Goal: Task Accomplishment & Management: Complete application form

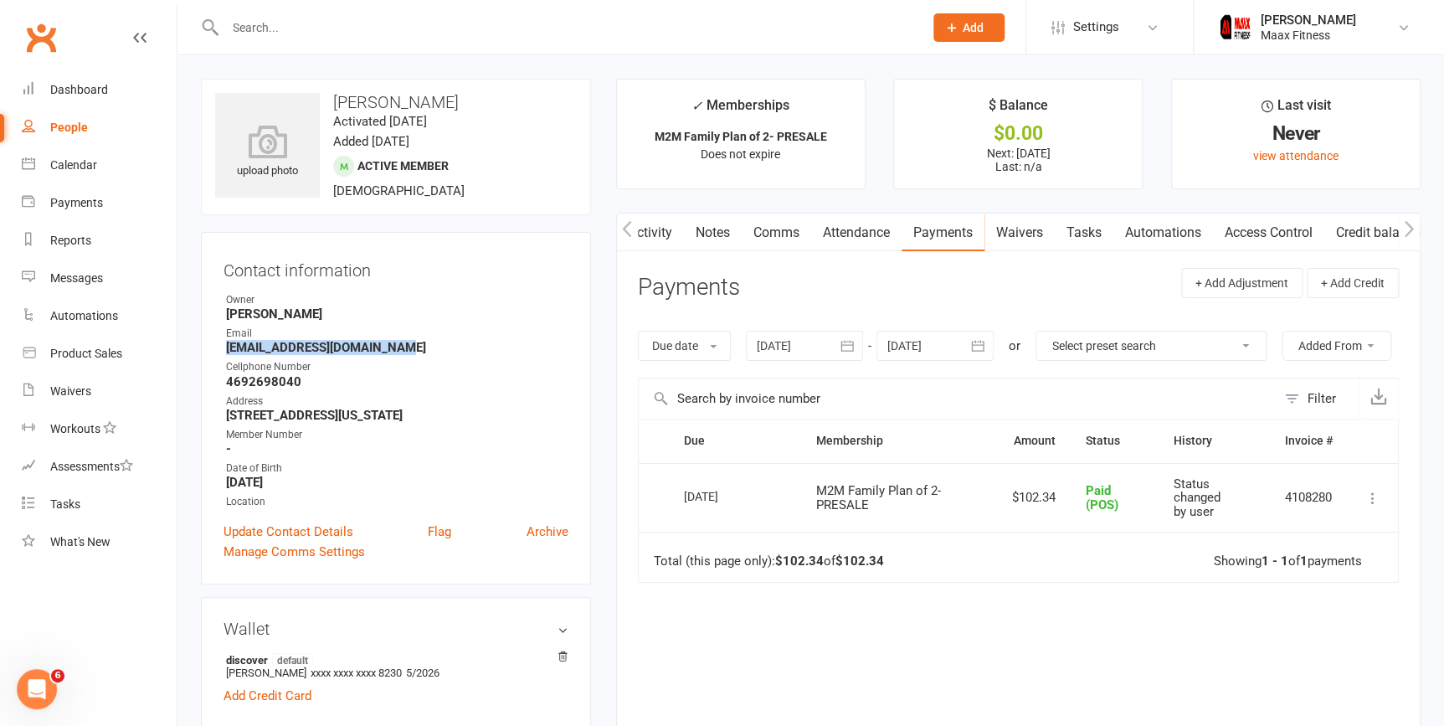
scroll to position [0, 1]
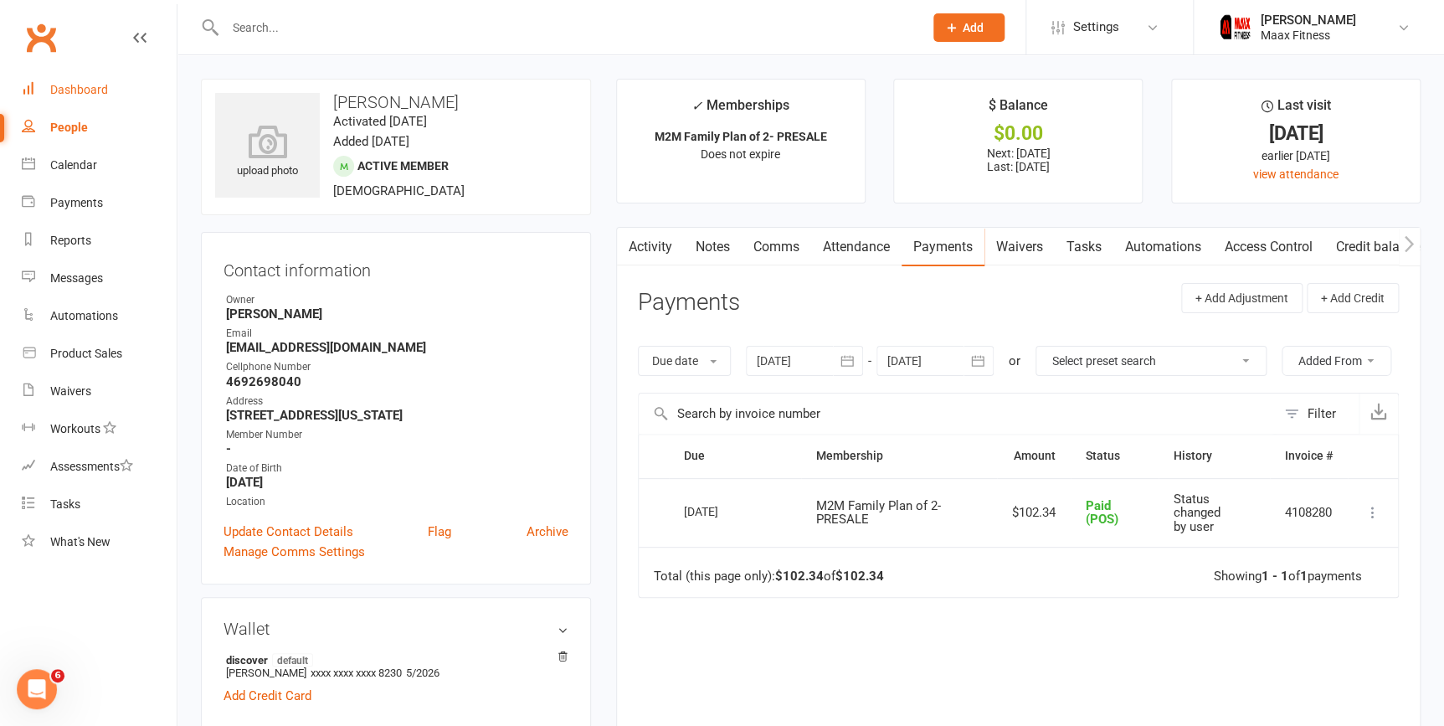
click at [70, 91] on div "Dashboard" at bounding box center [79, 89] width 58 height 13
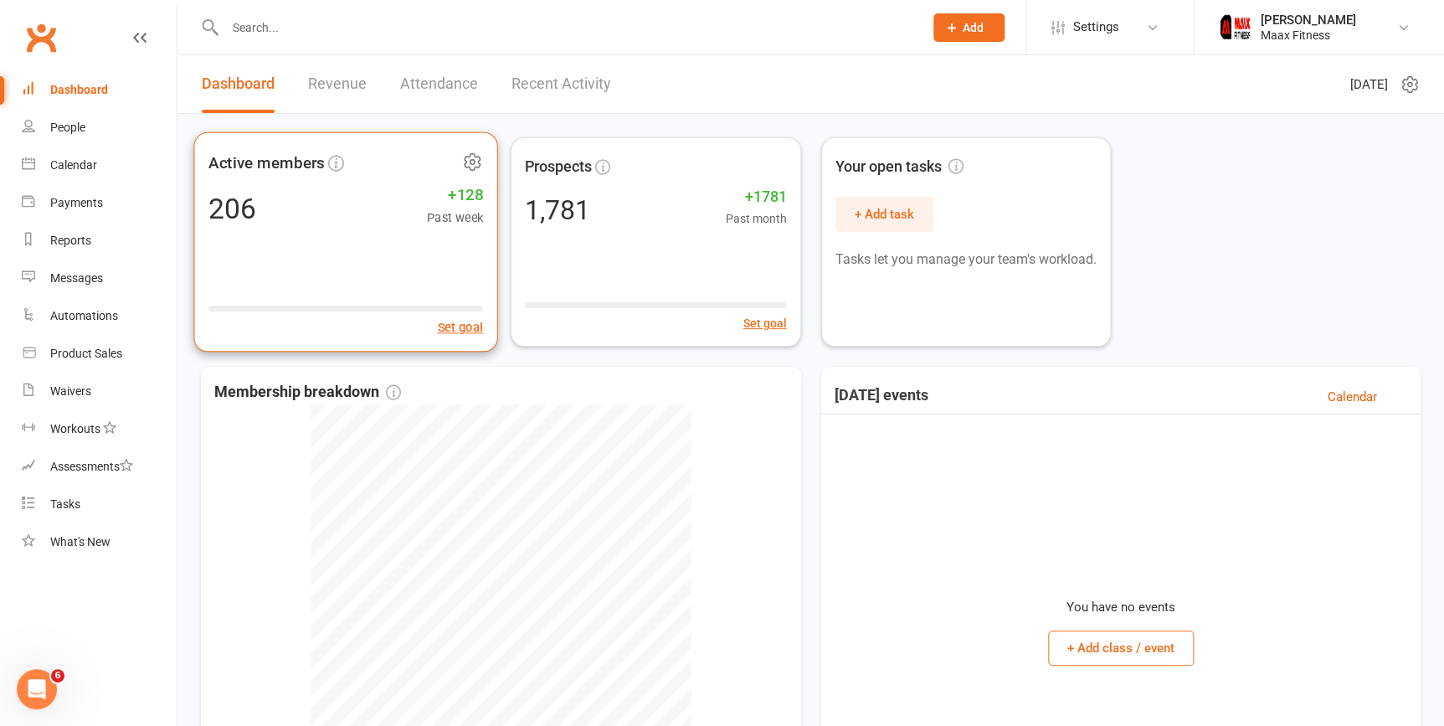
click at [376, 215] on div "206 +128 Past week" at bounding box center [345, 208] width 274 height 38
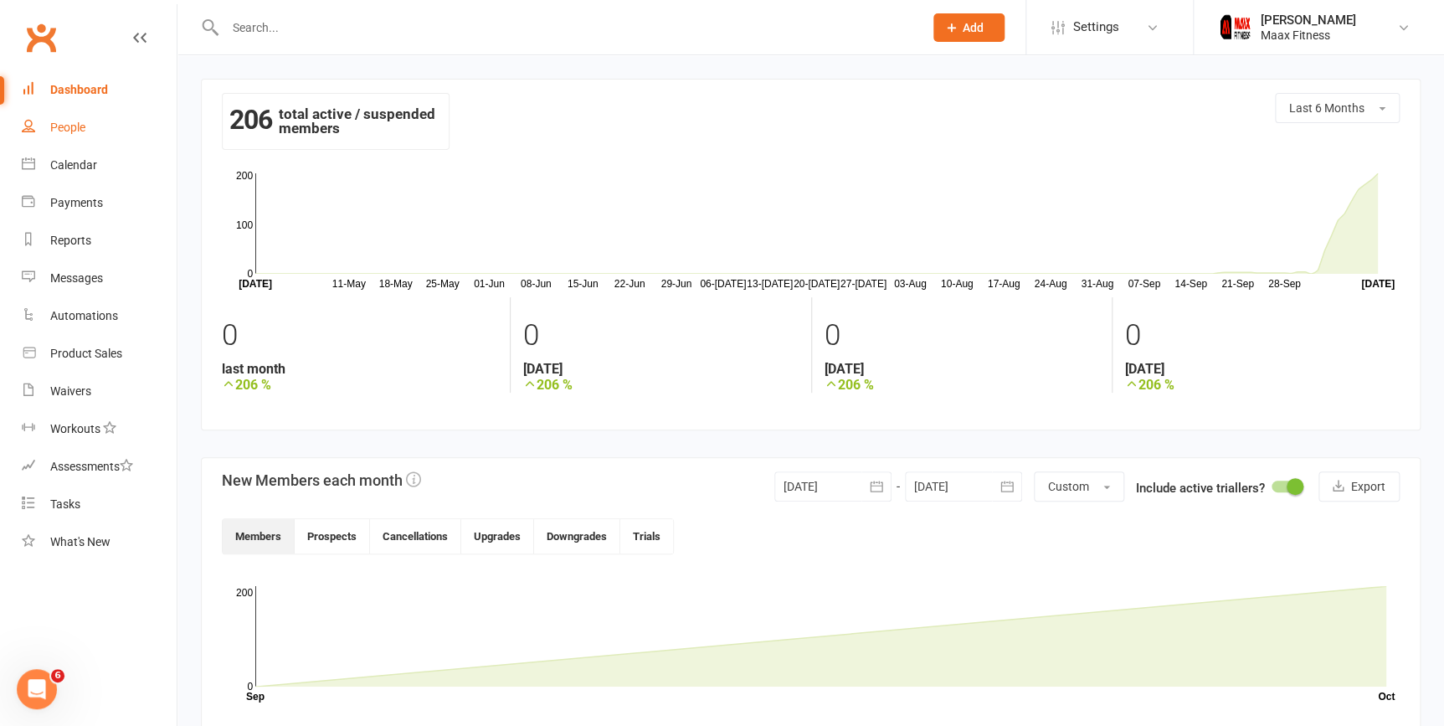
click at [85, 129] on div "People" at bounding box center [67, 127] width 35 height 13
select select "100"
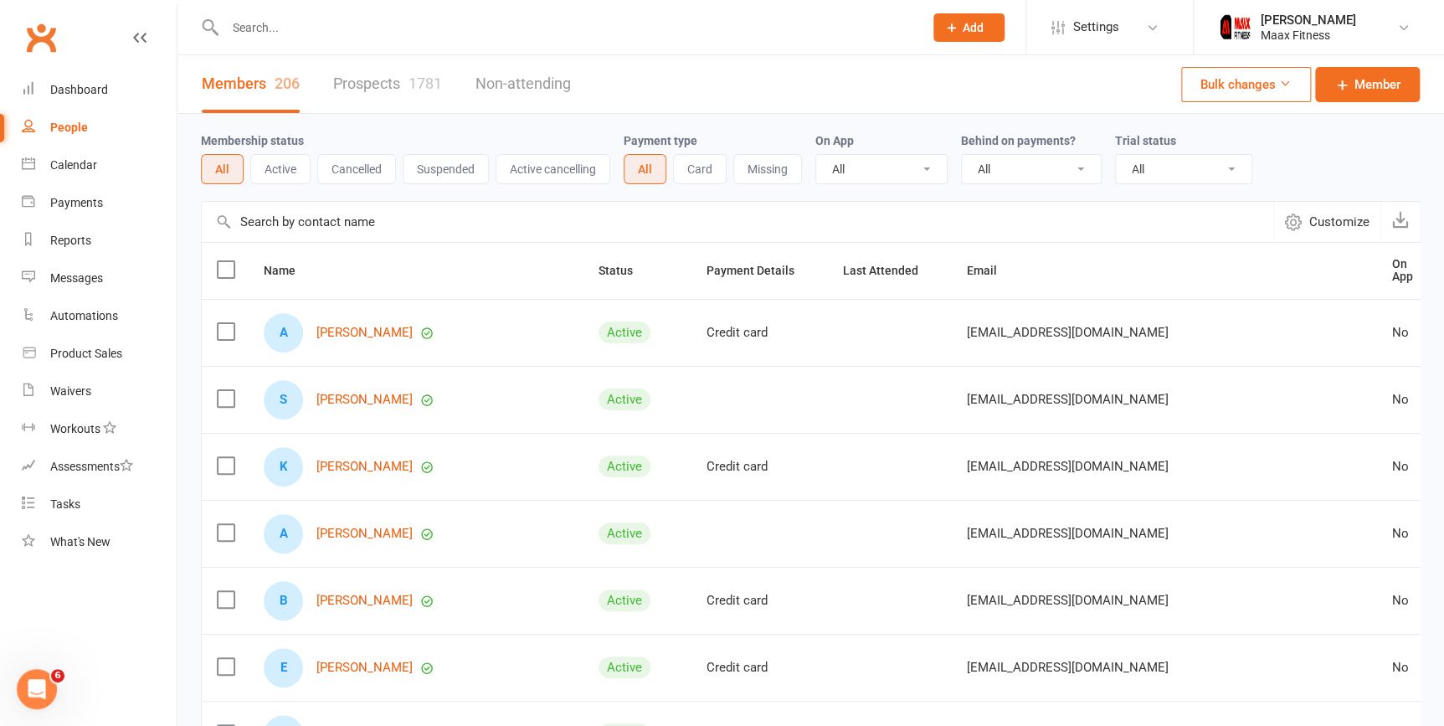
click at [267, 82] on link "Members 206" at bounding box center [251, 84] width 98 height 58
click at [402, 80] on link "Prospects 1781" at bounding box center [387, 84] width 109 height 58
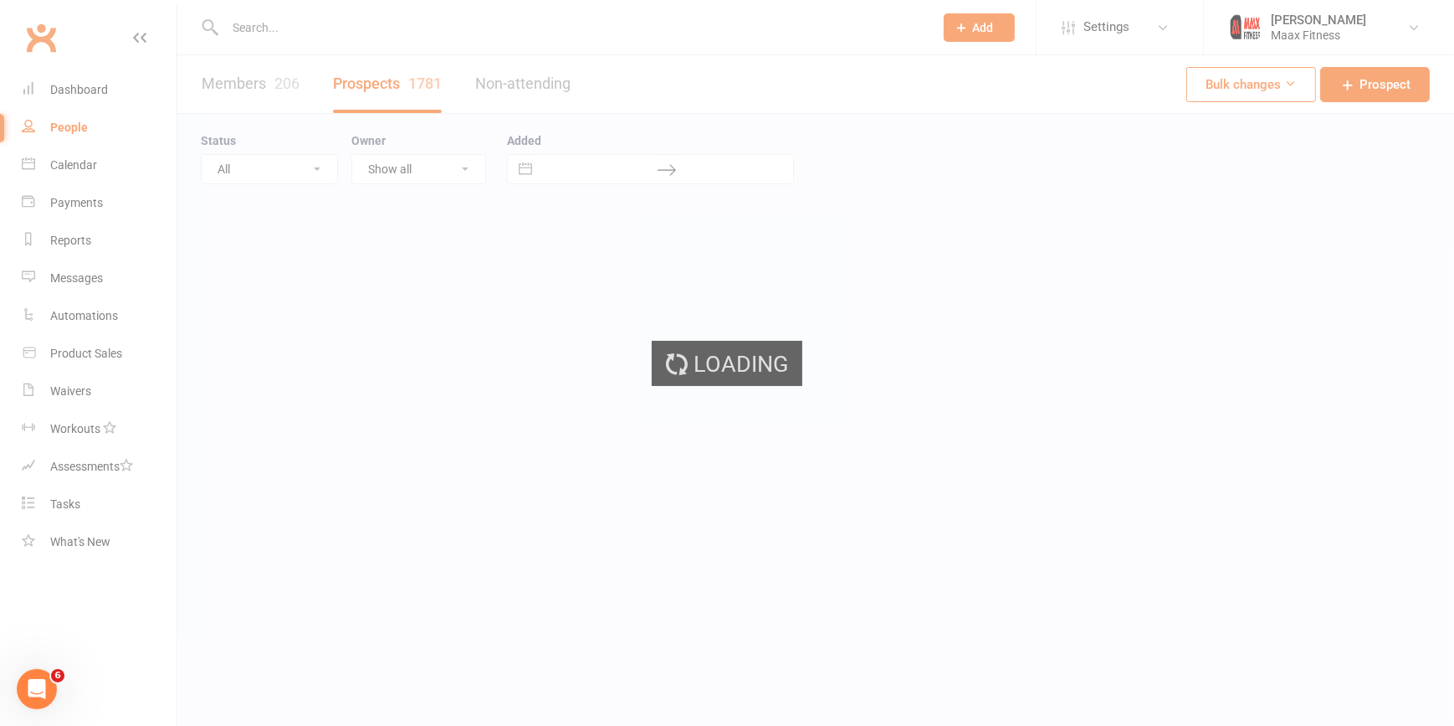
select select "100"
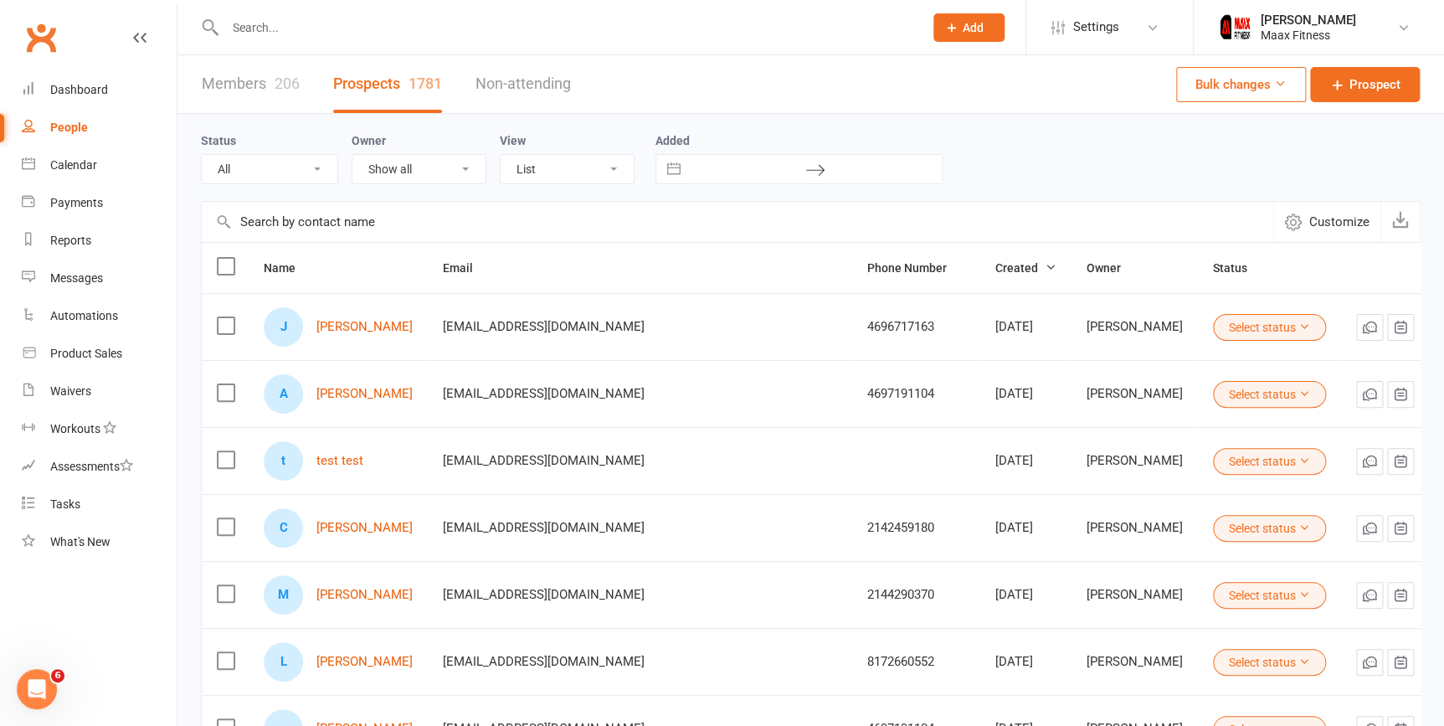
click at [259, 85] on link "Members 206" at bounding box center [251, 84] width 98 height 58
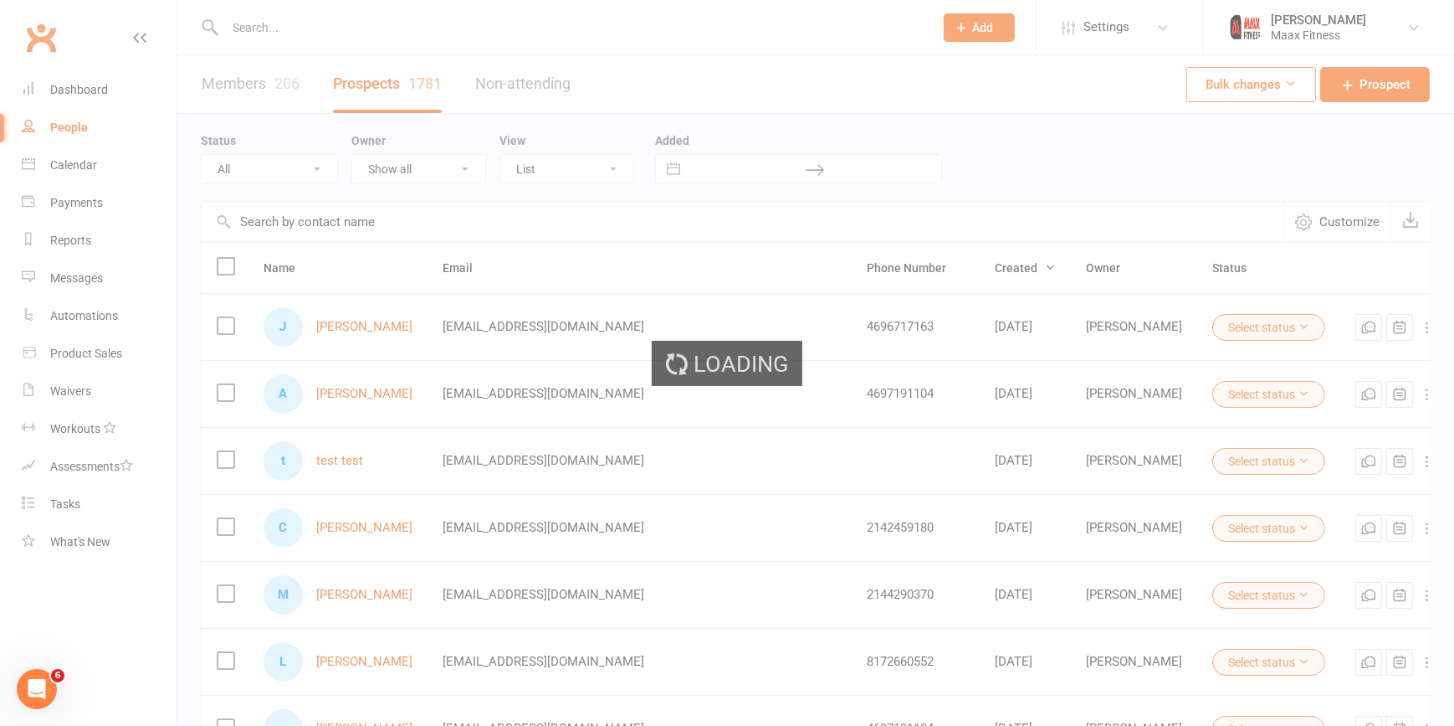
select select "100"
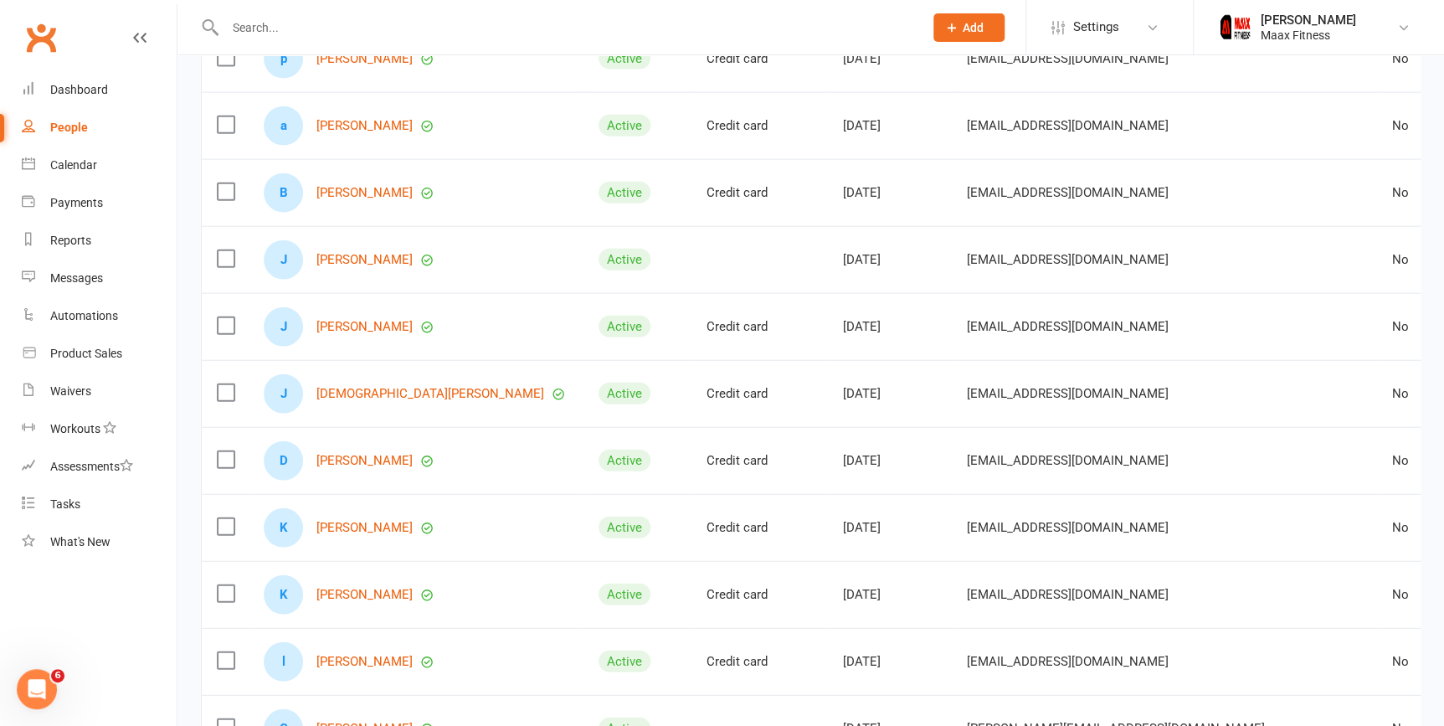
scroll to position [1901, 0]
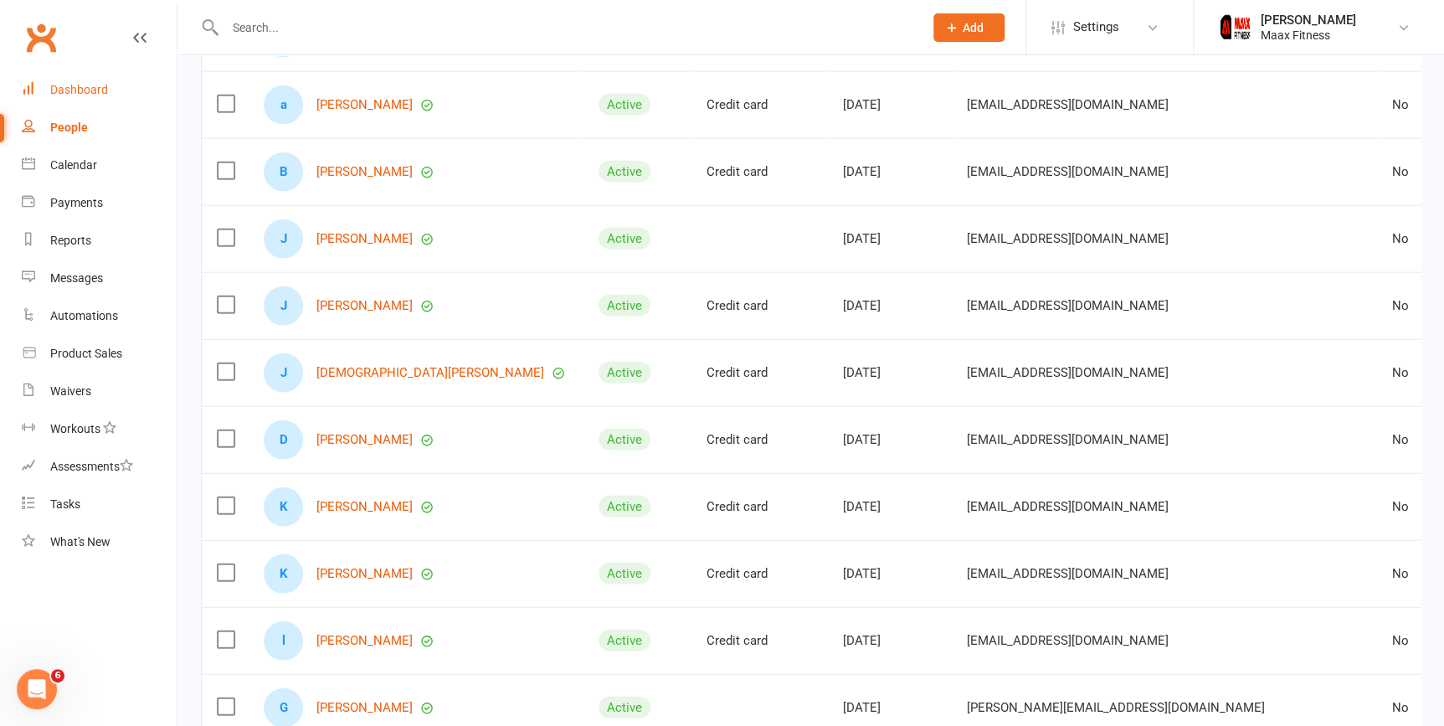
click at [62, 90] on div "Dashboard" at bounding box center [79, 89] width 58 height 13
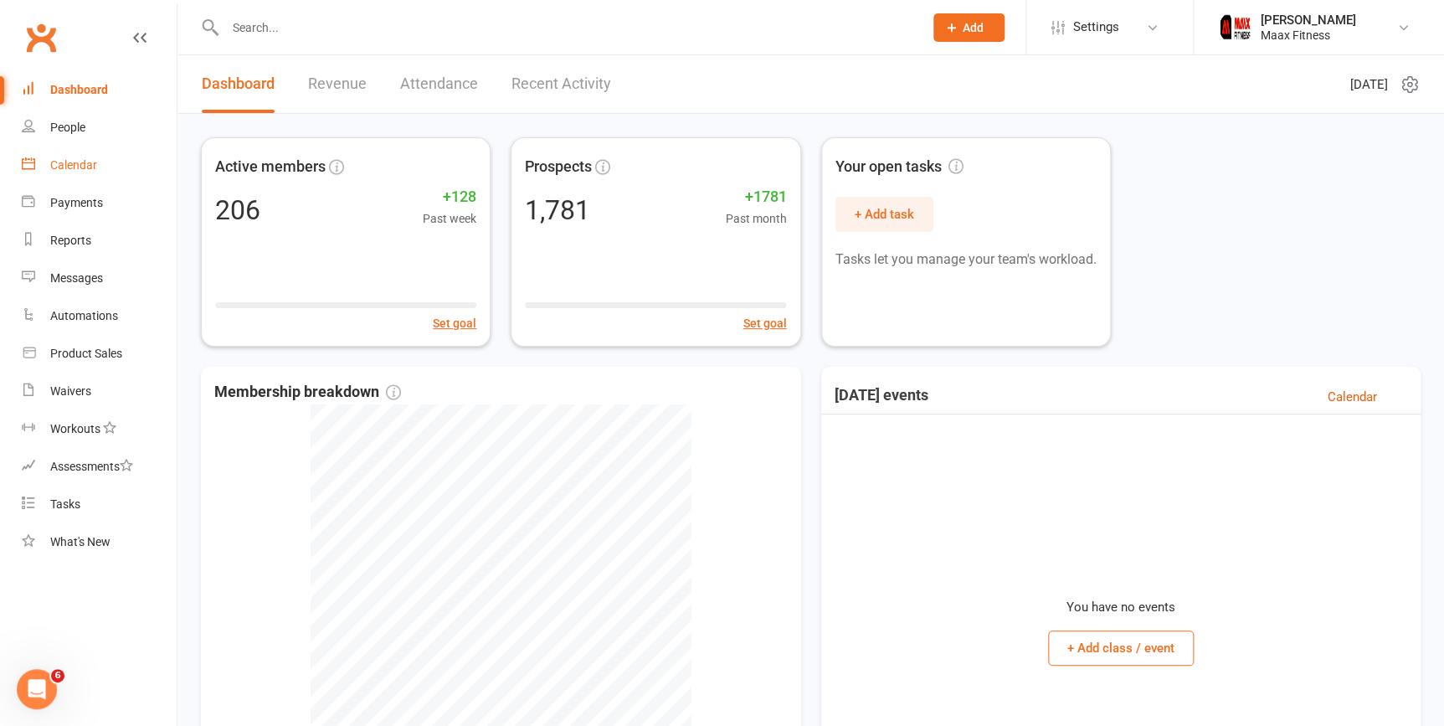
click at [80, 169] on div "Calendar" at bounding box center [73, 164] width 47 height 13
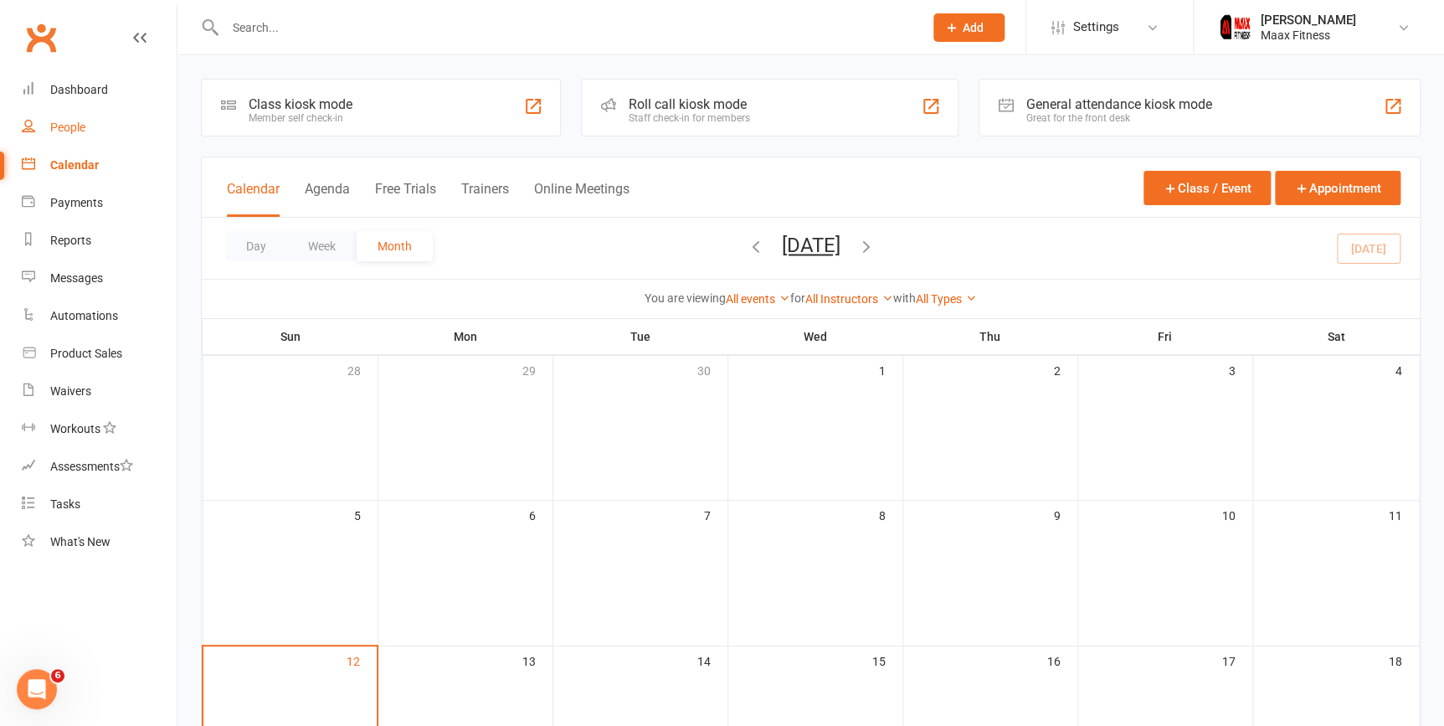
click at [79, 134] on link "People" at bounding box center [99, 128] width 155 height 38
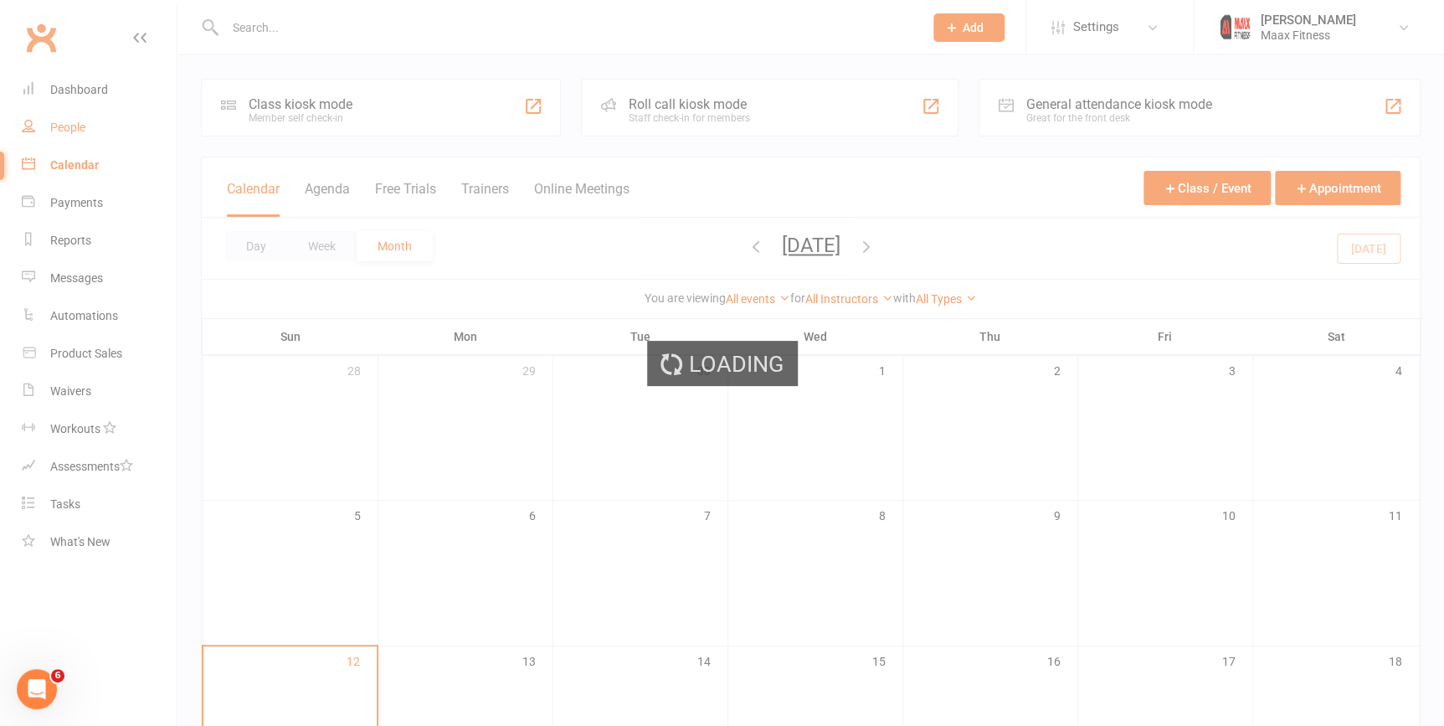
select select "100"
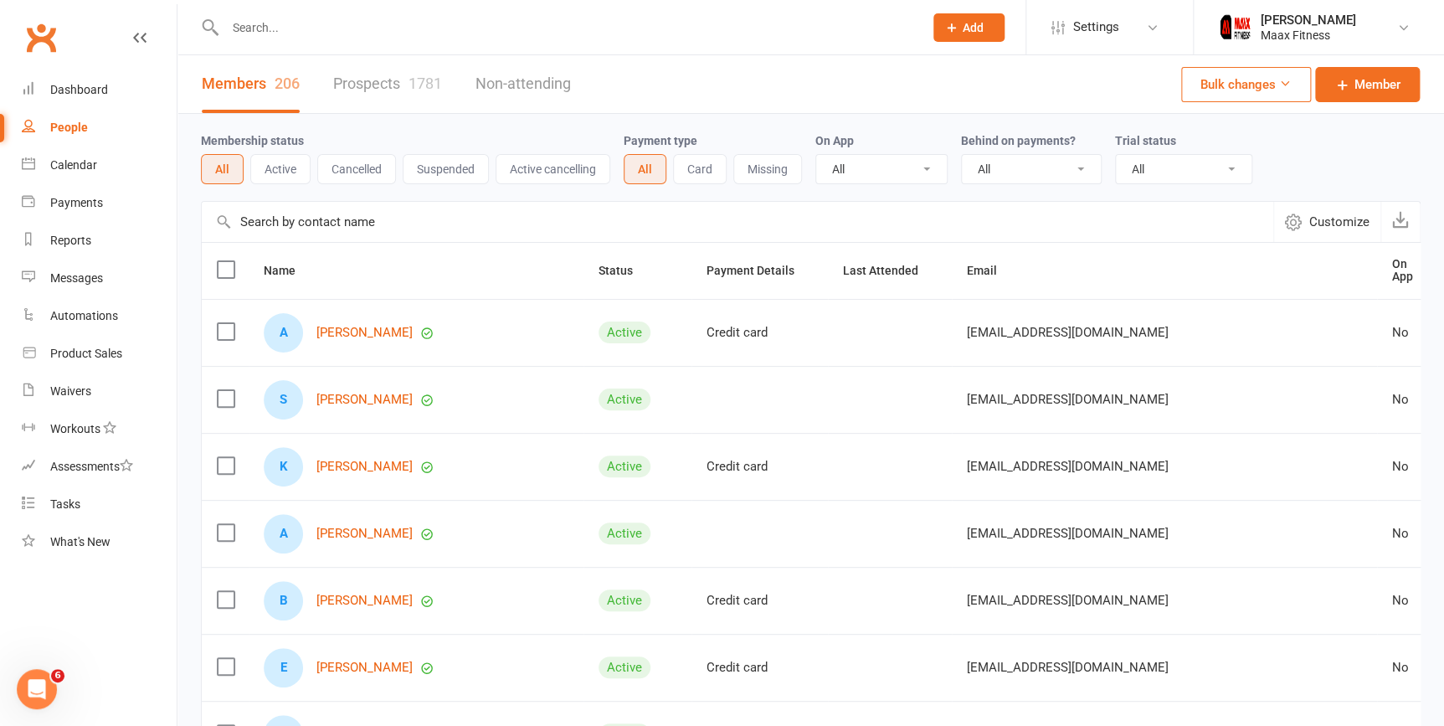
click at [356, 90] on link "Prospects 1781" at bounding box center [387, 84] width 109 height 58
select select "100"
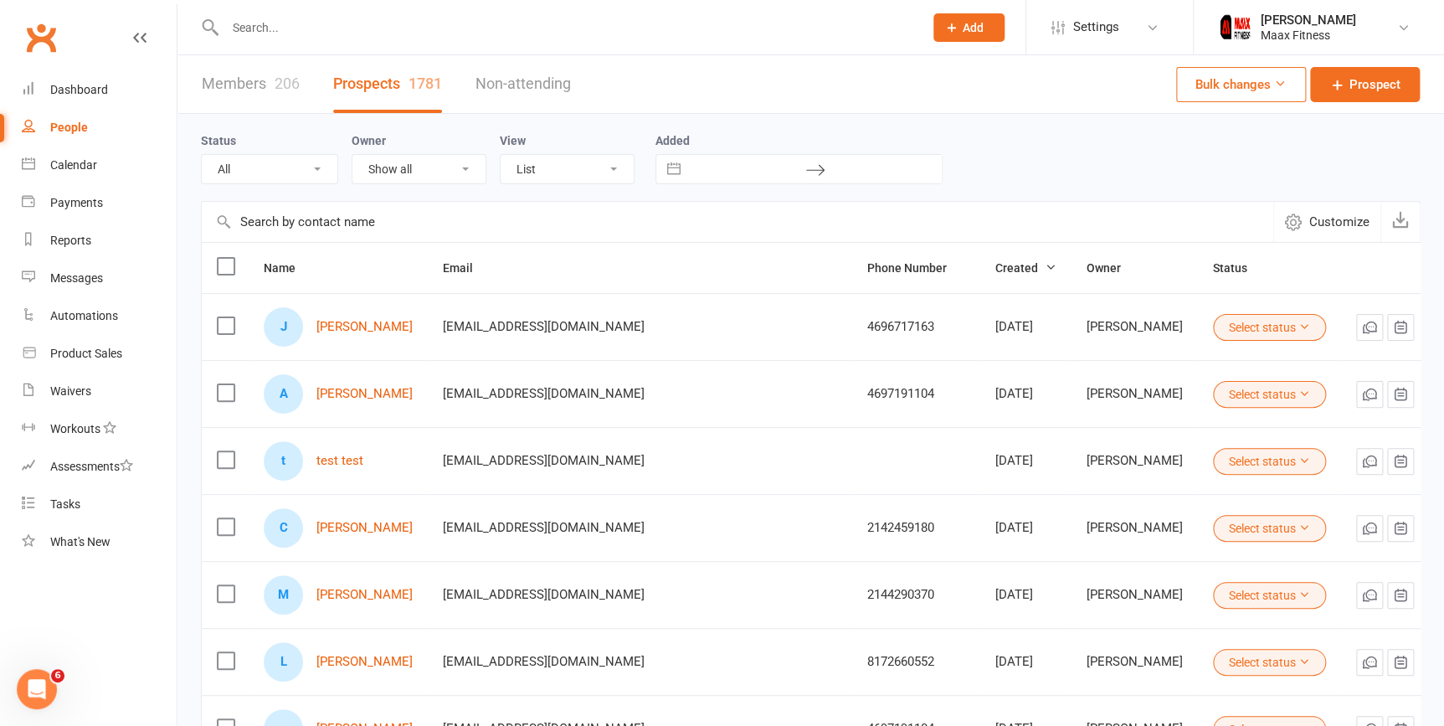
click at [385, 84] on link "Prospects 1781" at bounding box center [387, 84] width 109 height 58
click at [260, 89] on link "Members 206" at bounding box center [251, 84] width 98 height 58
select select "100"
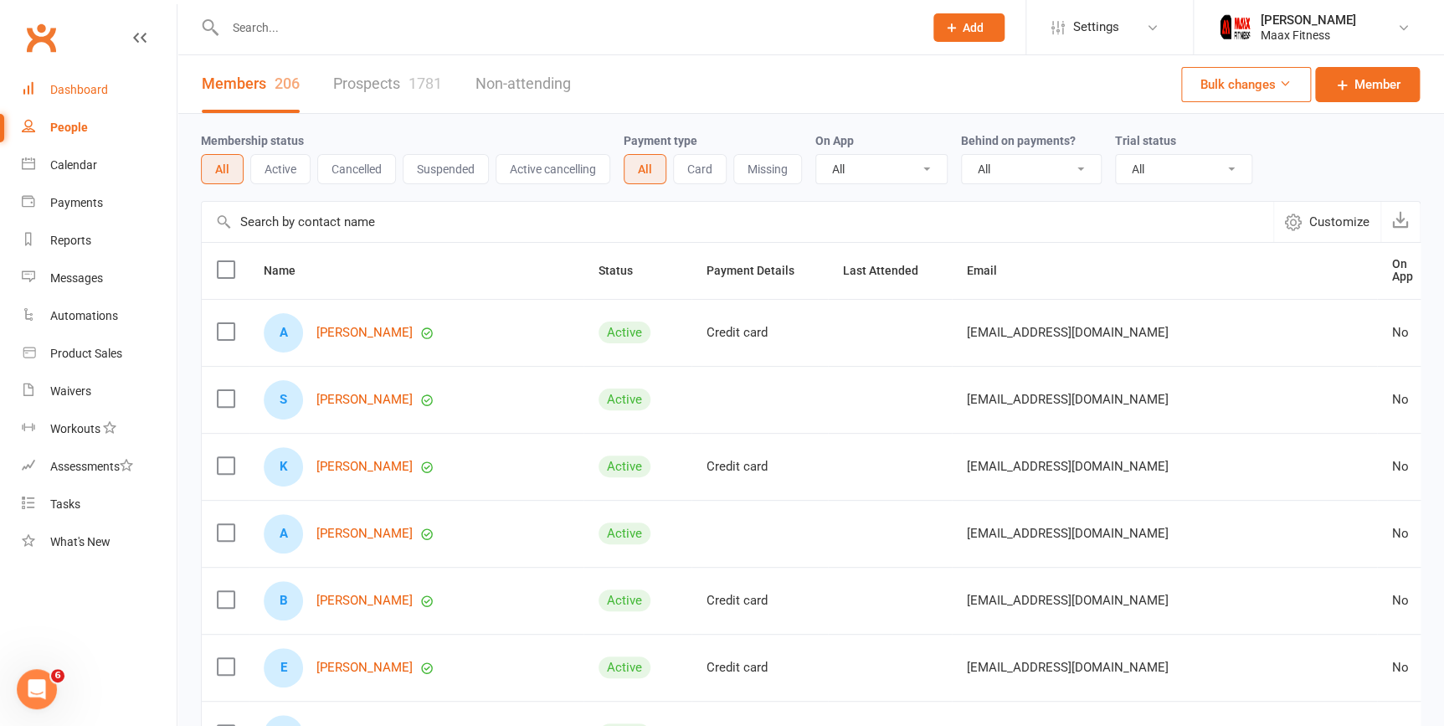
click at [100, 88] on div "Dashboard" at bounding box center [79, 89] width 58 height 13
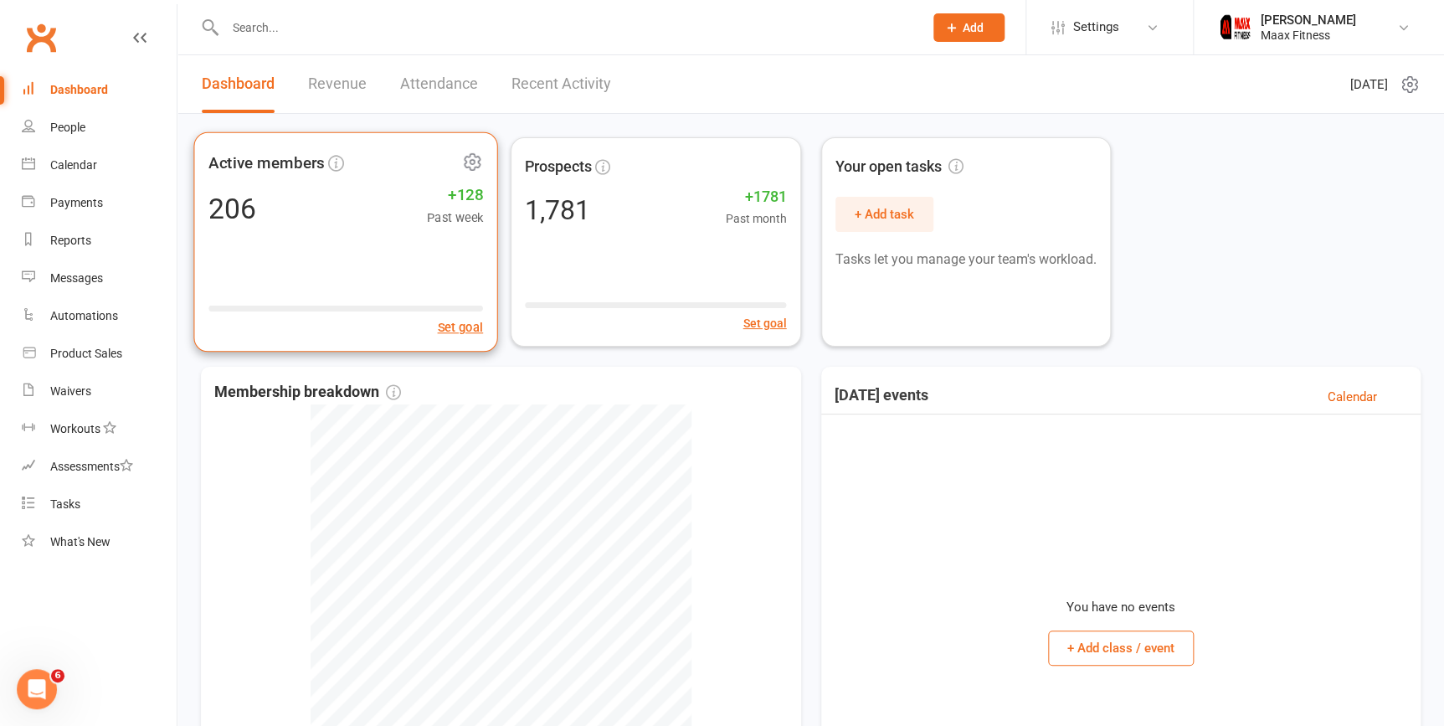
click at [276, 225] on div "206 +128 Past week" at bounding box center [345, 208] width 274 height 38
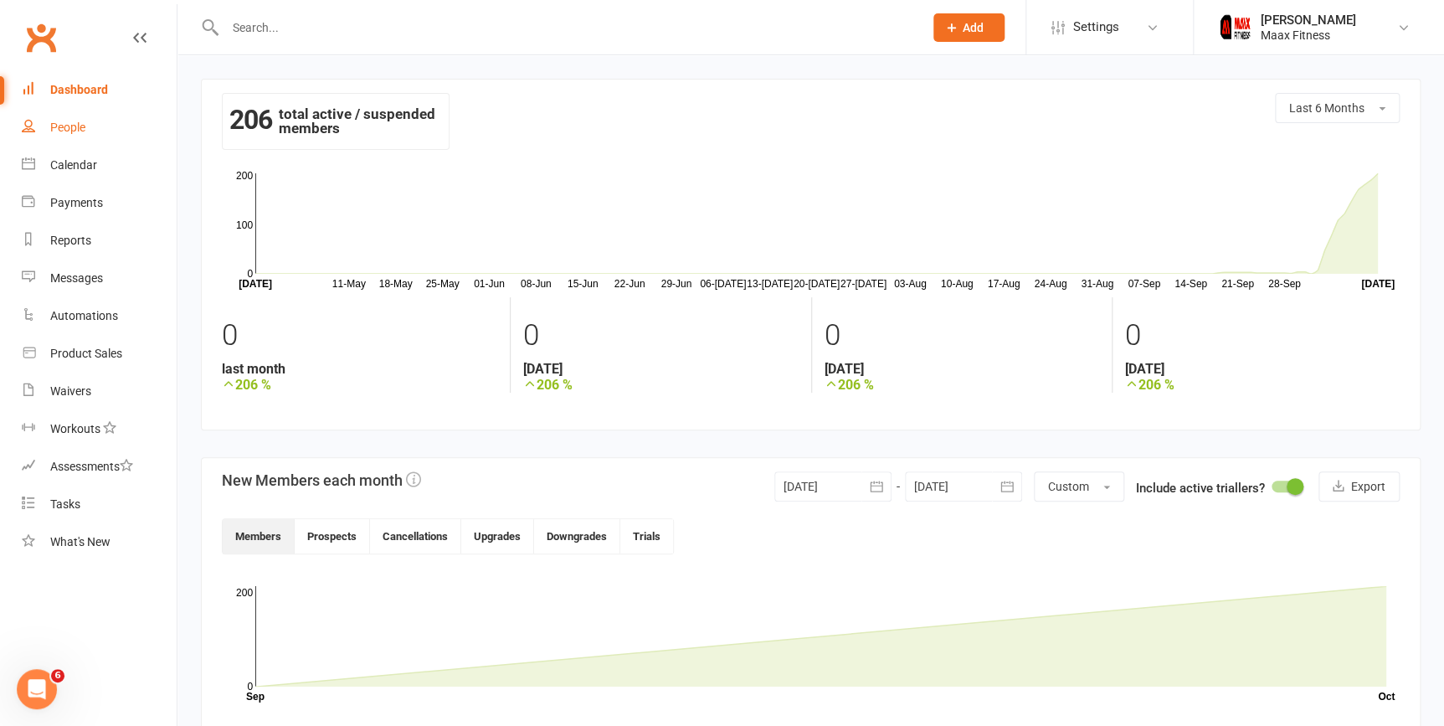
click at [132, 134] on link "People" at bounding box center [99, 128] width 155 height 38
select select "100"
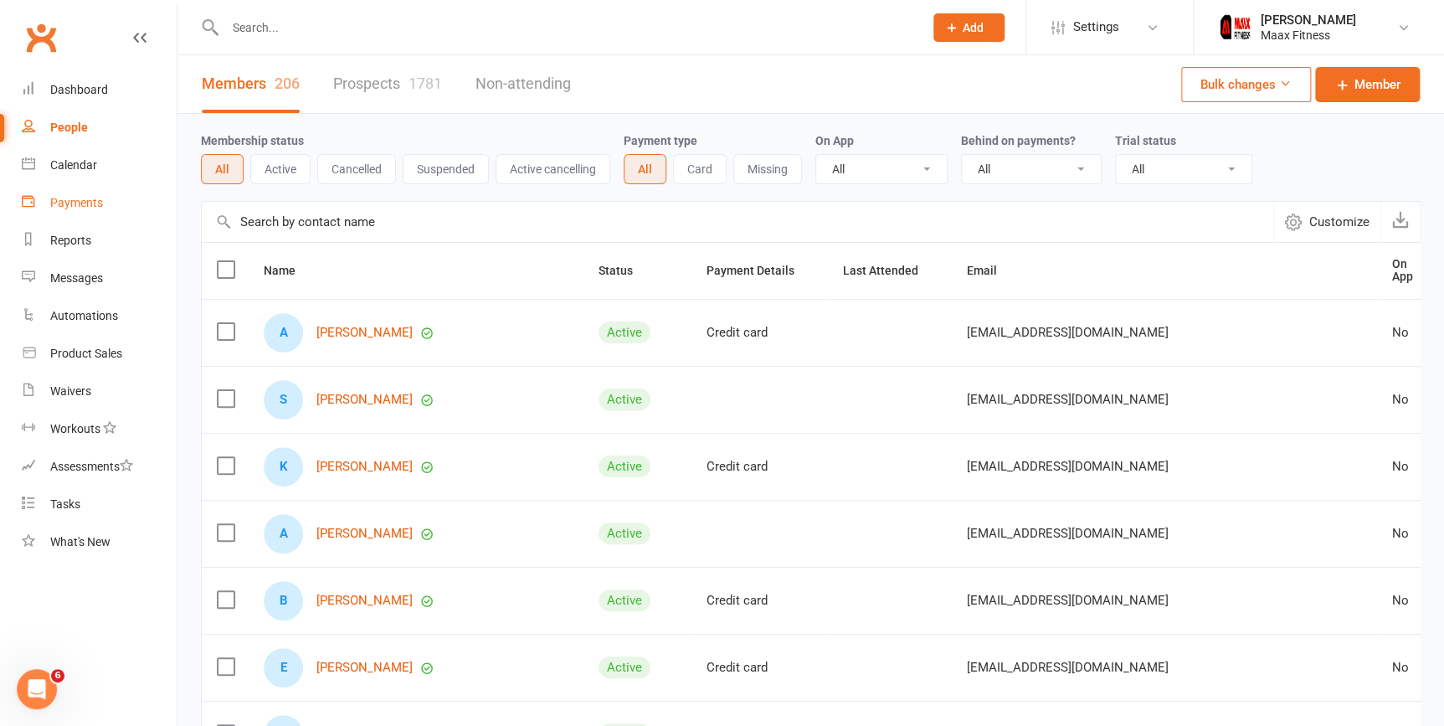
click at [113, 201] on link "Payments" at bounding box center [99, 203] width 155 height 38
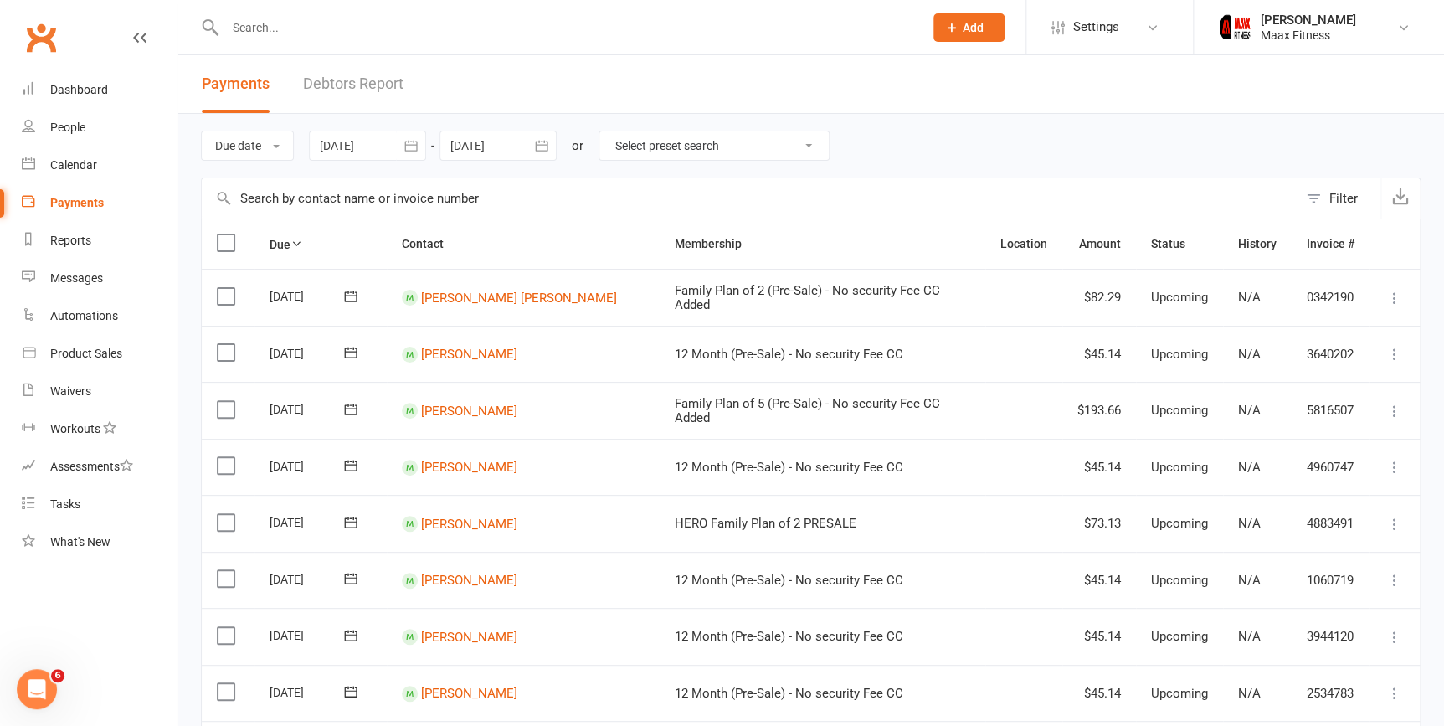
click at [980, 27] on span "Add" at bounding box center [972, 27] width 21 height 13
click at [910, 85] on link "Prospect" at bounding box center [950, 74] width 149 height 38
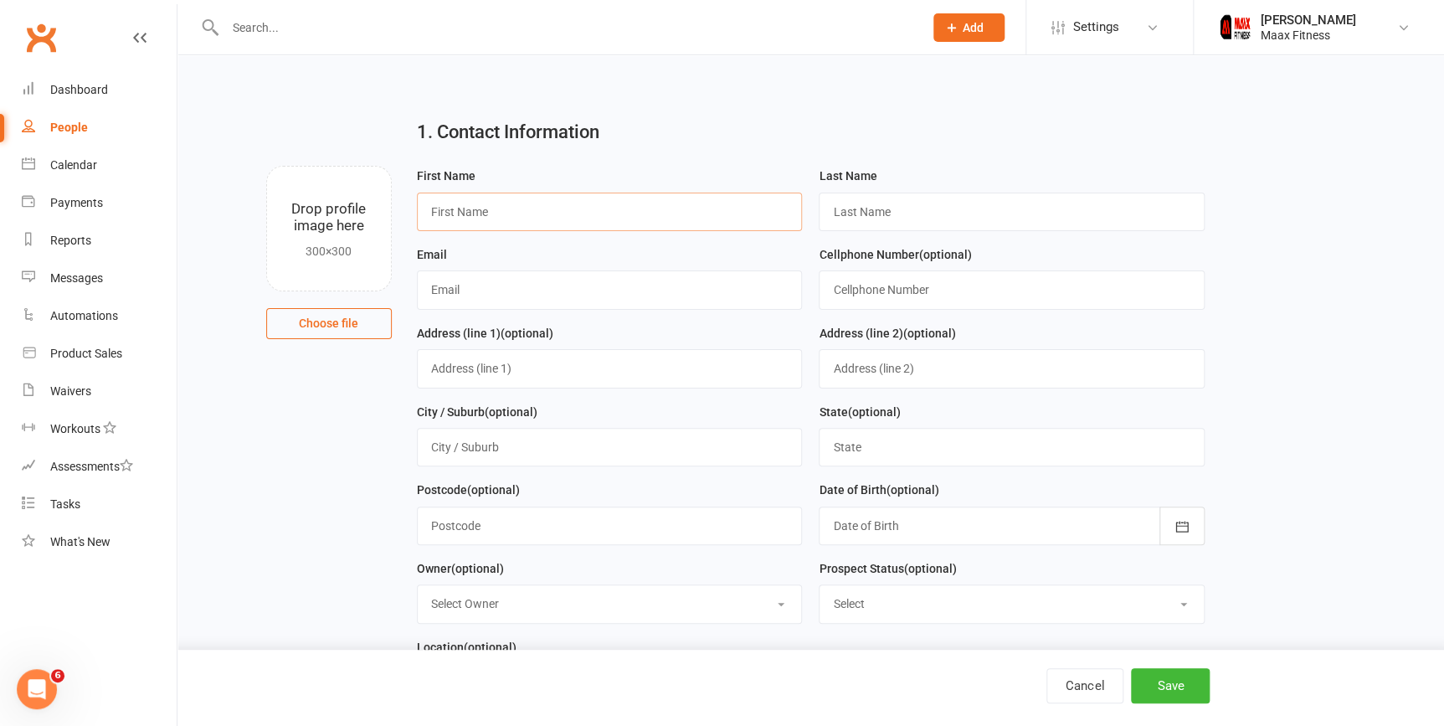
click at [557, 216] on input "text" at bounding box center [610, 211] width 386 height 38
type input "s"
type input "Senai"
type input "Paniagua"
click at [630, 295] on input "text" at bounding box center [610, 289] width 386 height 38
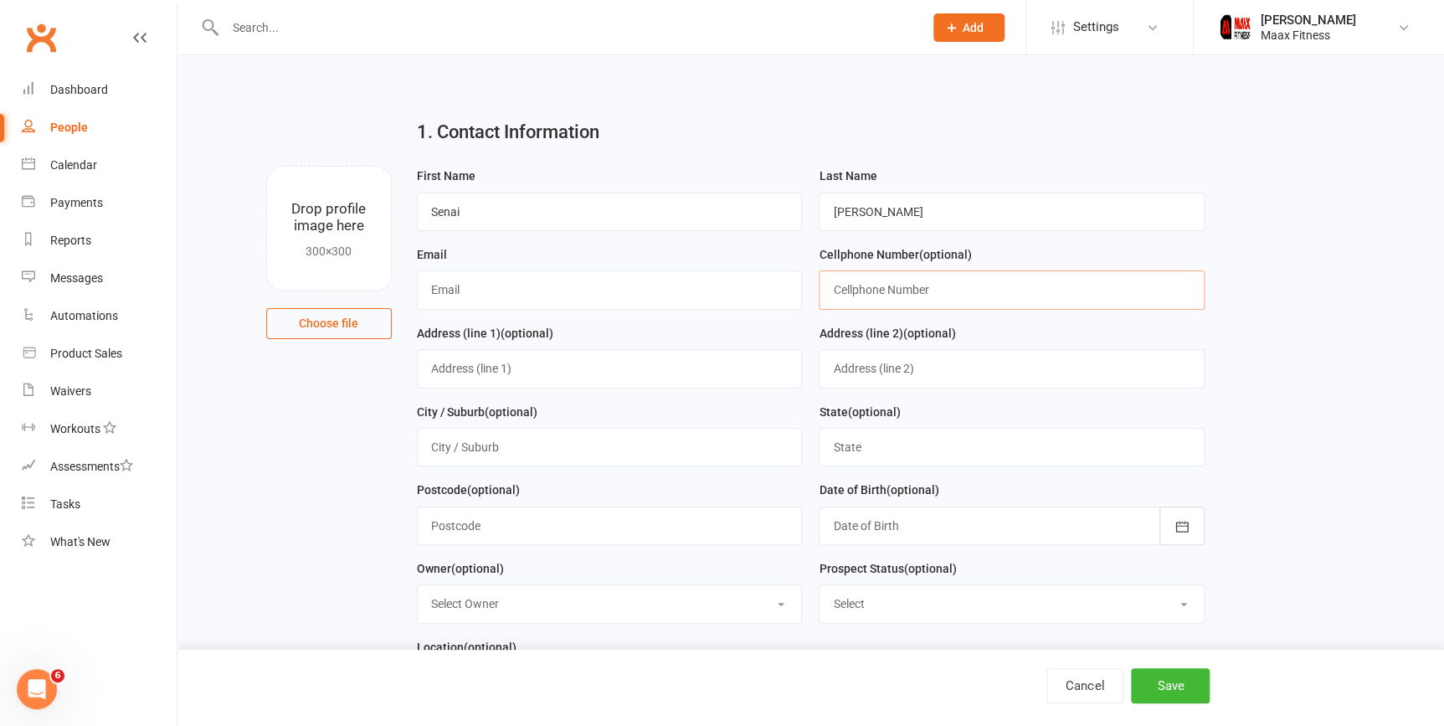
click at [896, 300] on input "text" at bounding box center [1011, 289] width 386 height 38
click at [491, 365] on input "text" at bounding box center [610, 368] width 386 height 38
paste input "1043 Robin RD terrell Texas 75161"
drag, startPoint x: 639, startPoint y: 367, endPoint x: 519, endPoint y: 366, distance: 120.5
click at [509, 381] on input "1043 Robin RD terrell Texas 75161" at bounding box center [610, 368] width 386 height 38
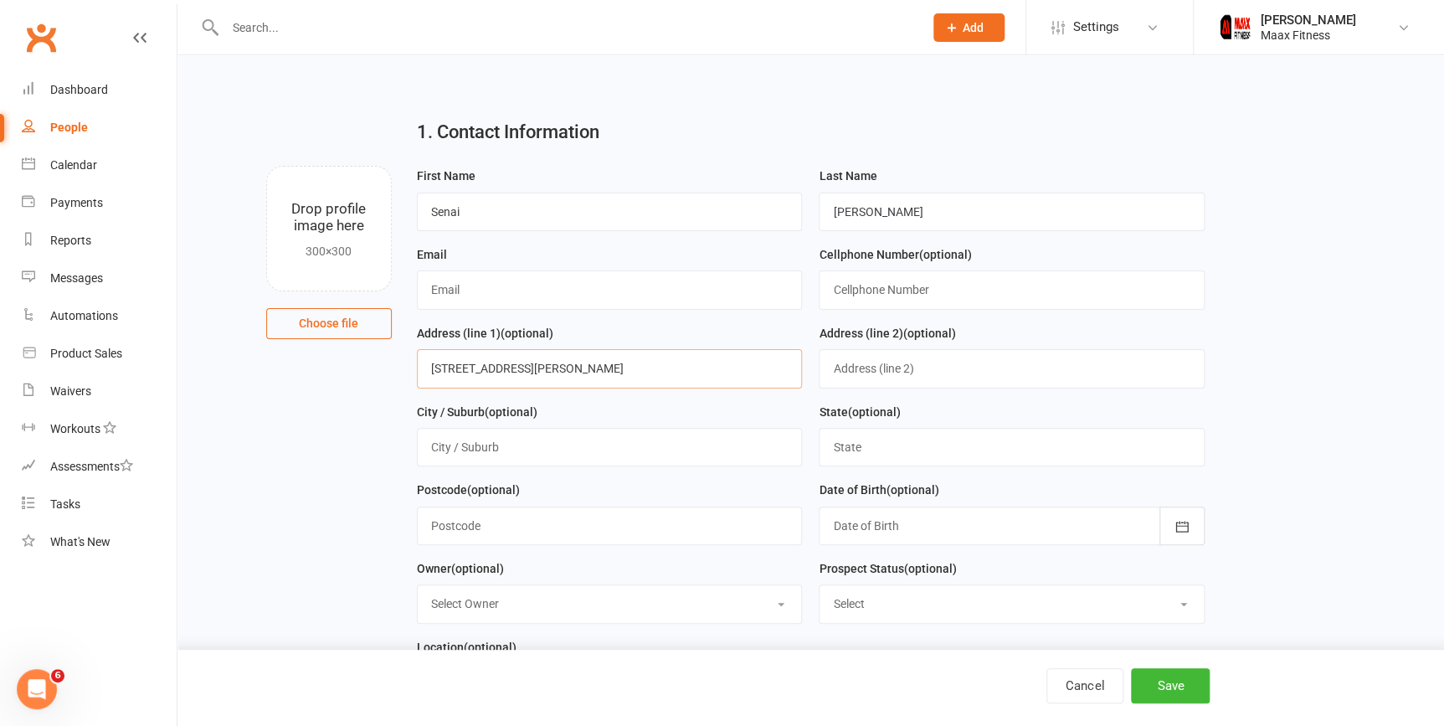
type input "1043 Robin RD"
type input "Terrell"
type input "Texas"
type input "75160"
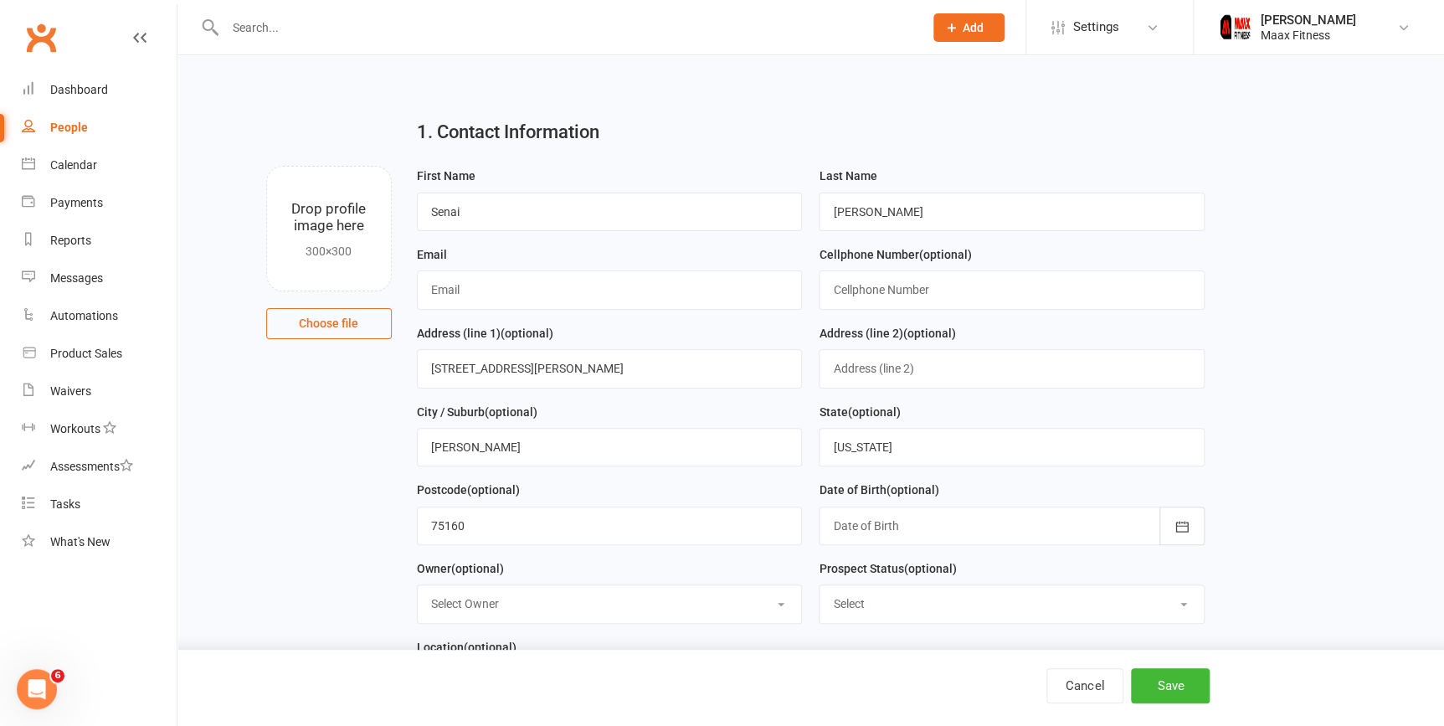
click at [942, 539] on div at bounding box center [1011, 525] width 386 height 38
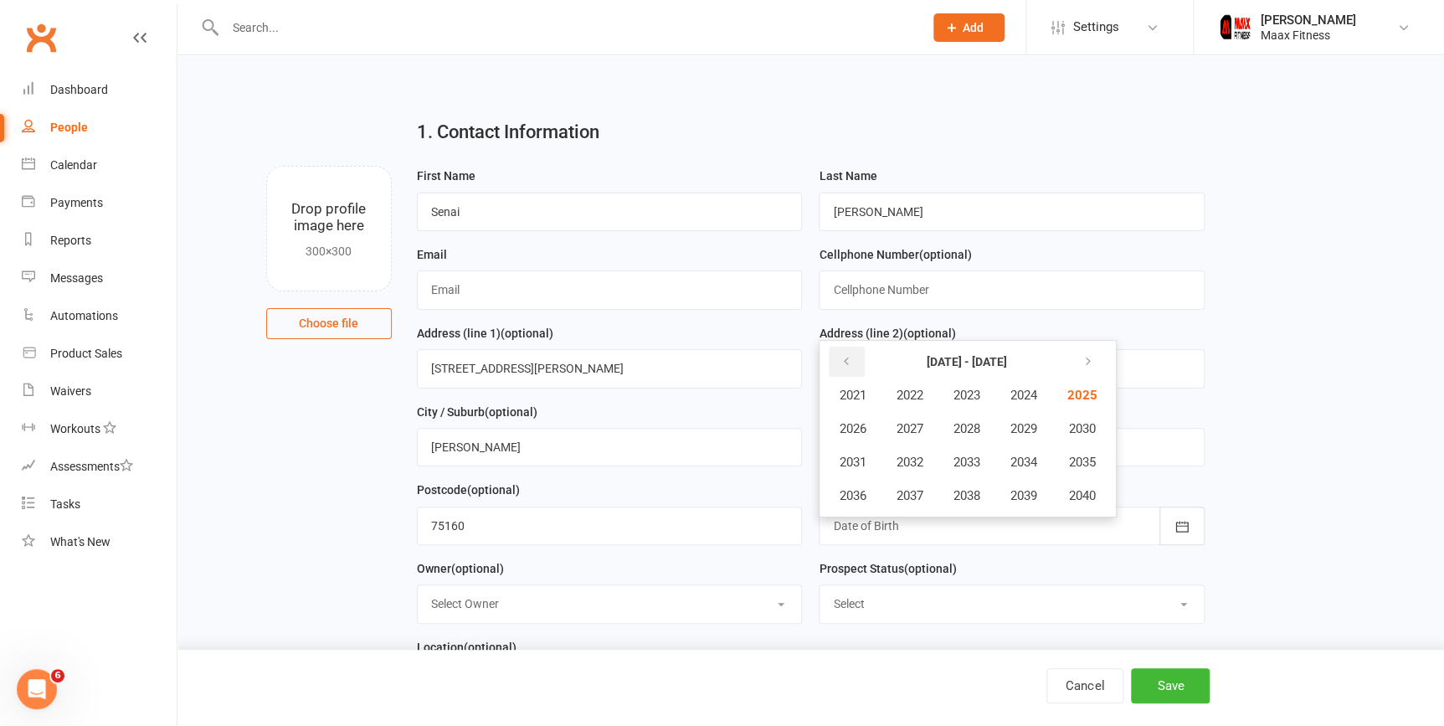
click at [838, 356] on button "button" at bounding box center [846, 361] width 36 height 30
click at [1021, 464] on span "2014" at bounding box center [1022, 461] width 27 height 15
click at [872, 469] on button "July" at bounding box center [860, 462] width 73 height 32
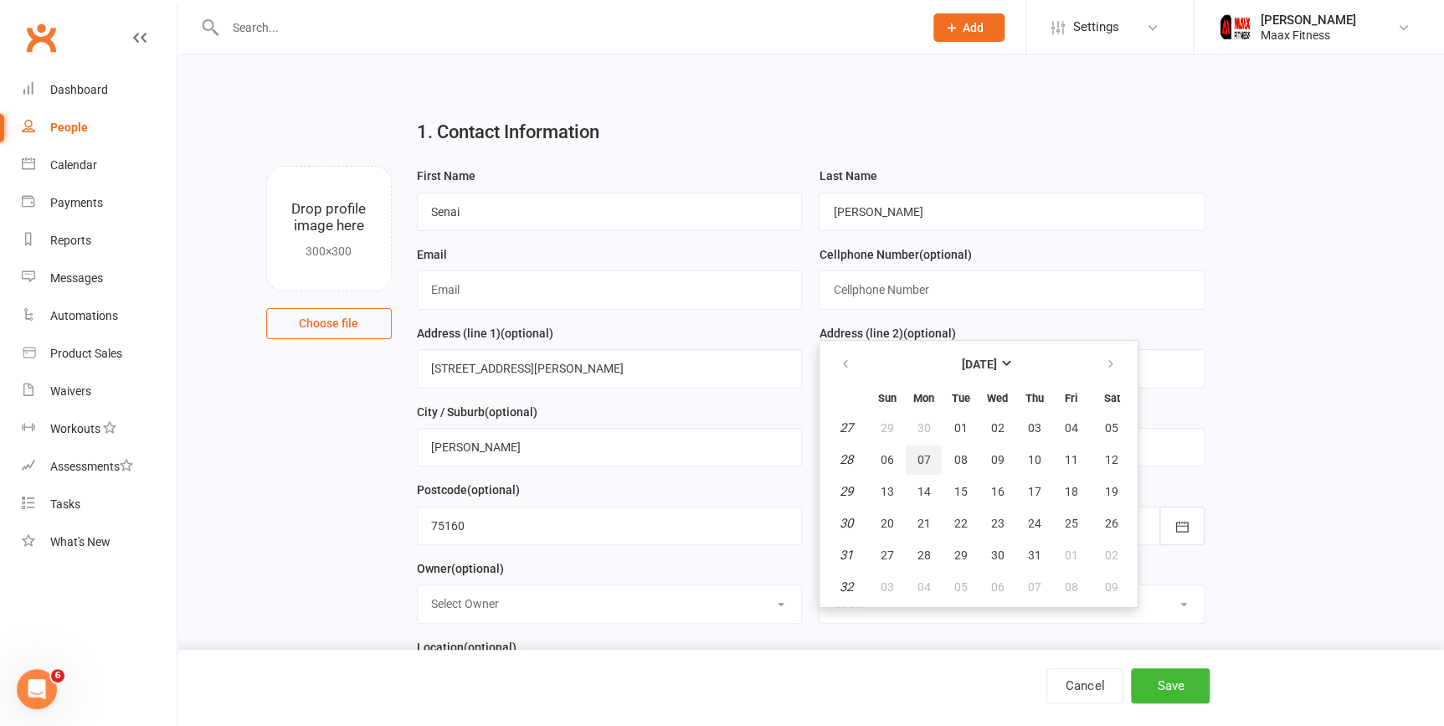
click at [926, 458] on span "07" at bounding box center [922, 459] width 13 height 13
type input "07 Jul 2014"
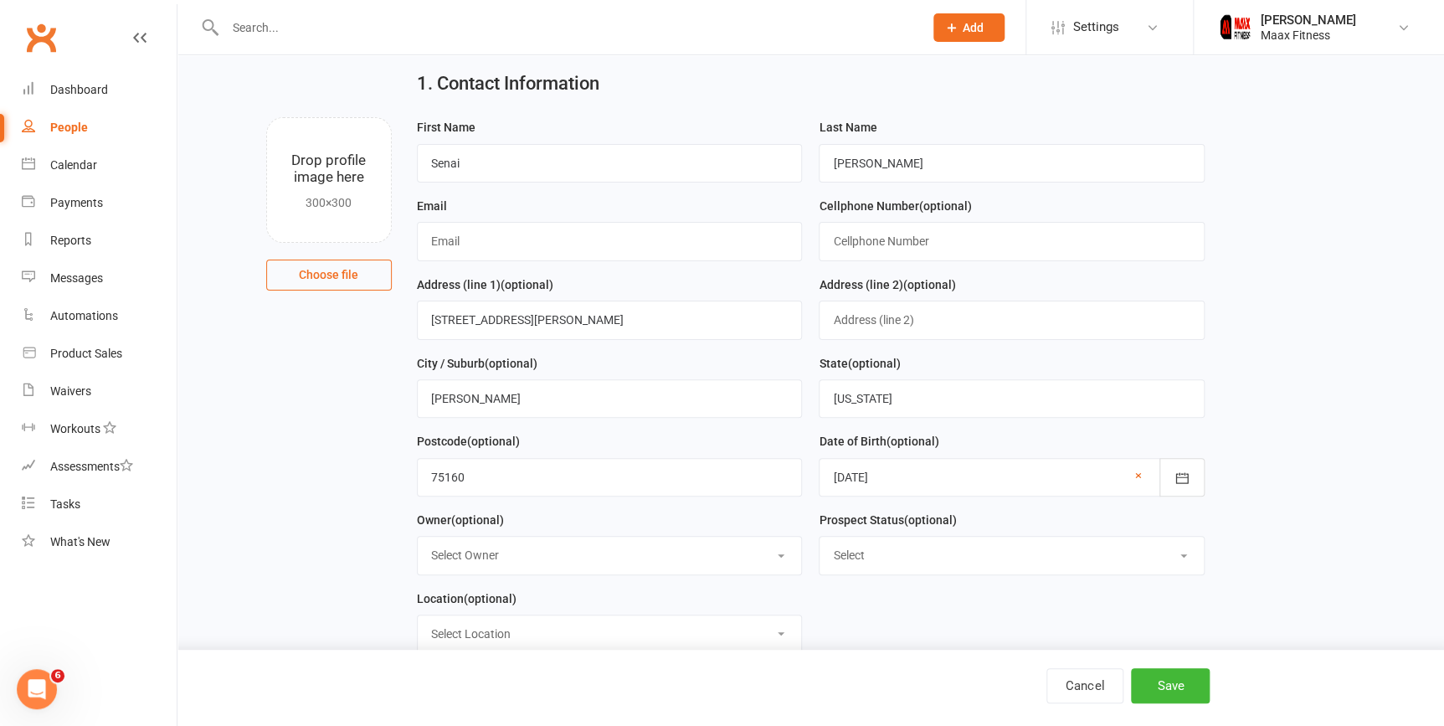
scroll to position [75, 0]
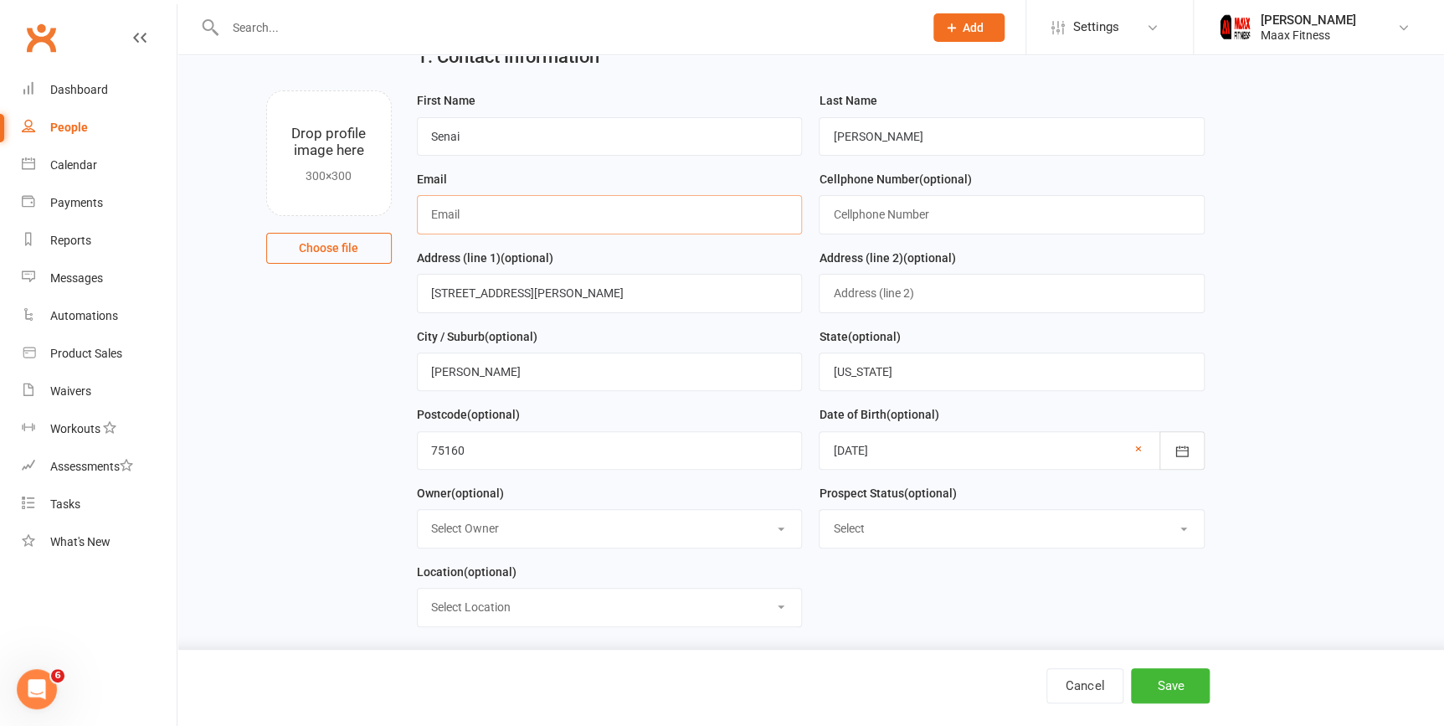
click at [481, 215] on input "text" at bounding box center [610, 214] width 386 height 38
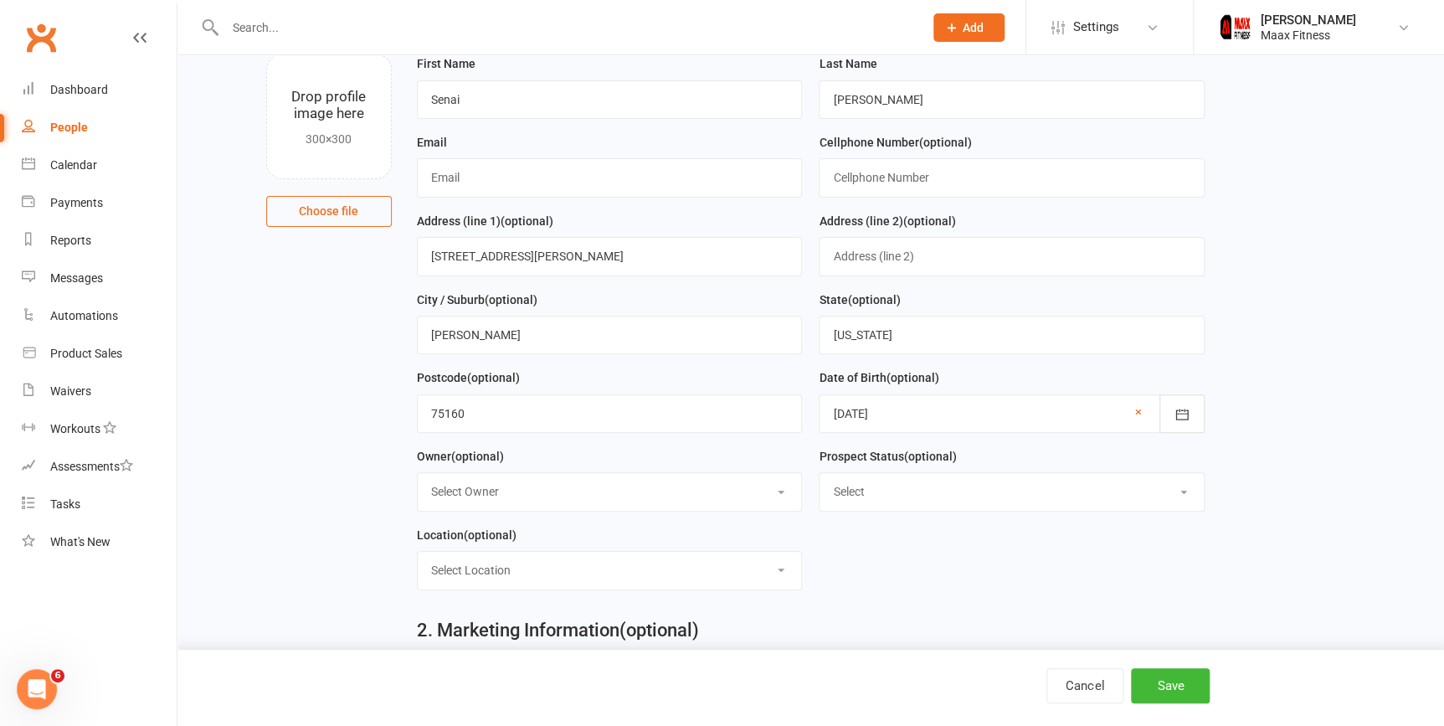
scroll to position [0, 0]
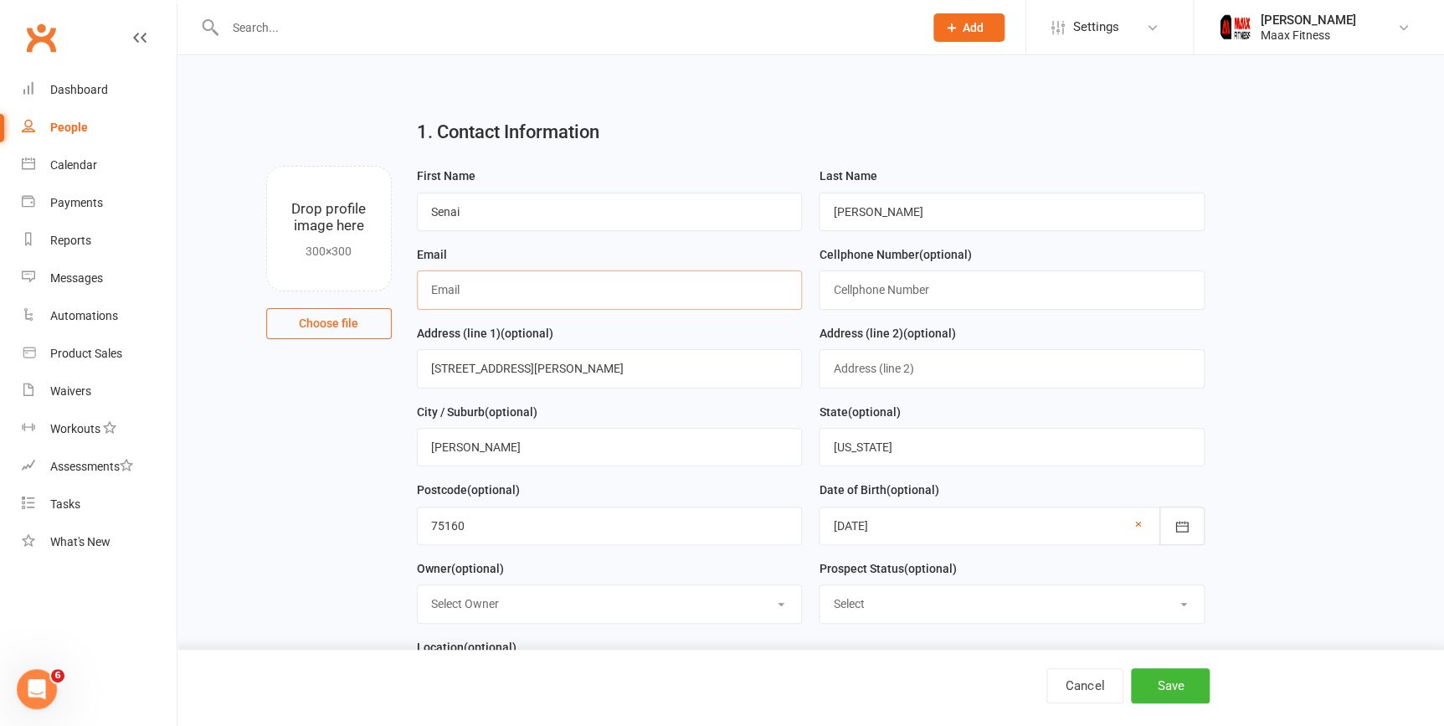
click at [469, 297] on input "text" at bounding box center [610, 289] width 386 height 38
paste input "[EMAIL_ADDRESS][DOMAIN_NAME]"
type input "[EMAIL_ADDRESS][DOMAIN_NAME]"
drag, startPoint x: 1229, startPoint y: 326, endPoint x: 1192, endPoint y: 351, distance: 45.3
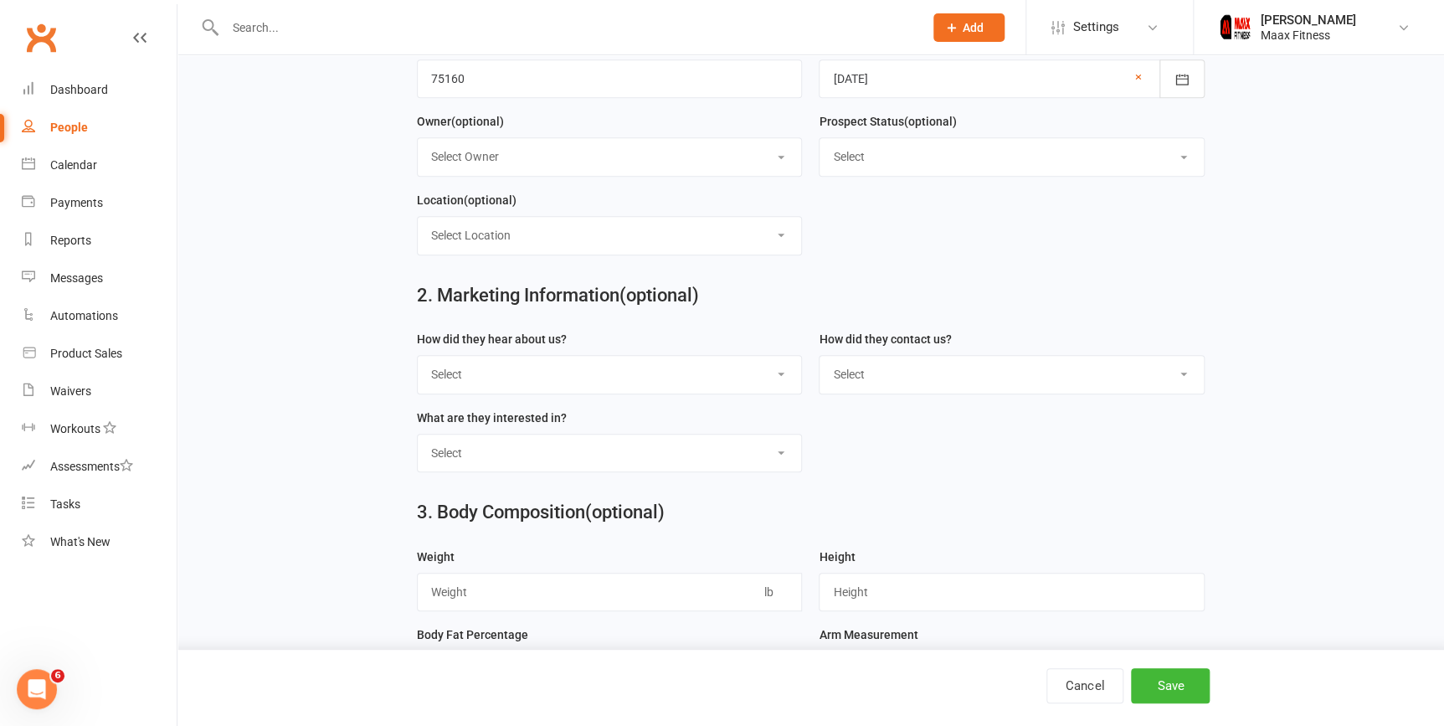
scroll to position [456, 0]
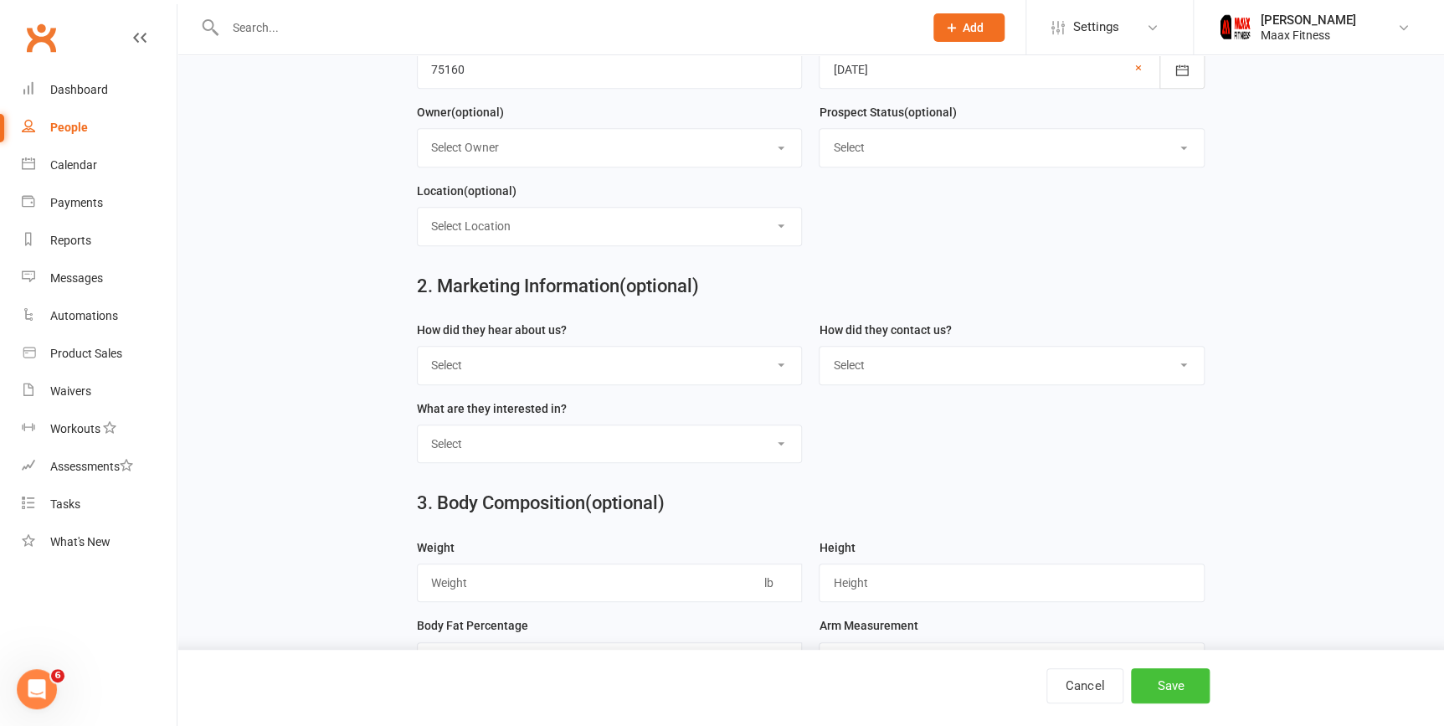
click at [1187, 686] on button "Save" at bounding box center [1170, 685] width 79 height 35
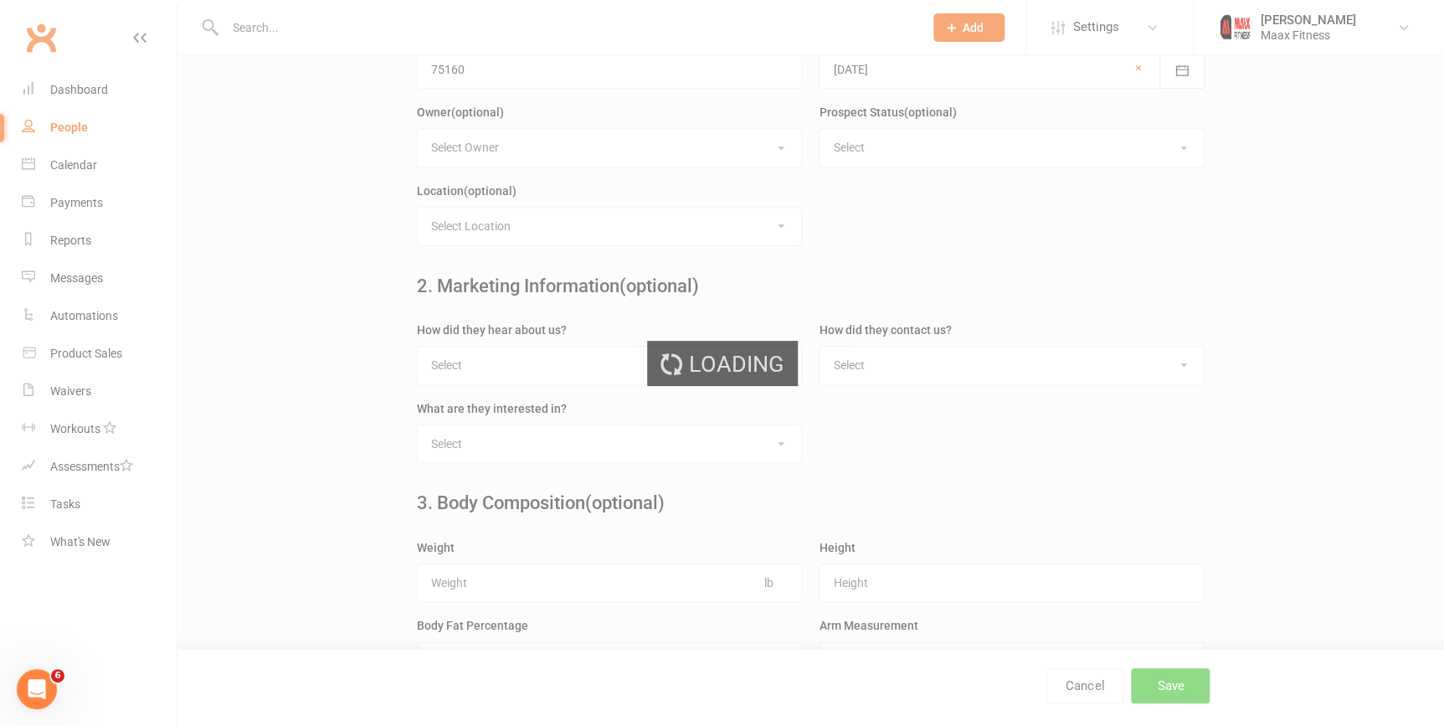
scroll to position [0, 0]
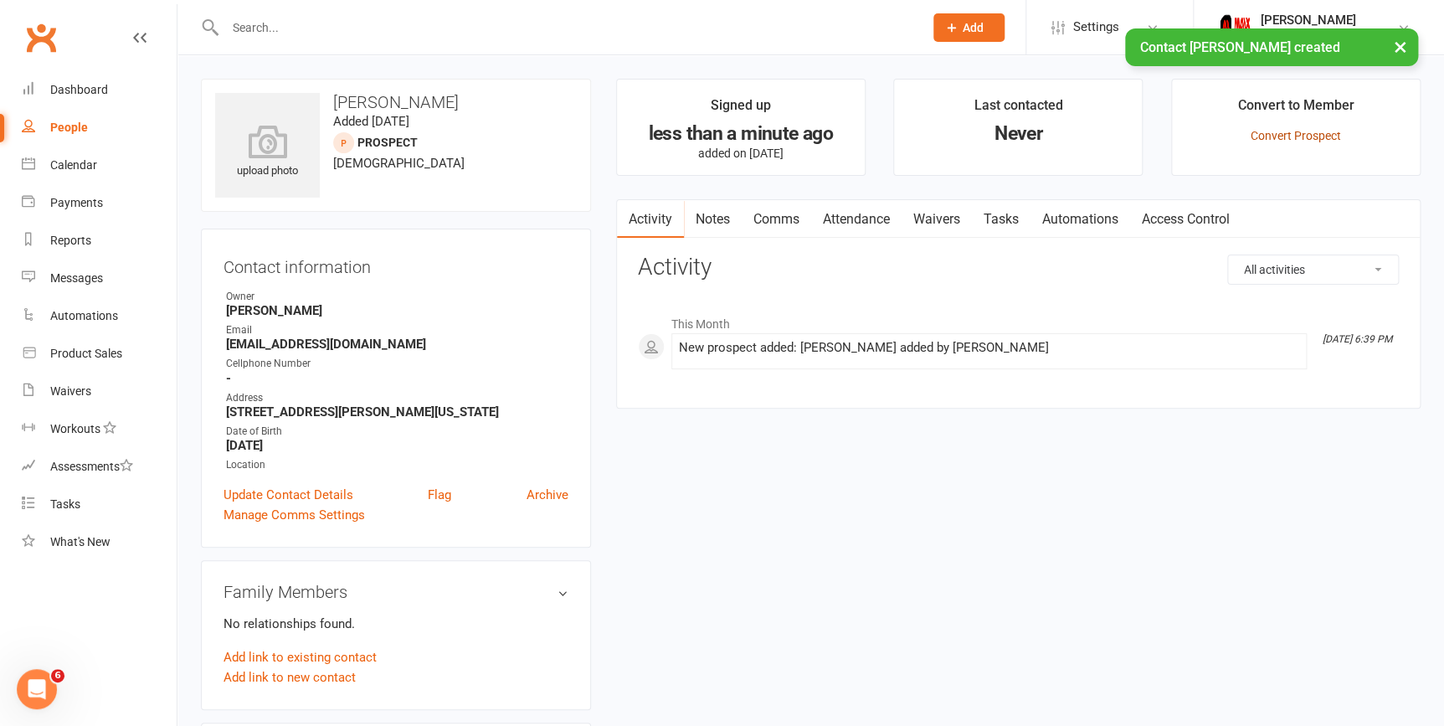
click at [1275, 138] on link "Convert Prospect" at bounding box center [1295, 135] width 90 height 13
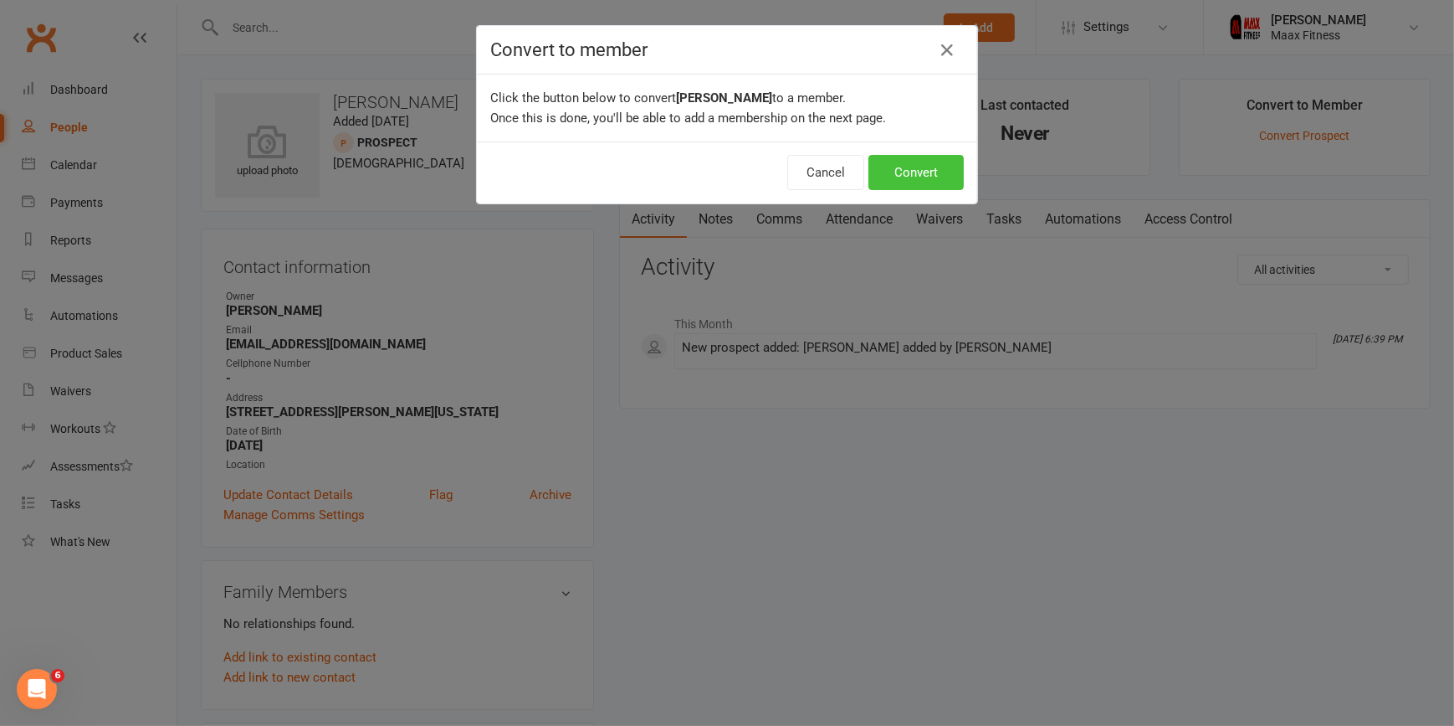
click at [896, 172] on button "Convert" at bounding box center [916, 172] width 95 height 35
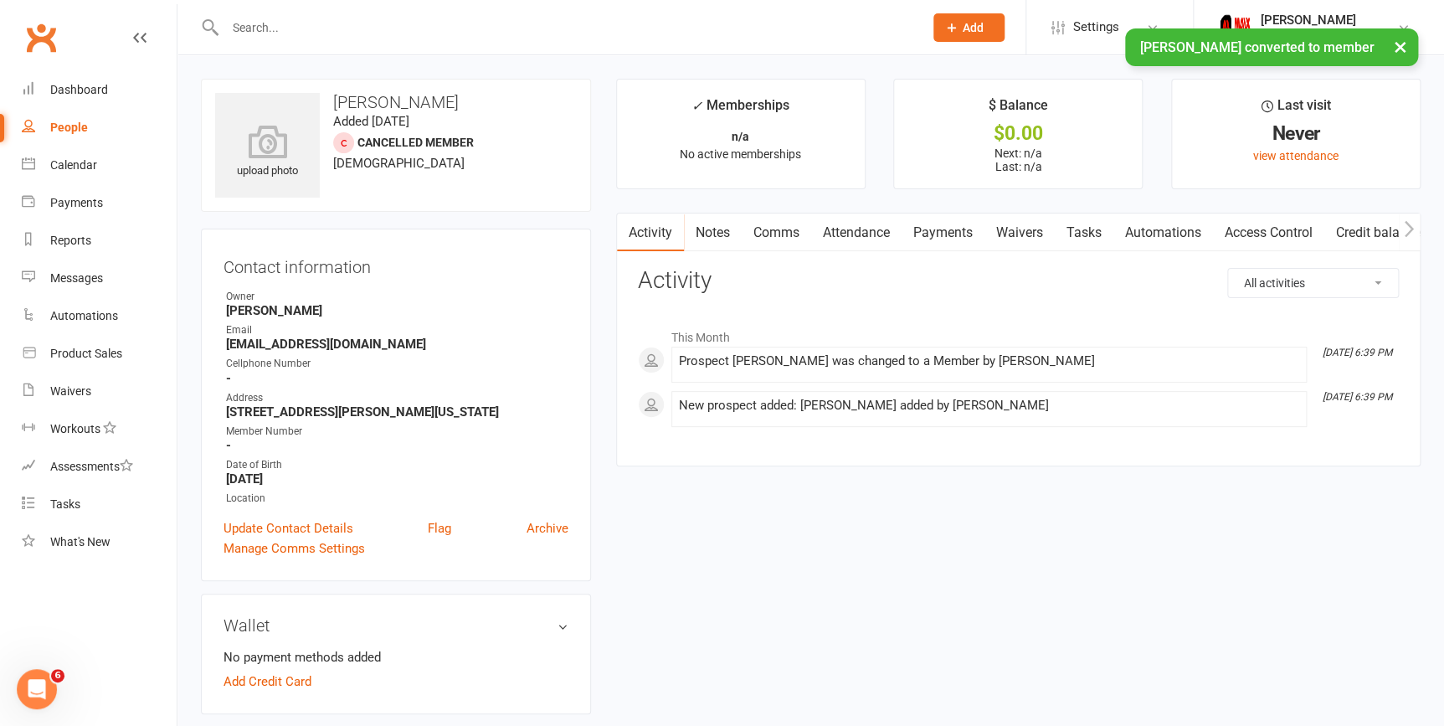
click at [67, 125] on div "People" at bounding box center [69, 127] width 38 height 13
select select "100"
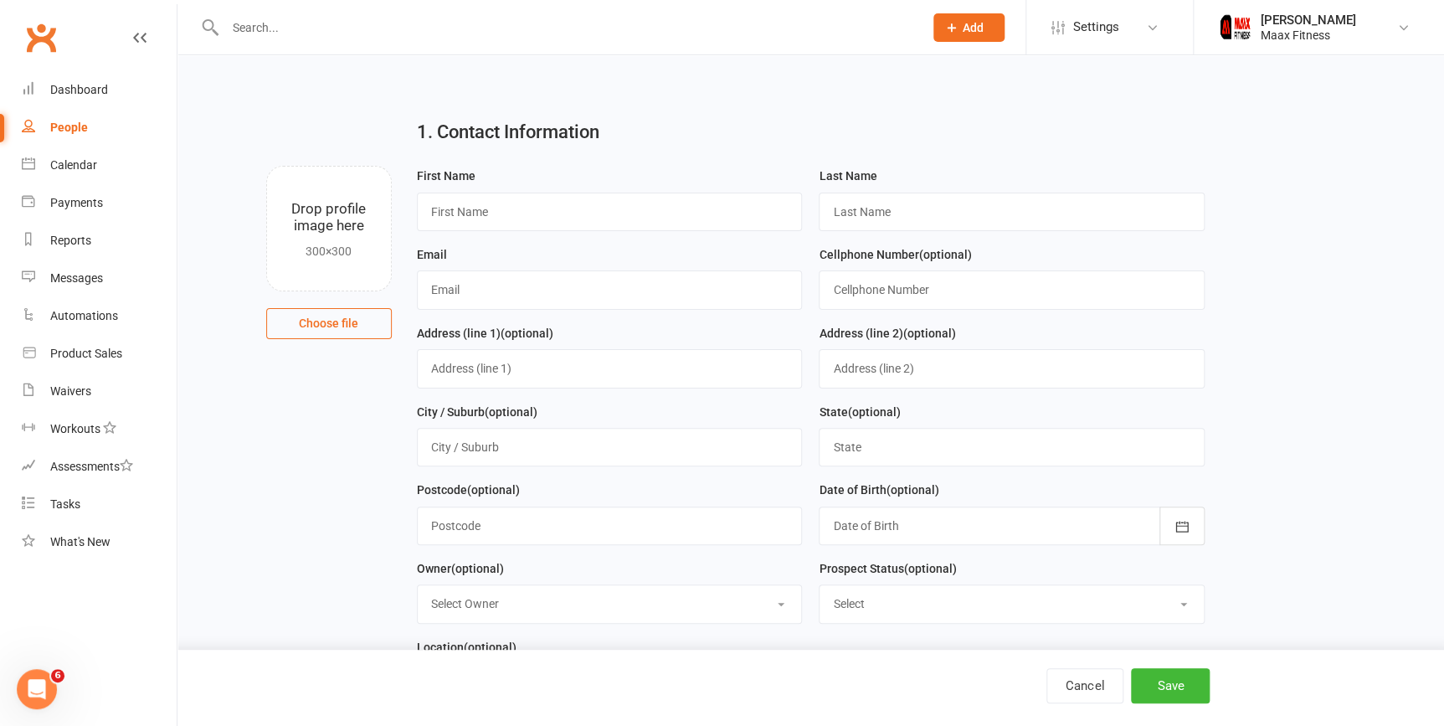
click at [72, 131] on div "People" at bounding box center [69, 127] width 38 height 13
select select "100"
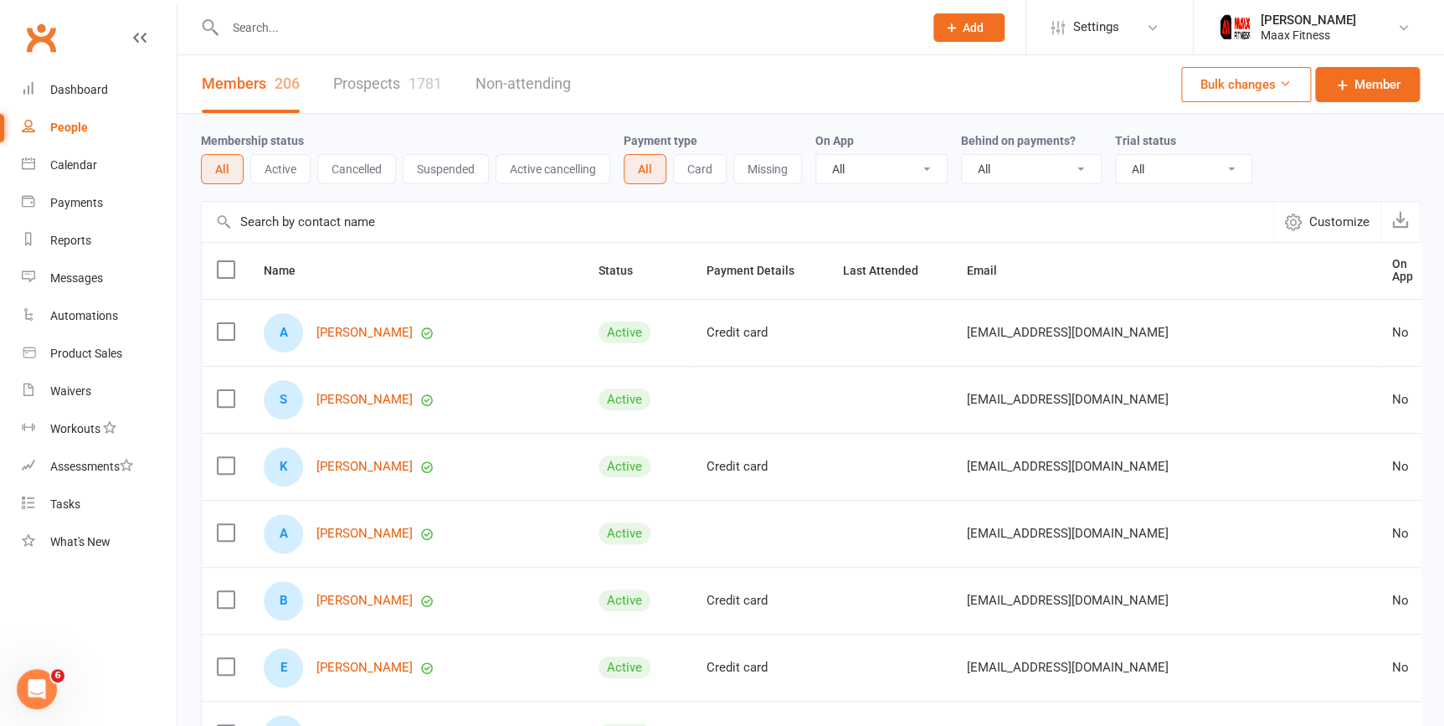
click at [356, 34] on input "text" at bounding box center [565, 27] width 691 height 23
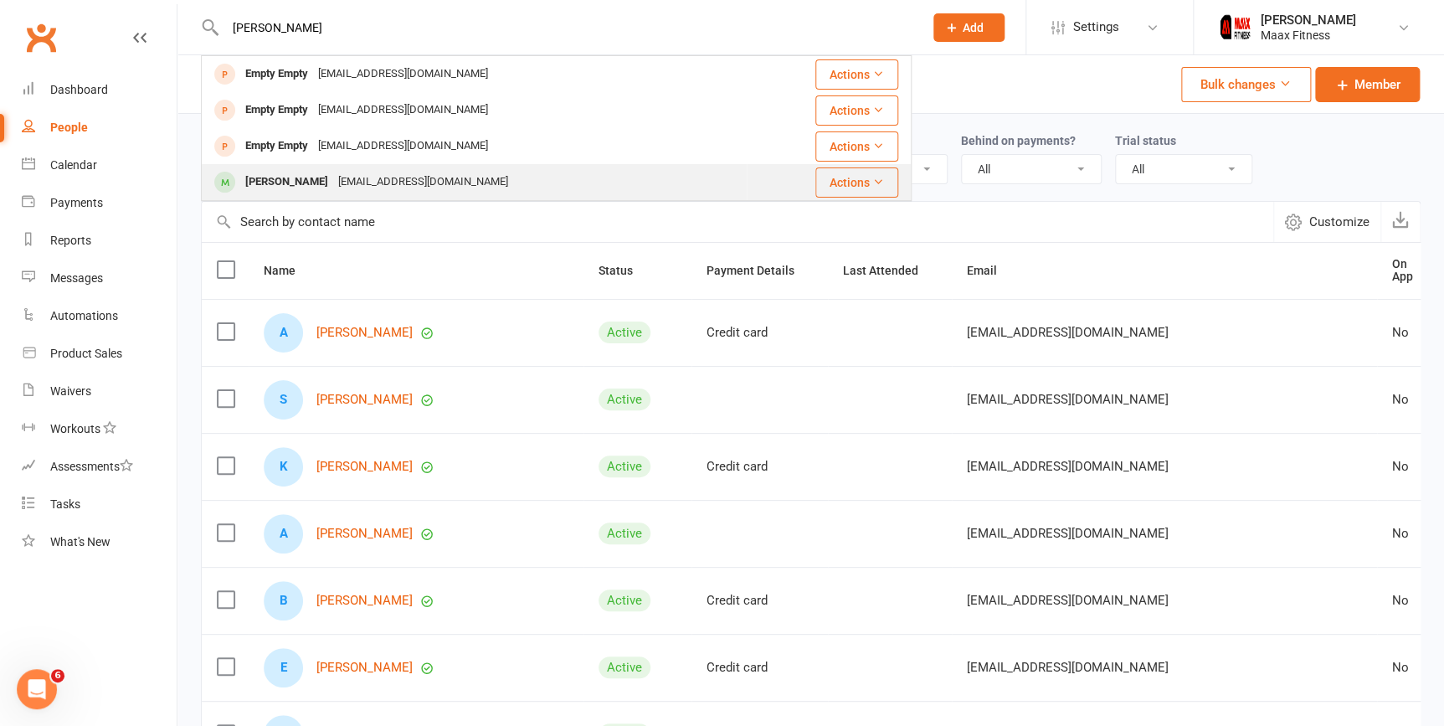
type input "olga"
click at [360, 185] on div "[EMAIL_ADDRESS][DOMAIN_NAME]" at bounding box center [423, 182] width 180 height 24
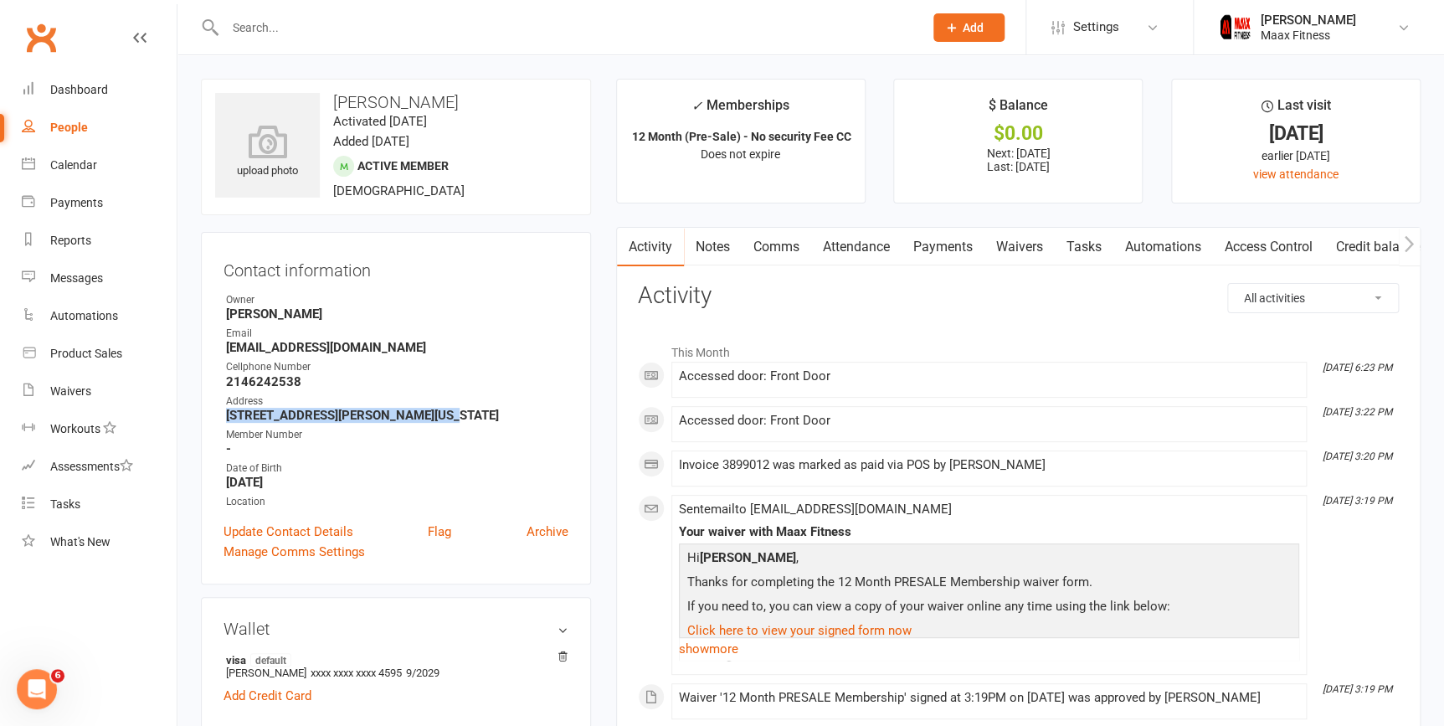
drag, startPoint x: 226, startPoint y: 415, endPoint x: 433, endPoint y: 413, distance: 206.7
click at [433, 413] on strong "1043 Robin RD terrell Texas 75161" at bounding box center [397, 415] width 342 height 15
drag, startPoint x: 433, startPoint y: 413, endPoint x: 382, endPoint y: 417, distance: 50.3
copy strong "1043 Robin RD terrell Texas 75161"
drag, startPoint x: 359, startPoint y: 347, endPoint x: 229, endPoint y: 347, distance: 129.7
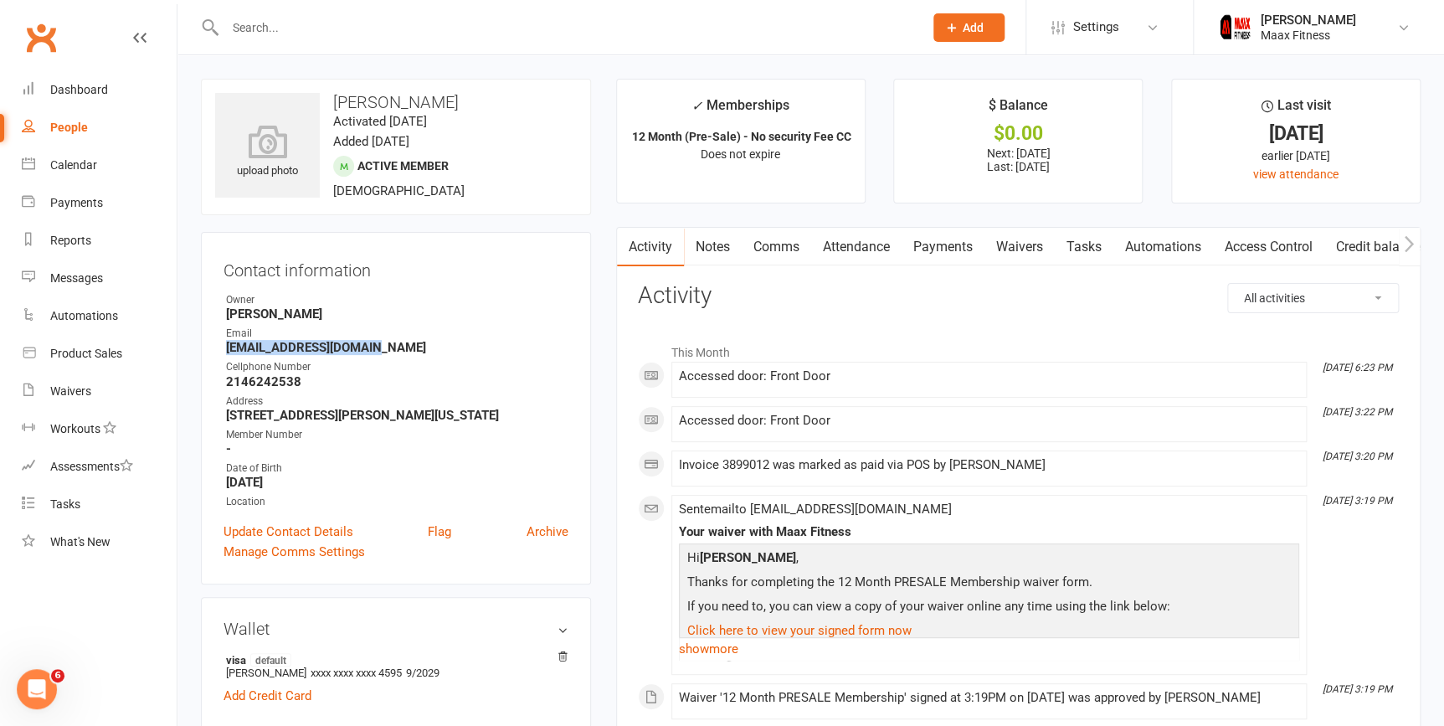
click at [229, 347] on strong "[EMAIL_ADDRESS][DOMAIN_NAME]" at bounding box center [397, 347] width 342 height 15
drag, startPoint x: 229, startPoint y: 347, endPoint x: 244, endPoint y: 346, distance: 15.1
copy strong "[EMAIL_ADDRESS][DOMAIN_NAME]"
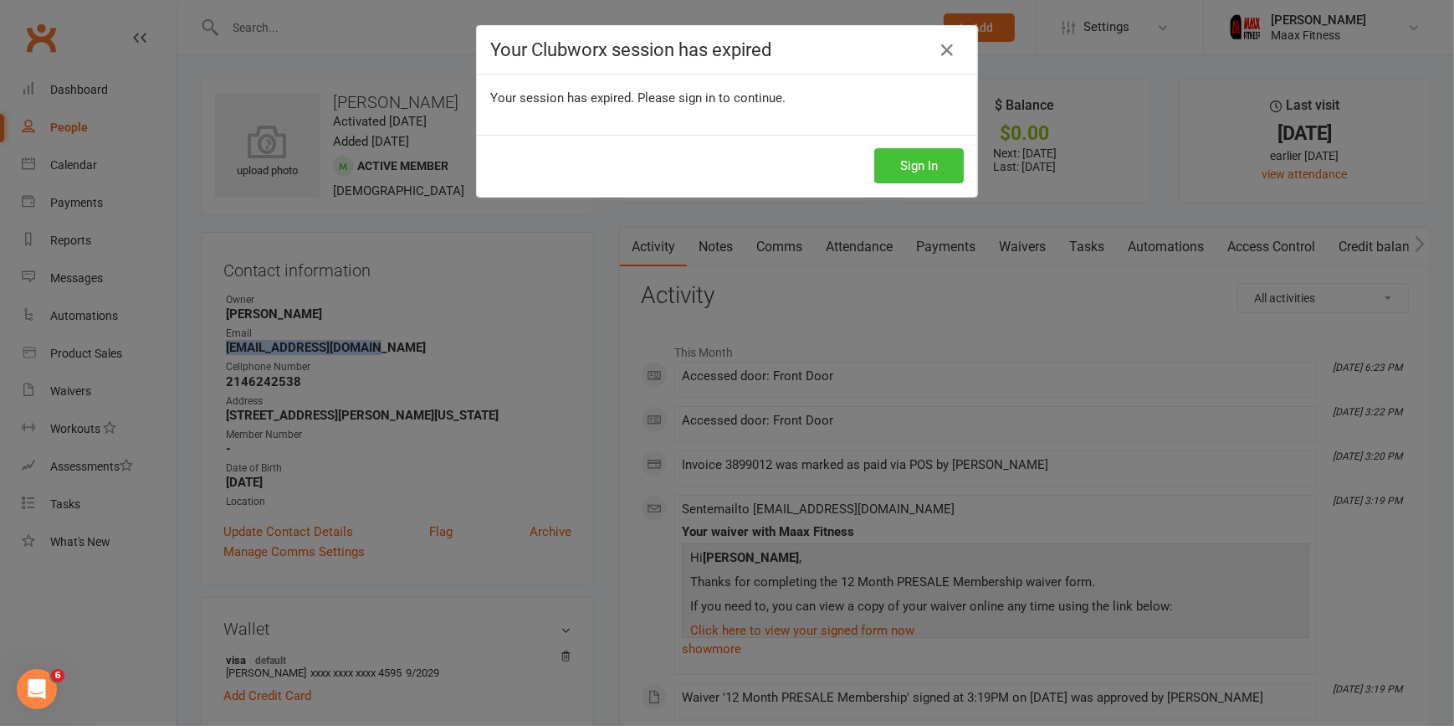
click at [930, 156] on button "Sign In" at bounding box center [920, 165] width 90 height 35
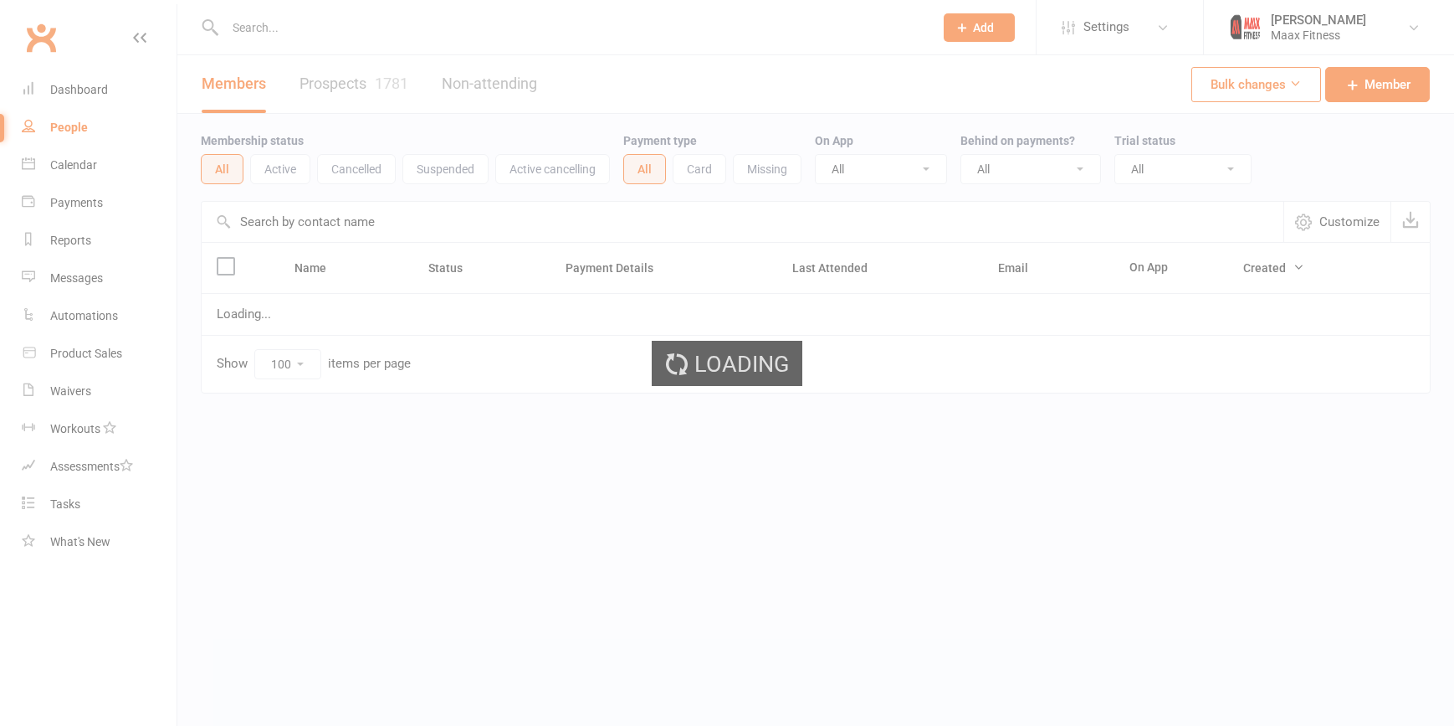
select select "100"
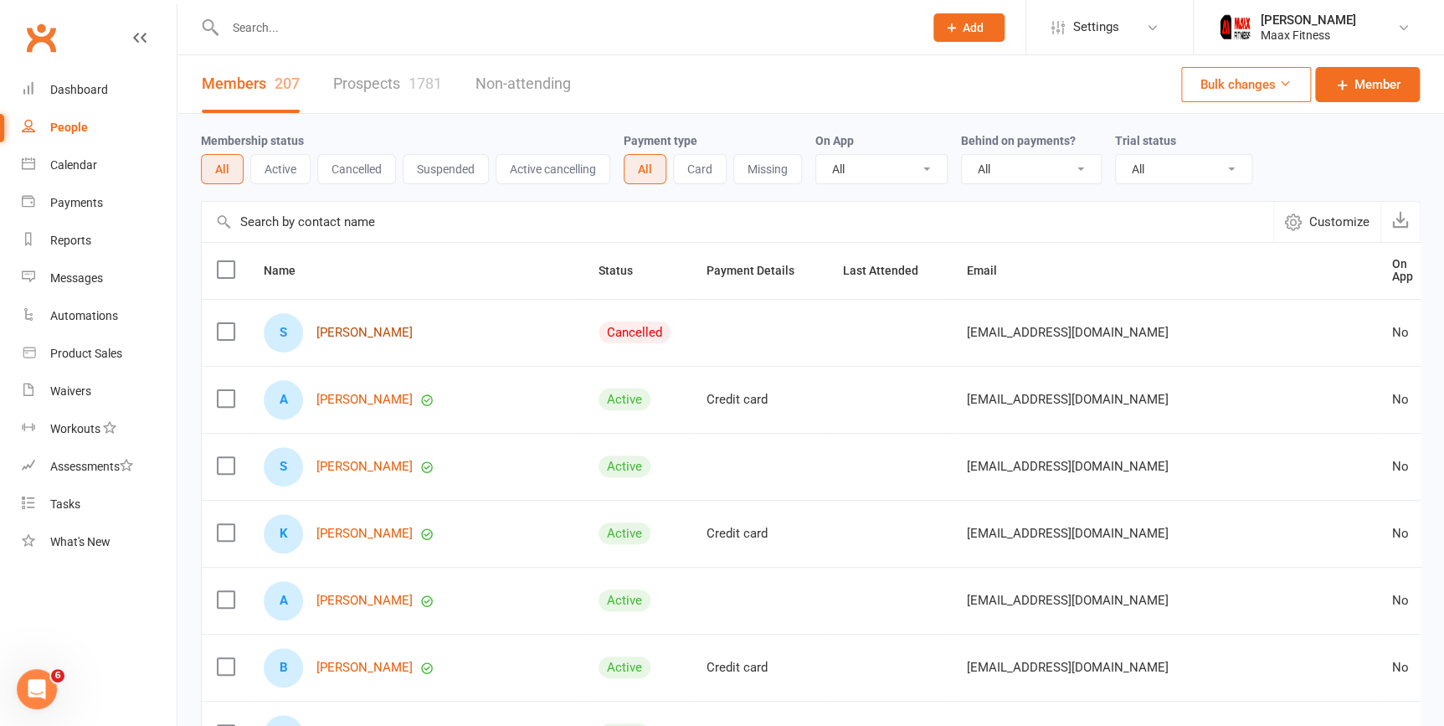
click at [368, 327] on link "[PERSON_NAME]" at bounding box center [364, 333] width 96 height 14
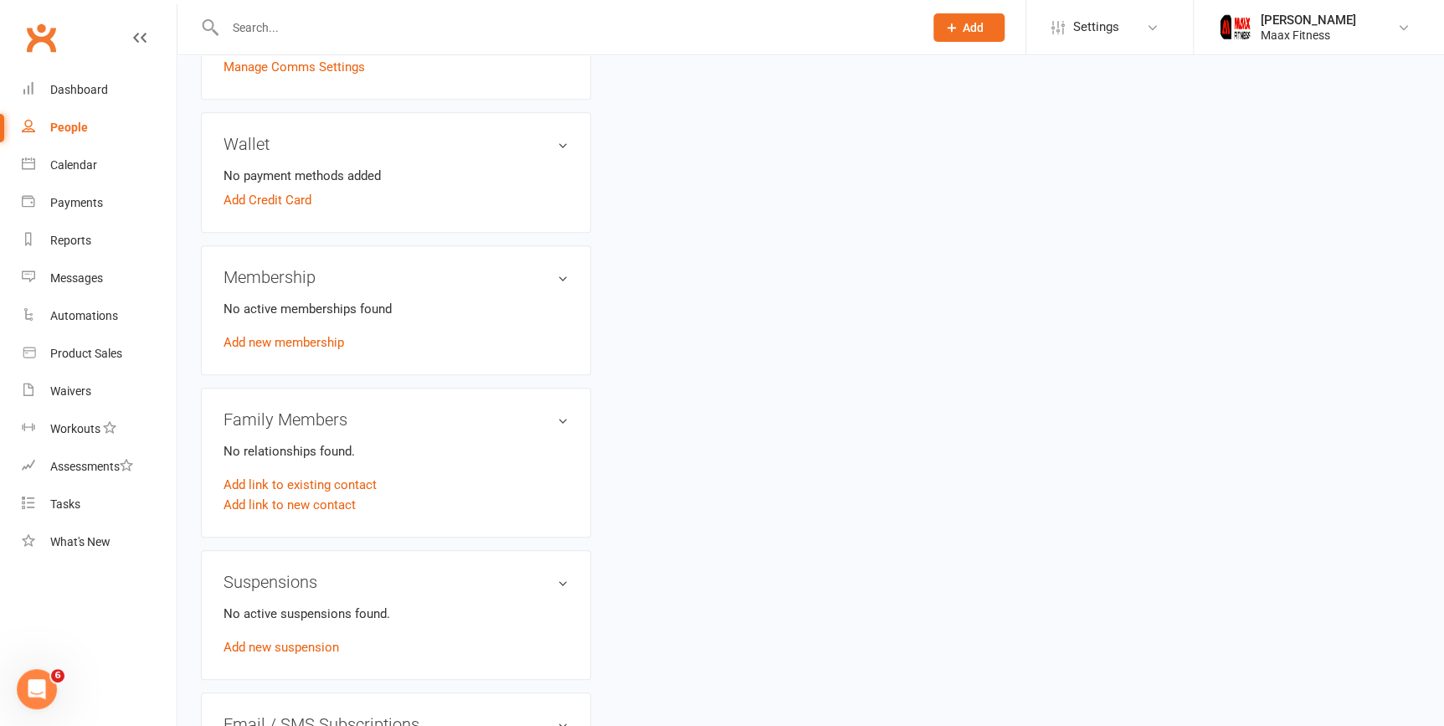
scroll to position [532, 0]
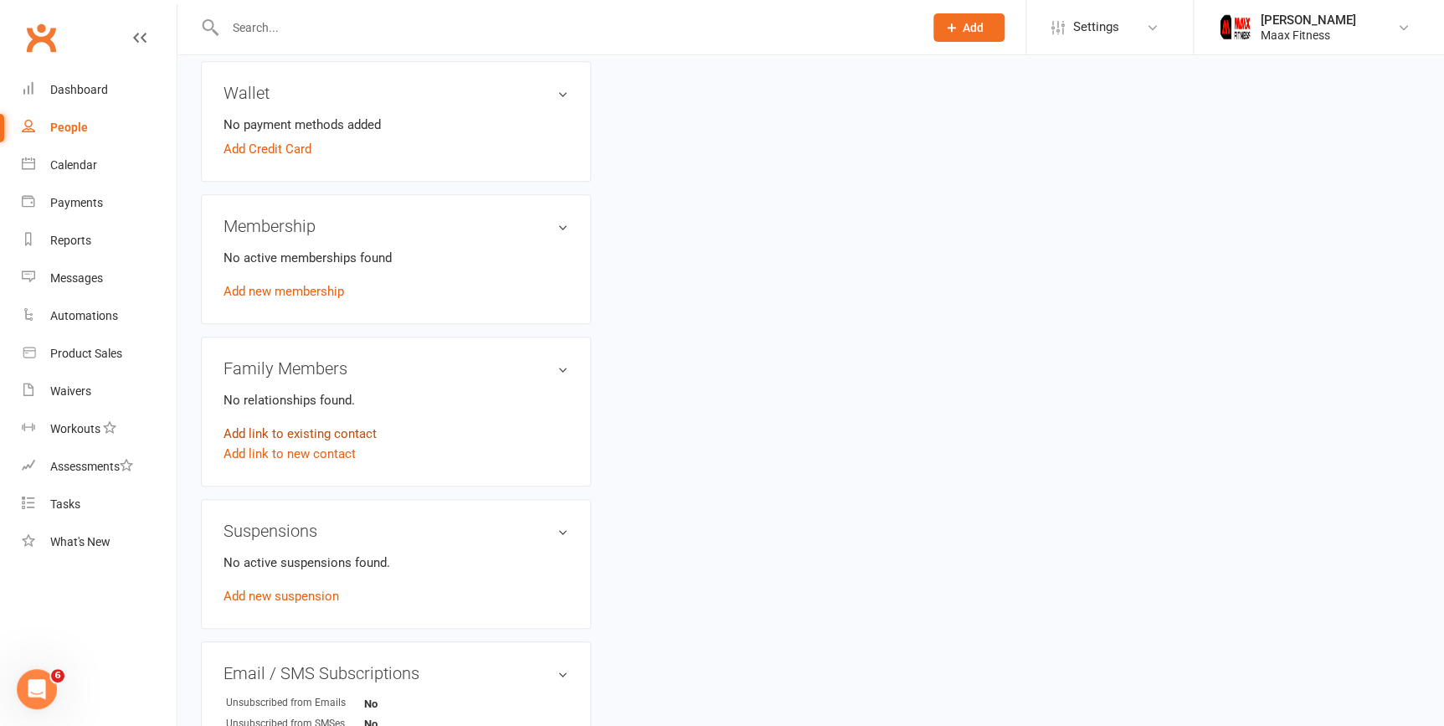
click at [348, 436] on link "Add link to existing contact" at bounding box center [299, 433] width 153 height 20
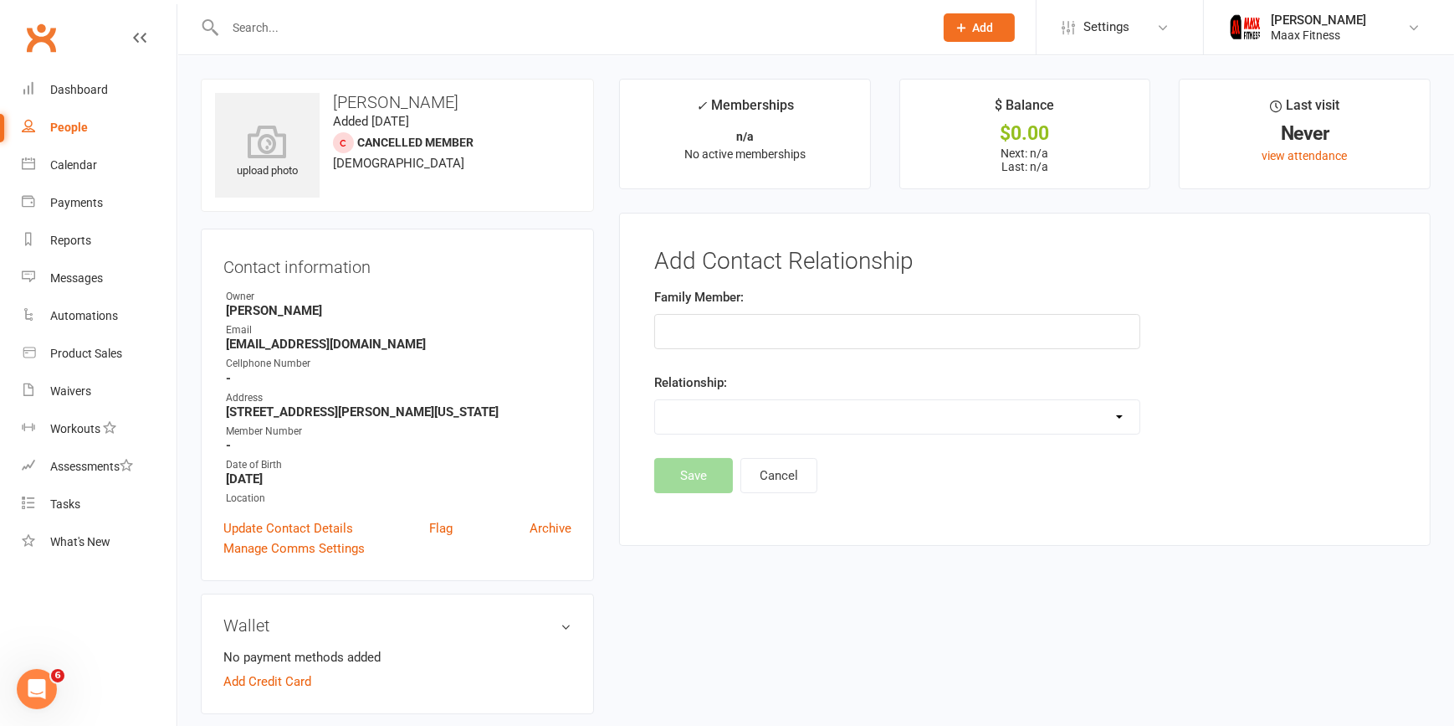
select select "100"
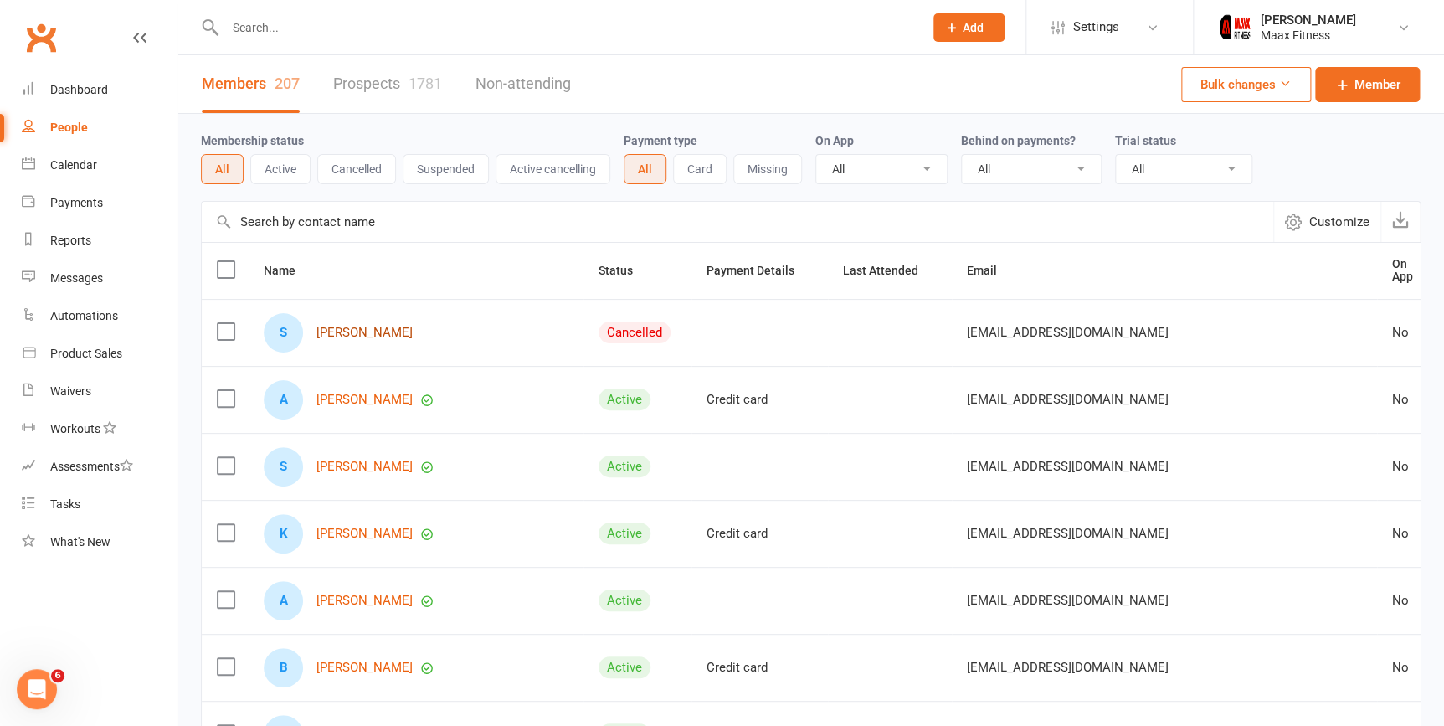
click at [360, 331] on link "[PERSON_NAME]" at bounding box center [364, 333] width 96 height 14
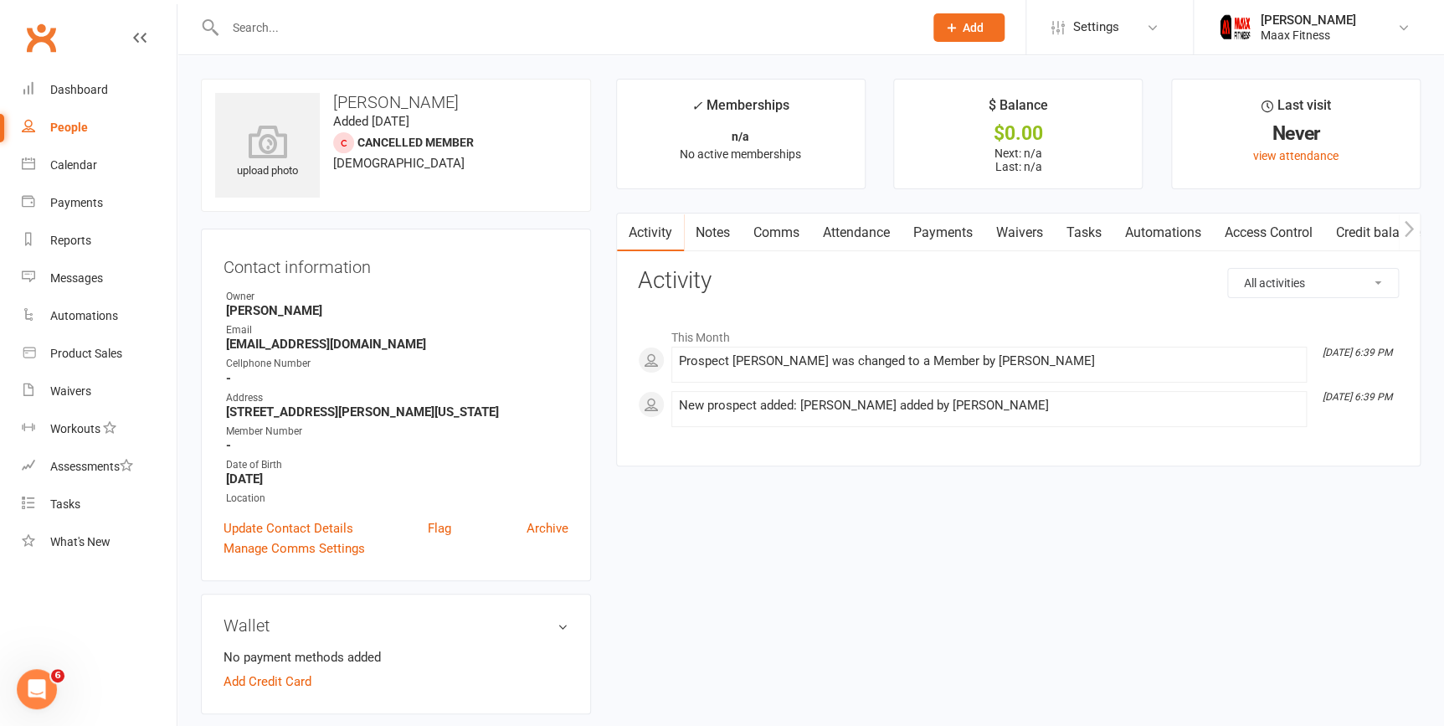
click at [335, 28] on input "text" at bounding box center [565, 27] width 691 height 23
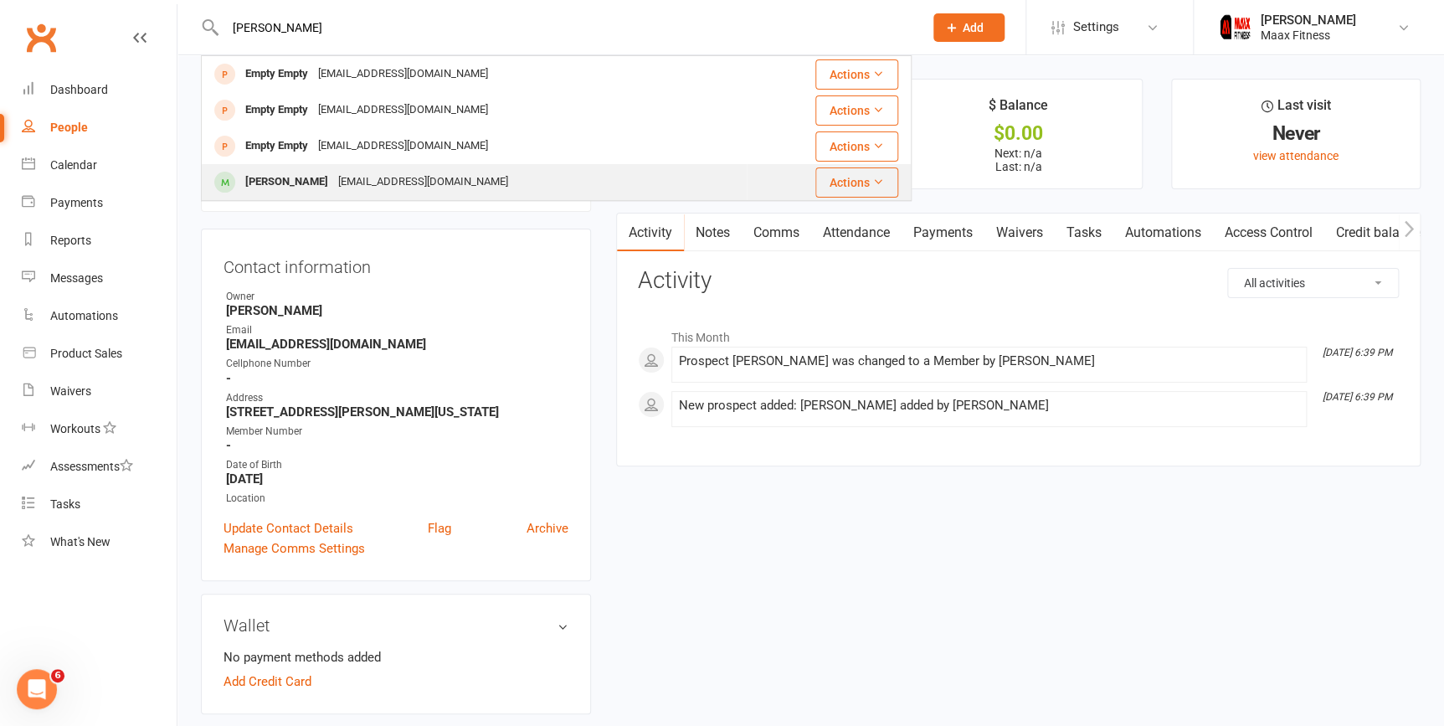
type input "olga"
click at [378, 176] on div "[EMAIL_ADDRESS][DOMAIN_NAME]" at bounding box center [423, 182] width 180 height 24
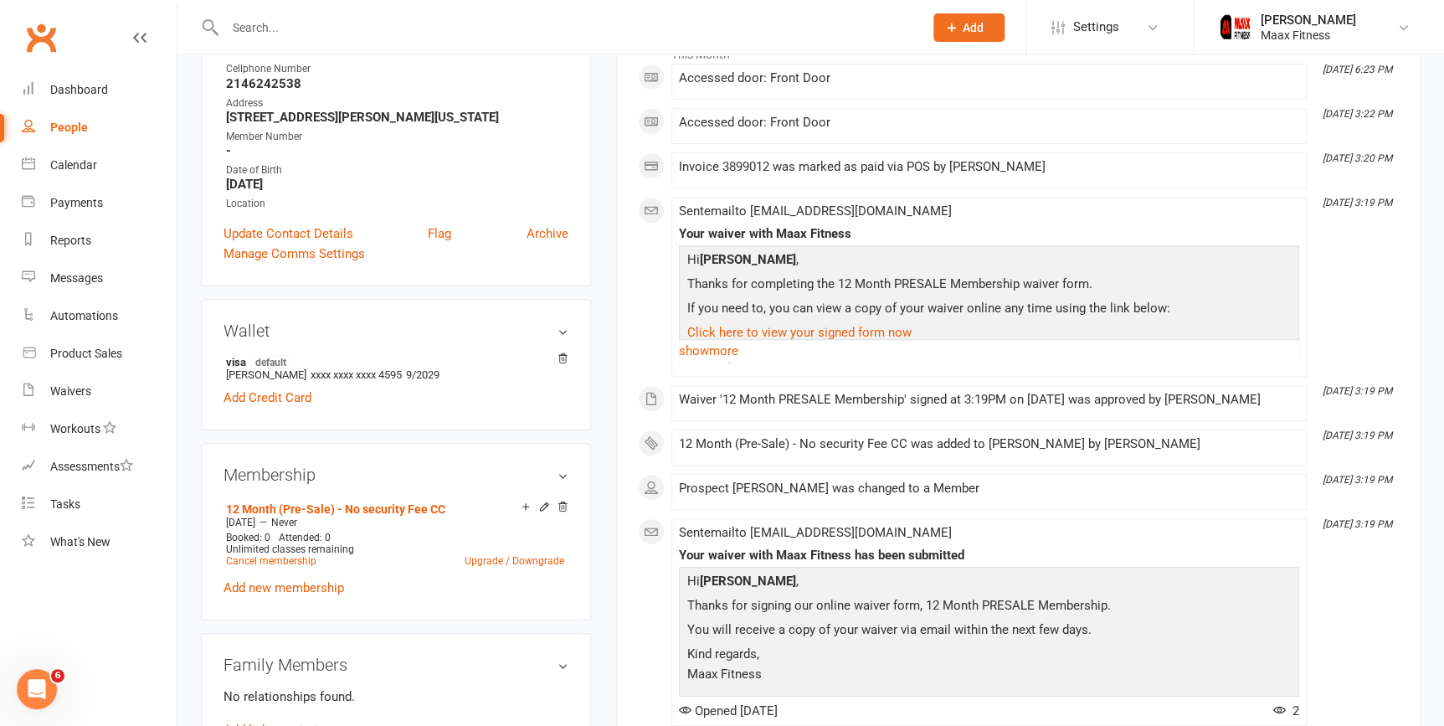
scroll to position [532, 0]
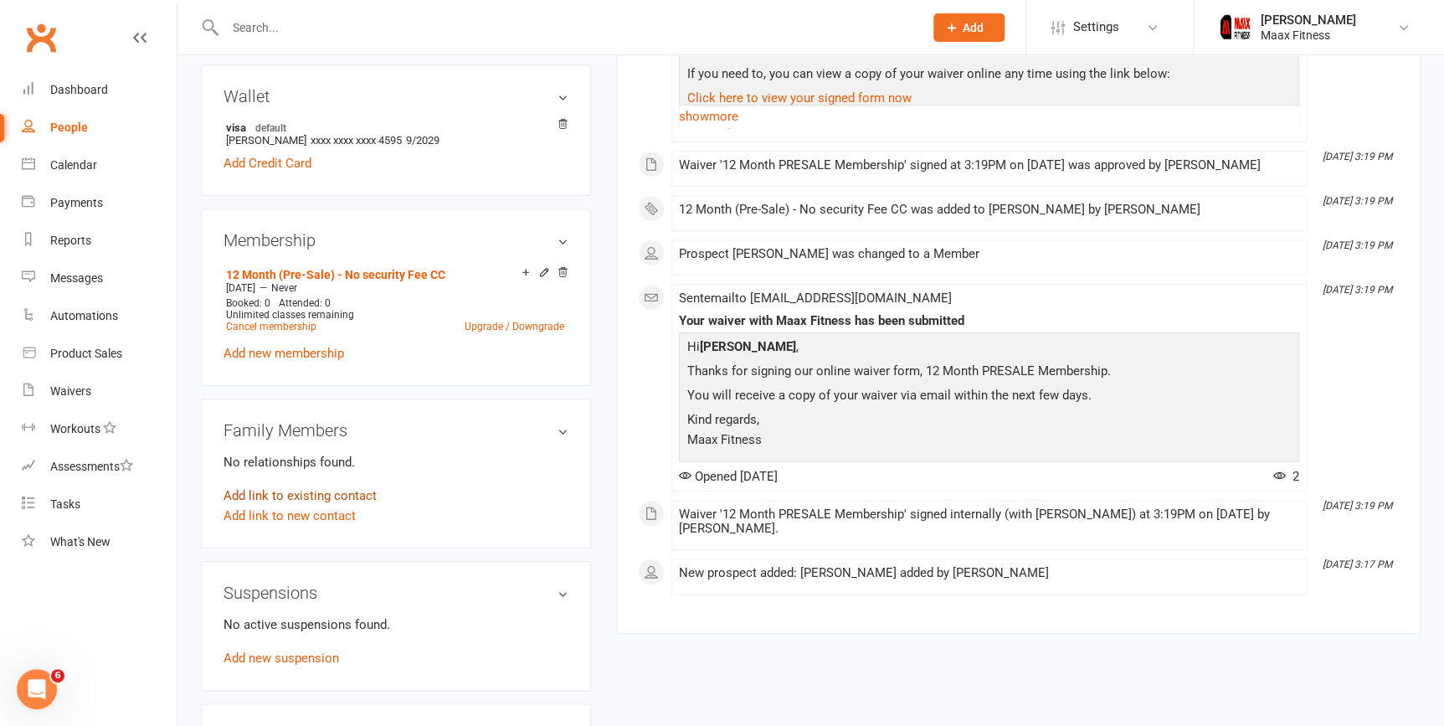
click at [346, 500] on link "Add link to existing contact" at bounding box center [299, 495] width 153 height 20
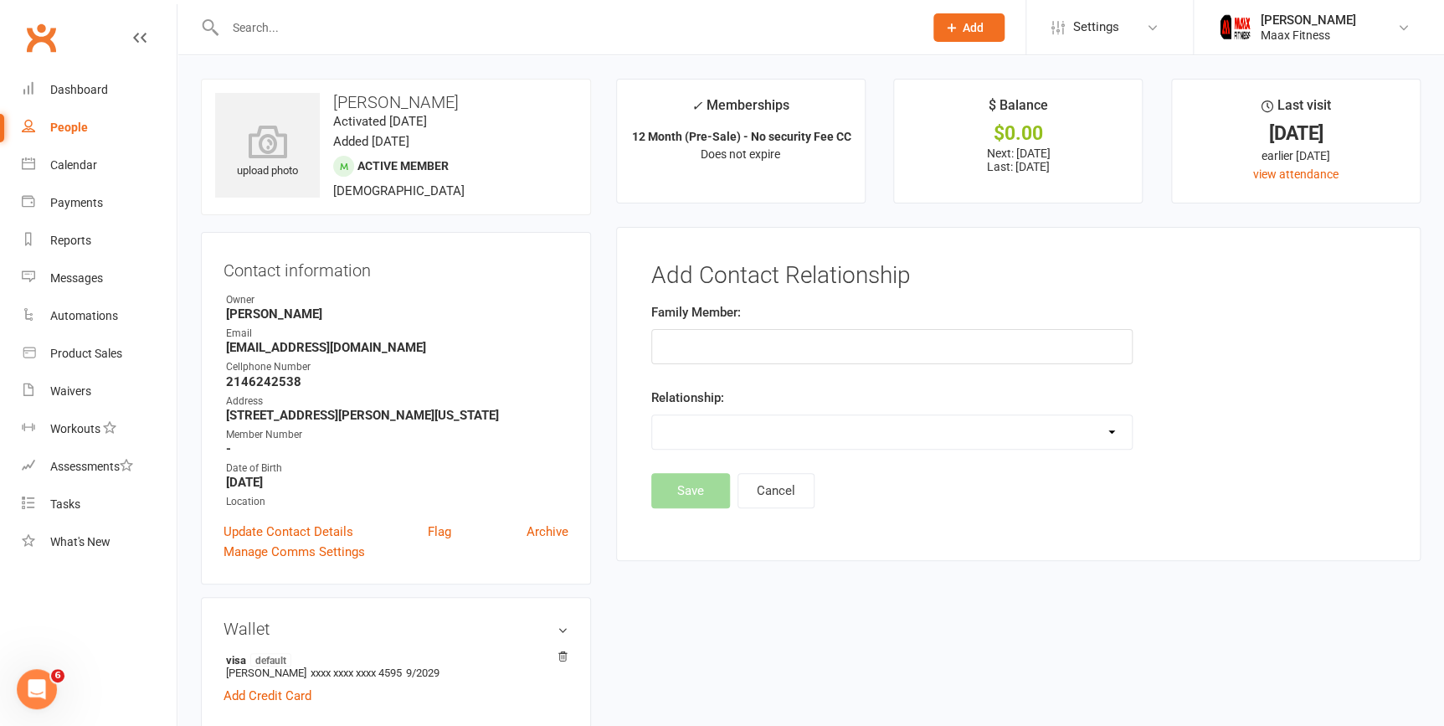
click at [738, 331] on input "text" at bounding box center [891, 346] width 481 height 35
click at [742, 350] on input "text" at bounding box center [891, 346] width 481 height 35
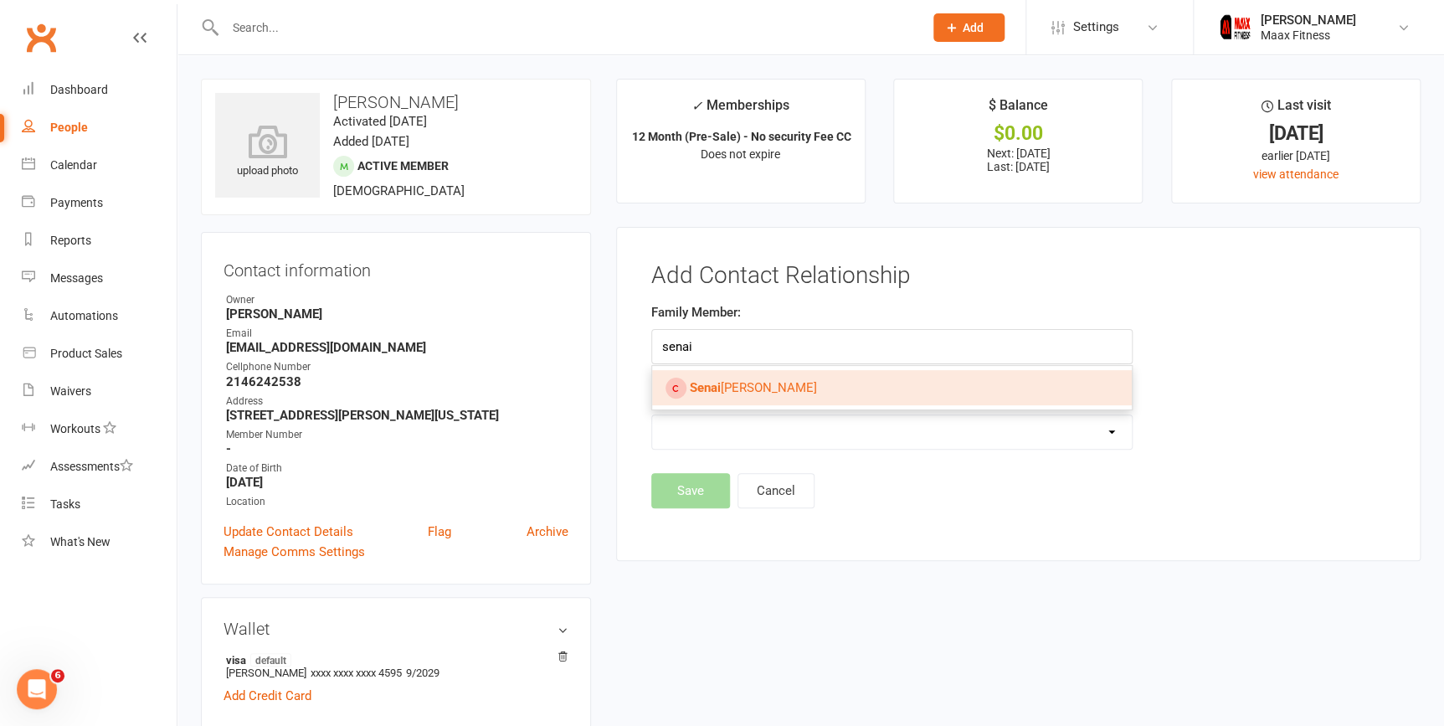
type input "senai"
click at [777, 384] on link "Senai Paniagua" at bounding box center [892, 387] width 480 height 35
type input "[PERSON_NAME]"
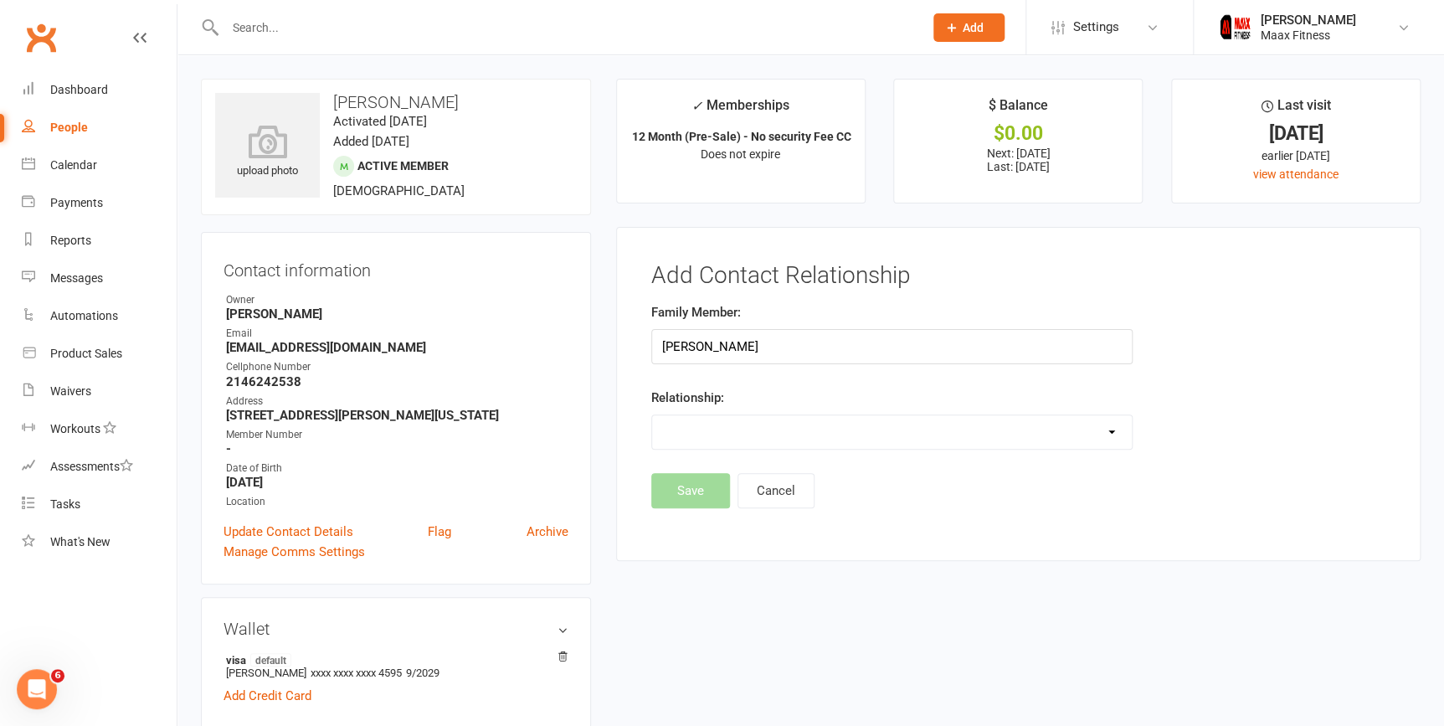
click at [1029, 421] on select "Parent / Guardian Child Sibling (parent not in system) Spouse / Partner Cousin …" at bounding box center [892, 431] width 480 height 33
select select "1"
click at [652, 415] on select "Parent / Guardian Child Sibling (parent not in system) Spouse / Partner Cousin …" at bounding box center [892, 431] width 480 height 33
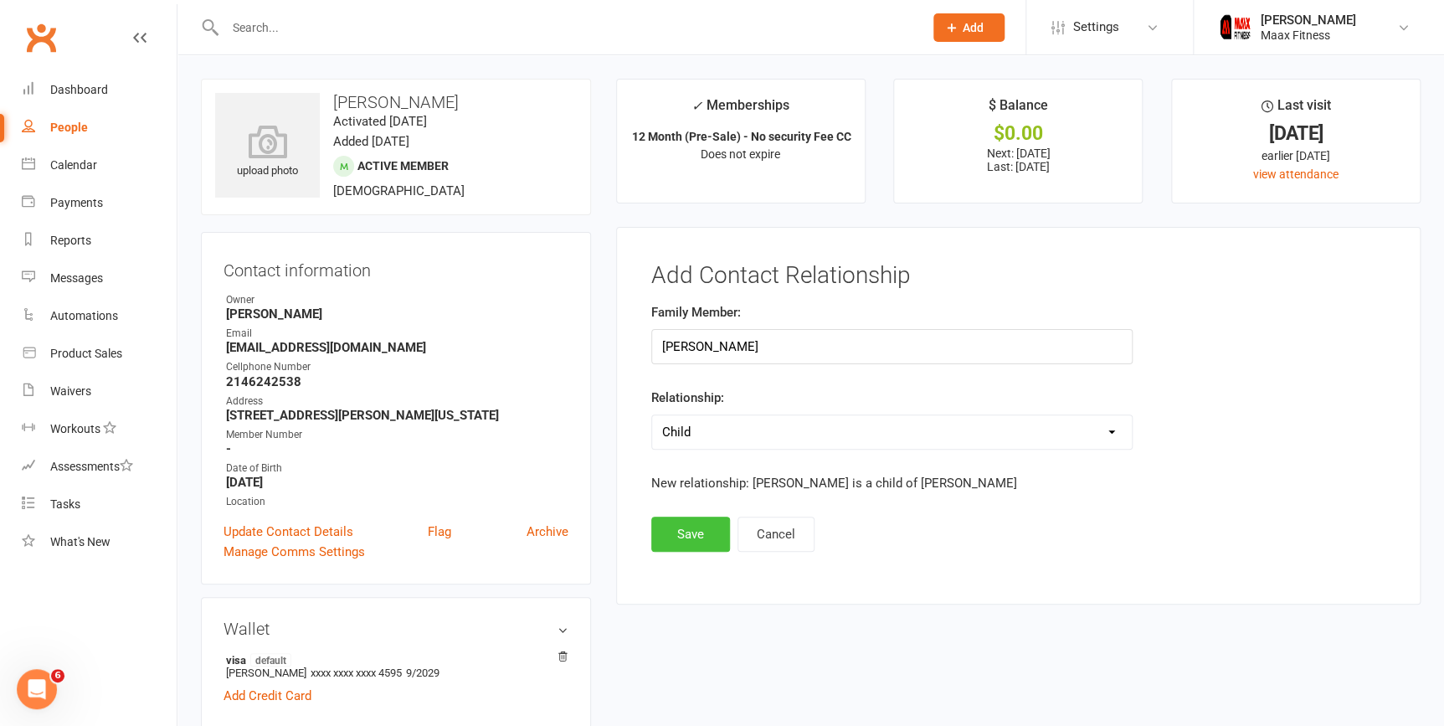
click at [696, 534] on button "Save" at bounding box center [690, 533] width 79 height 35
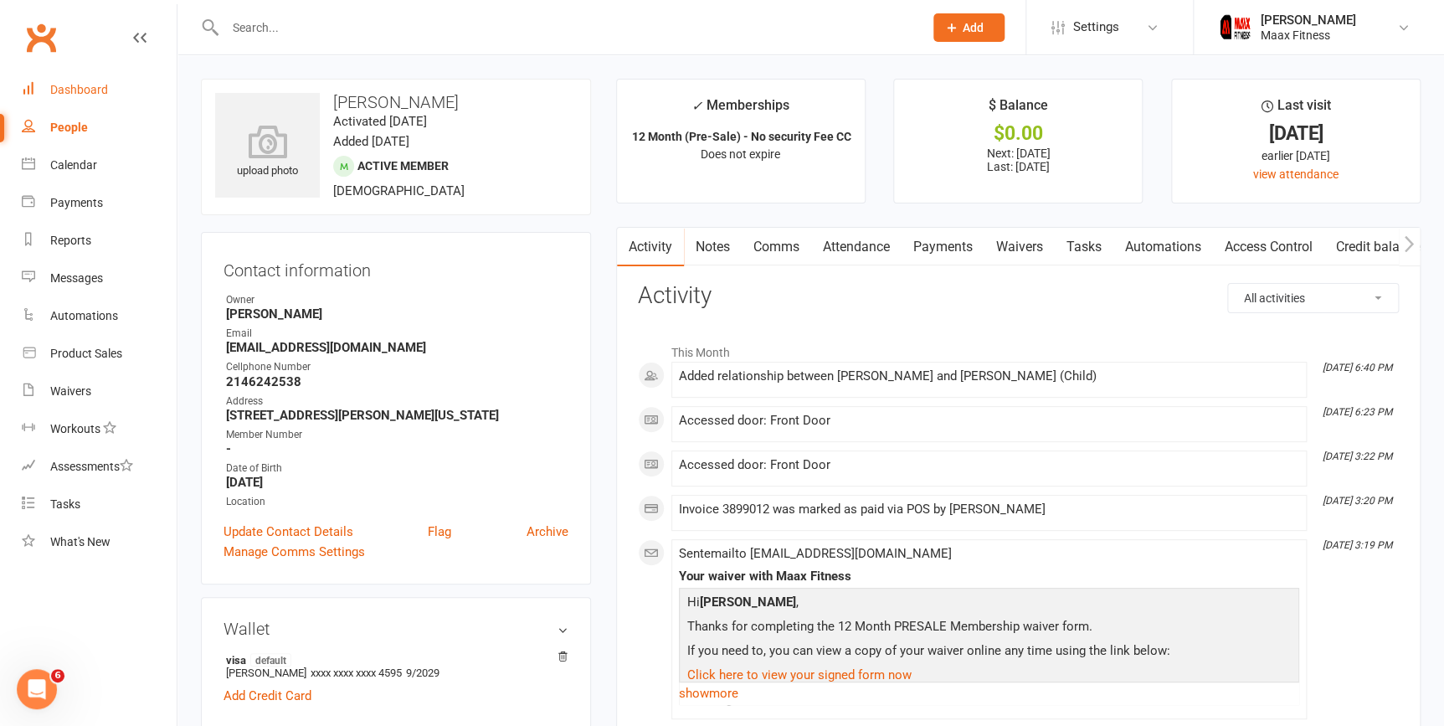
click at [88, 91] on div "Dashboard" at bounding box center [79, 89] width 58 height 13
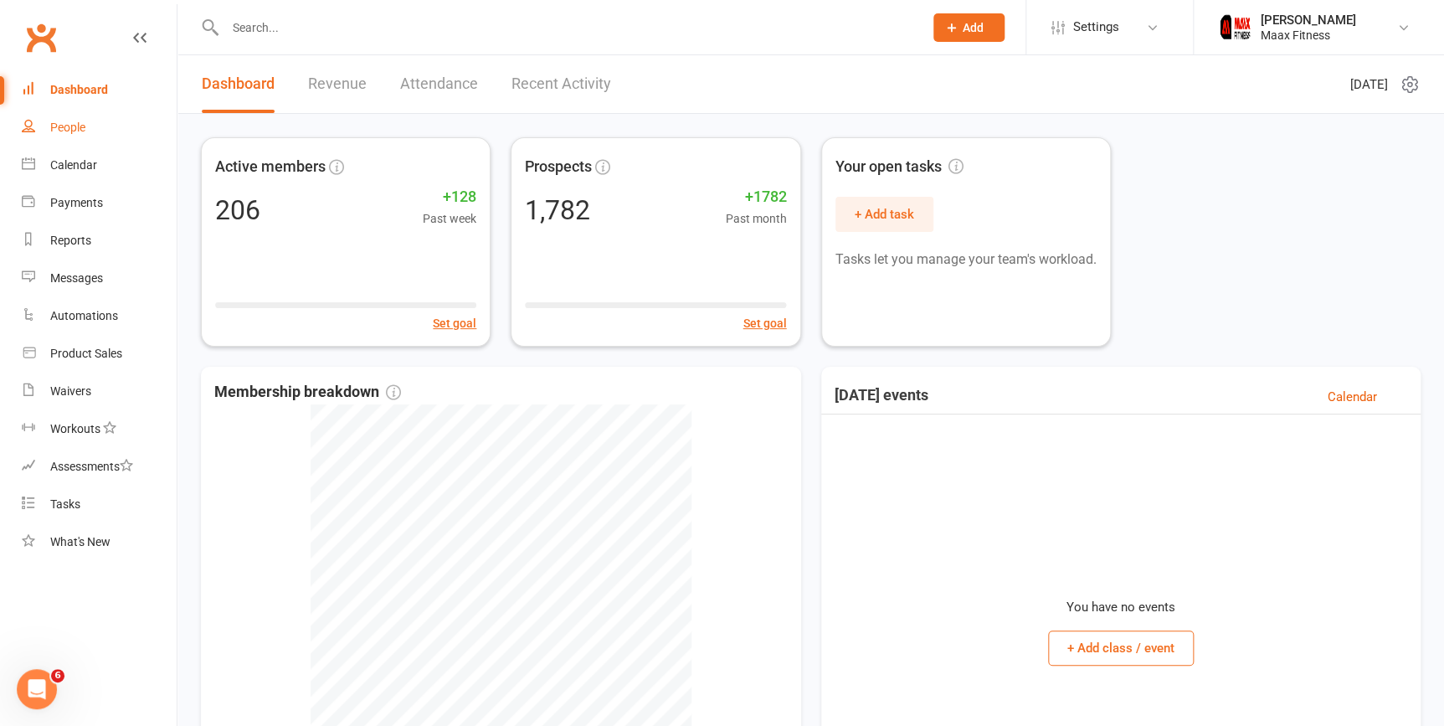
click at [75, 125] on div "People" at bounding box center [67, 127] width 35 height 13
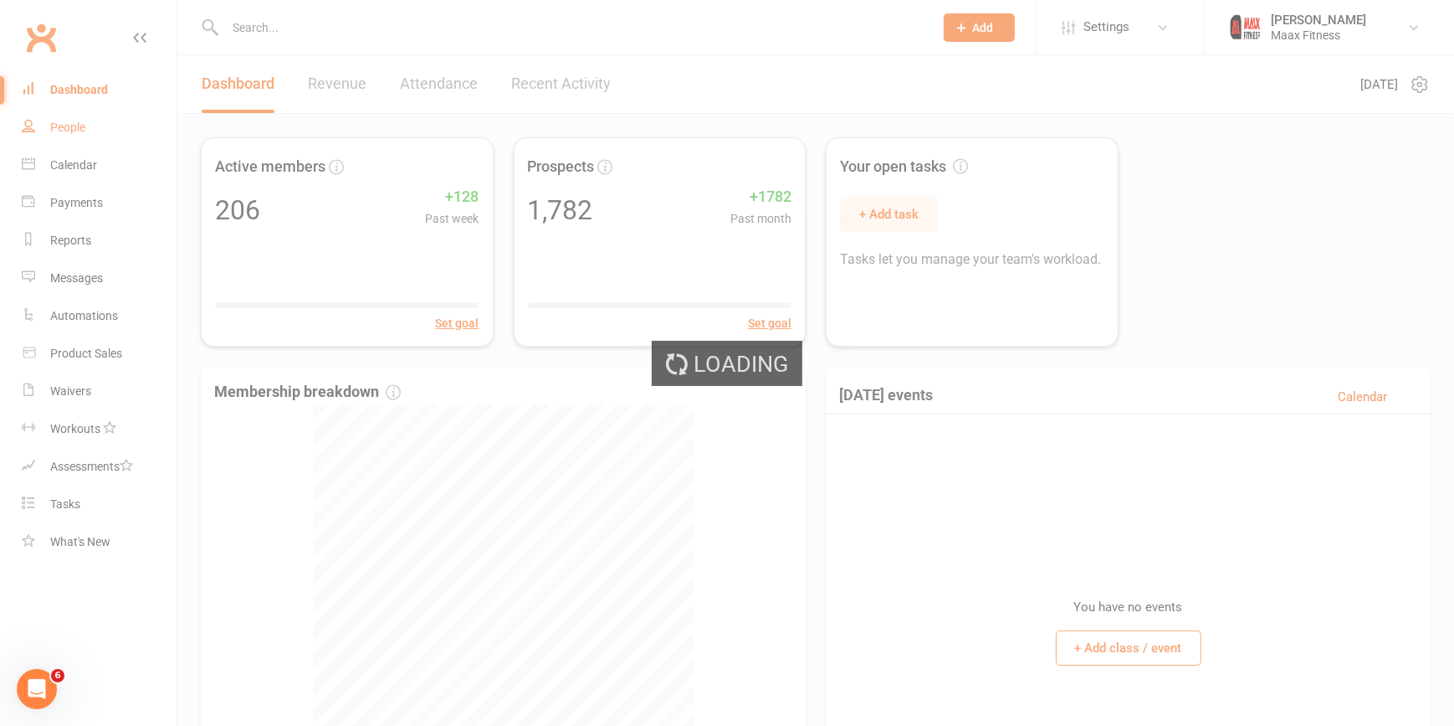
select select "100"
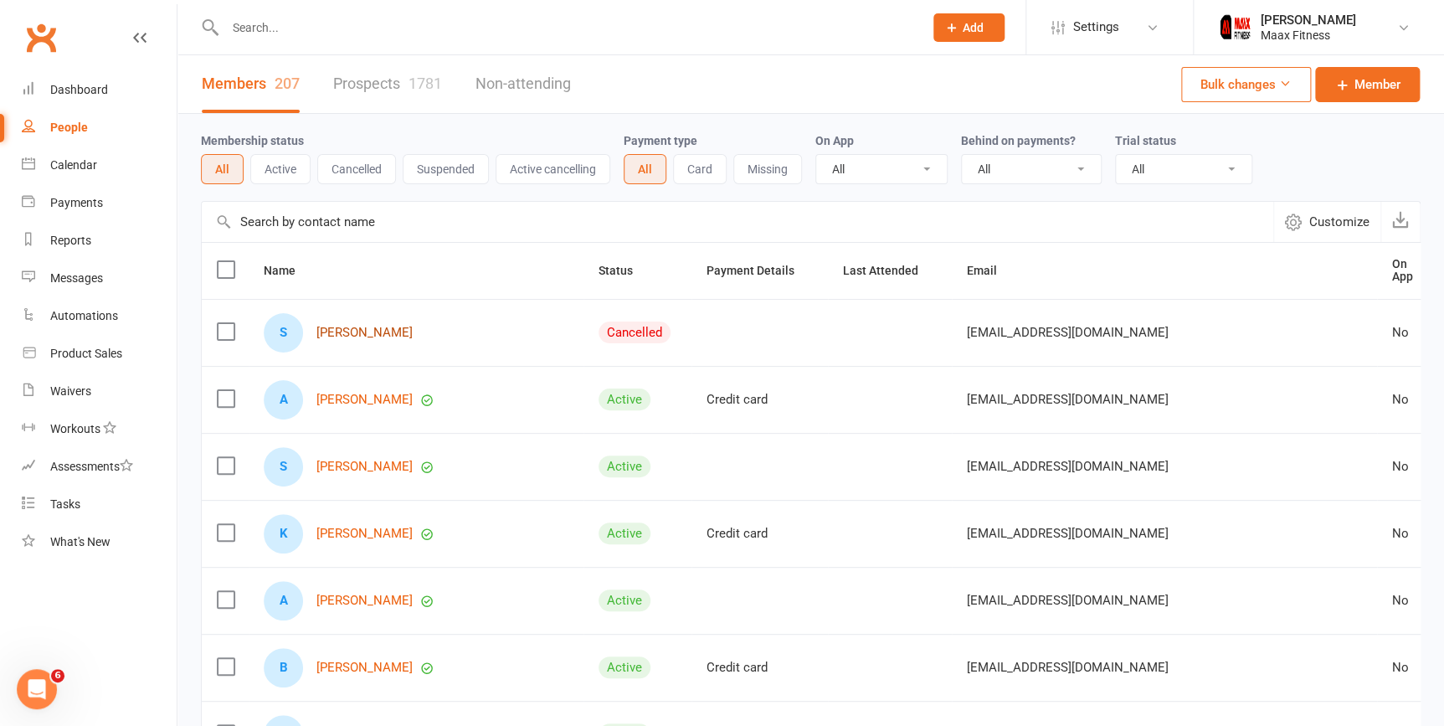
click at [362, 326] on link "[PERSON_NAME]" at bounding box center [364, 333] width 96 height 14
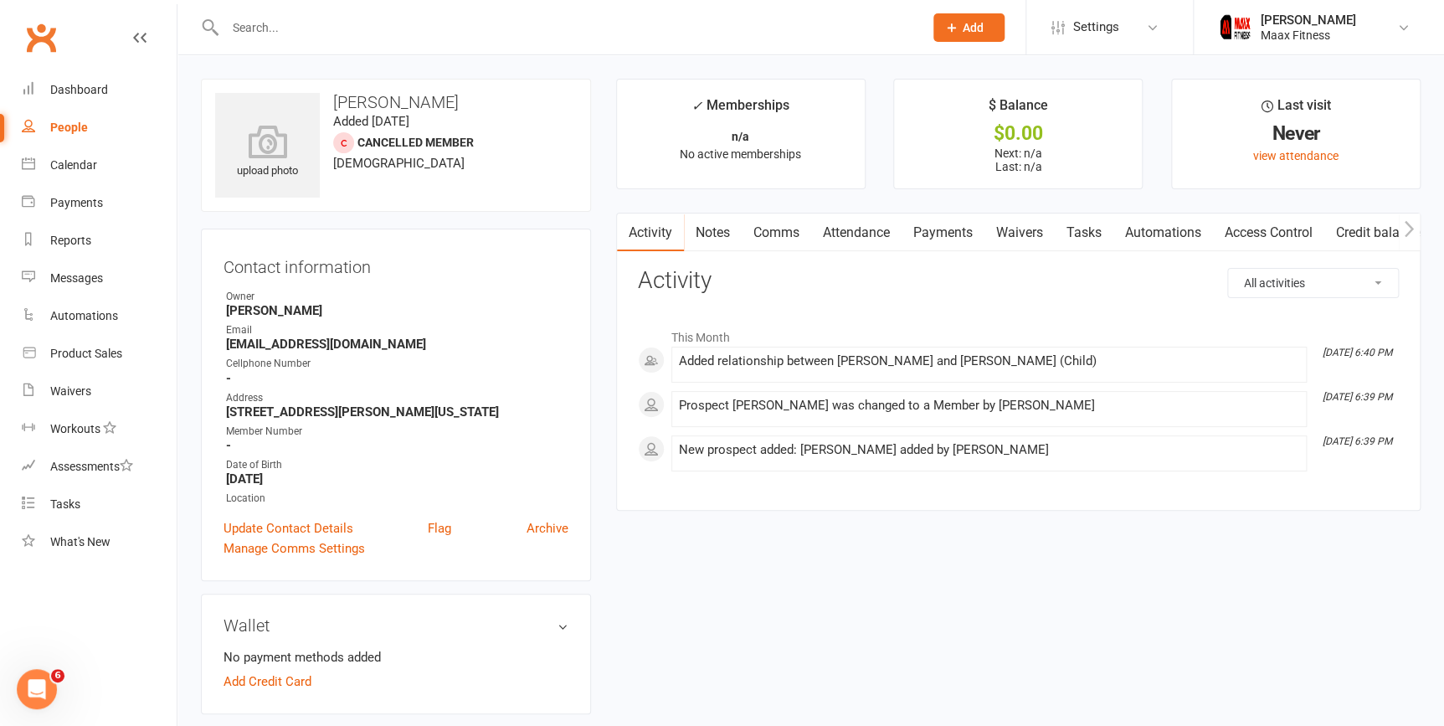
click at [80, 123] on div "People" at bounding box center [69, 127] width 38 height 13
select select "100"
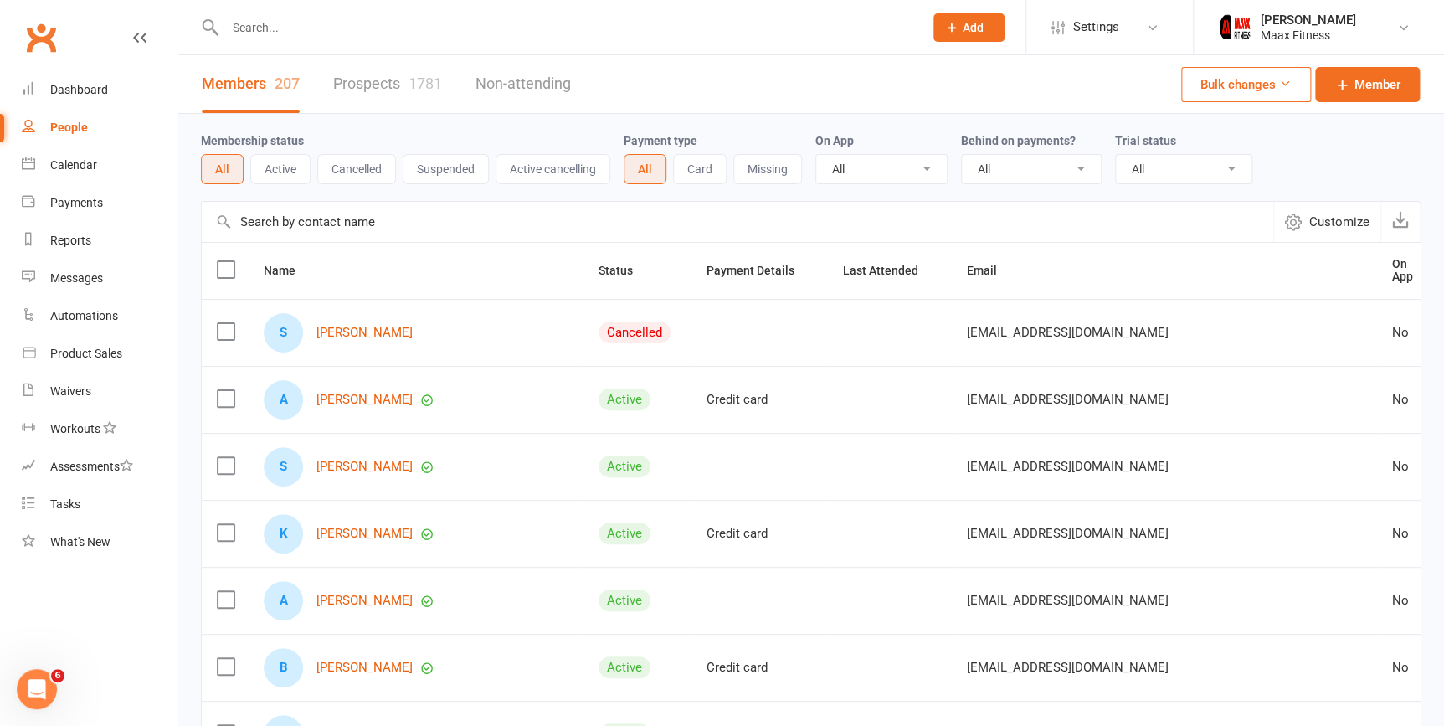
click at [366, 172] on button "Cancelled" at bounding box center [356, 169] width 79 height 30
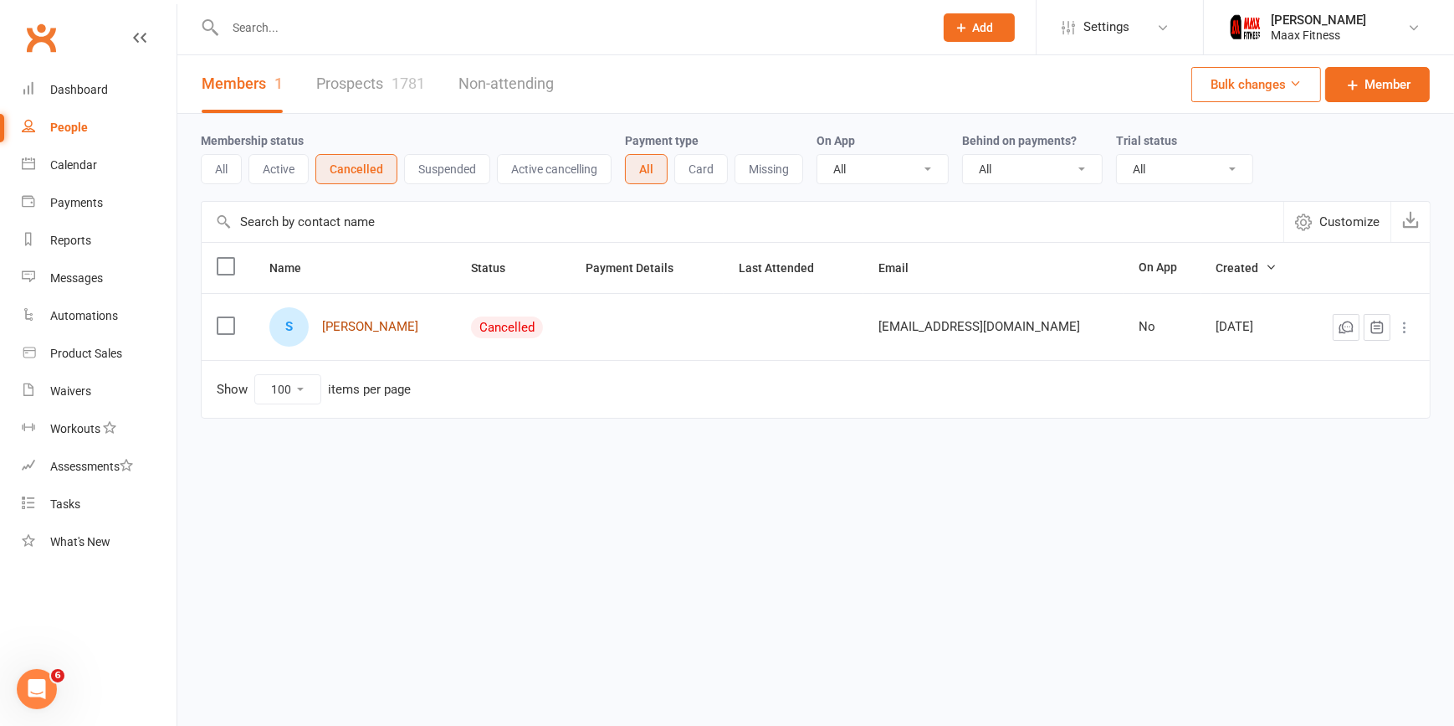
click at [388, 333] on link "[PERSON_NAME]" at bounding box center [370, 327] width 96 height 14
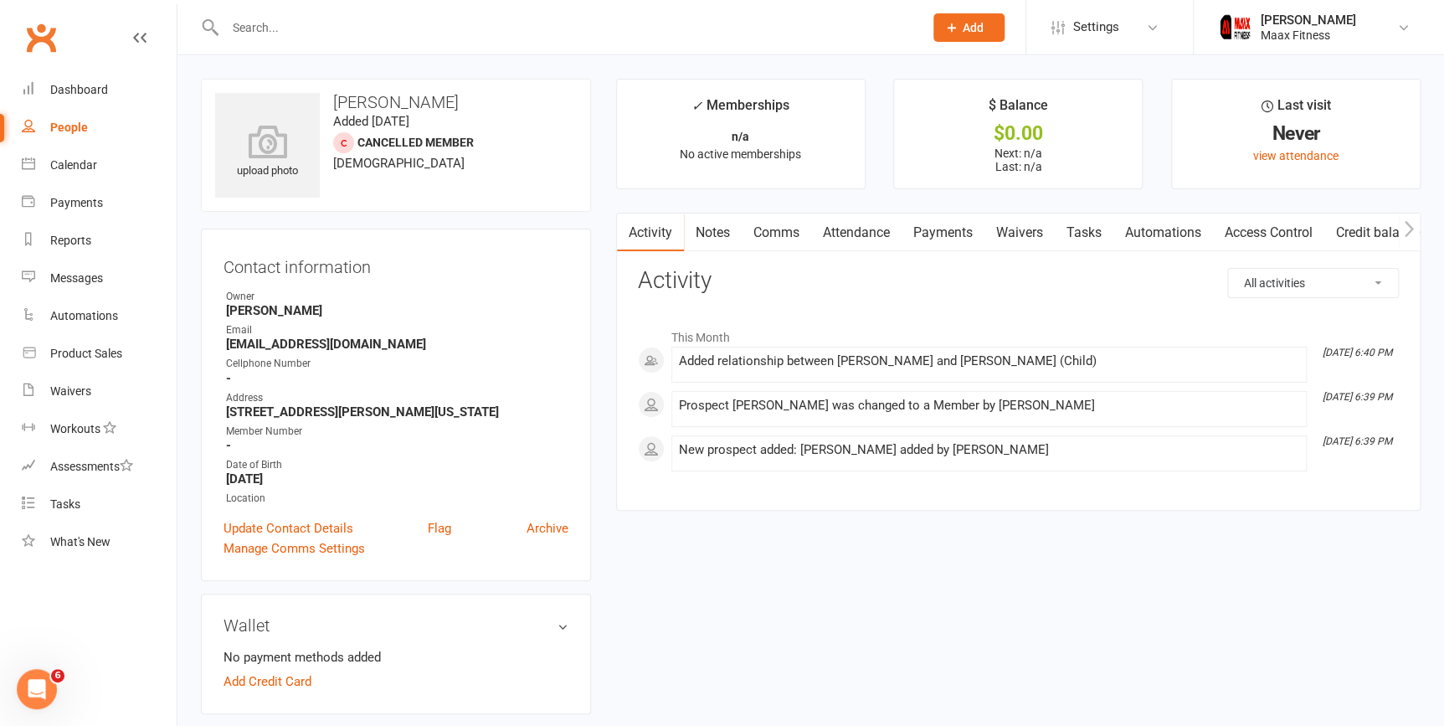
click at [1015, 226] on link "Waivers" at bounding box center [1019, 232] width 70 height 38
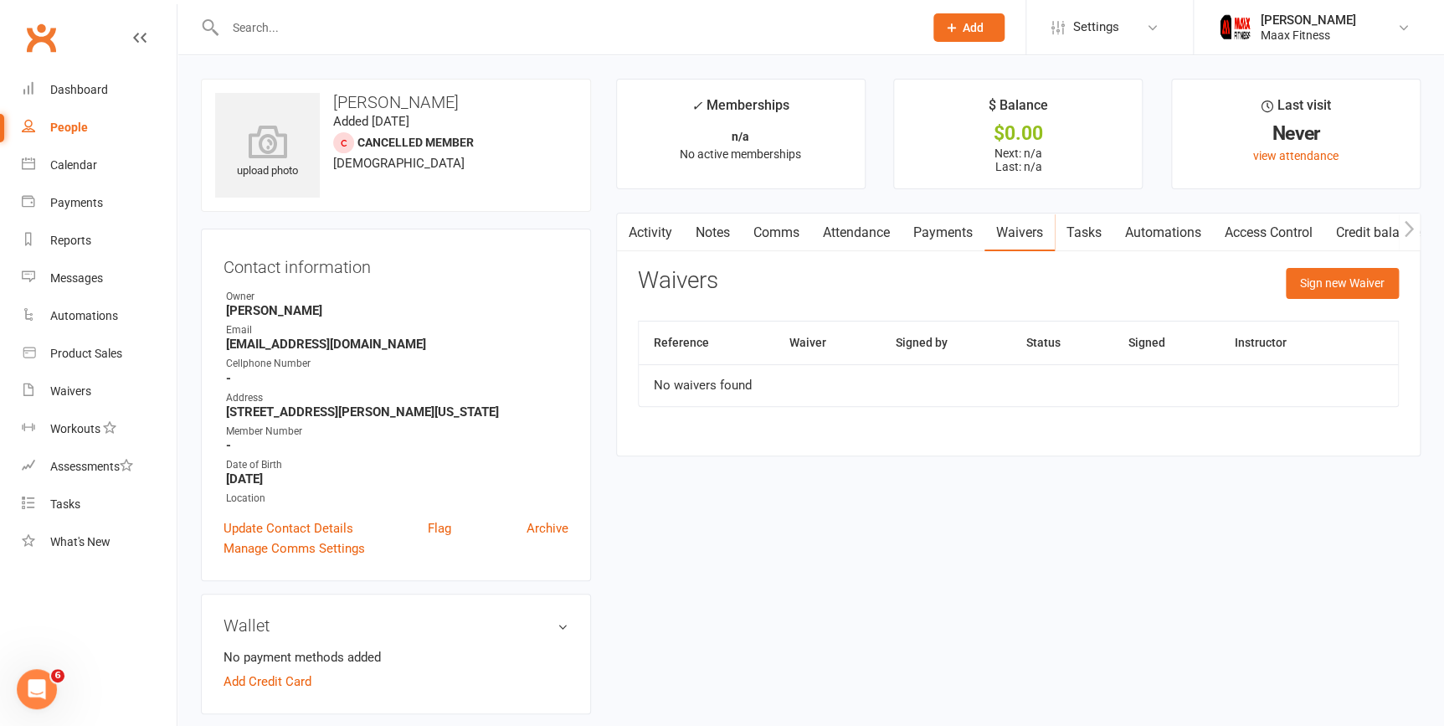
click at [947, 228] on link "Payments" at bounding box center [942, 232] width 83 height 38
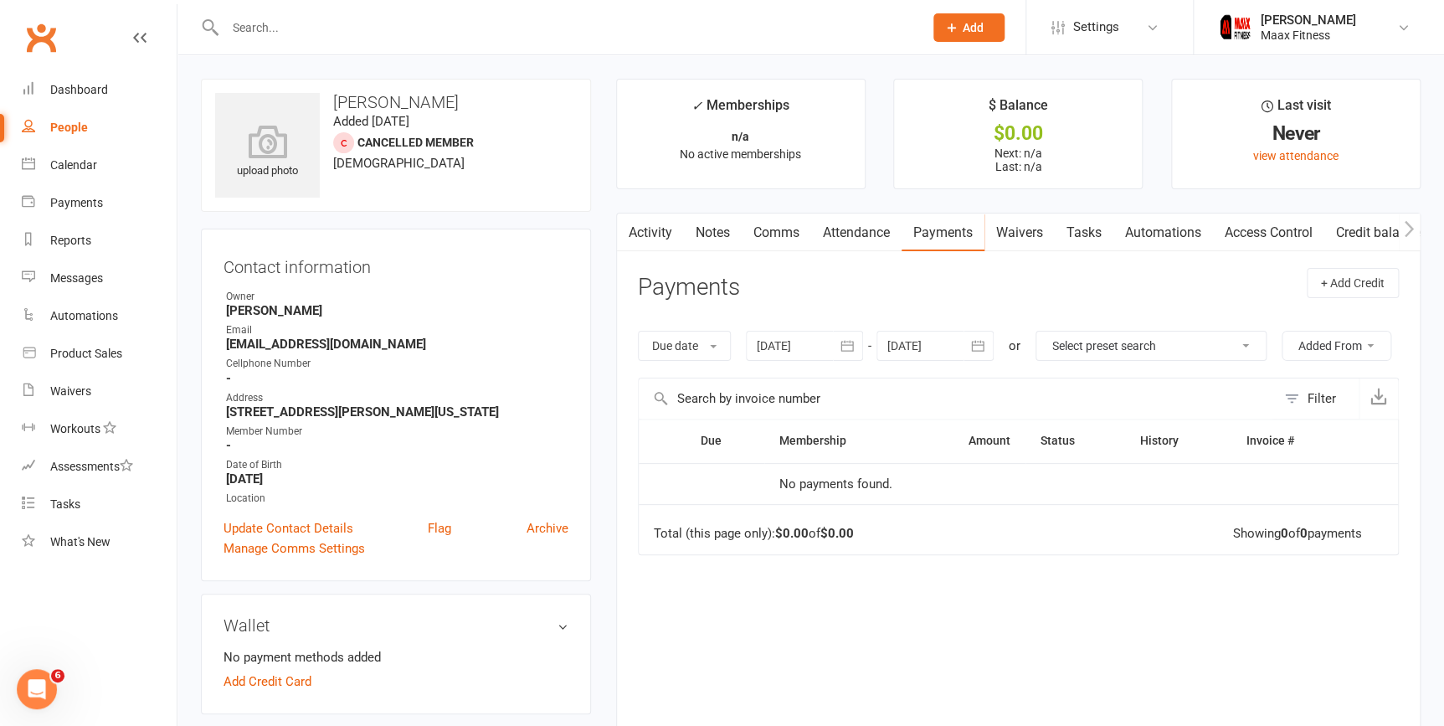
click at [853, 228] on link "Attendance" at bounding box center [856, 232] width 90 height 38
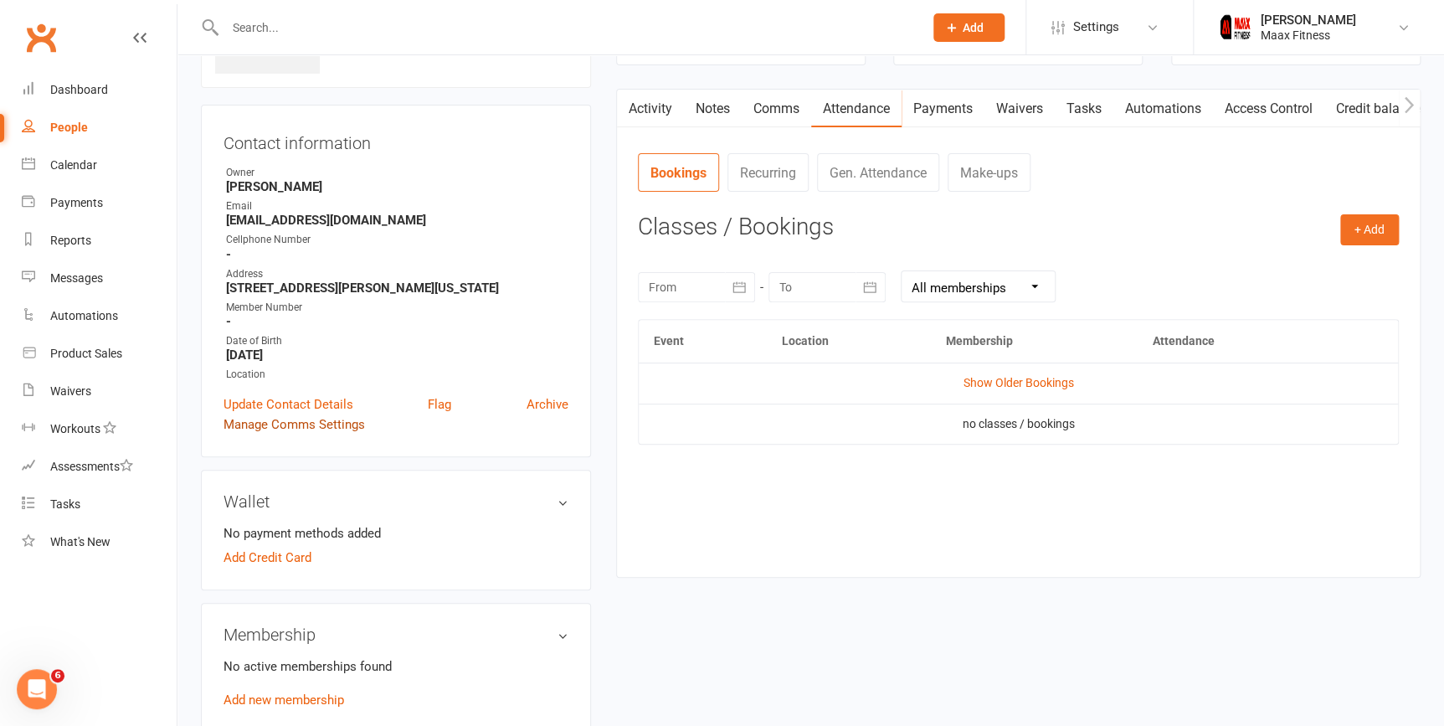
scroll to position [380, 0]
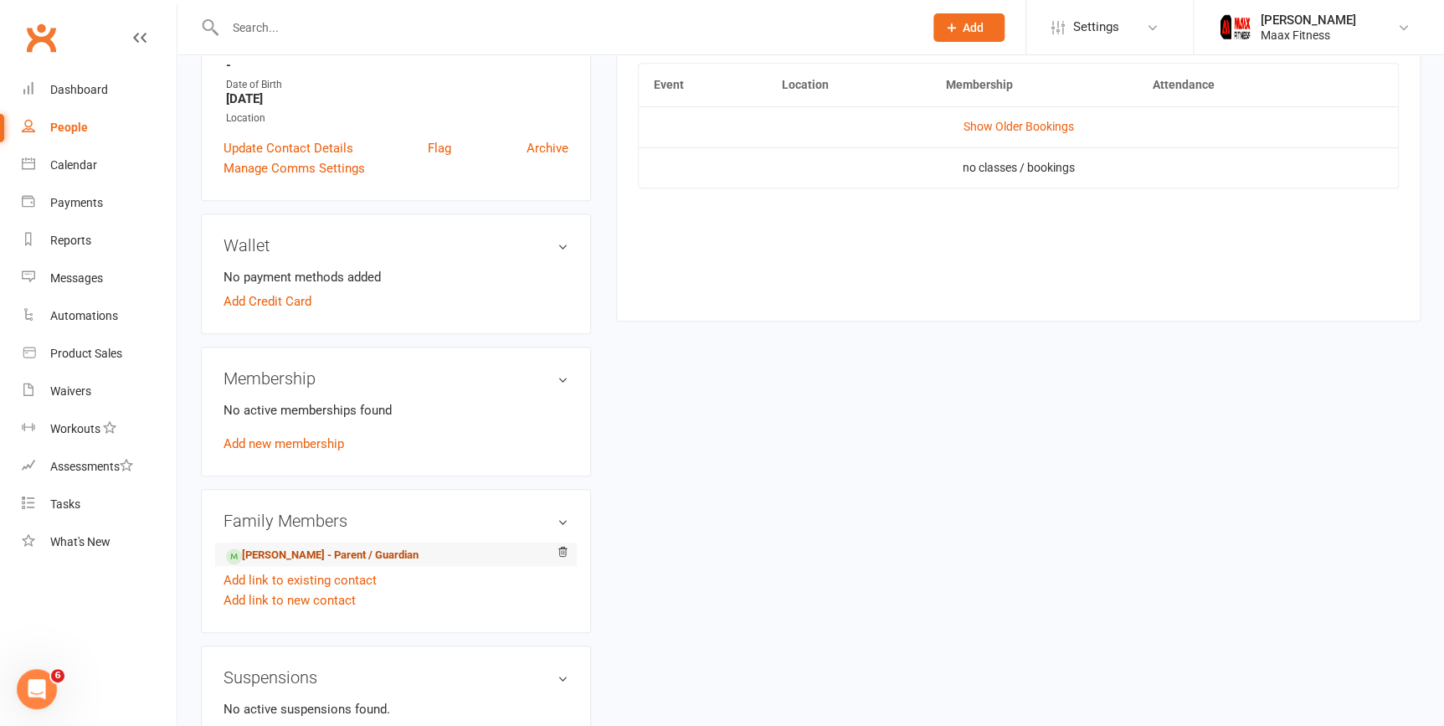
click at [300, 552] on link "Olga Jauregui - Parent / Guardian" at bounding box center [322, 555] width 192 height 18
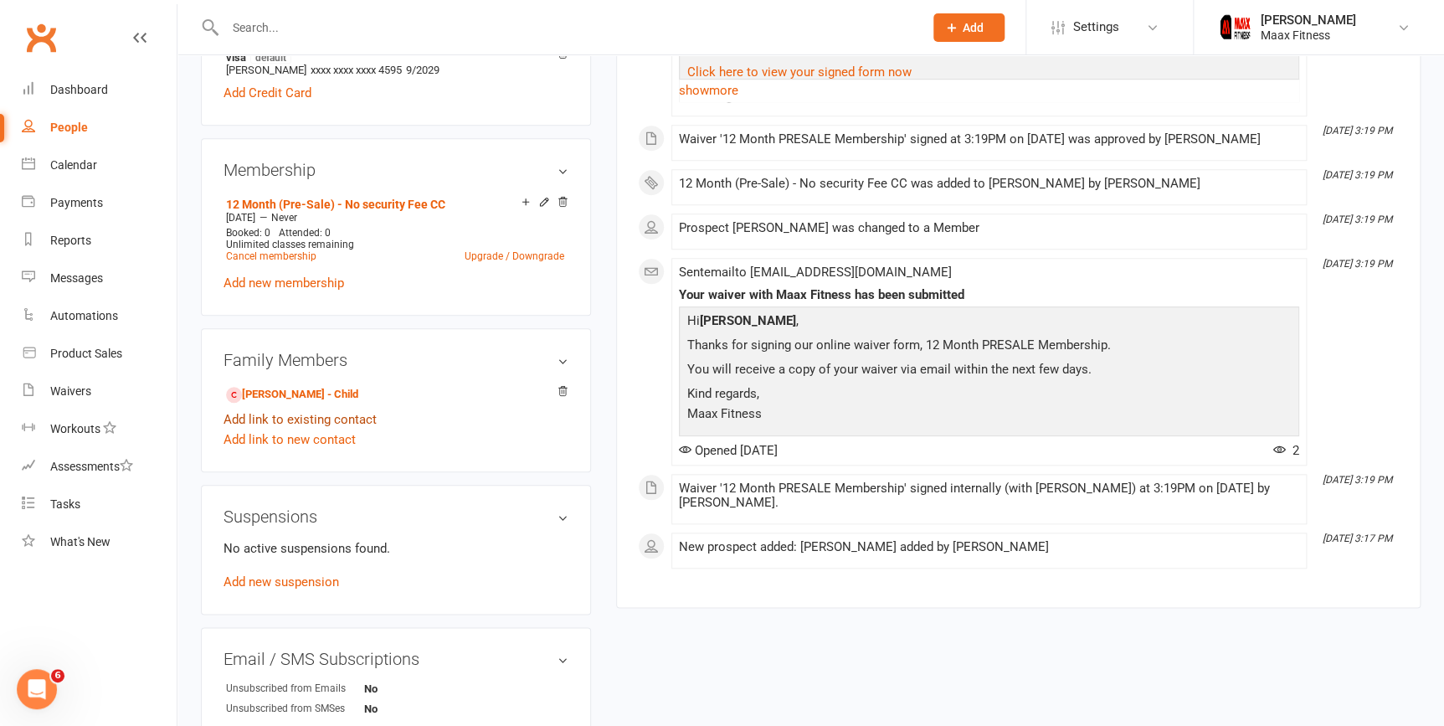
scroll to position [608, 0]
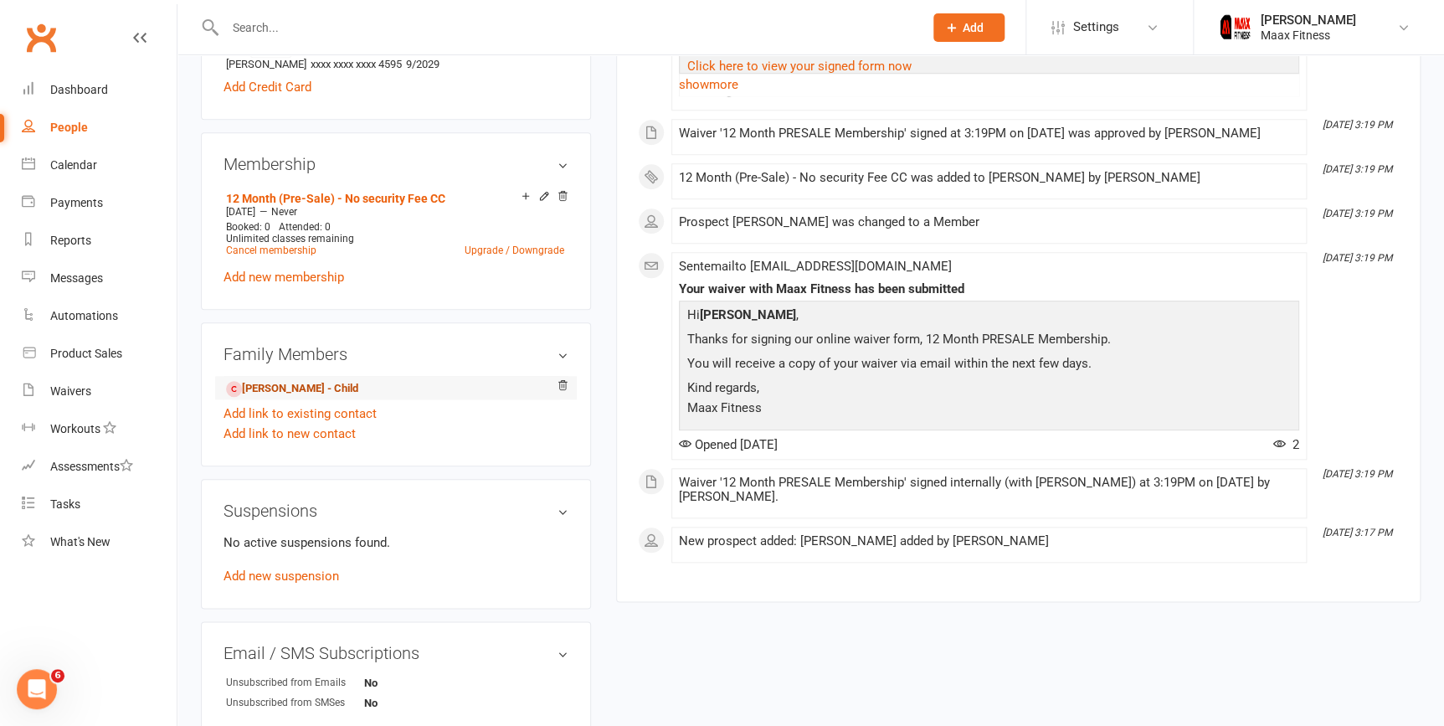
click at [330, 392] on link "Senai Paniagua - Child" at bounding box center [292, 389] width 132 height 18
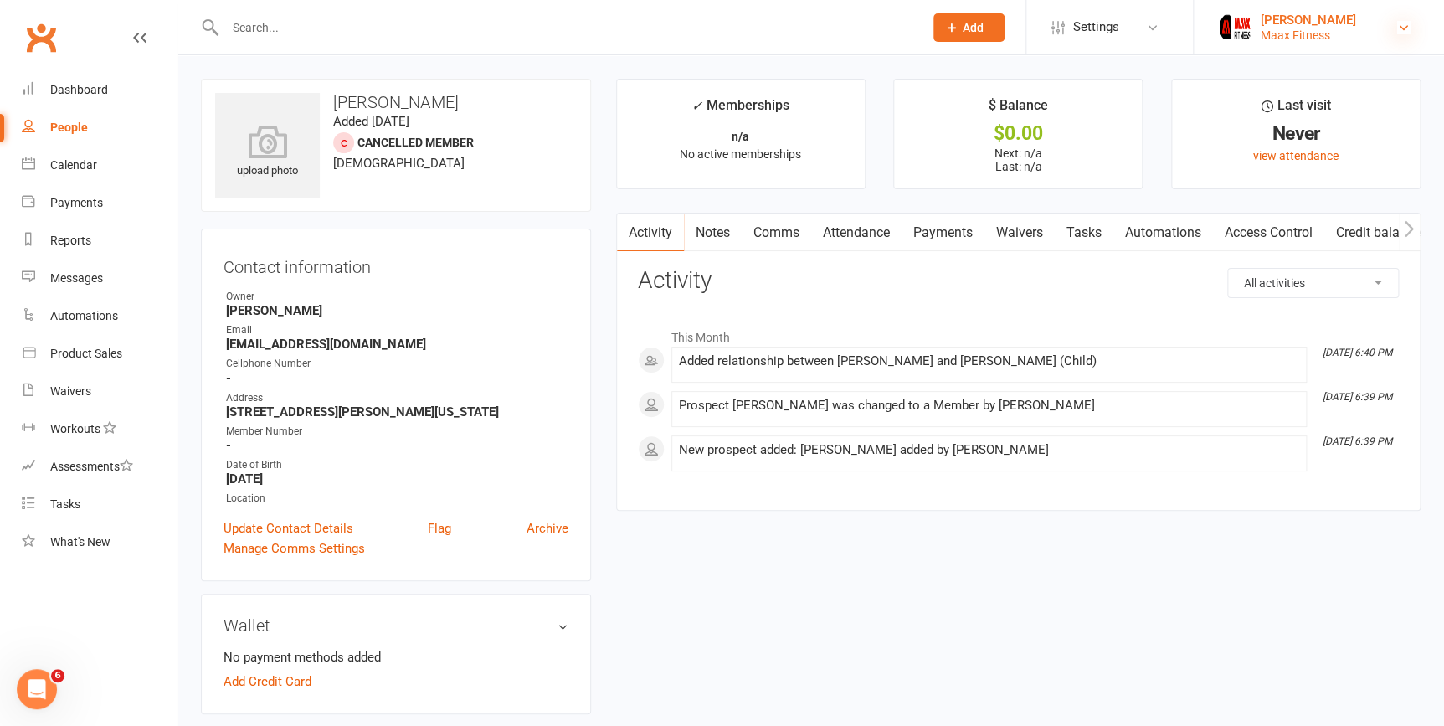
drag, startPoint x: 1399, startPoint y: 33, endPoint x: 1423, endPoint y: 16, distance: 29.3
click at [1399, 33] on icon at bounding box center [1403, 27] width 13 height 13
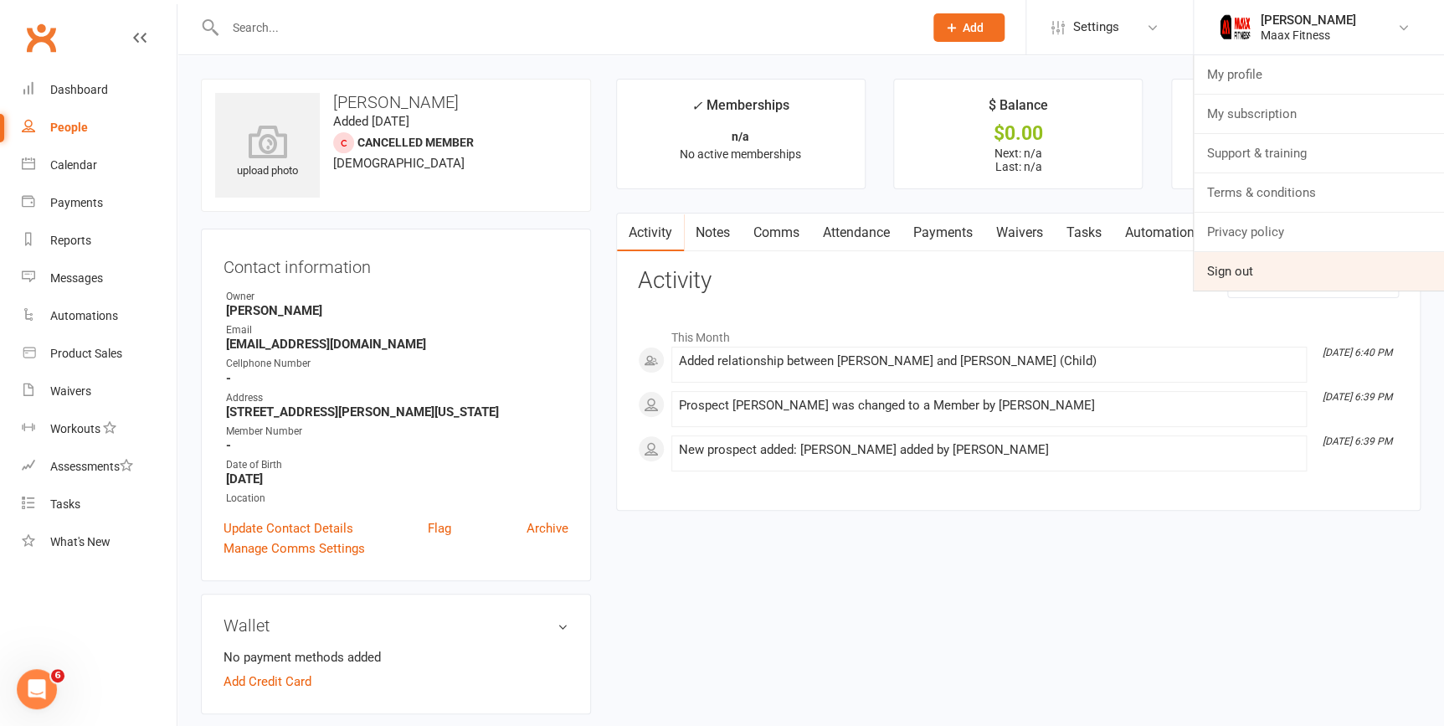
click at [1322, 274] on link "Sign out" at bounding box center [1318, 271] width 250 height 38
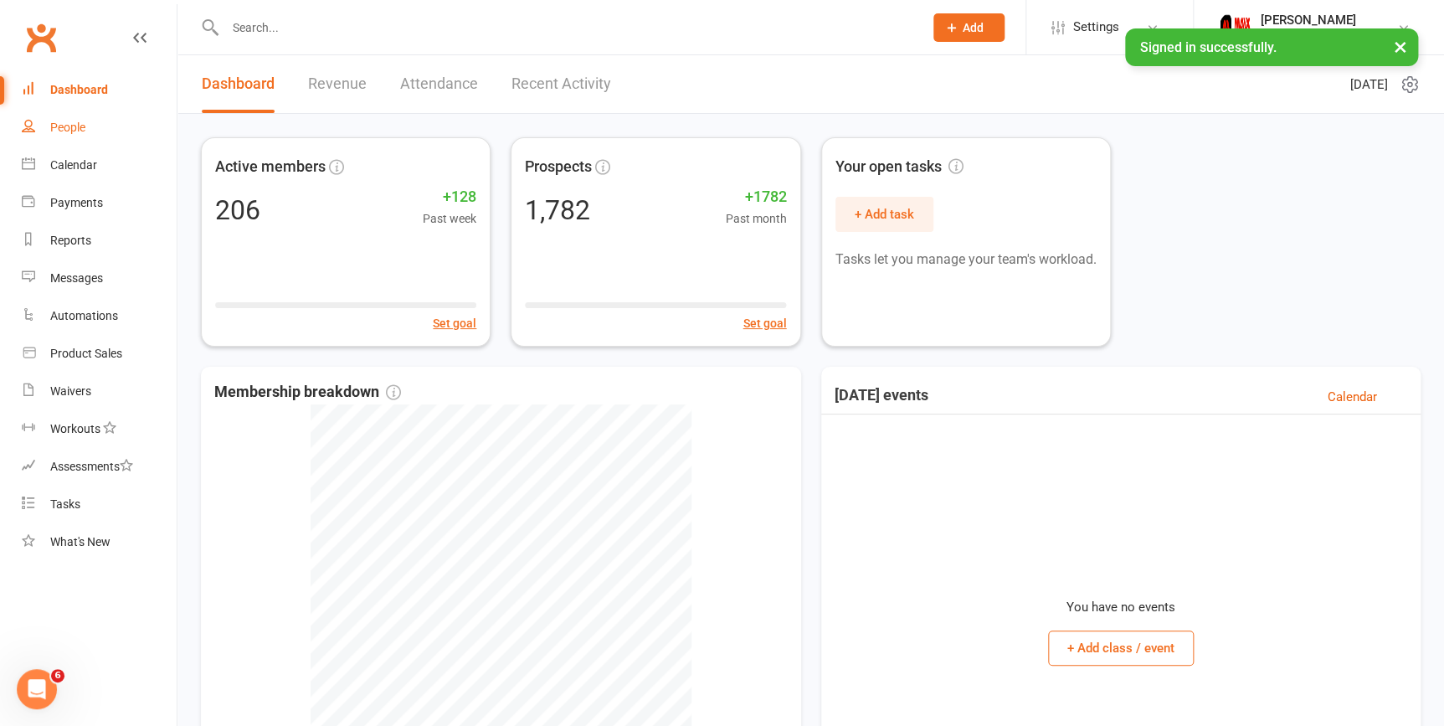
click at [71, 125] on div "People" at bounding box center [67, 127] width 35 height 13
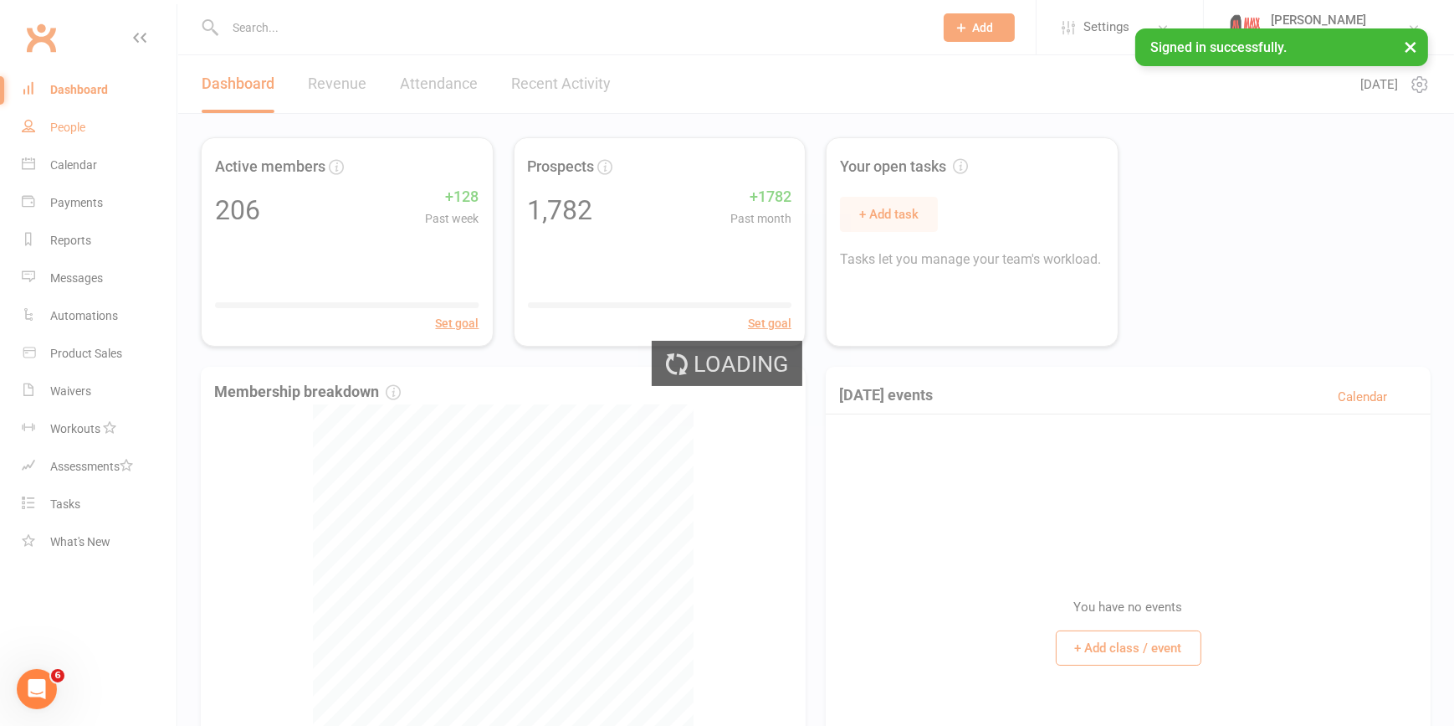
select select "100"
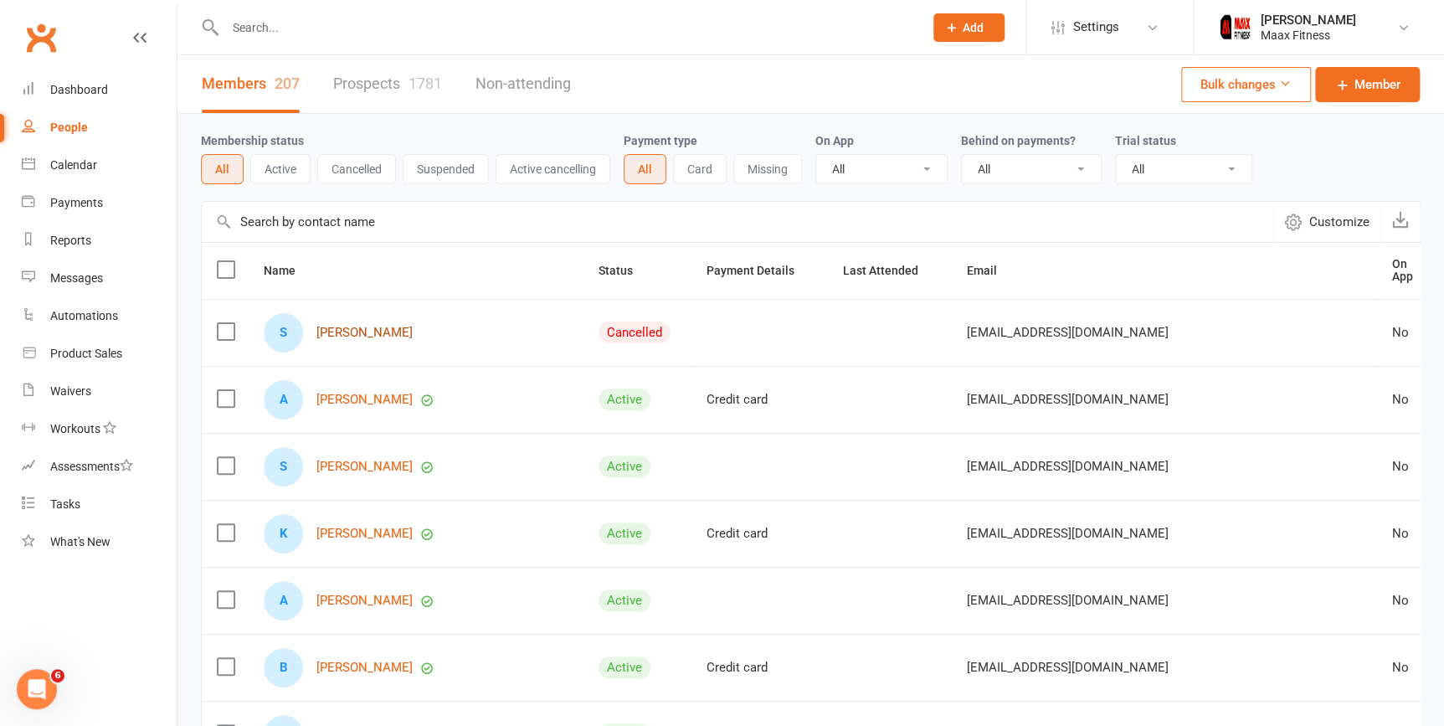
click at [373, 326] on link "[PERSON_NAME]" at bounding box center [364, 333] width 96 height 14
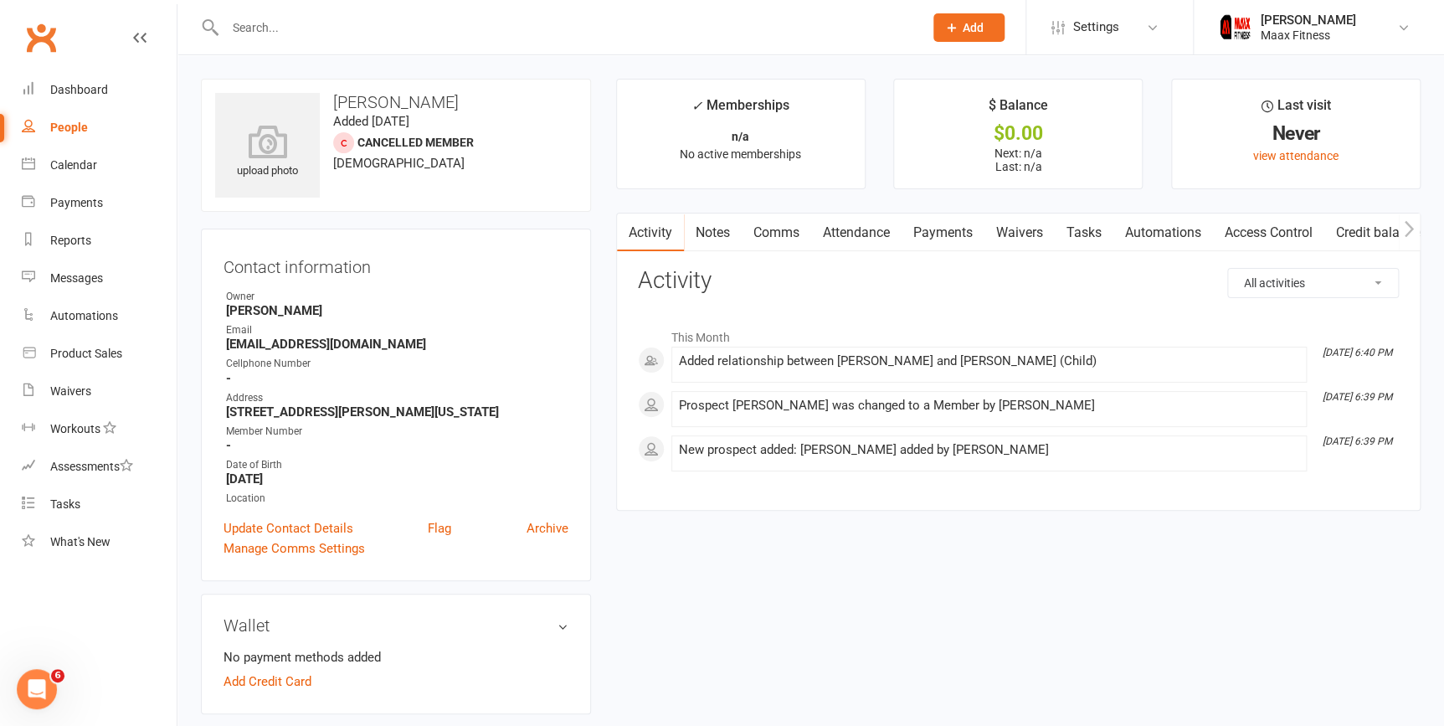
click at [64, 127] on div "People" at bounding box center [69, 127] width 38 height 13
select select "100"
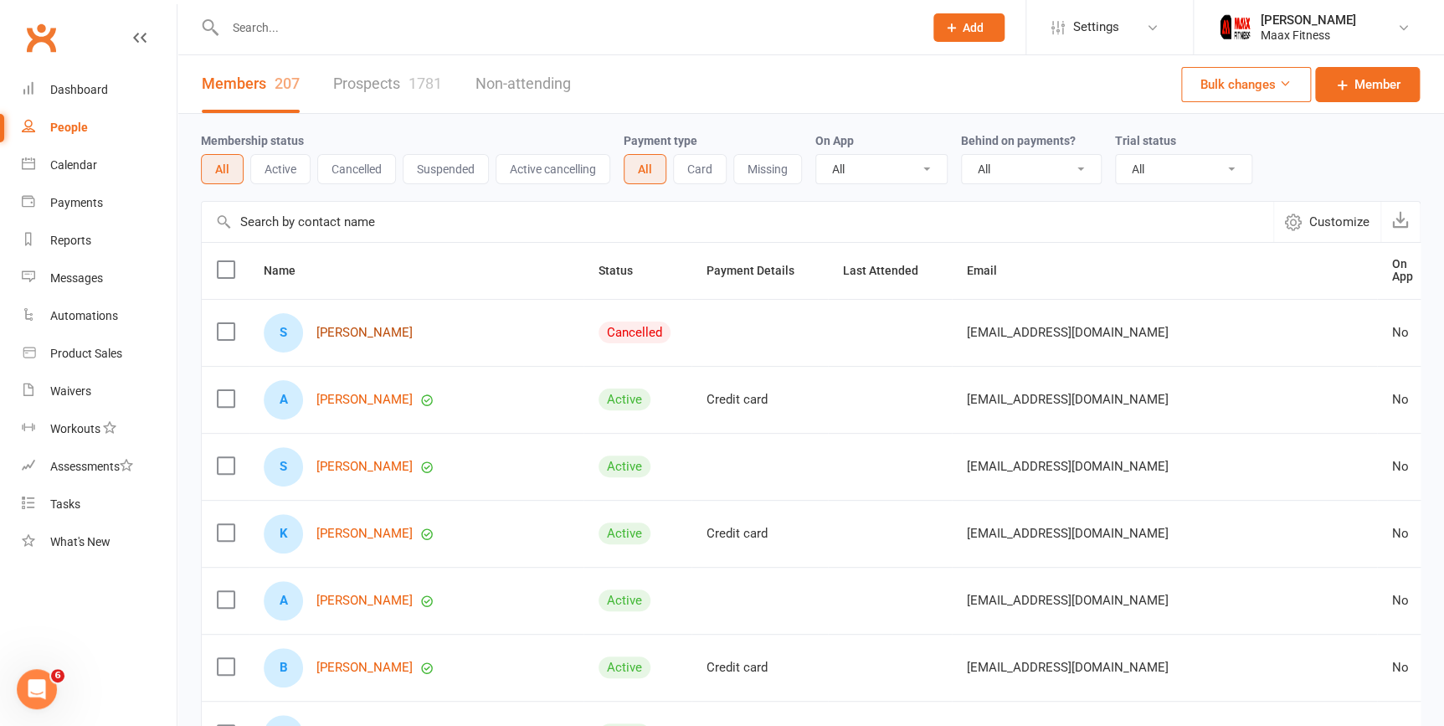
click at [376, 328] on link "[PERSON_NAME]" at bounding box center [364, 333] width 96 height 14
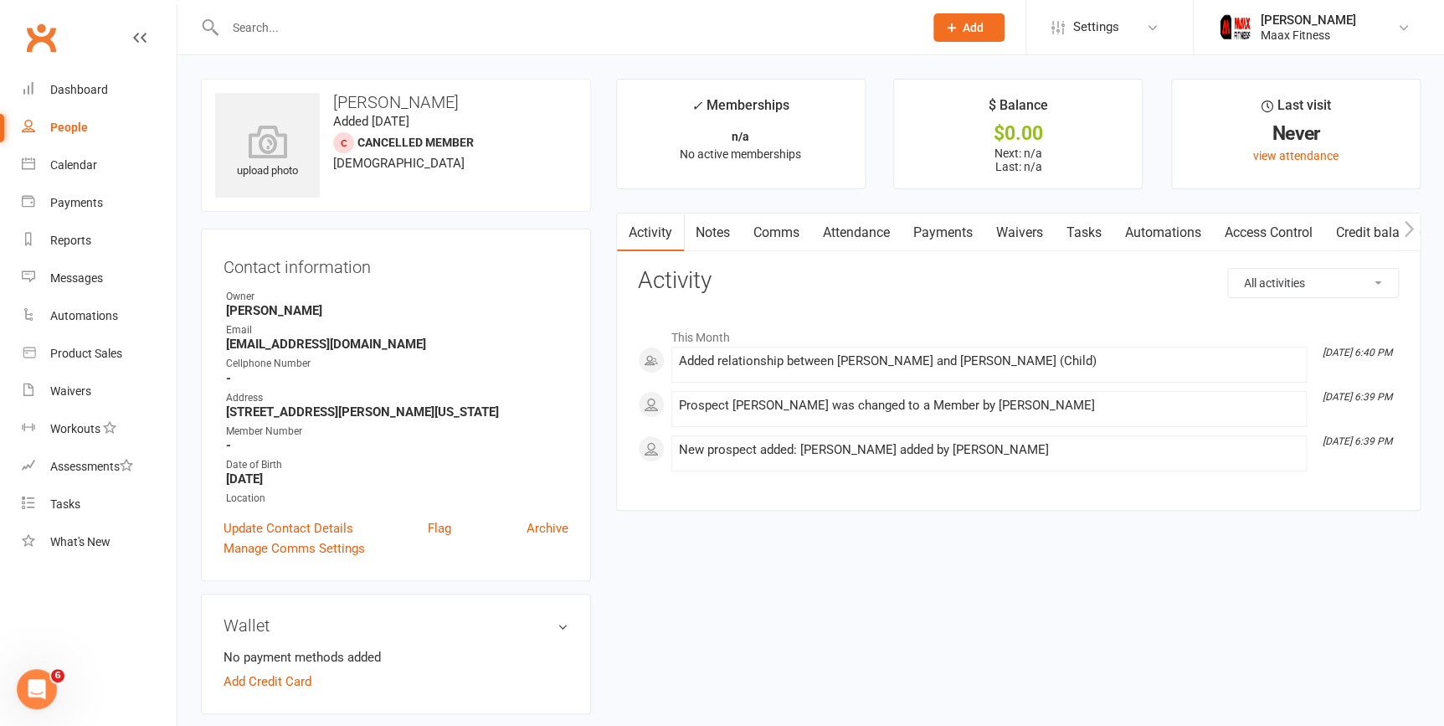
click at [73, 128] on div "People" at bounding box center [69, 127] width 38 height 13
select select "100"
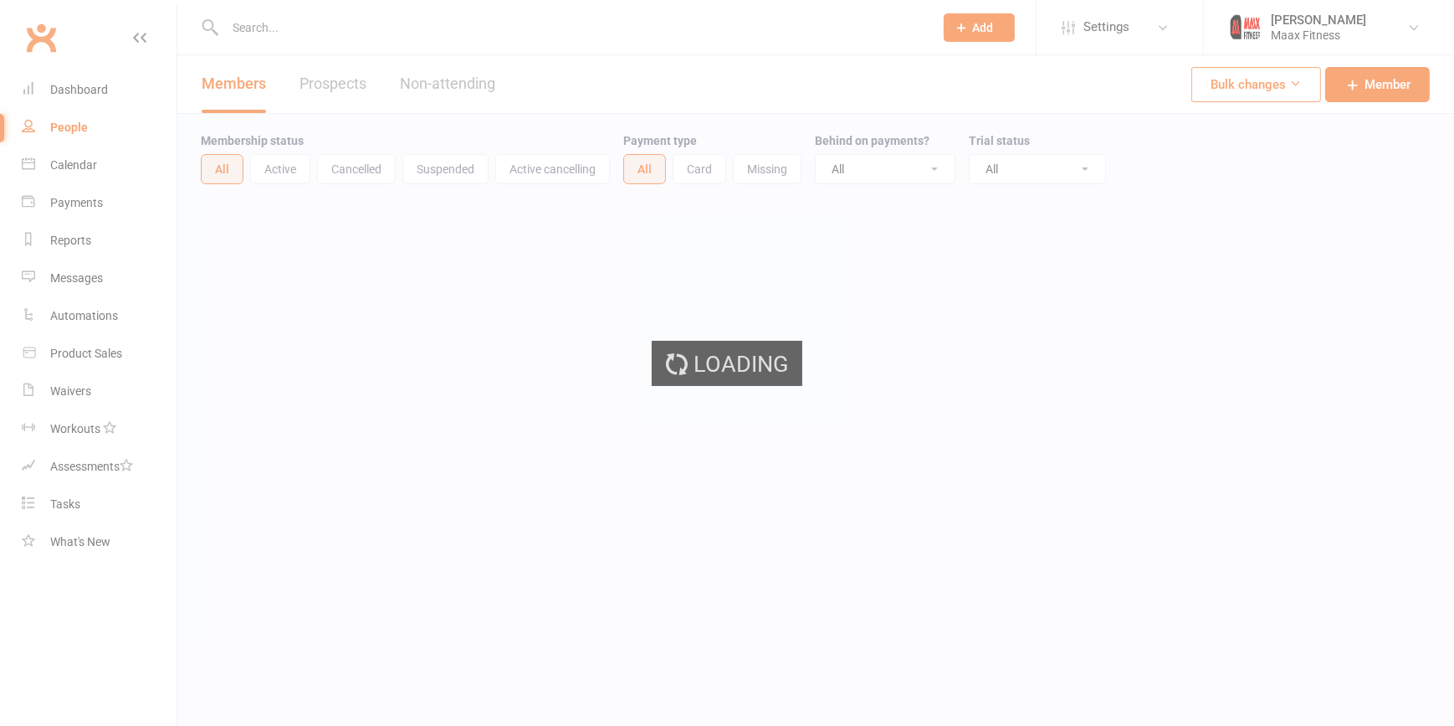
select select "100"
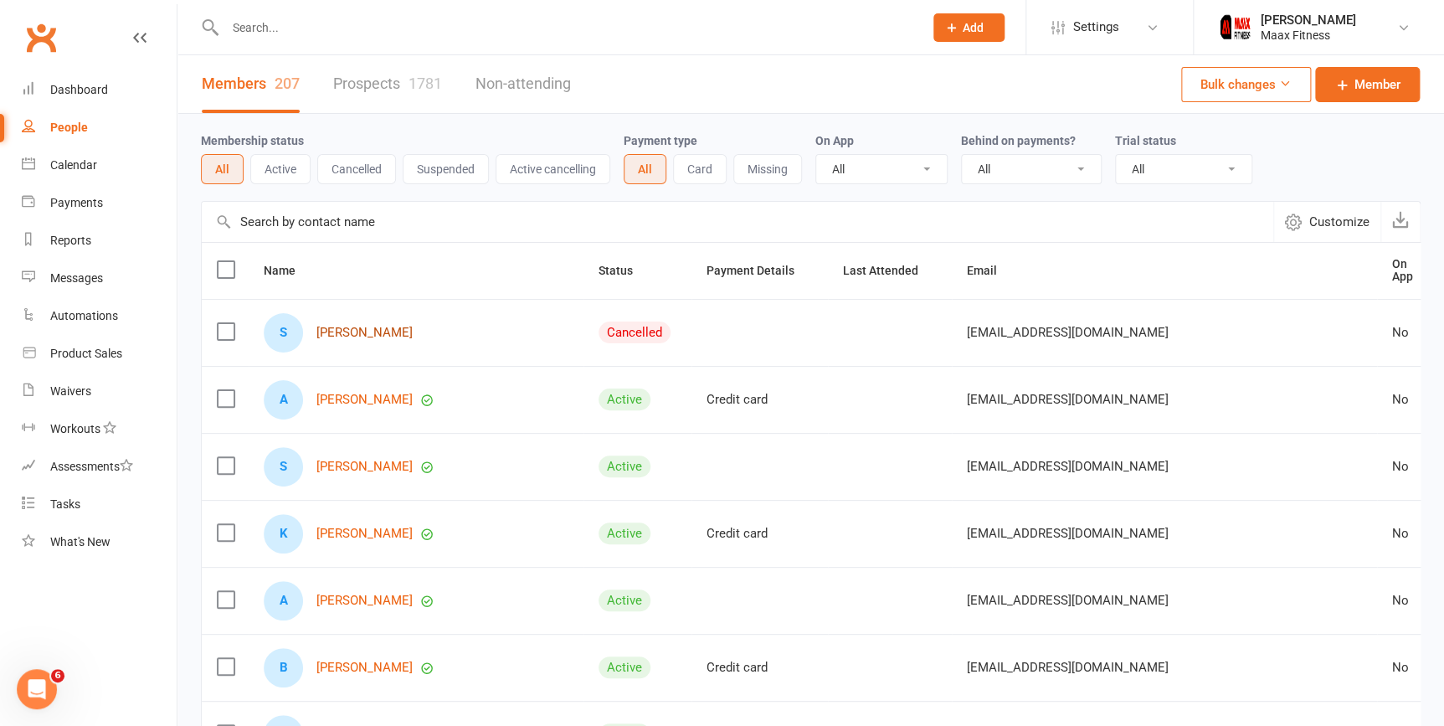
click at [382, 326] on link "[PERSON_NAME]" at bounding box center [364, 333] width 96 height 14
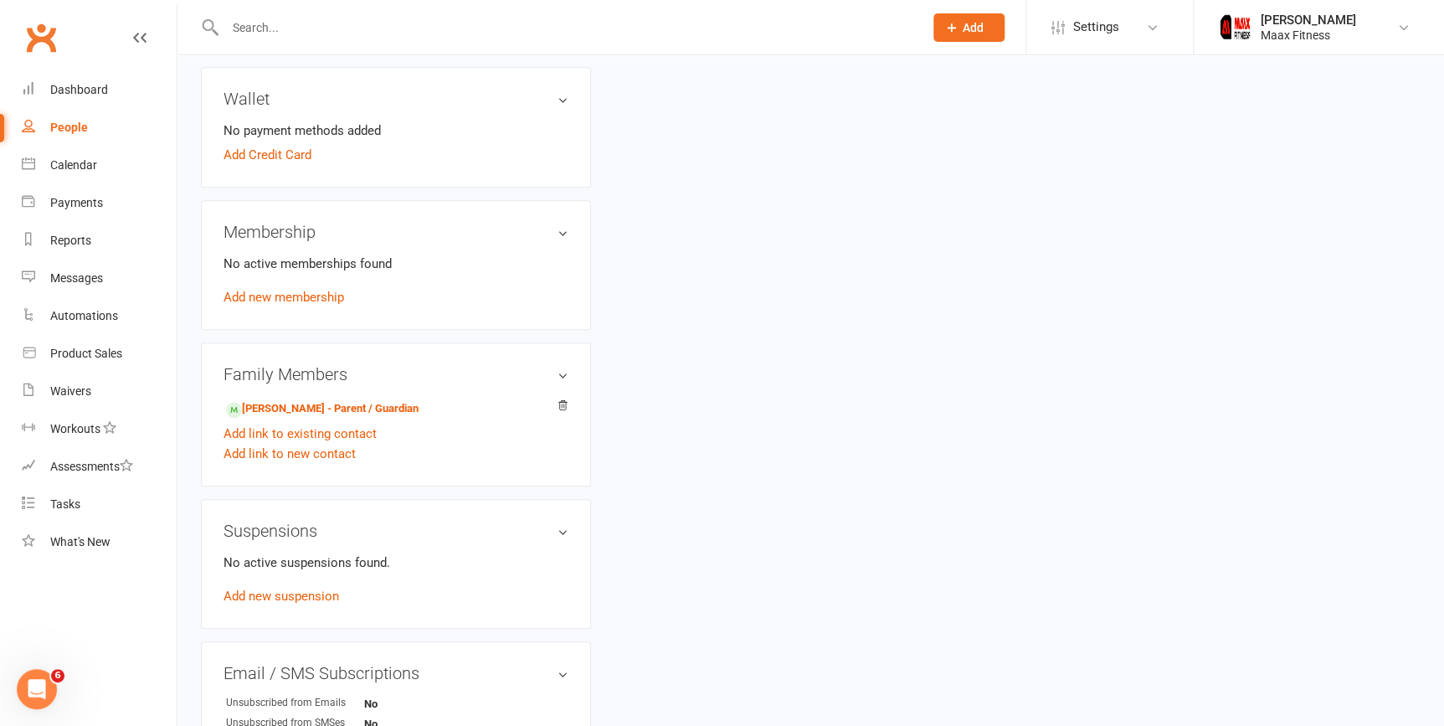
scroll to position [532, 0]
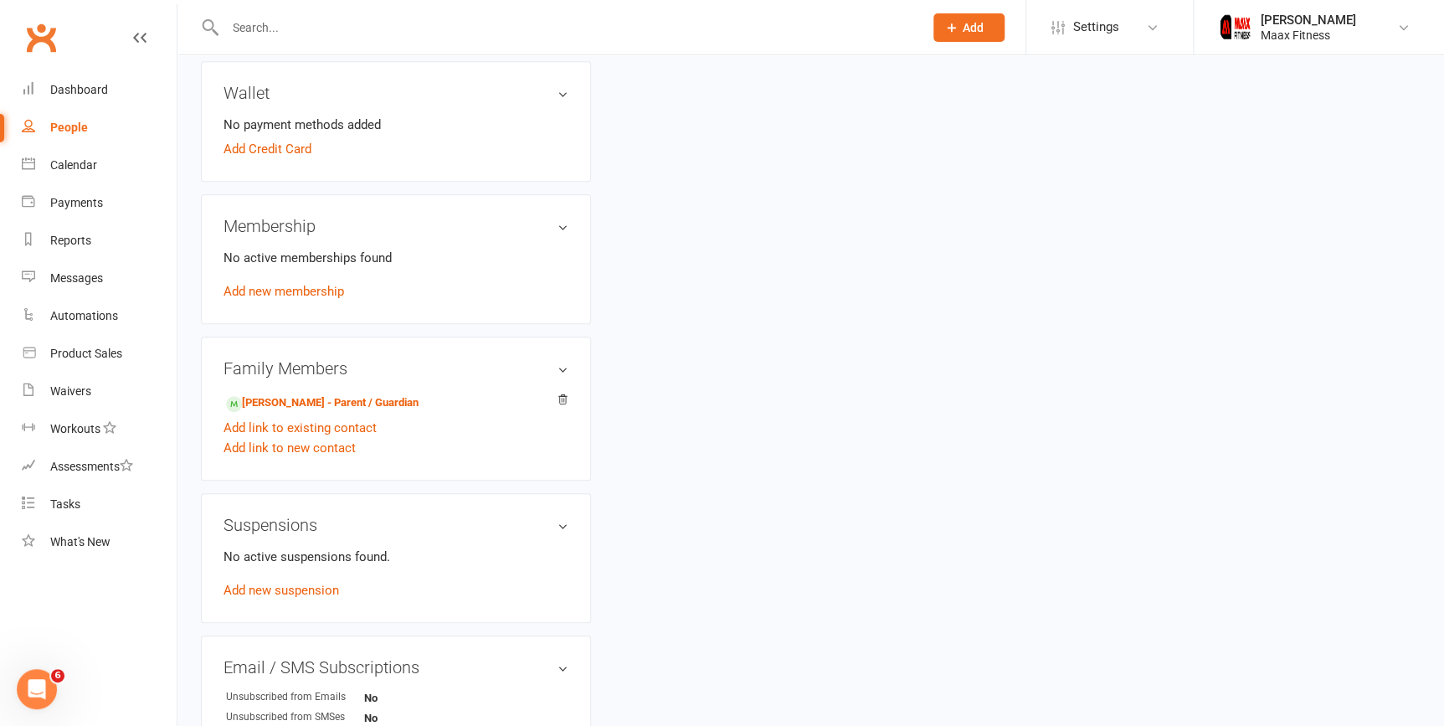
click at [297, 294] on link "Add new membership" at bounding box center [283, 291] width 121 height 15
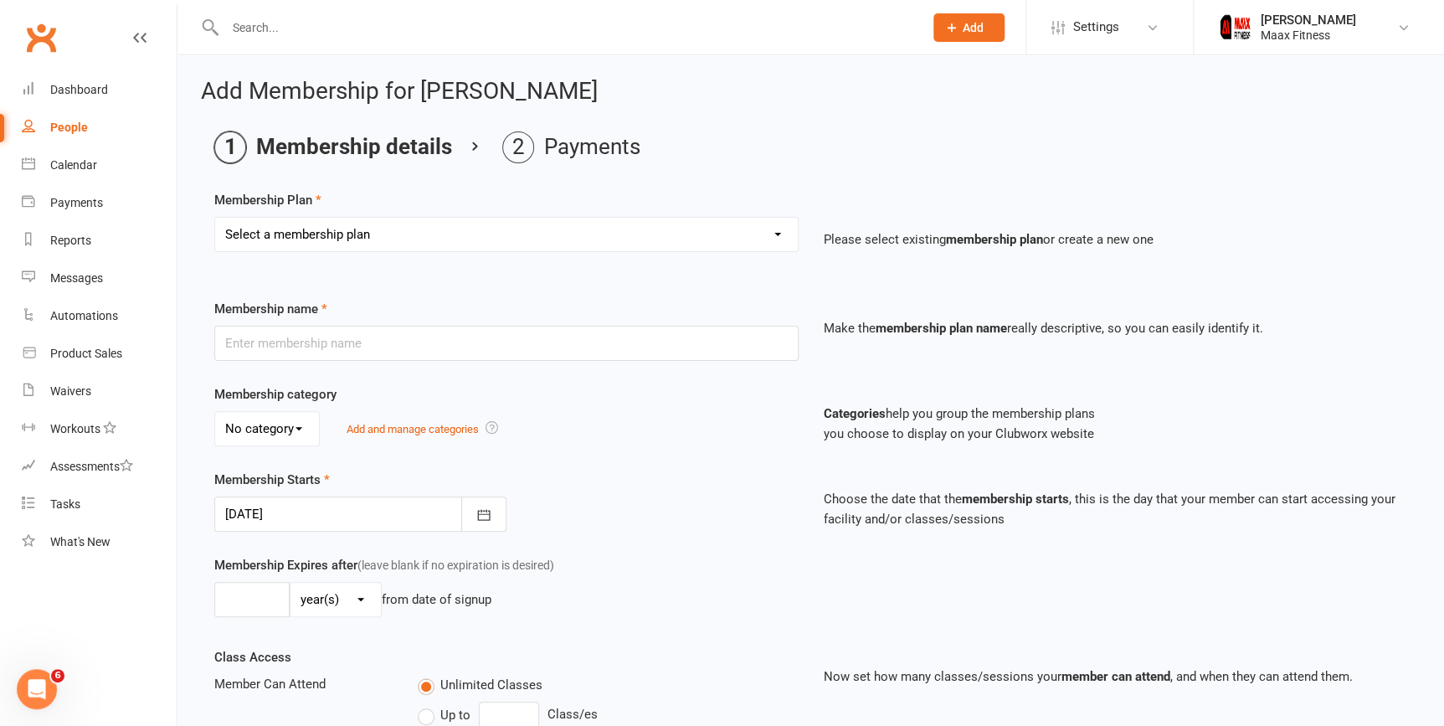
click at [422, 227] on select "Select a membership plan Create new Membership Plan Month-to-Month (Pre-Sale) -…" at bounding box center [506, 234] width 582 height 33
select select "20"
click at [215, 218] on select "Select a membership plan Create new Membership Plan Month-to-Month (Pre-Sale) -…" at bounding box center [506, 234] width 582 height 33
type input "HERO Family Plan of 2 PRESALE"
type input "0"
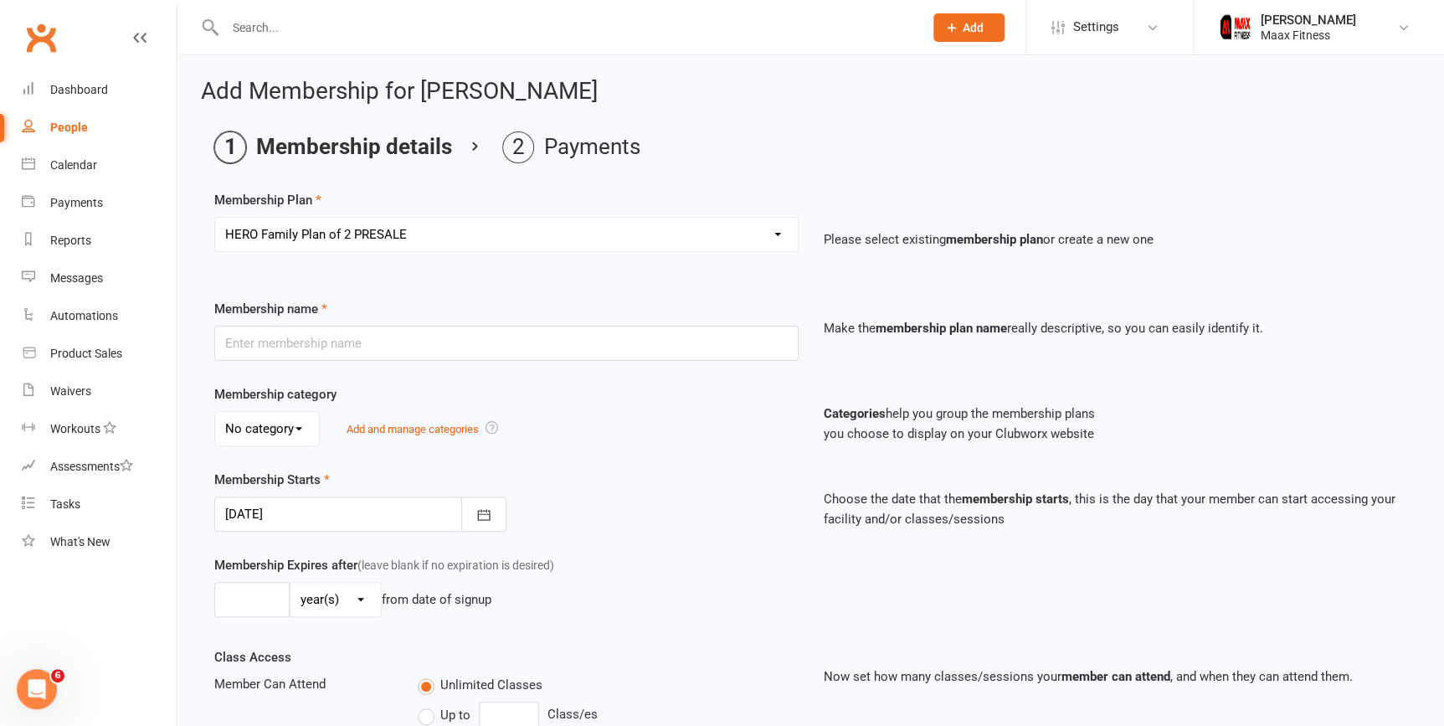
select select "2"
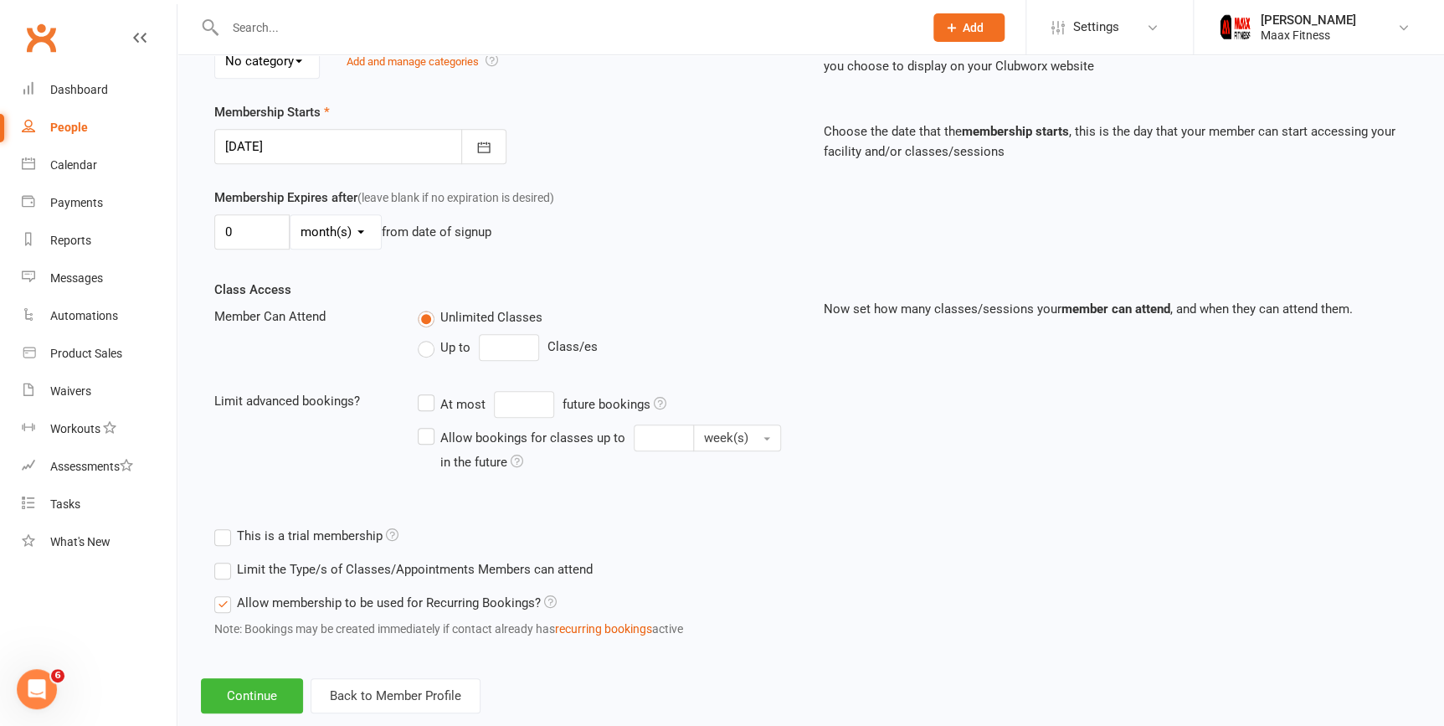
scroll to position [402, 0]
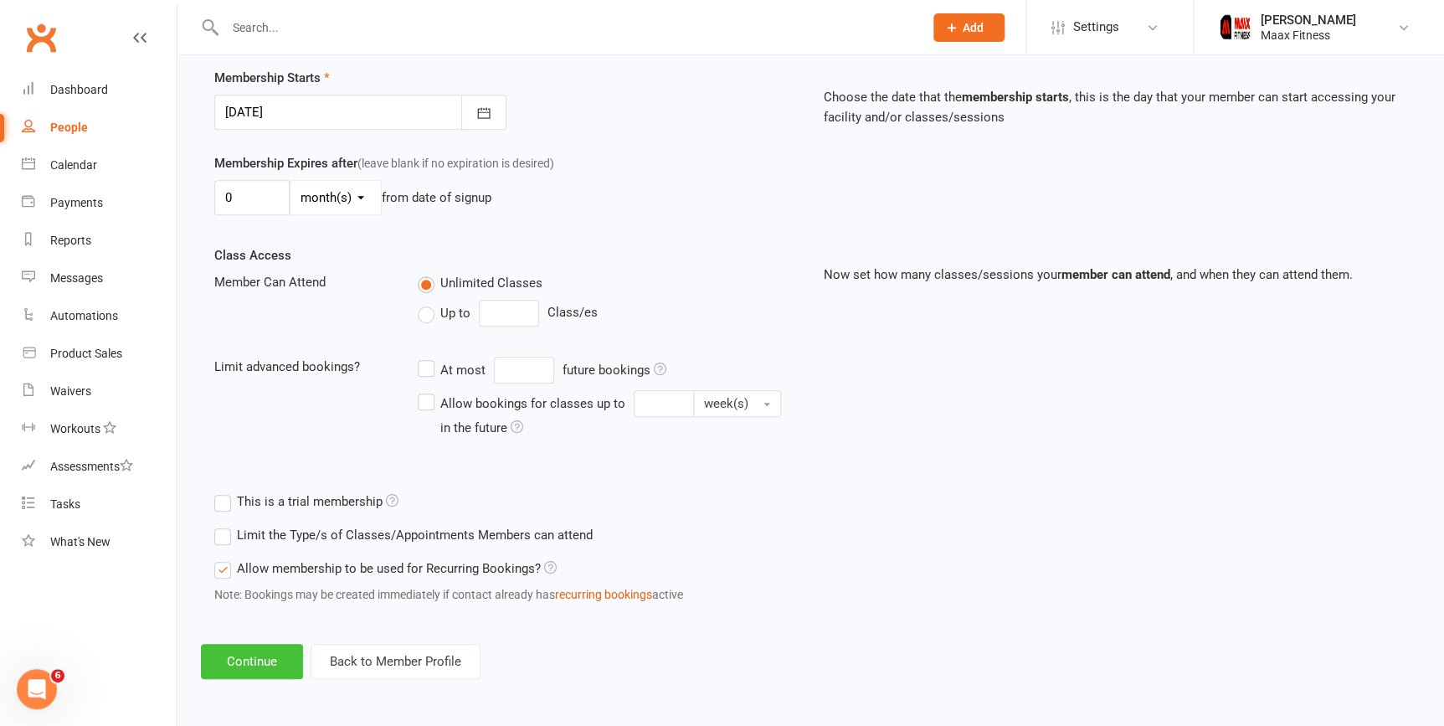
click at [273, 654] on button "Continue" at bounding box center [252, 661] width 102 height 35
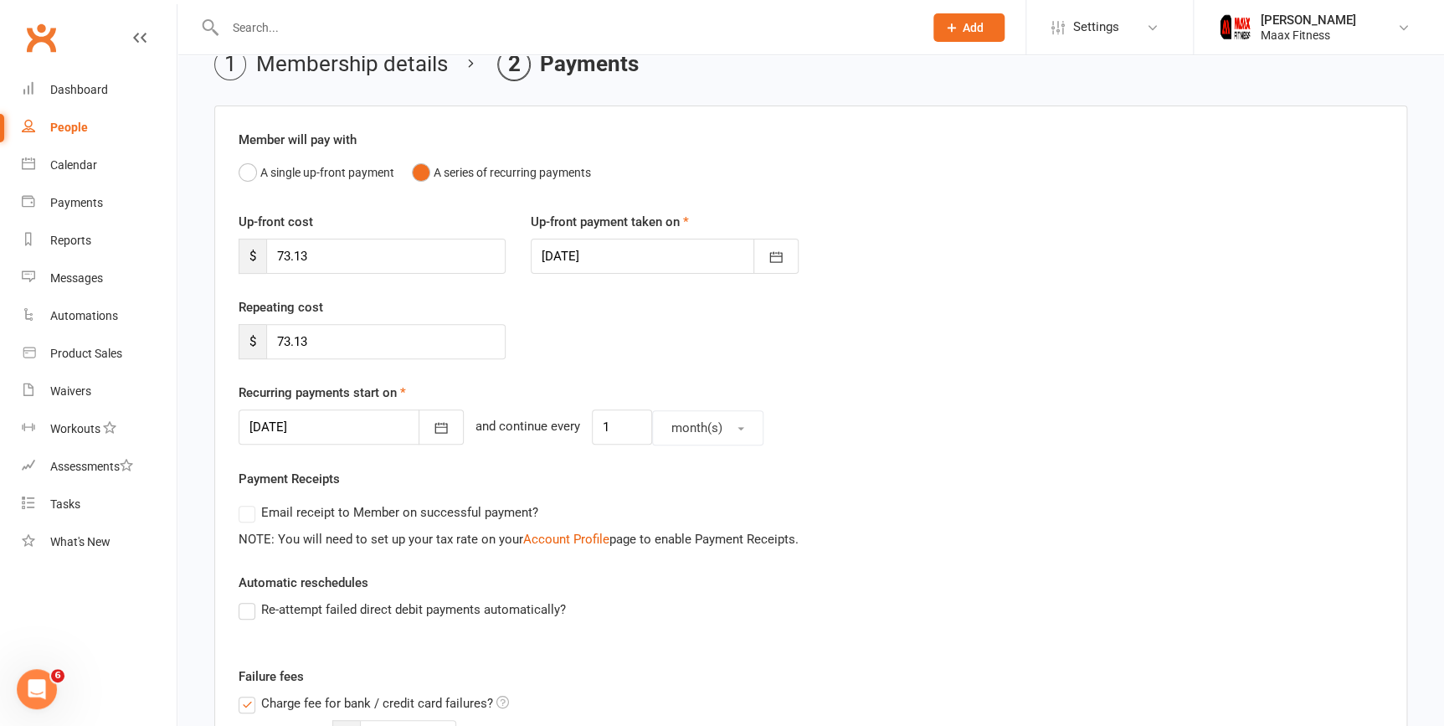
scroll to position [75, 0]
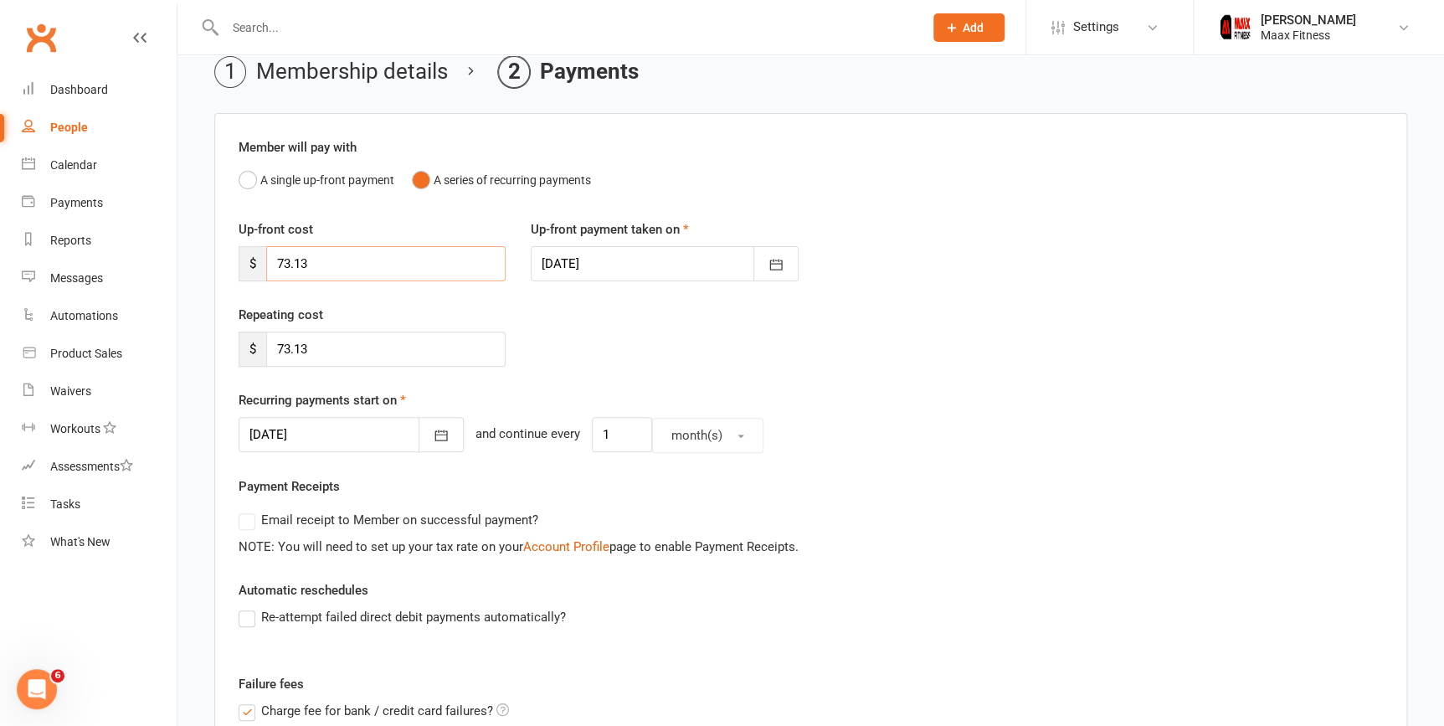
drag, startPoint x: 355, startPoint y: 262, endPoint x: 218, endPoint y: 264, distance: 137.3
click at [218, 264] on div "Member will pay with A single up-front payment A series of recurring payments U…" at bounding box center [810, 671] width 1193 height 1117
type input "0"
drag, startPoint x: 346, startPoint y: 343, endPoint x: 252, endPoint y: 354, distance: 95.2
click at [252, 354] on div "$ 73.13" at bounding box center [372, 348] width 267 height 35
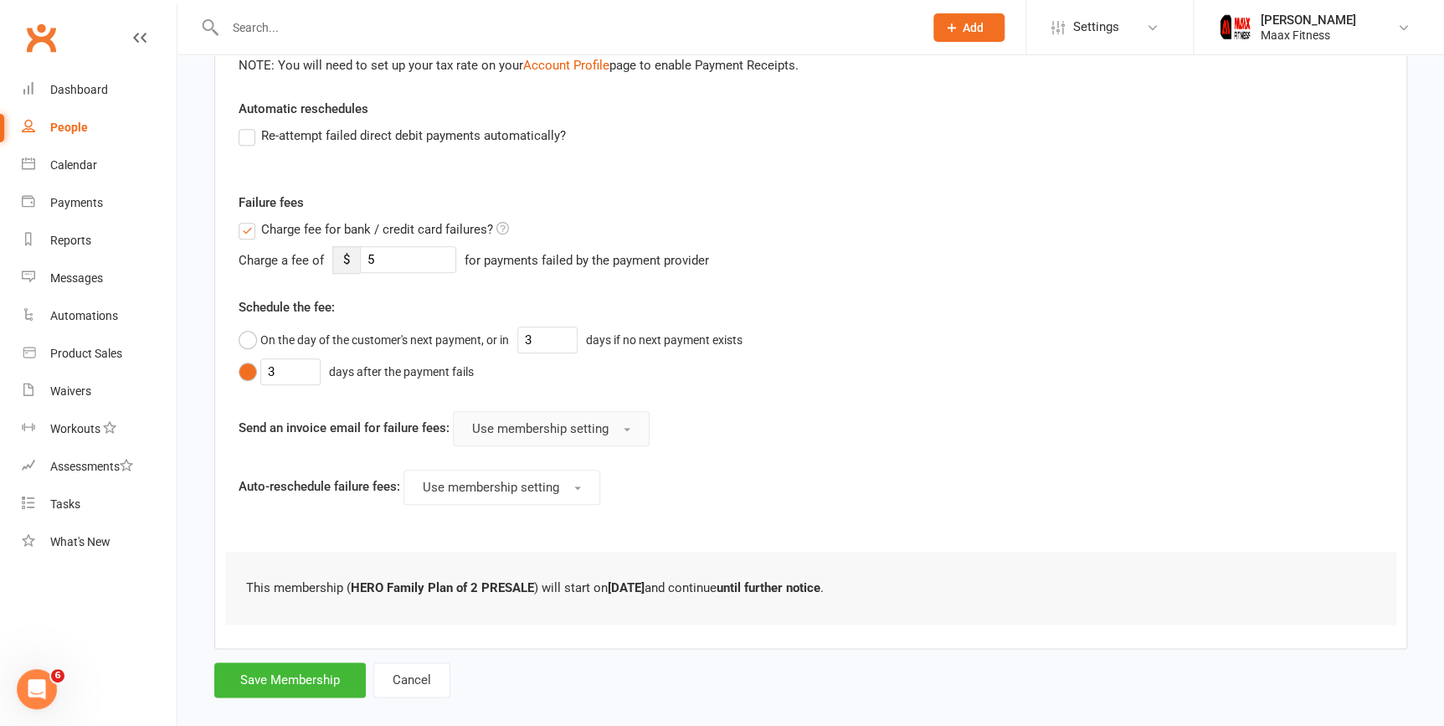
scroll to position [577, 0]
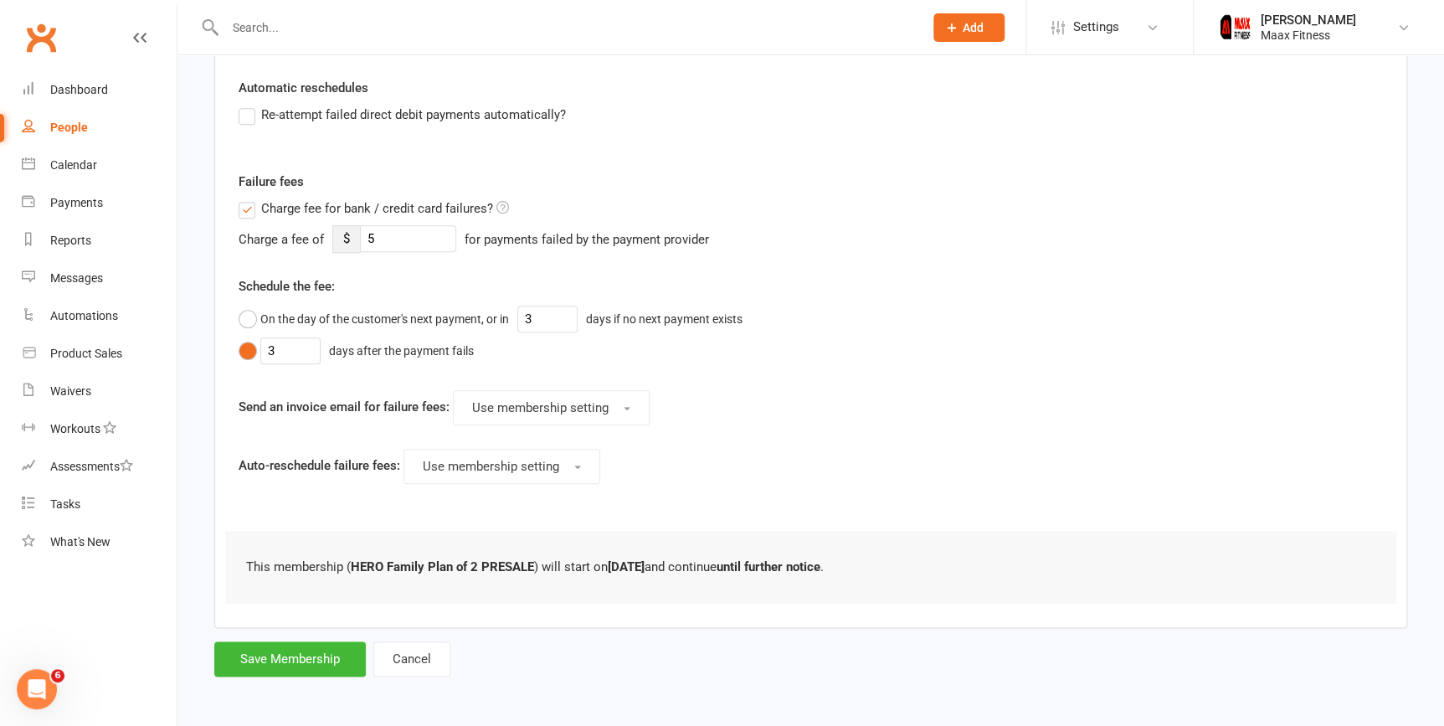
type input "0"
click at [246, 209] on label "Charge fee for bank / credit card failures?" at bounding box center [374, 208] width 270 height 20
click at [246, 198] on input "Charge fee for bank / credit card failures?" at bounding box center [374, 198] width 270 height 0
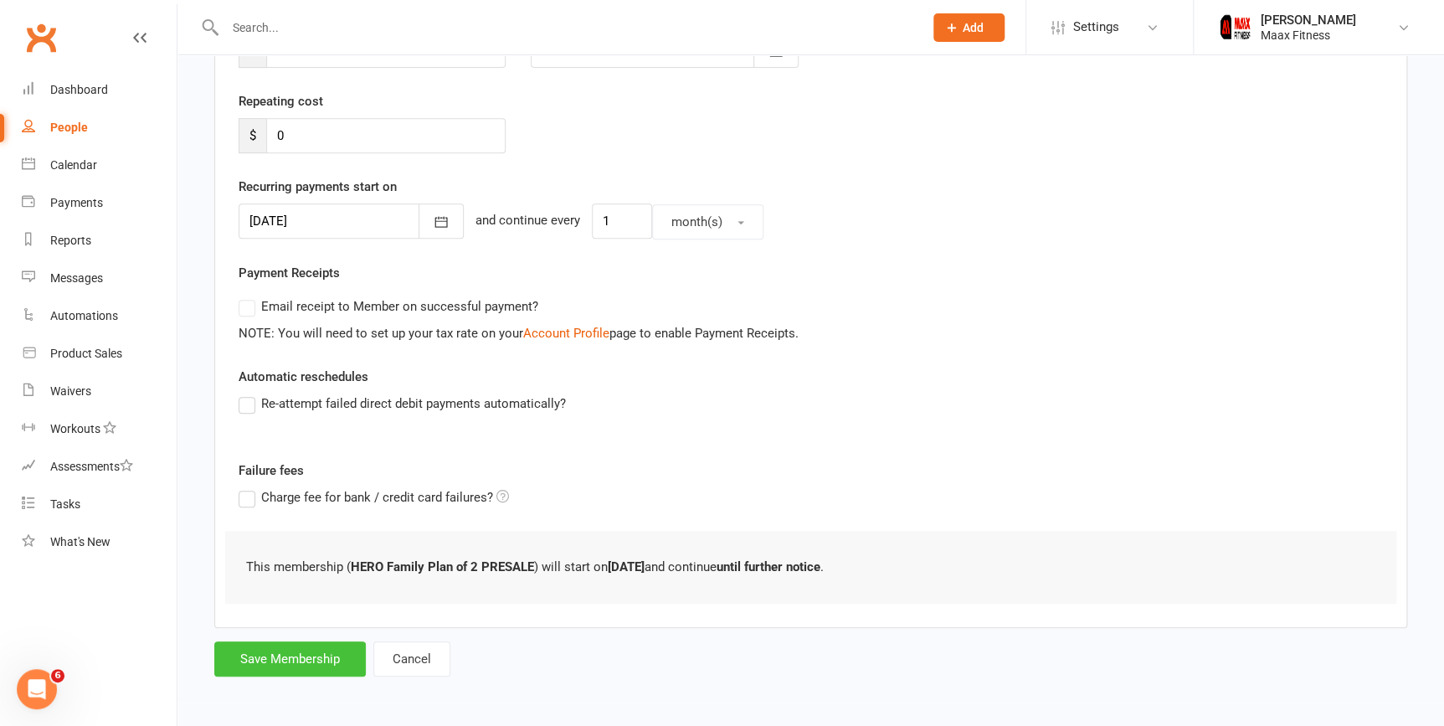
click at [326, 661] on button "Save Membership" at bounding box center [289, 658] width 151 height 35
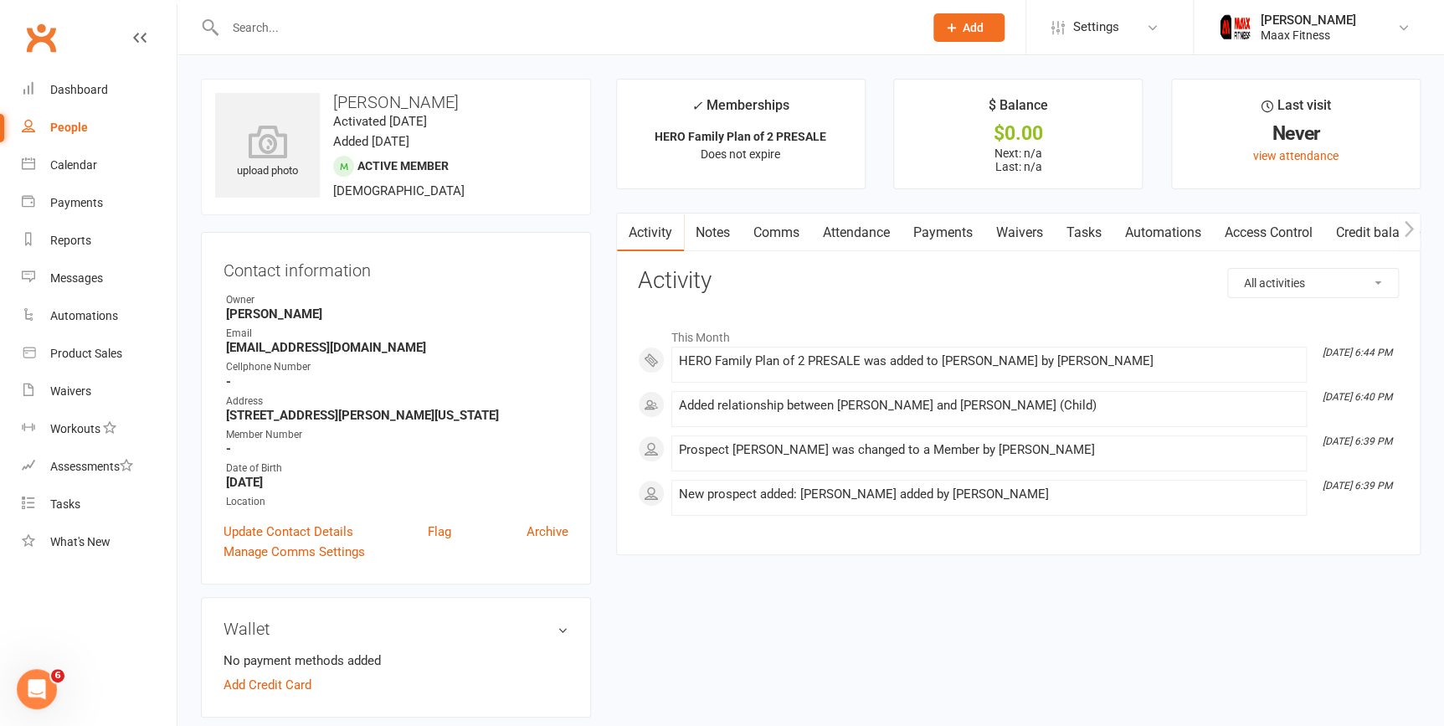
click at [942, 235] on link "Payments" at bounding box center [942, 232] width 83 height 38
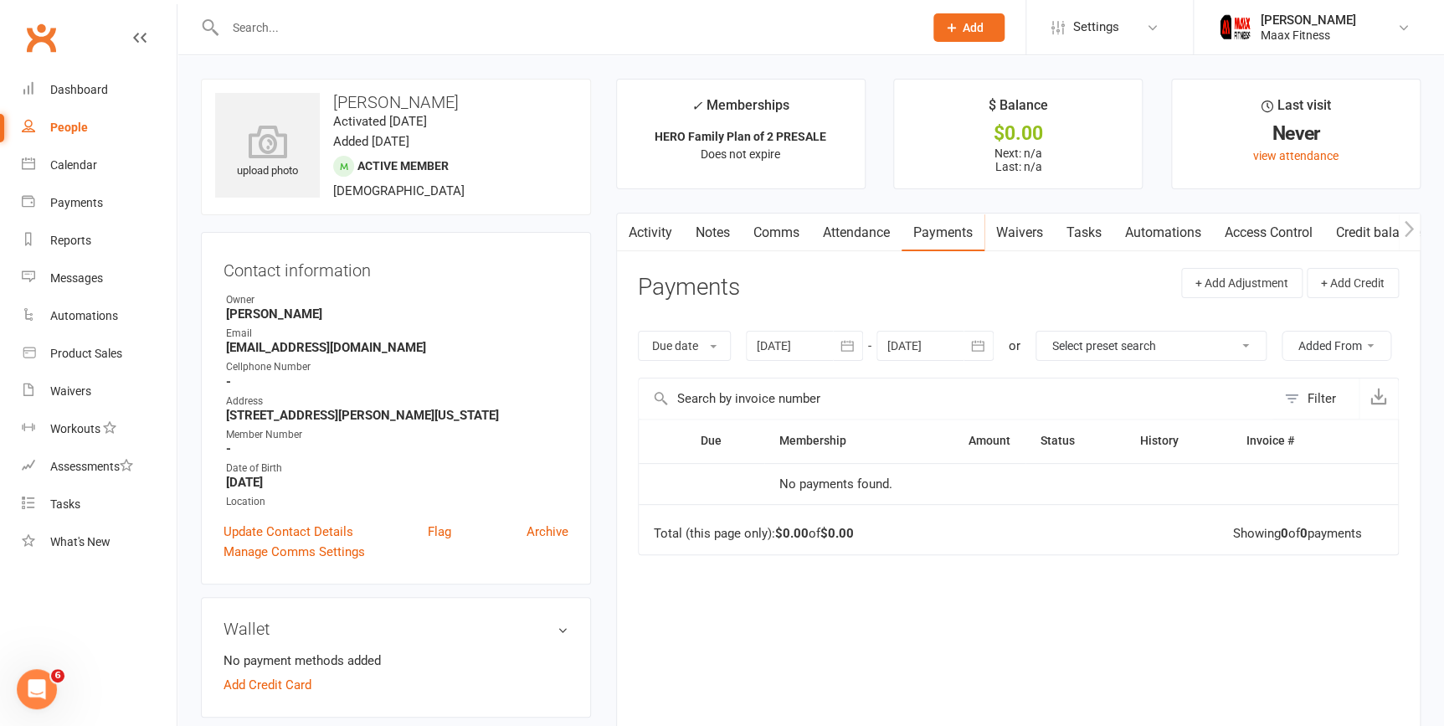
click at [70, 127] on div "People" at bounding box center [69, 127] width 38 height 13
select select "100"
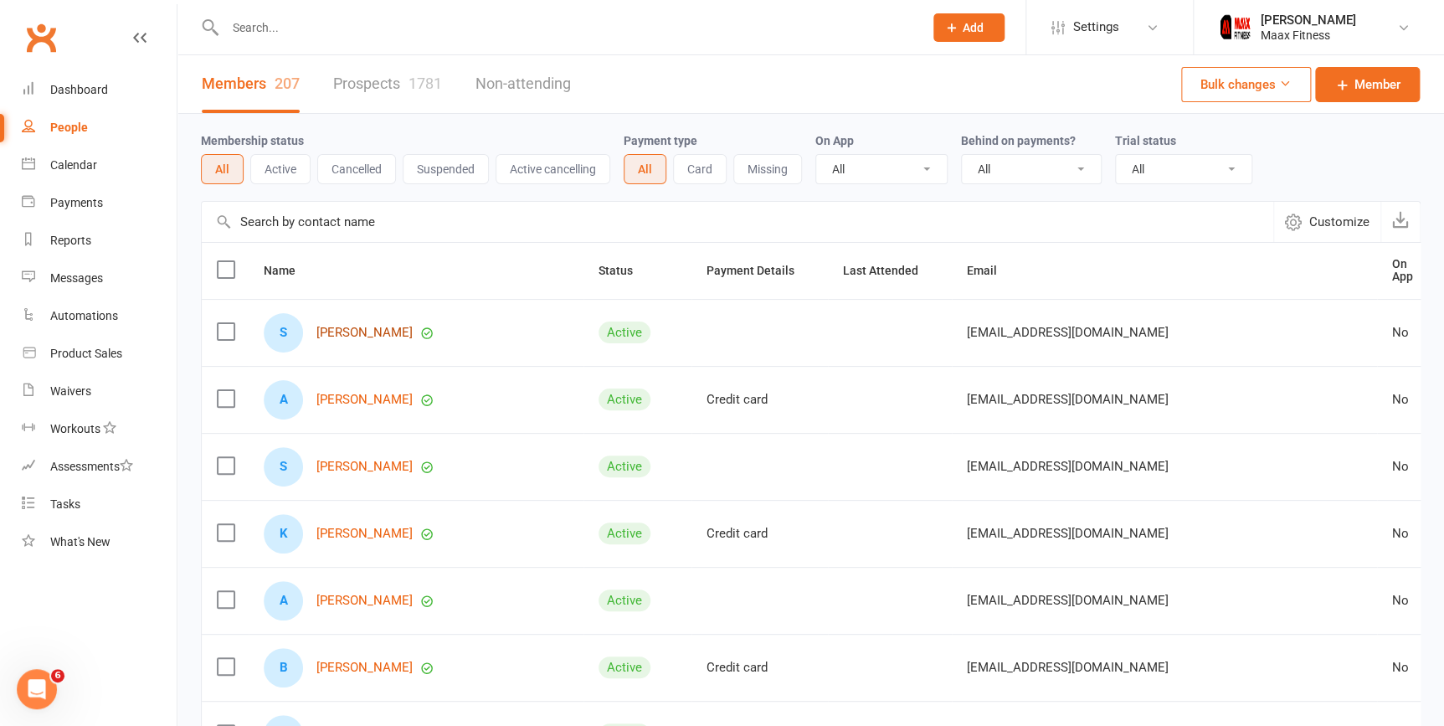
click at [362, 333] on link "[PERSON_NAME]" at bounding box center [364, 333] width 96 height 14
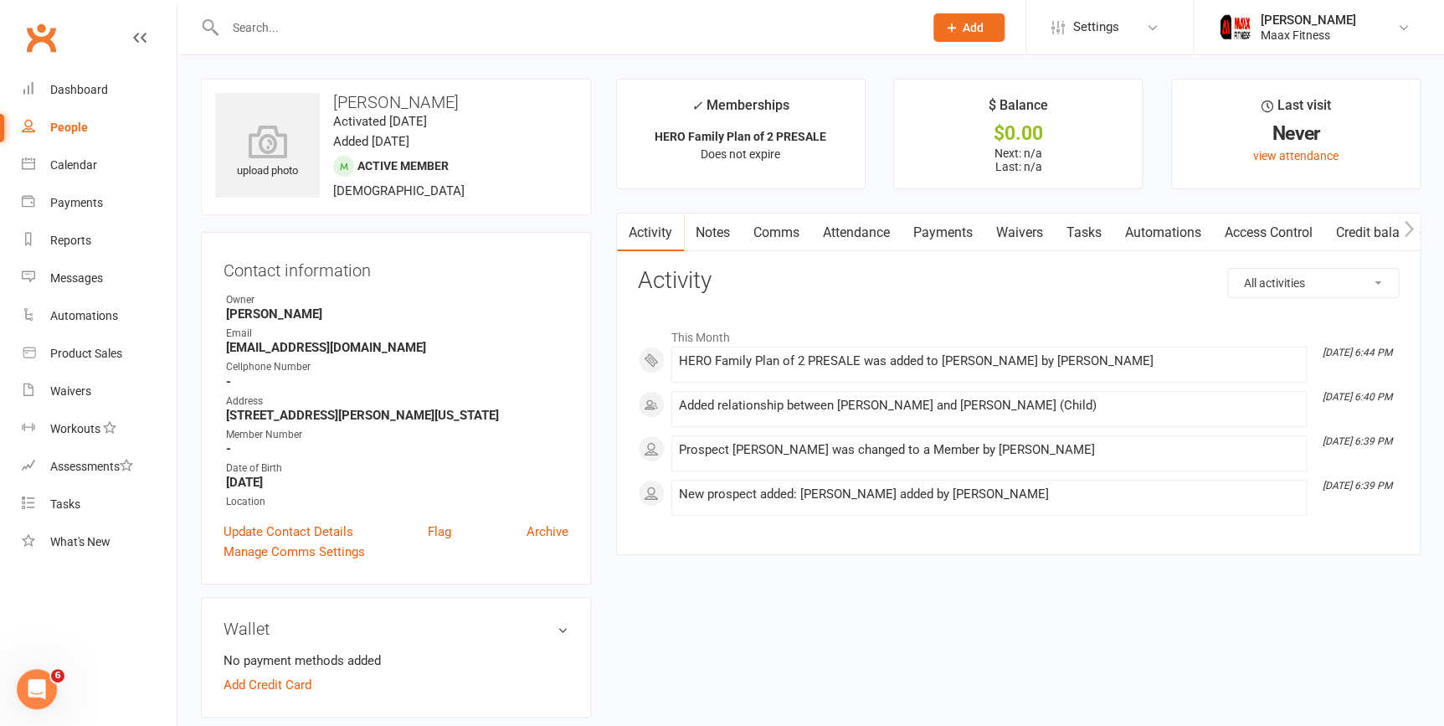
click at [952, 233] on link "Payments" at bounding box center [942, 232] width 83 height 38
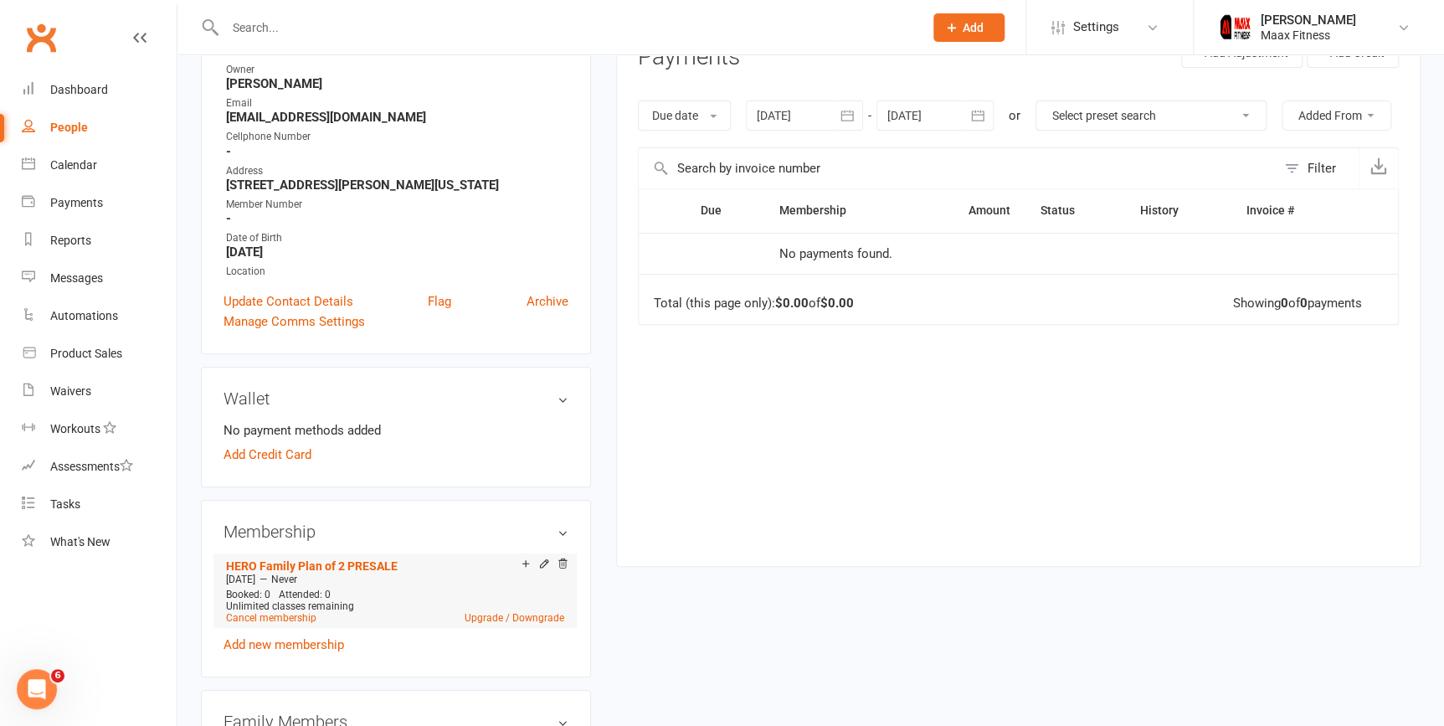
scroll to position [304, 0]
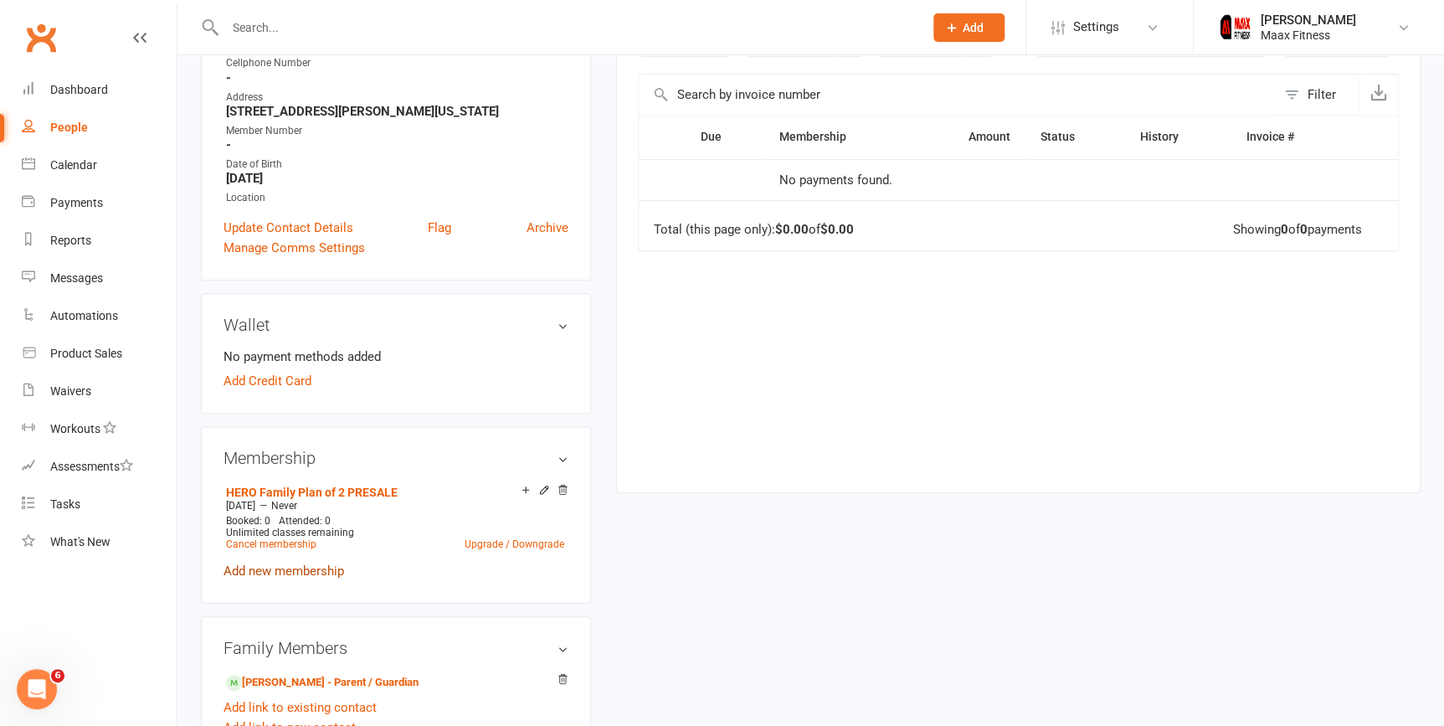
click at [330, 563] on link "Add new membership" at bounding box center [283, 570] width 121 height 15
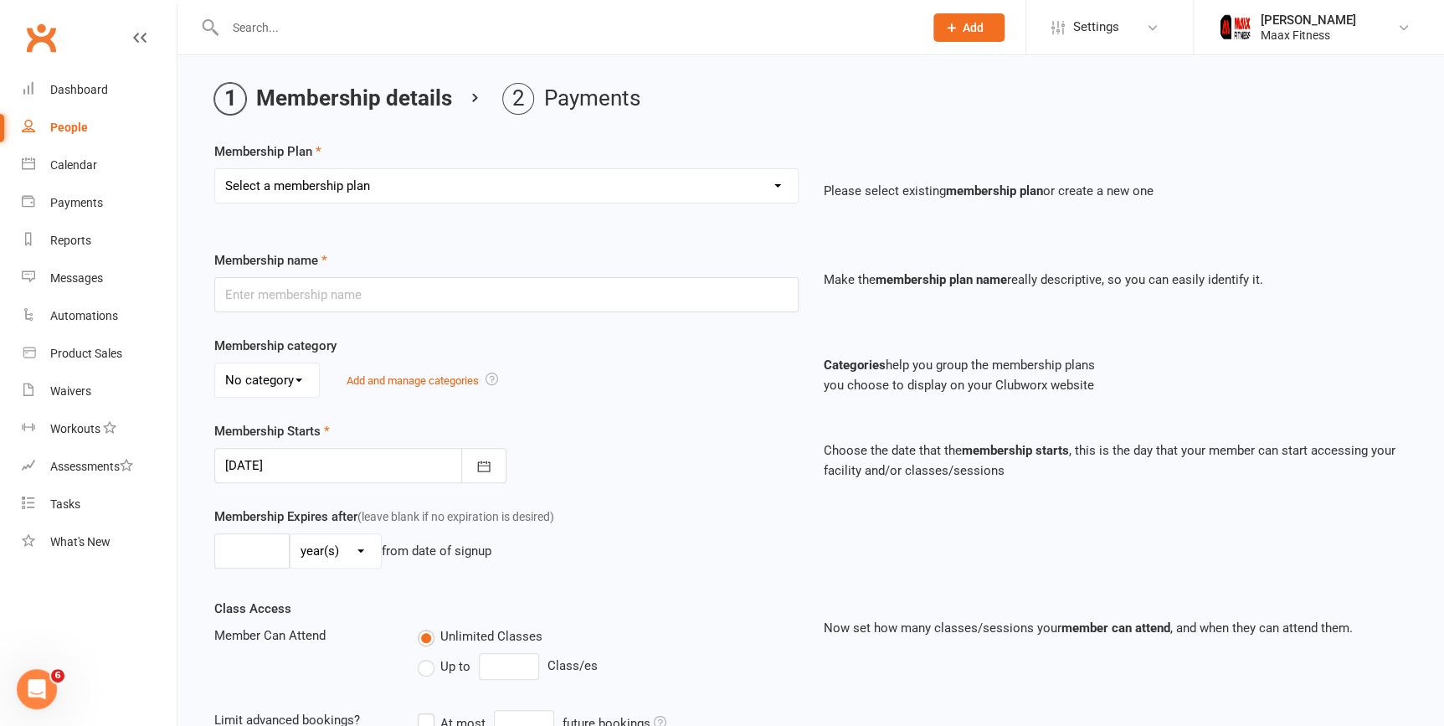
scroll to position [75, 0]
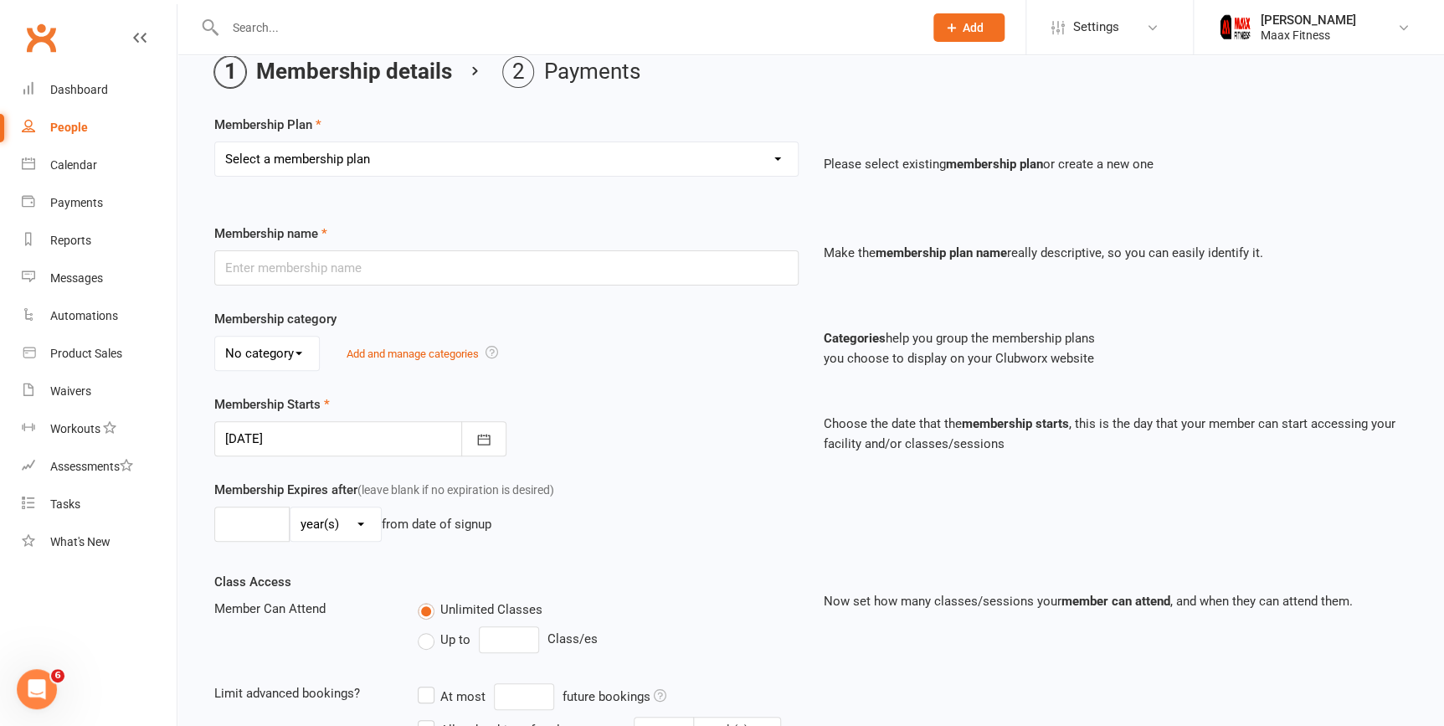
click at [455, 151] on select "Select a membership plan Create new Membership Plan Month-to-Month (Pre-Sale) -…" at bounding box center [506, 158] width 582 height 33
select select "16"
click at [215, 142] on select "Select a membership plan Create new Membership Plan Month-to-Month (Pre-Sale) -…" at bounding box center [506, 158] width 582 height 33
type input "HERO 12 Month Individual PRESALE"
type input "0"
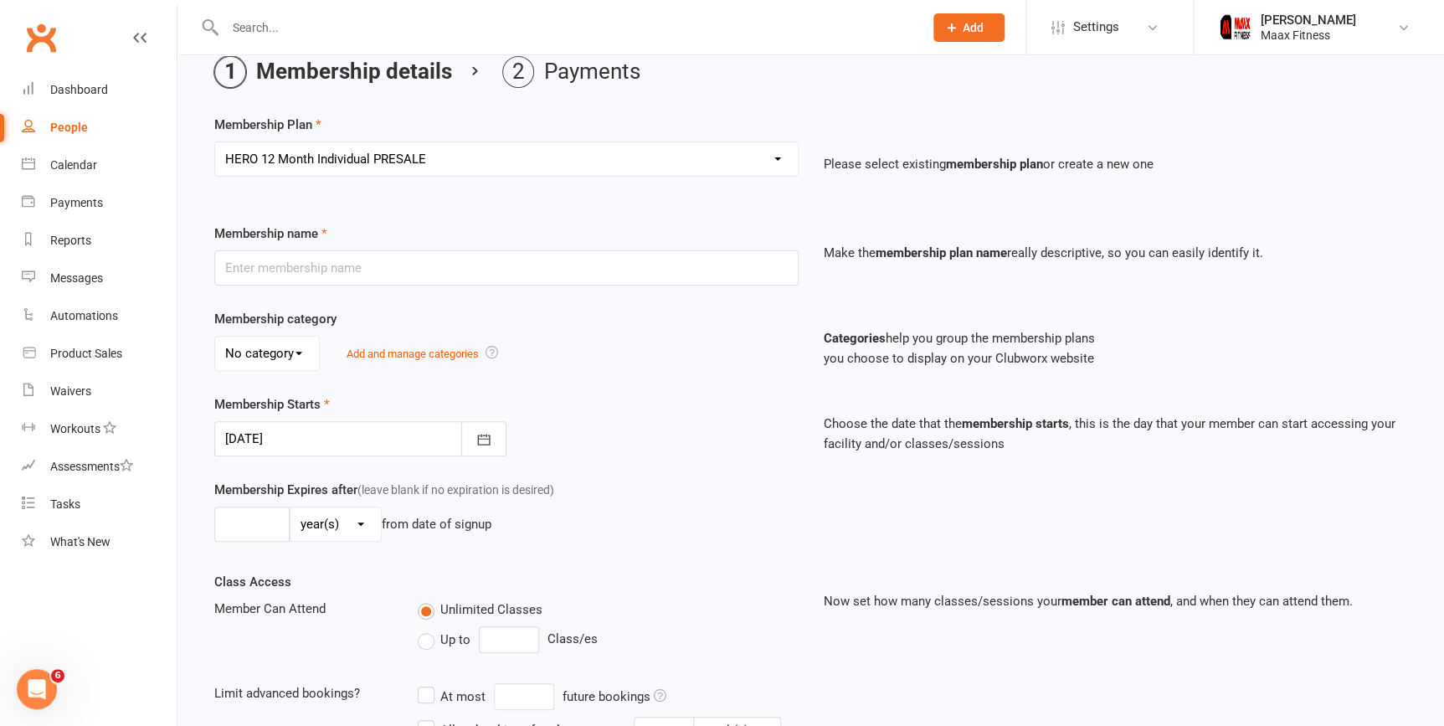
select select "2"
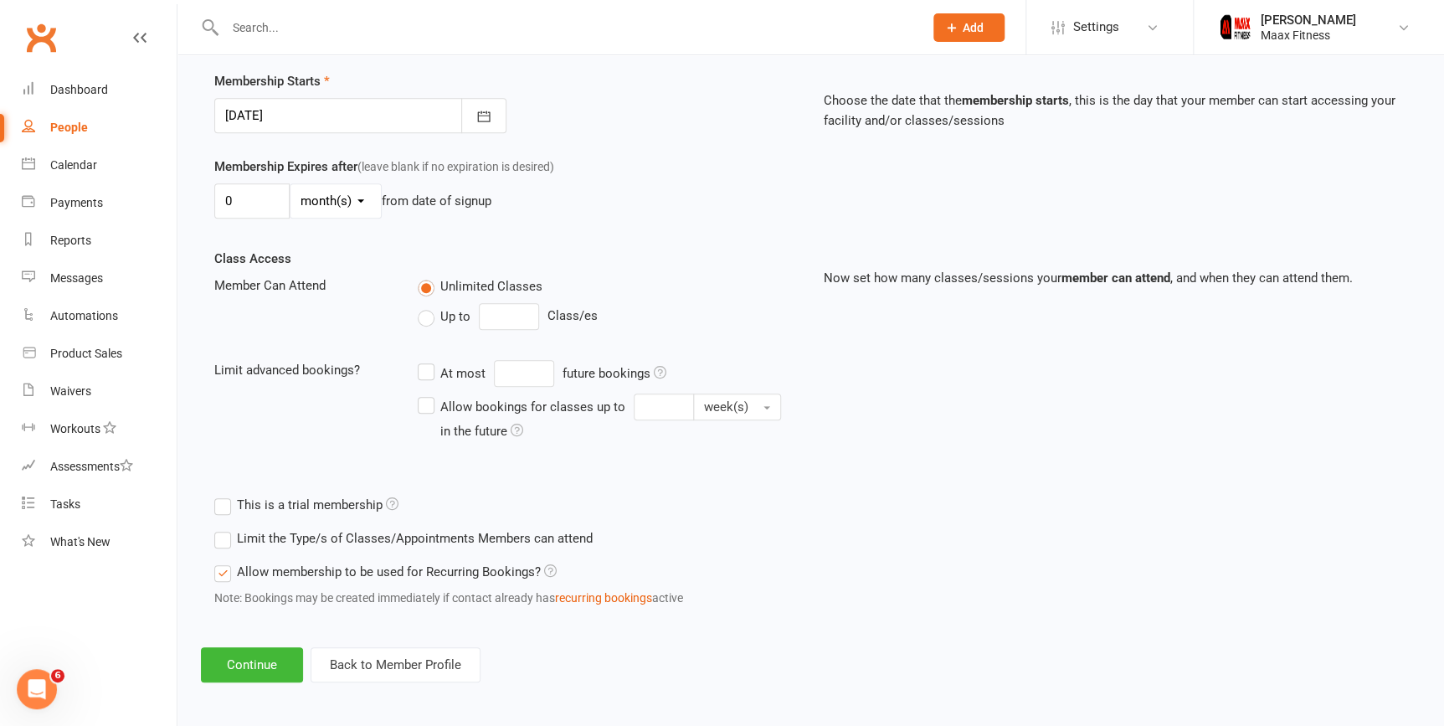
scroll to position [402, 0]
click at [267, 653] on button "Continue" at bounding box center [252, 661] width 102 height 35
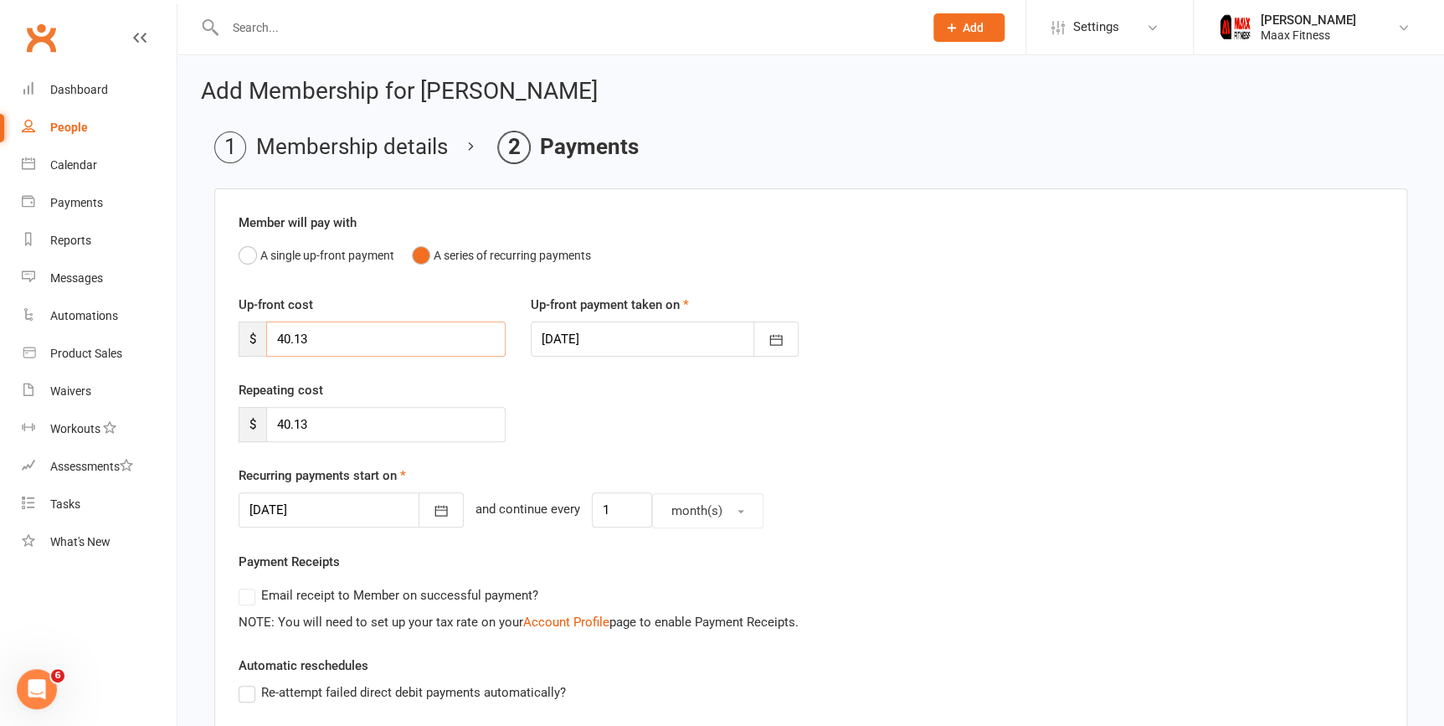
drag, startPoint x: 321, startPoint y: 340, endPoint x: 223, endPoint y: 341, distance: 98.8
type input "0"
click at [622, 334] on div at bounding box center [664, 338] width 267 height 35
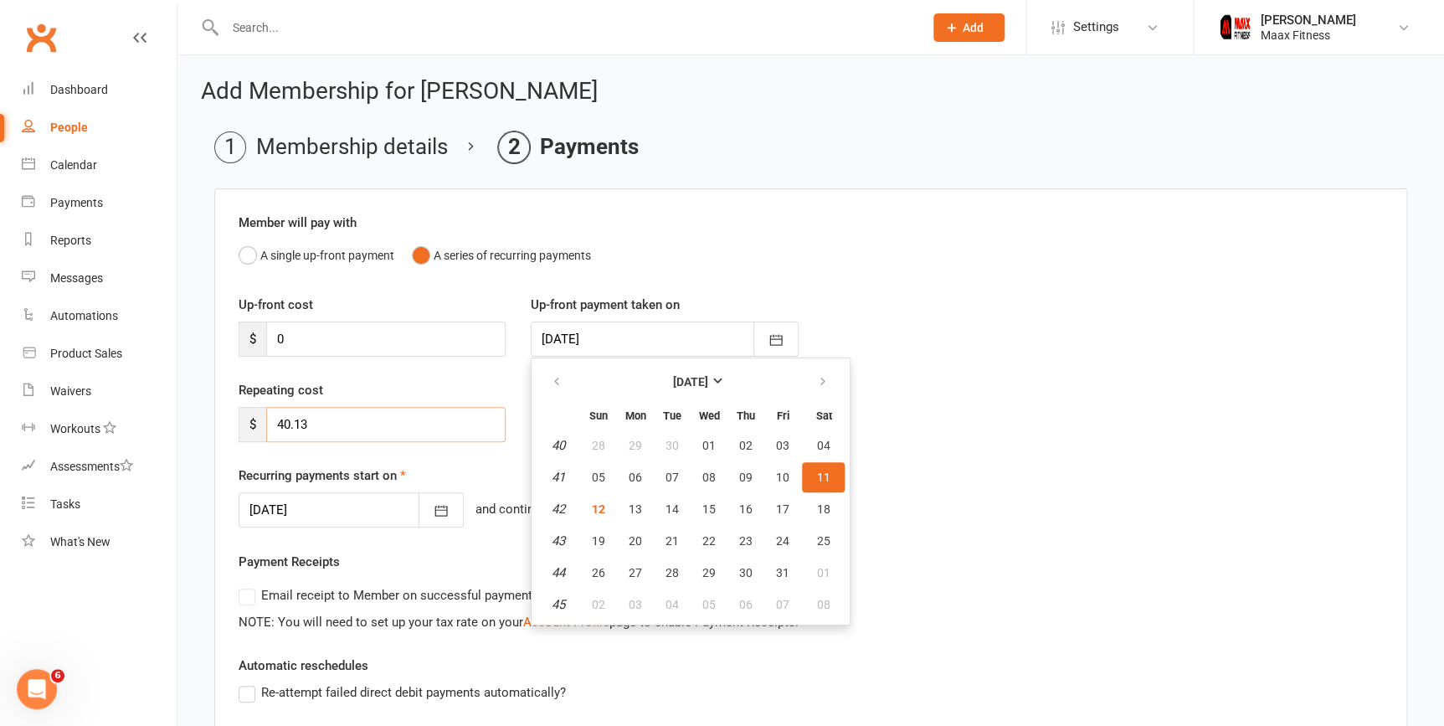
drag, startPoint x: 332, startPoint y: 423, endPoint x: 259, endPoint y: 432, distance: 74.2
click at [259, 432] on div "$ 40.13" at bounding box center [372, 424] width 267 height 35
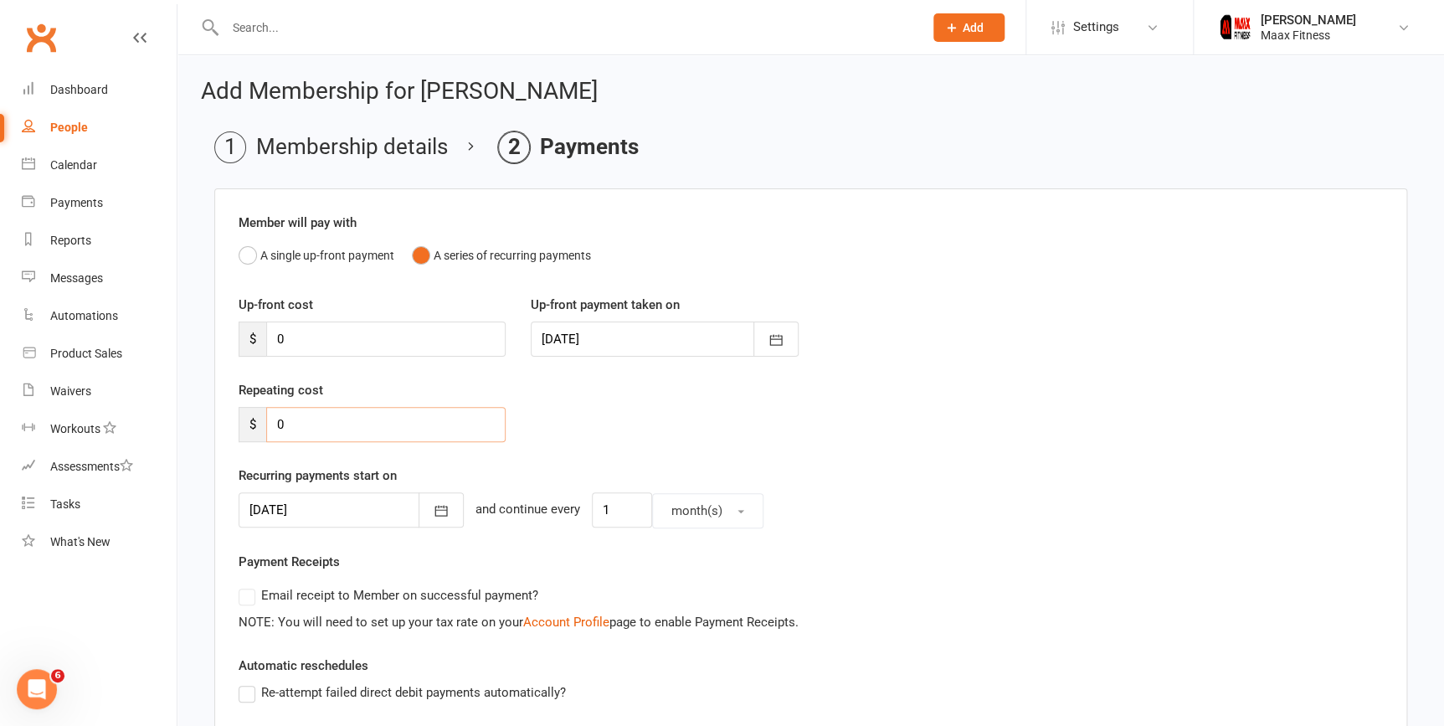
type input "0"
click at [76, 127] on div "People" at bounding box center [69, 127] width 38 height 13
select select "100"
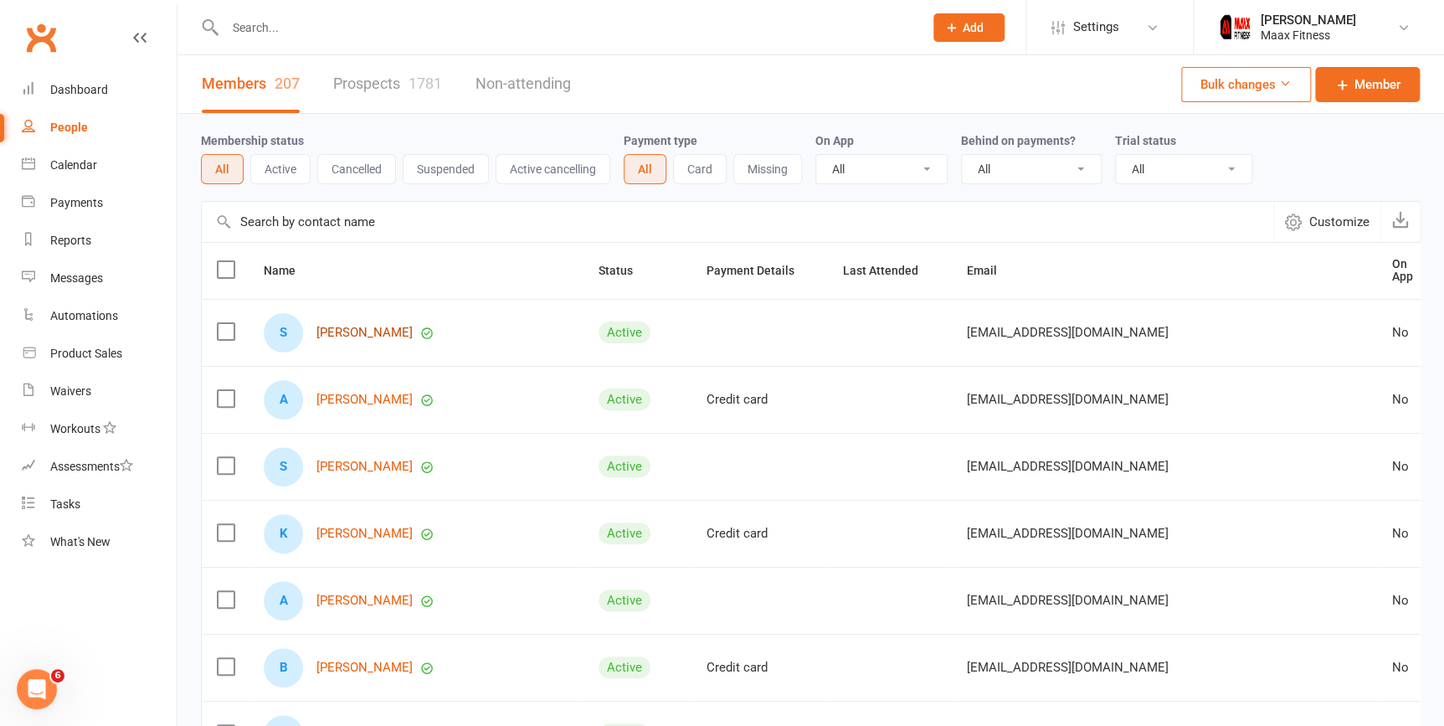
click at [361, 329] on link "[PERSON_NAME]" at bounding box center [364, 333] width 96 height 14
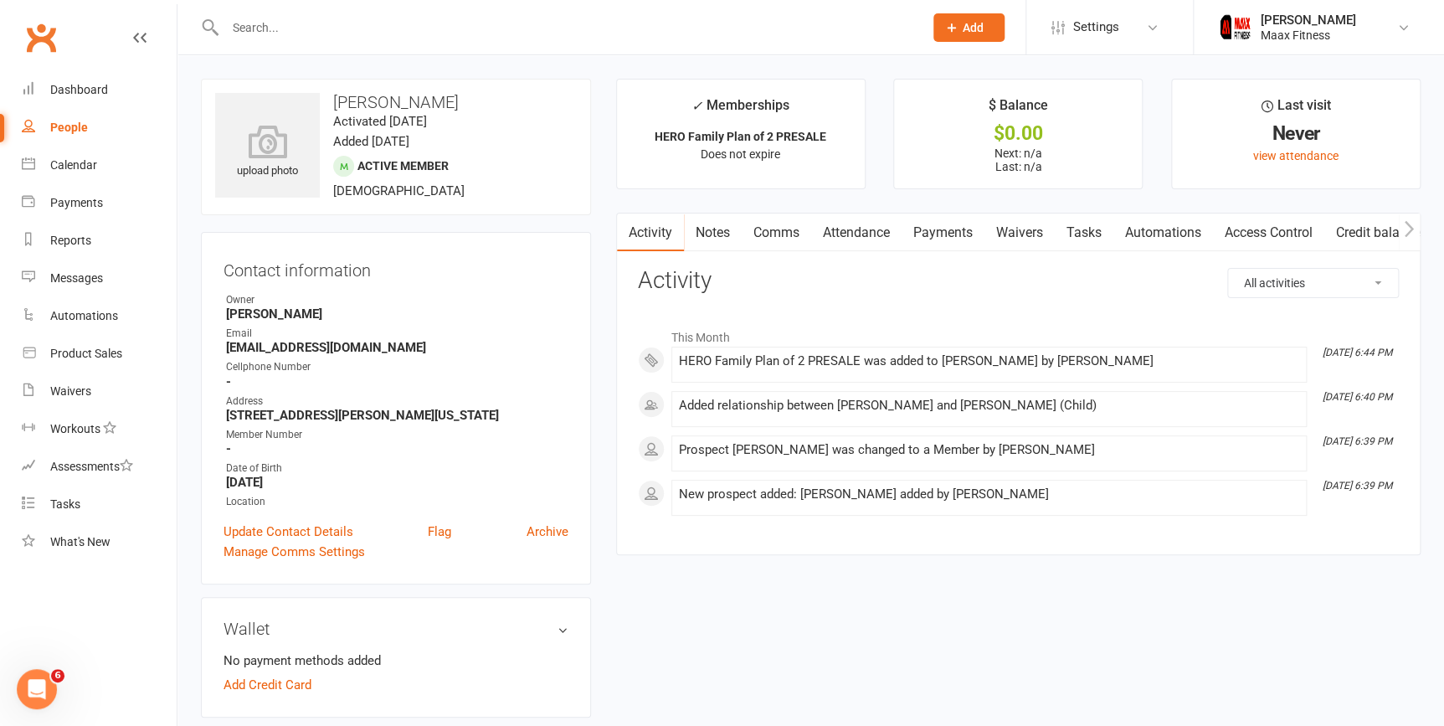
click at [949, 228] on link "Payments" at bounding box center [942, 232] width 83 height 38
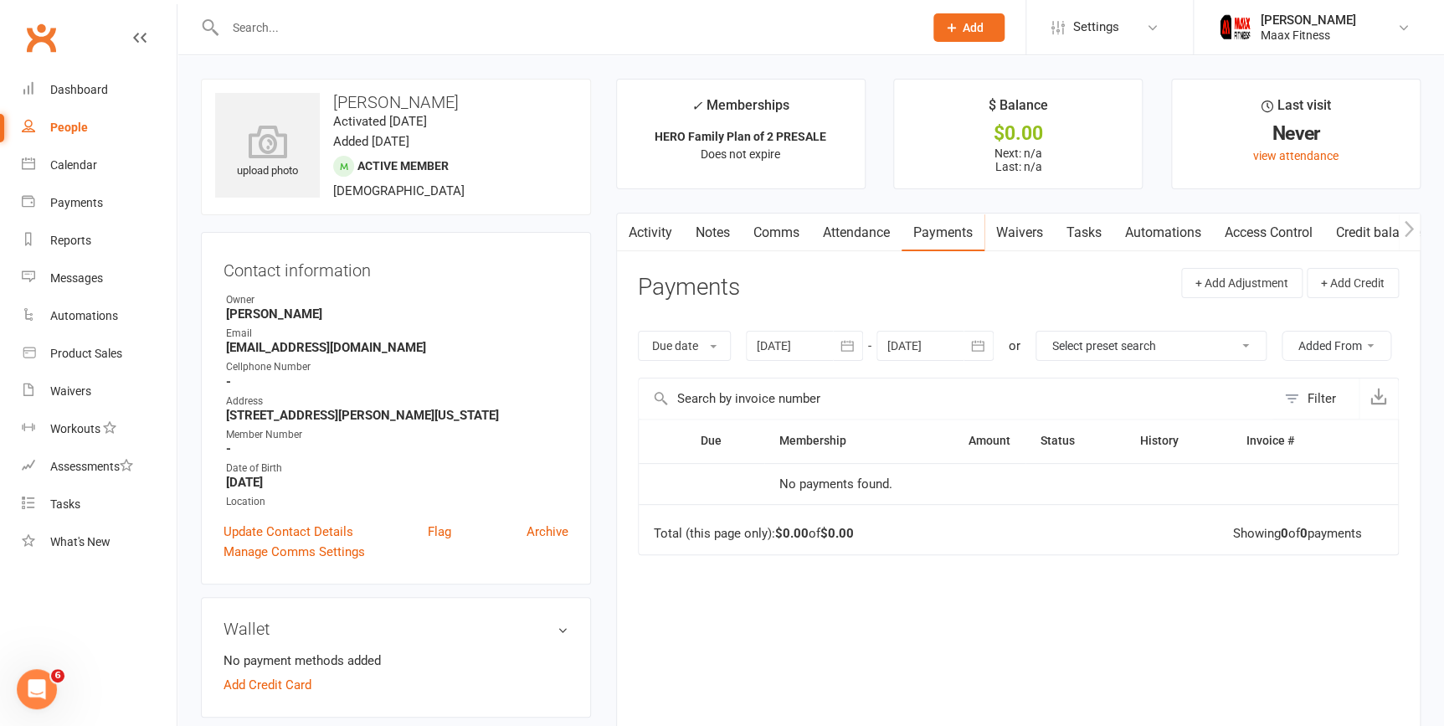
click at [959, 349] on div at bounding box center [934, 346] width 117 height 30
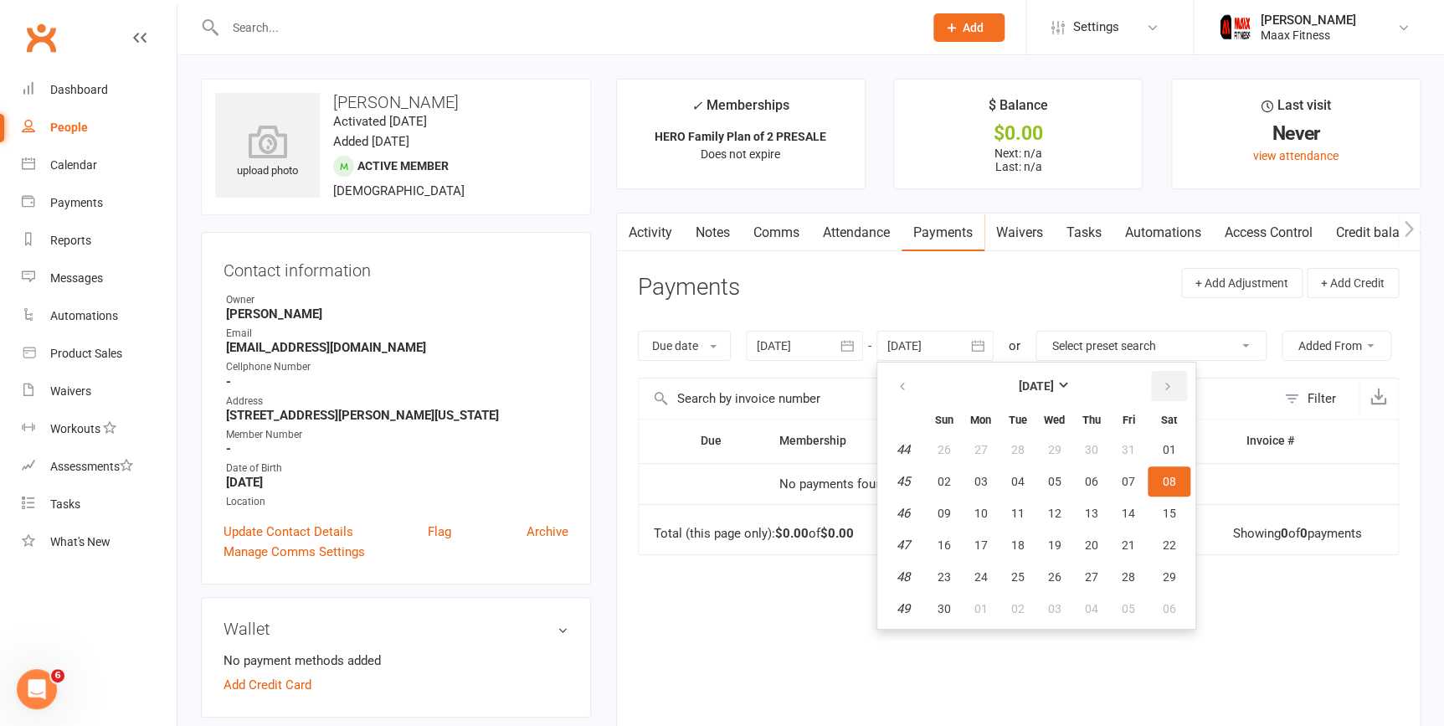
click at [1163, 382] on icon "button" at bounding box center [1168, 386] width 12 height 13
click at [1048, 575] on span "31" at bounding box center [1054, 576] width 13 height 13
type input "[DATE]"
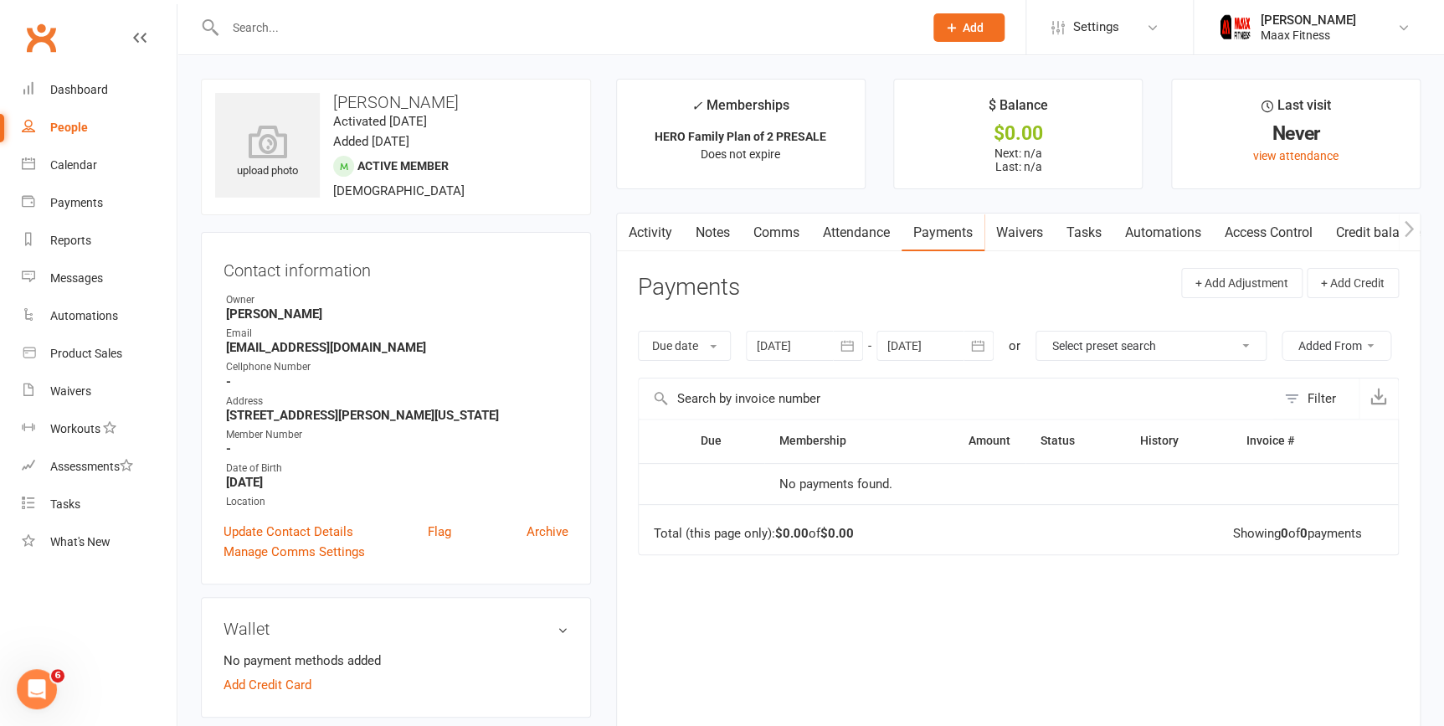
click at [657, 233] on link "Activity" at bounding box center [650, 232] width 67 height 38
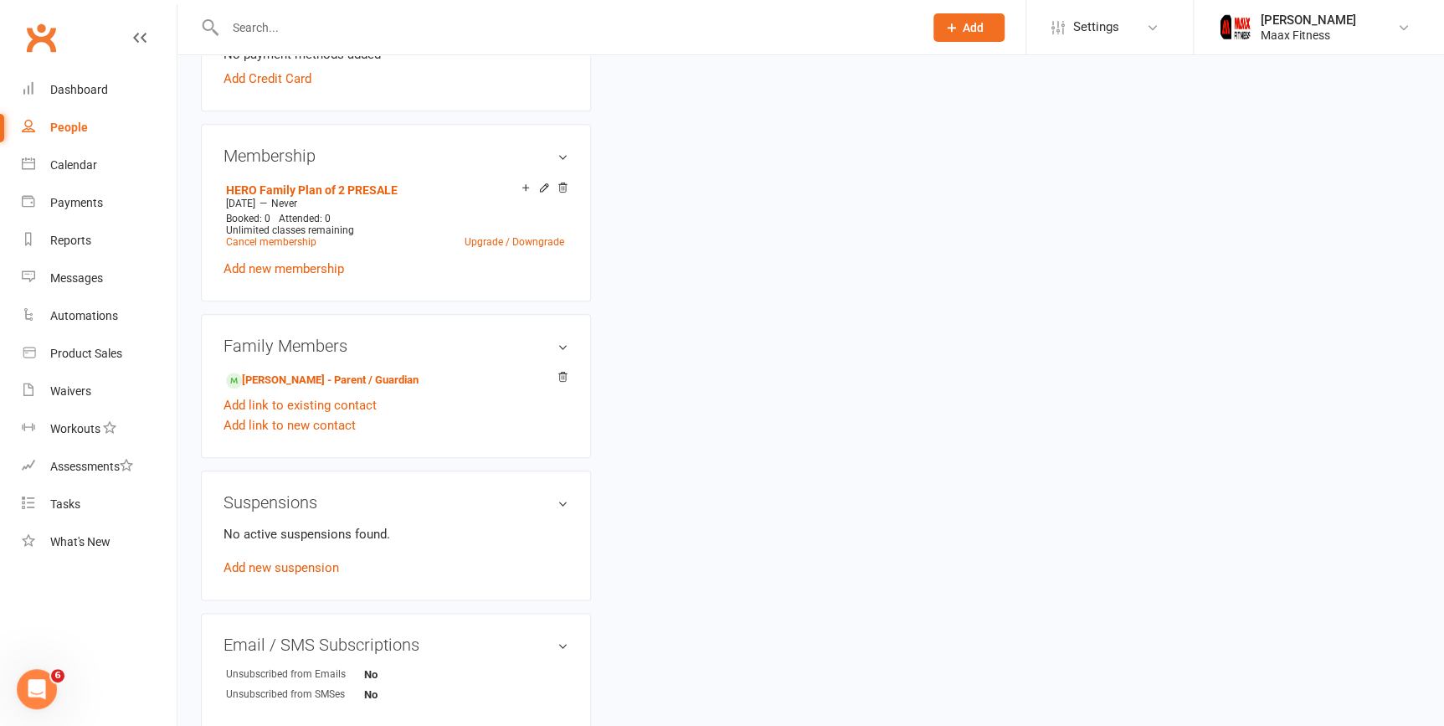
scroll to position [608, 0]
click at [323, 382] on link "[PERSON_NAME] - Parent / Guardian" at bounding box center [322, 378] width 192 height 18
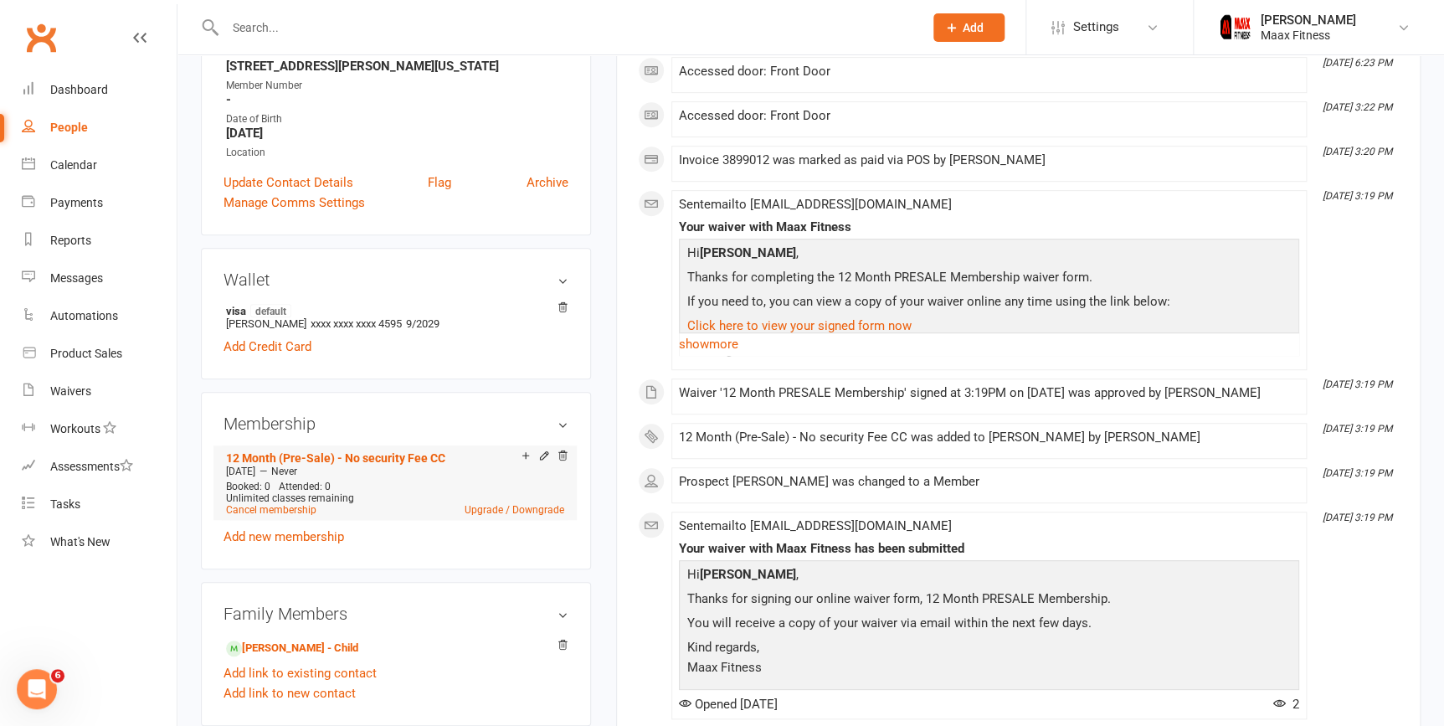
scroll to position [380, 0]
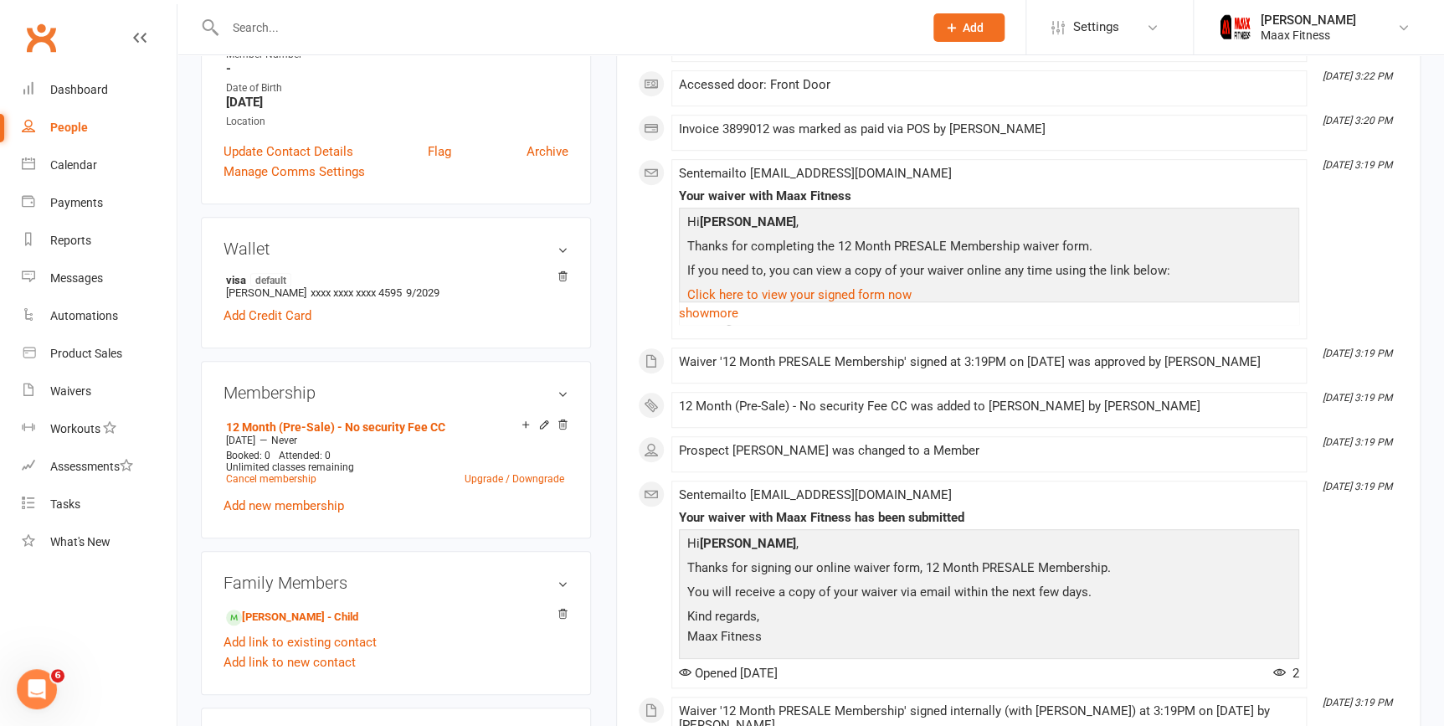
click at [541, 423] on icon at bounding box center [544, 424] width 12 height 12
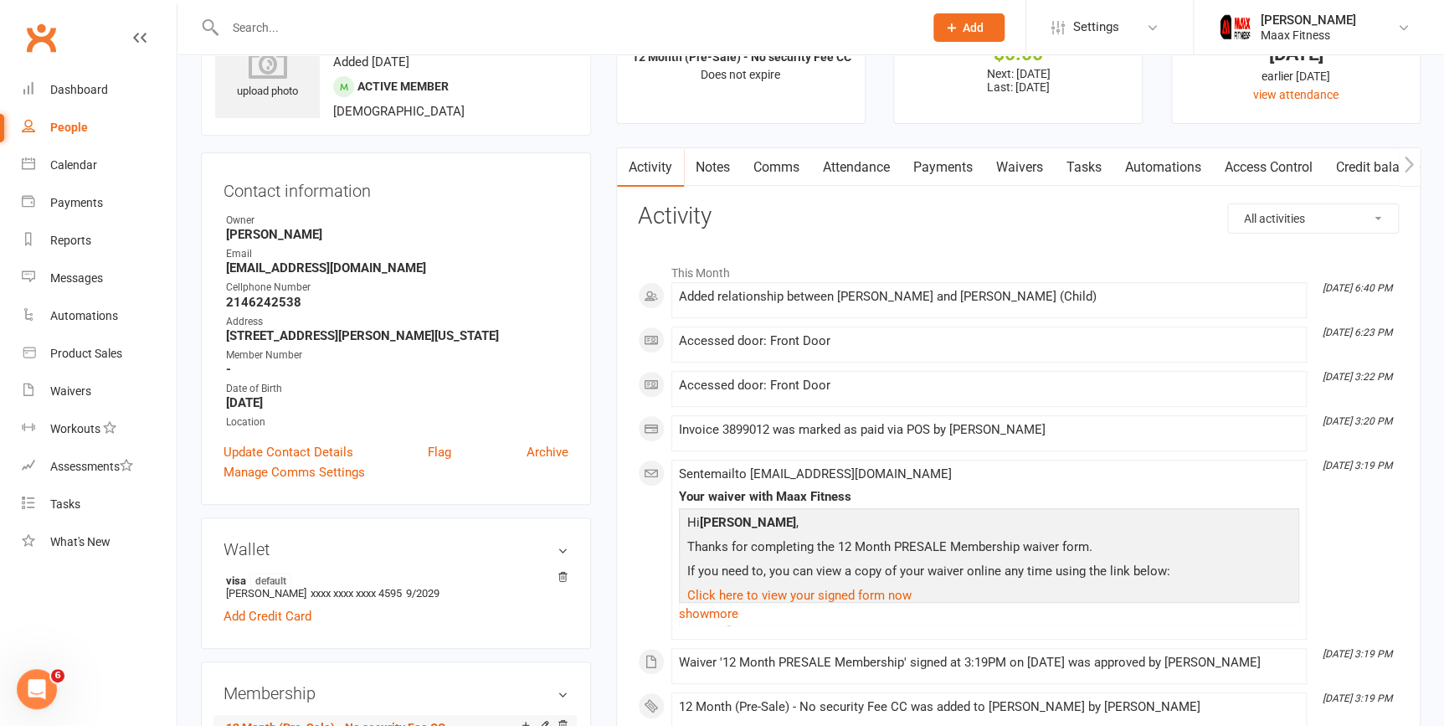
scroll to position [75, 0]
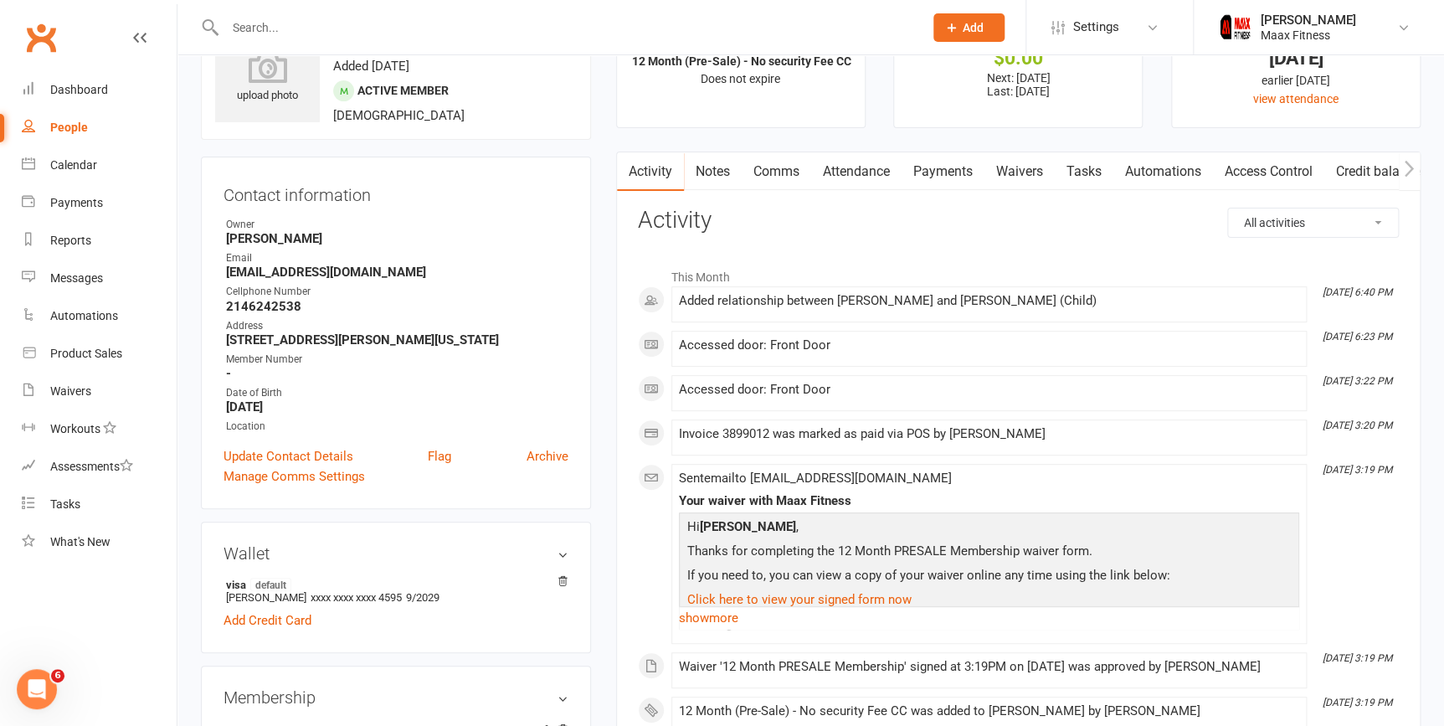
click at [716, 171] on link "Notes" at bounding box center [713, 171] width 58 height 38
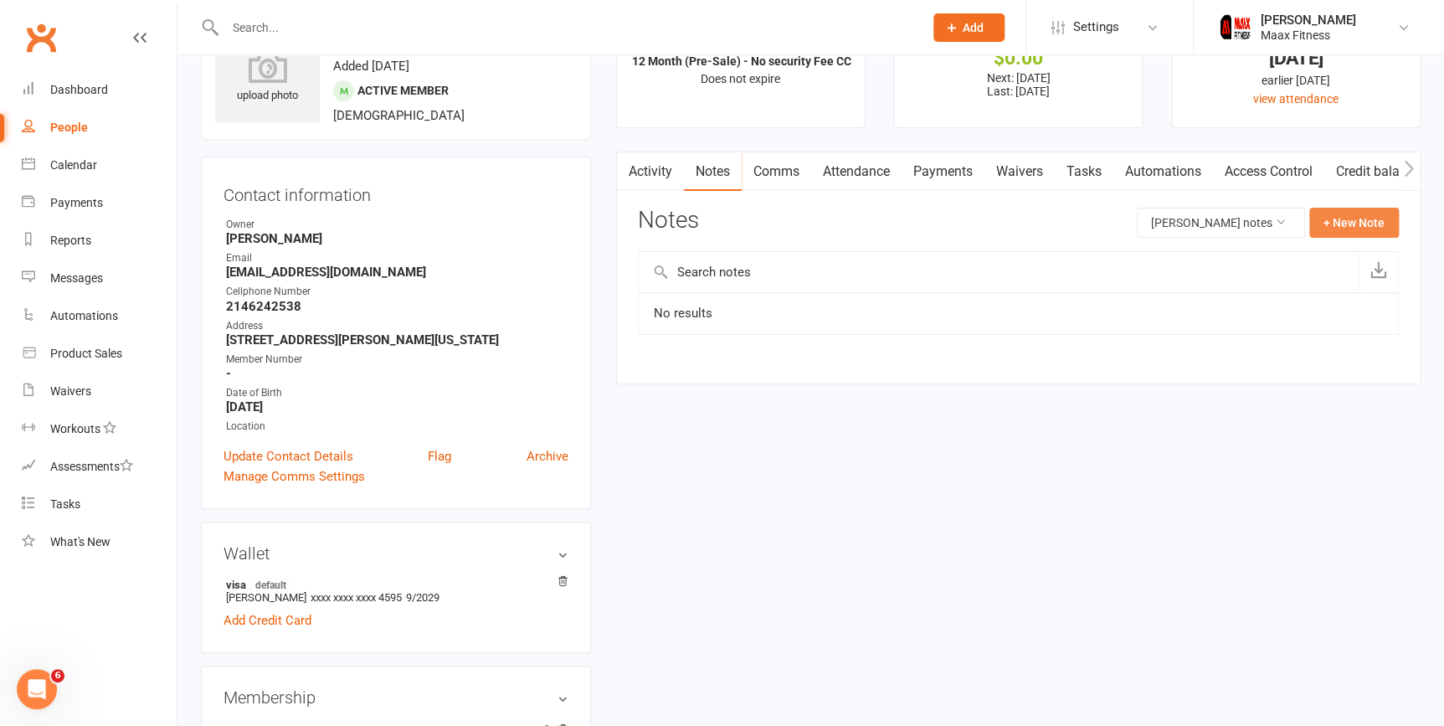
click at [1371, 211] on button "+ New Note" at bounding box center [1354, 223] width 90 height 30
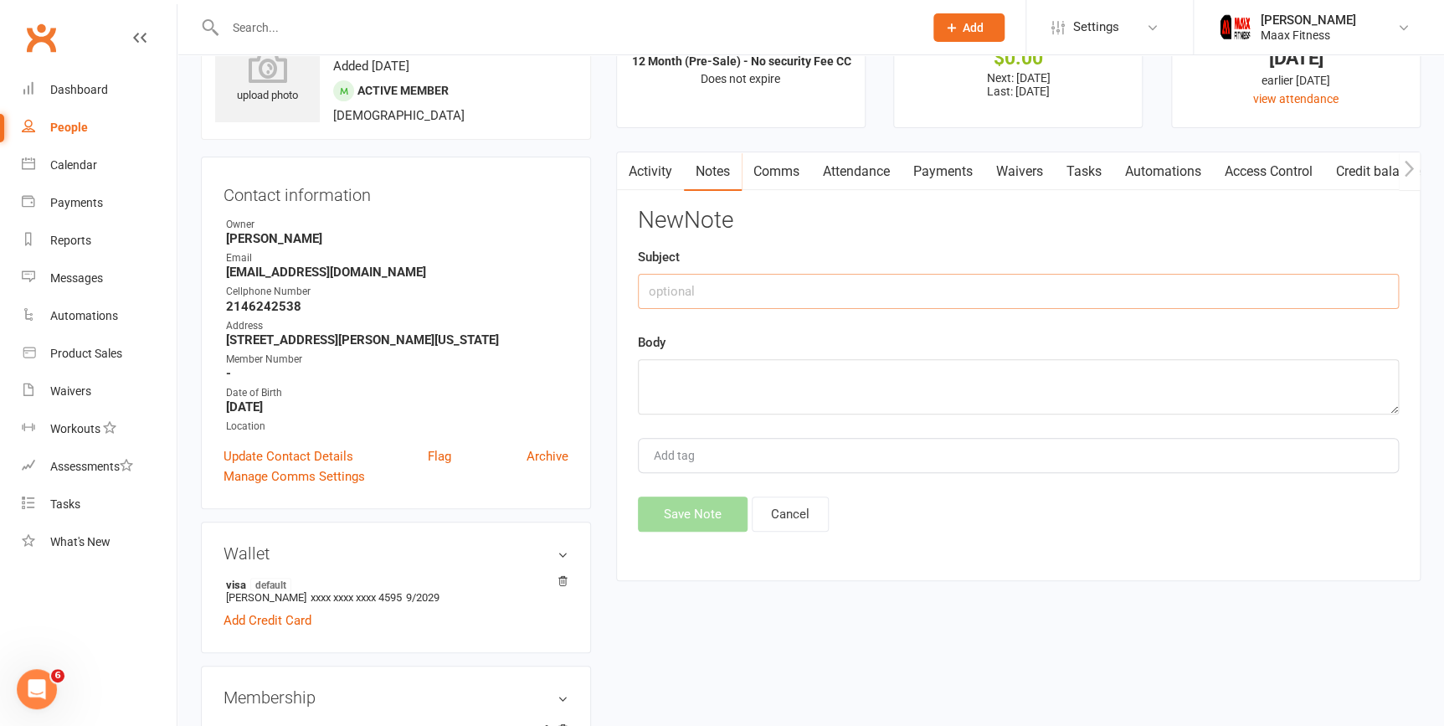
click at [792, 290] on input "text" at bounding box center [1018, 291] width 761 height 35
click at [686, 370] on textarea at bounding box center [1018, 386] width 761 height 55
click at [875, 285] on input "Added Child [PERSON_NAME]" at bounding box center [1018, 291] width 761 height 35
type input "Added Child [PERSON_NAME]- [DATE]"
click at [787, 383] on textarea at bounding box center [1018, 386] width 761 height 55
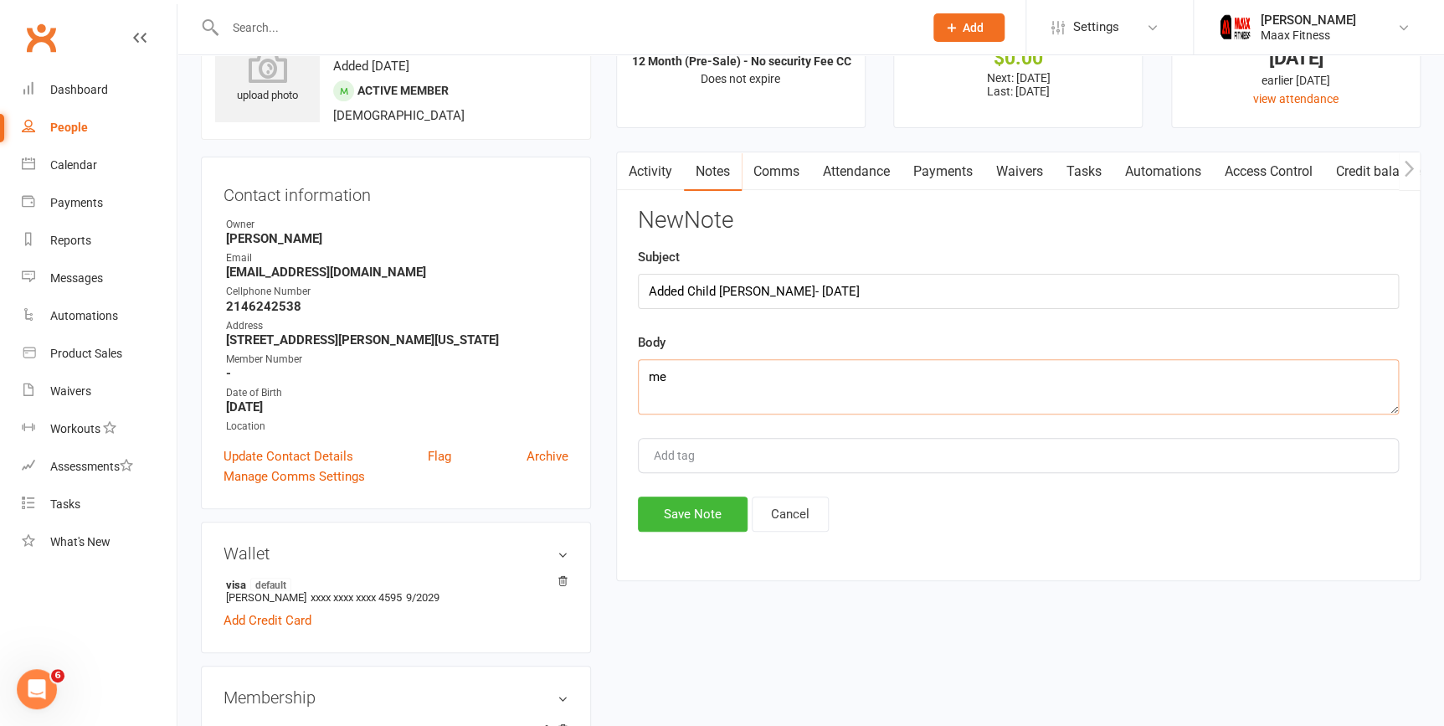
type textarea "m"
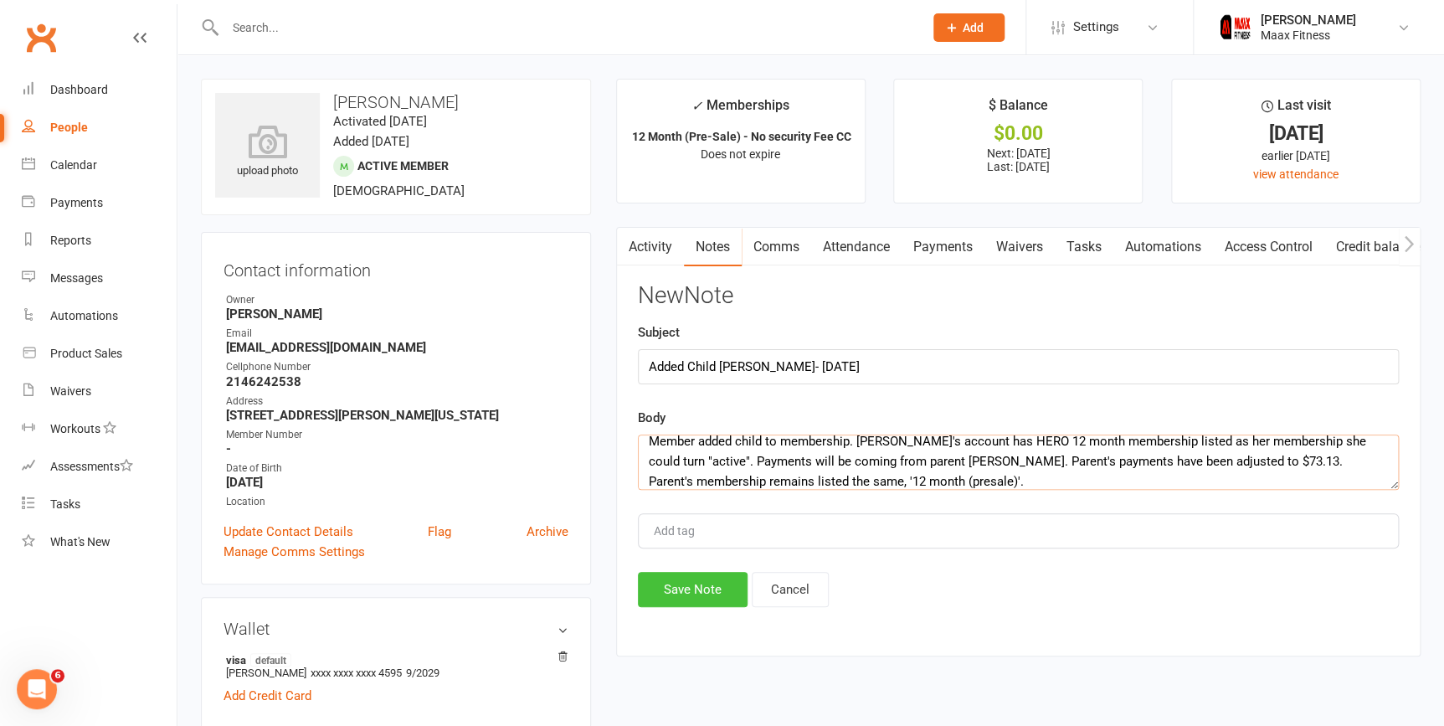
type textarea "Member added child to membership. [PERSON_NAME]'s account has HERO 12 month mem…"
click at [693, 592] on button "Save Note" at bounding box center [693, 589] width 110 height 35
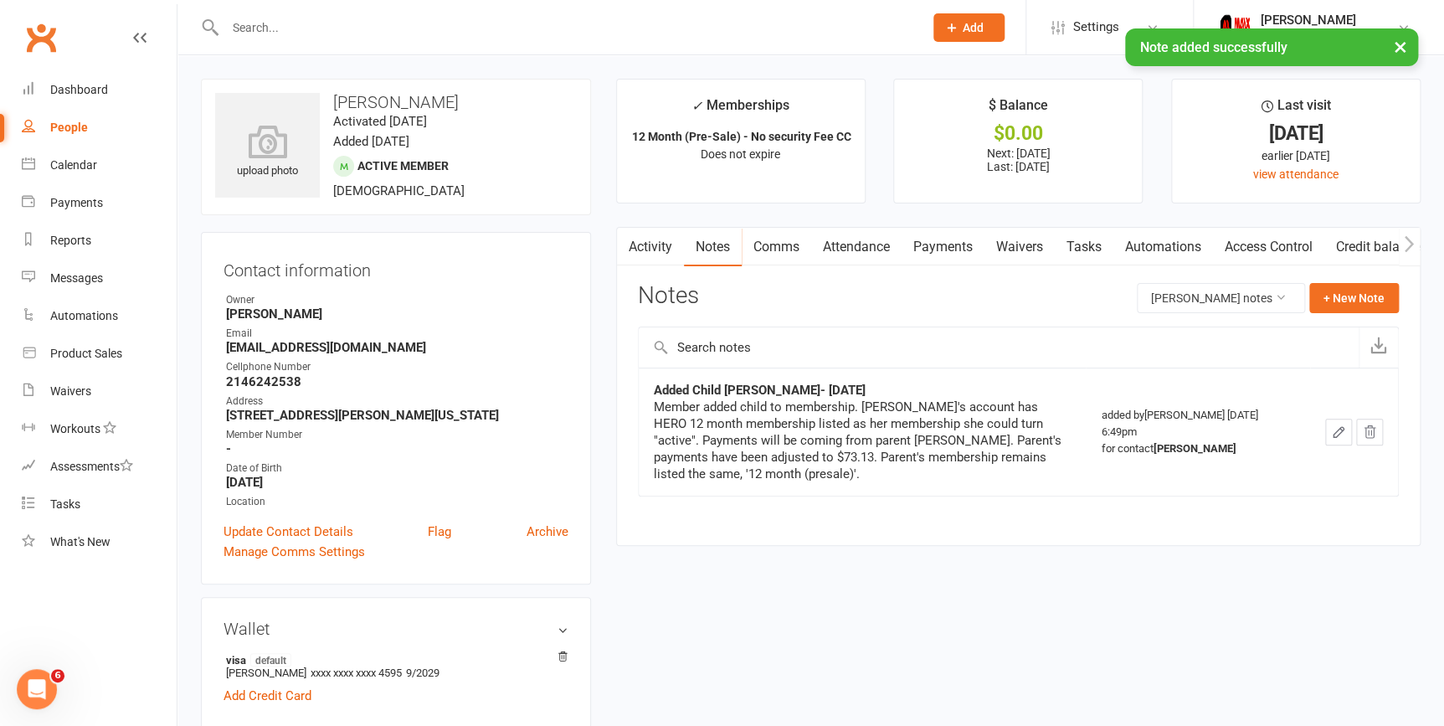
click at [937, 249] on link "Payments" at bounding box center [942, 247] width 83 height 38
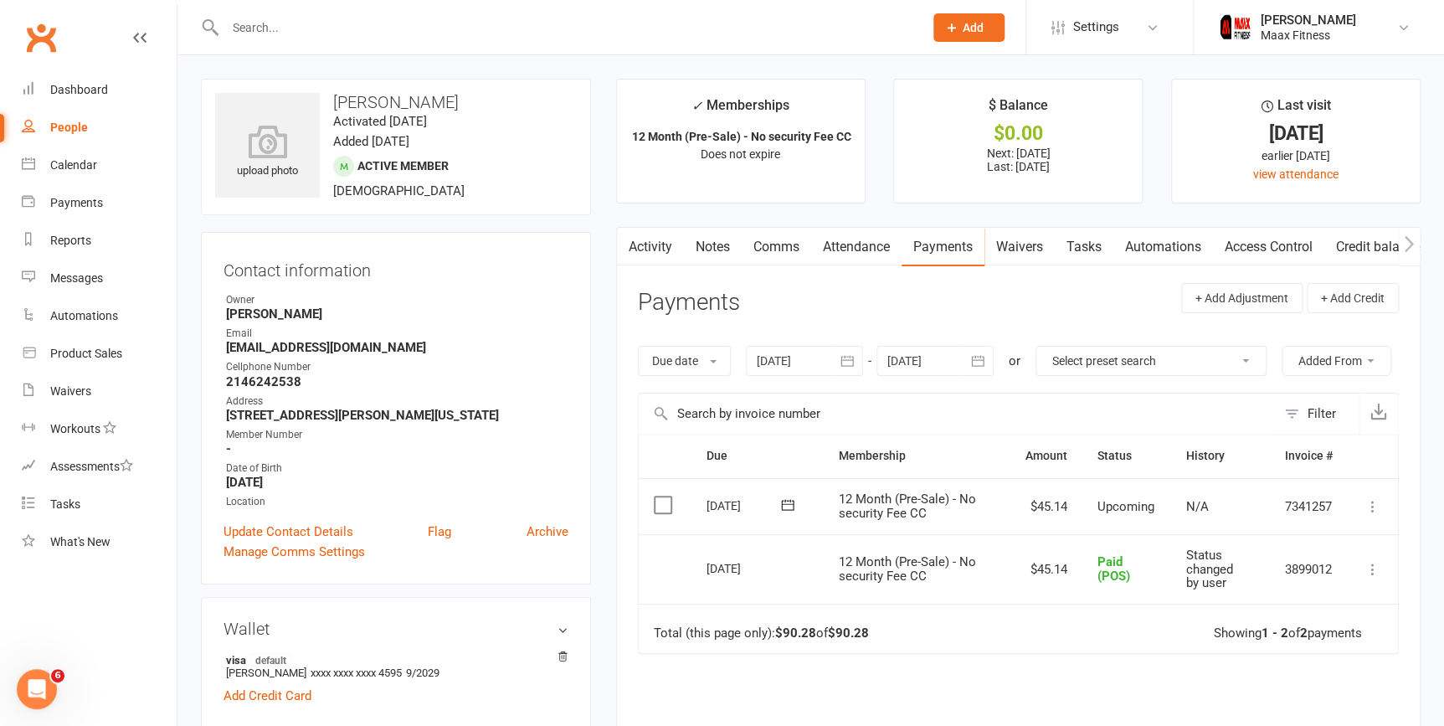
click at [1367, 502] on icon at bounding box center [1372, 506] width 17 height 17
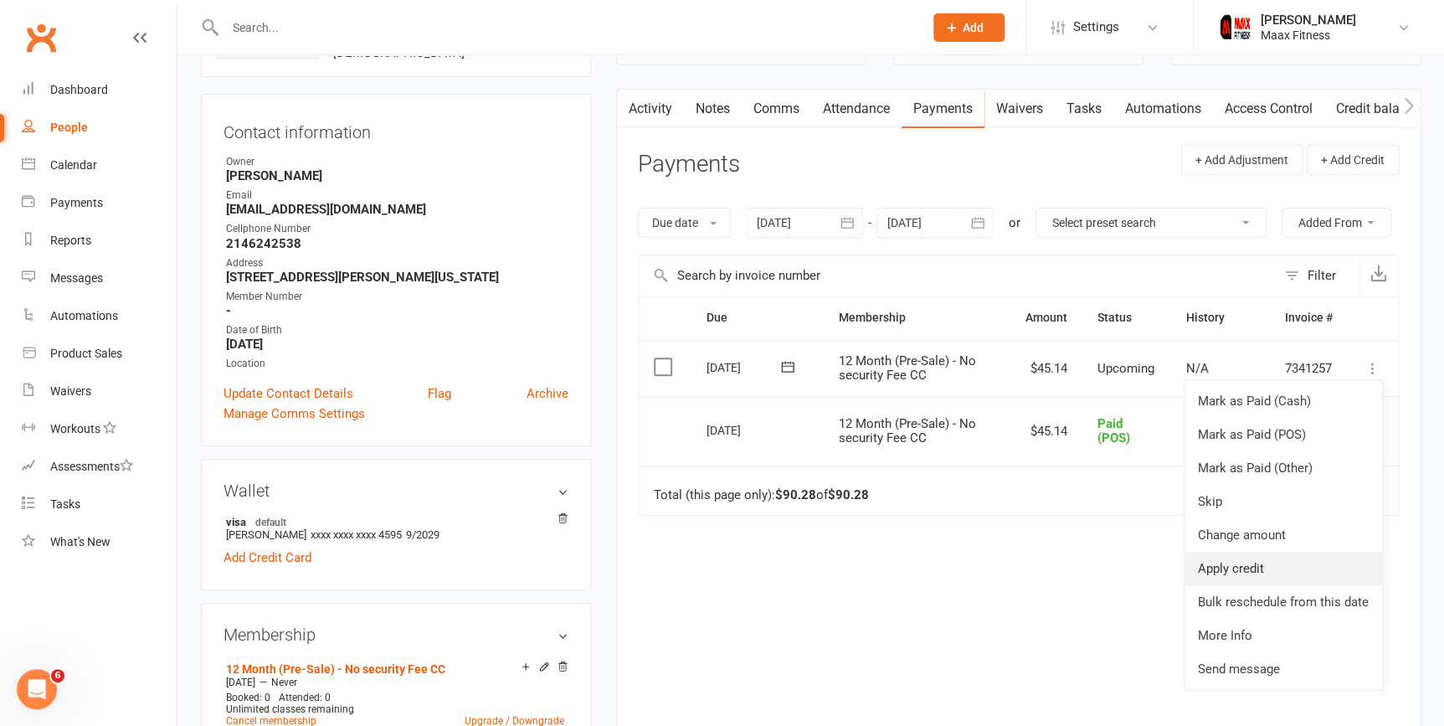
scroll to position [151, 0]
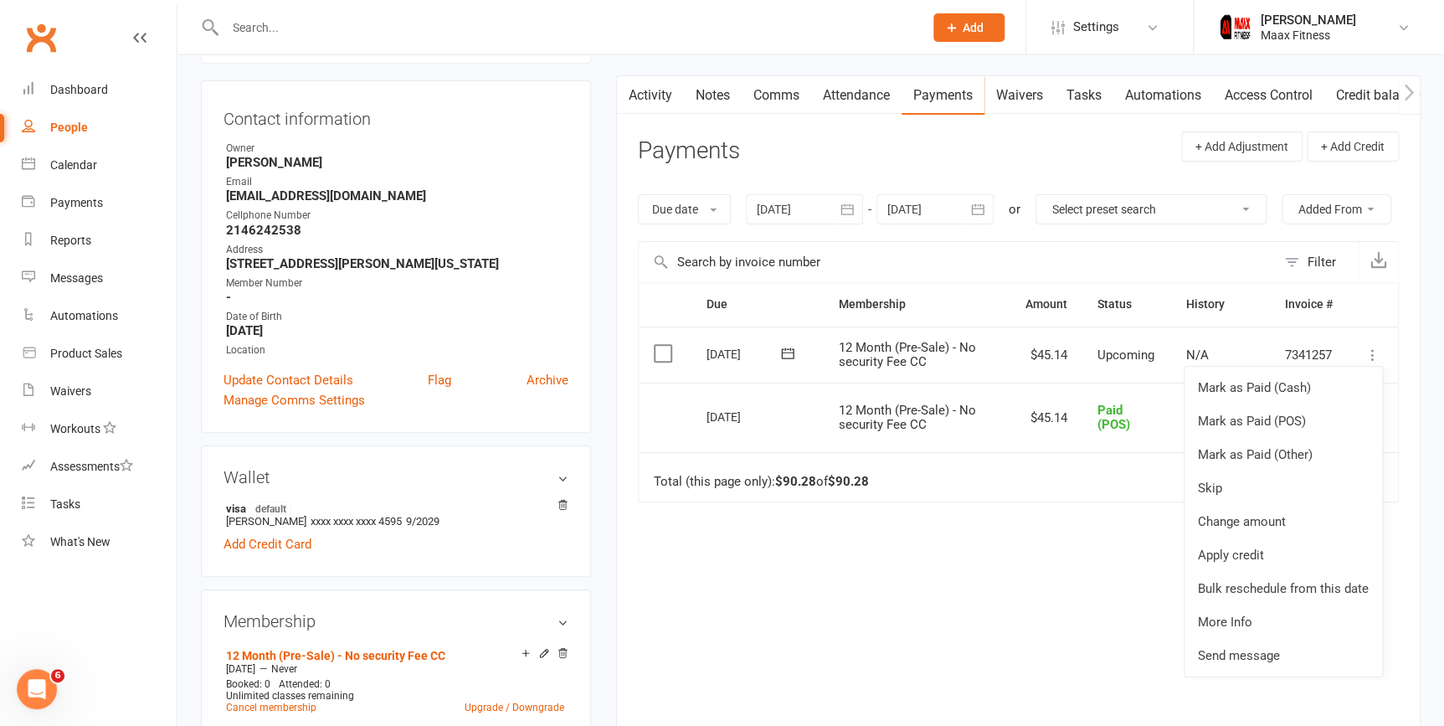
click at [1411, 433] on div "Activity Notes Comms Attendance Payments Waivers Tasks Automations Access Contr…" at bounding box center [1018, 409] width 804 height 669
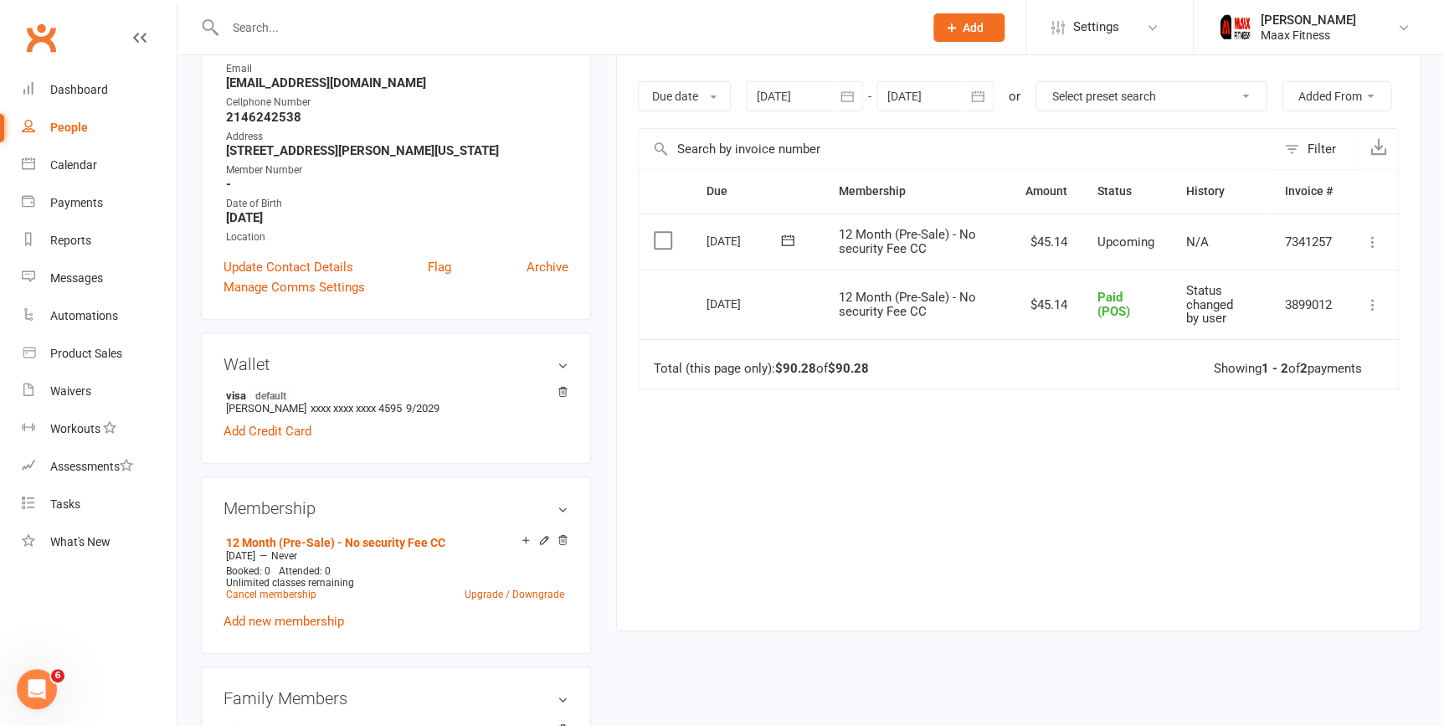
scroll to position [380, 0]
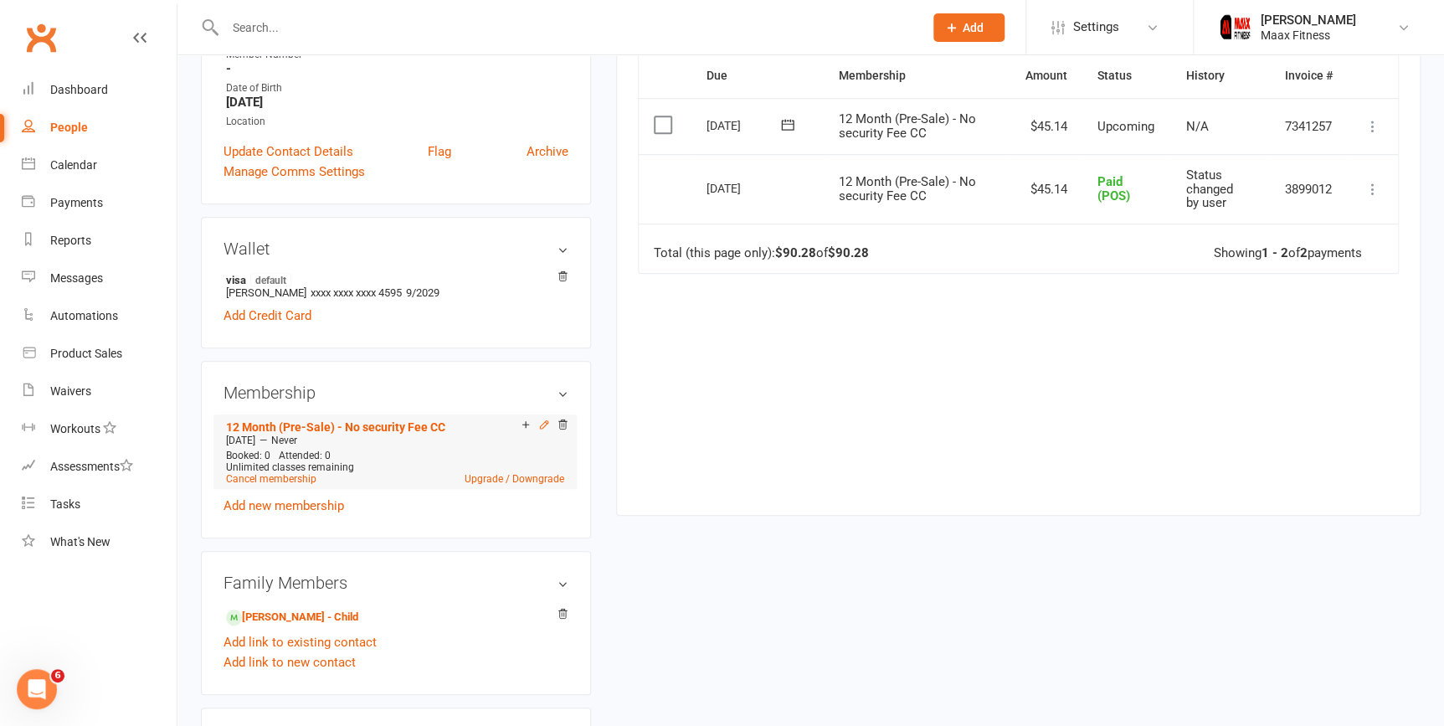
click at [543, 425] on icon at bounding box center [544, 424] width 12 height 12
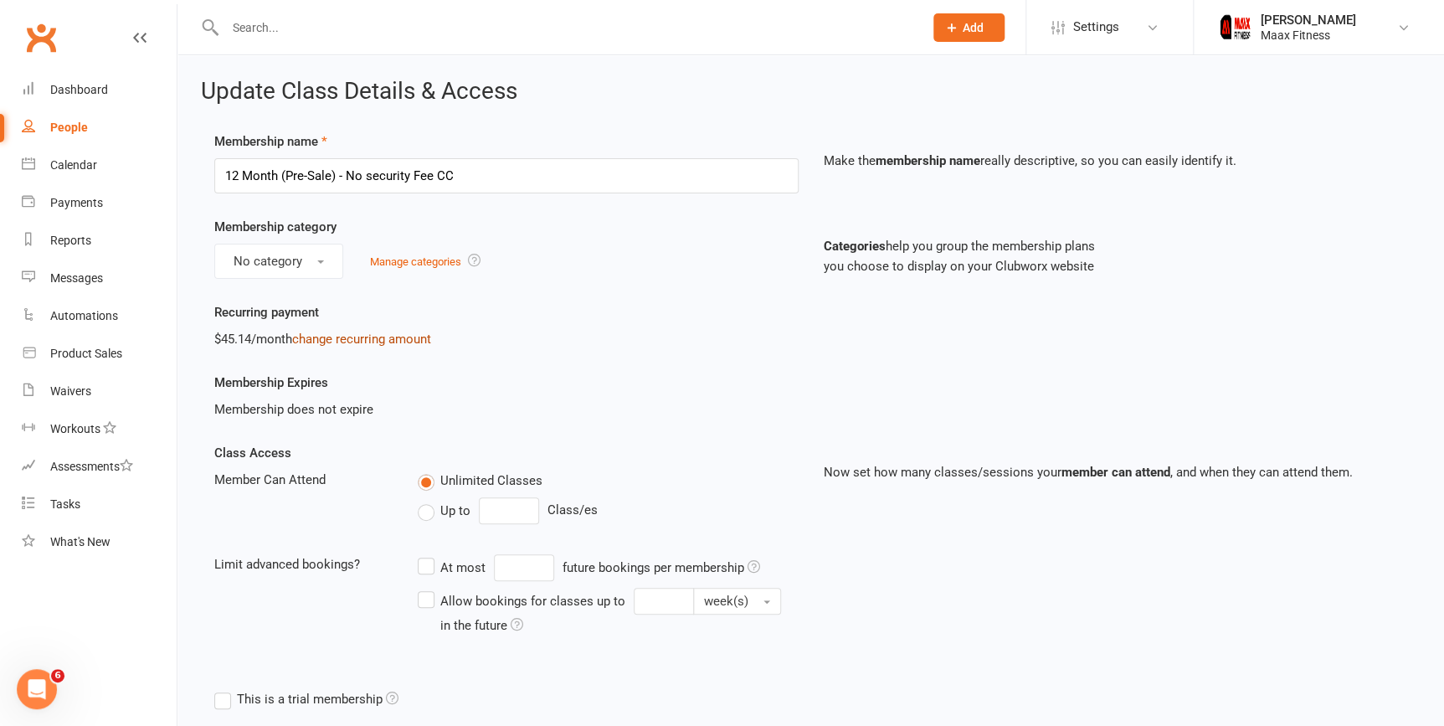
click at [336, 334] on link "change recurring amount" at bounding box center [361, 338] width 139 height 15
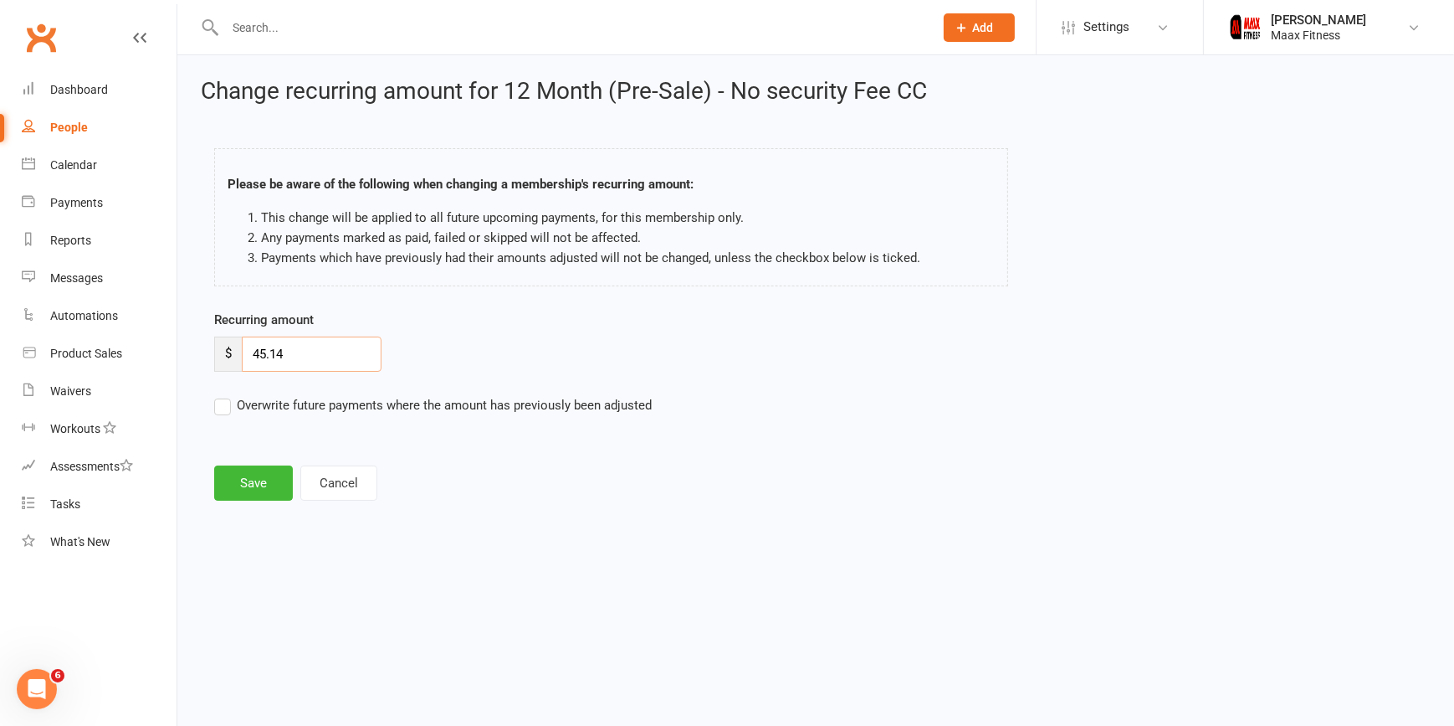
drag, startPoint x: 318, startPoint y: 354, endPoint x: 256, endPoint y: 326, distance: 67.8
click at [249, 338] on input "45.14" at bounding box center [312, 353] width 140 height 35
type input "73.13"
click at [262, 483] on button "Save" at bounding box center [253, 482] width 79 height 35
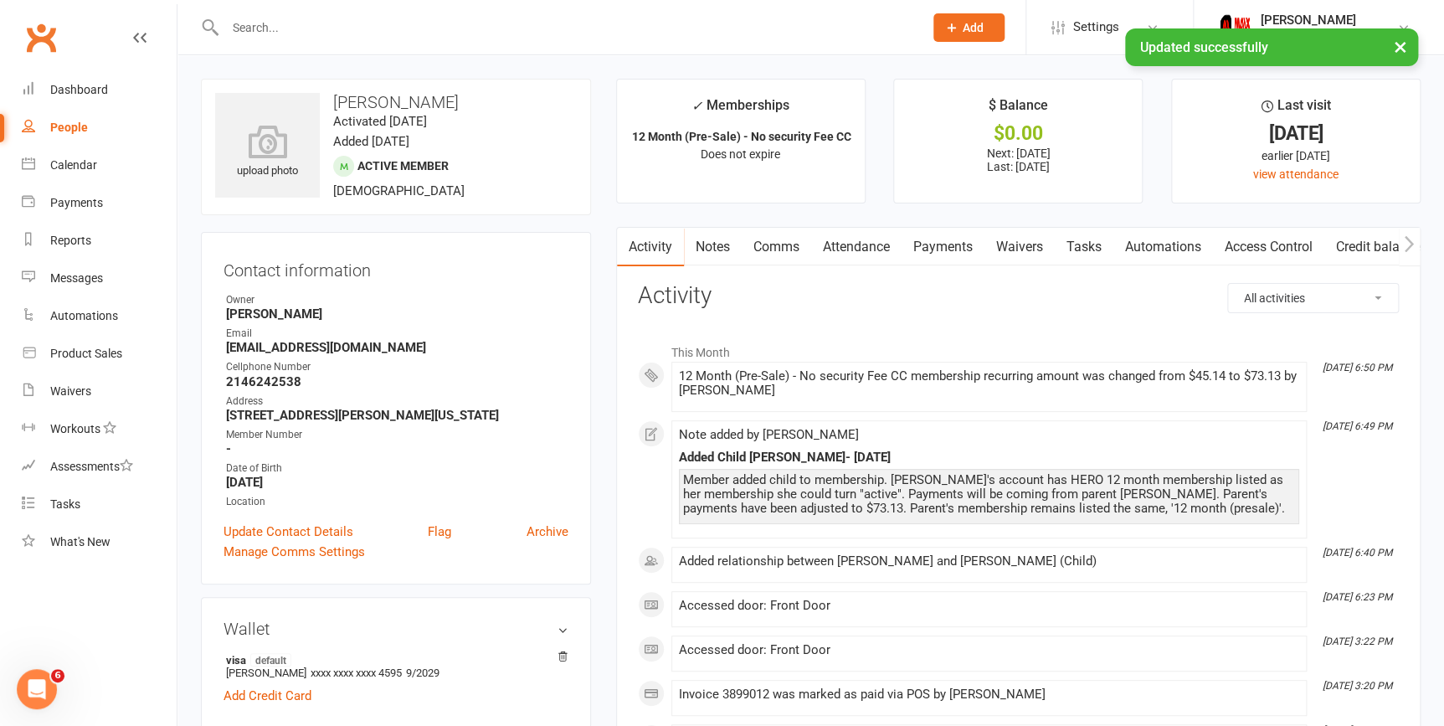
click at [939, 245] on link "Payments" at bounding box center [942, 247] width 83 height 38
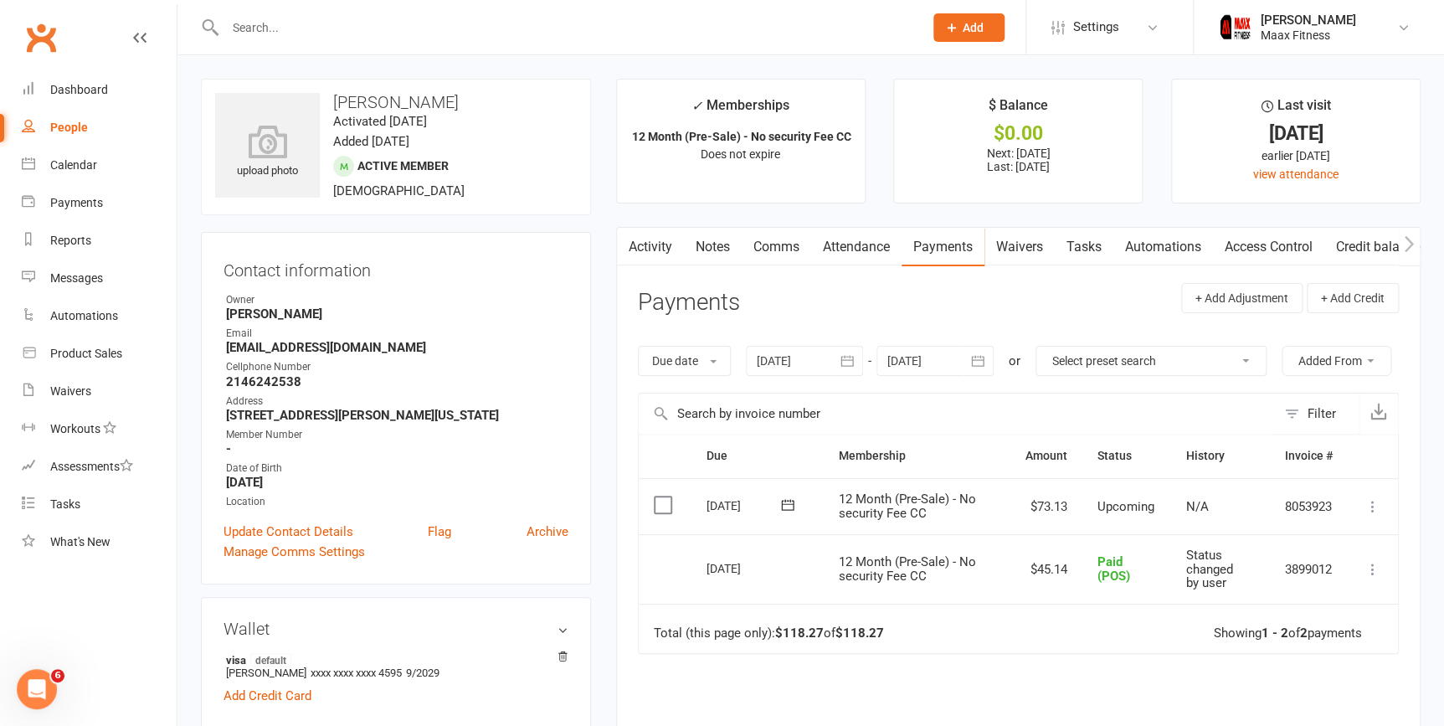
click at [954, 360] on div at bounding box center [934, 361] width 117 height 30
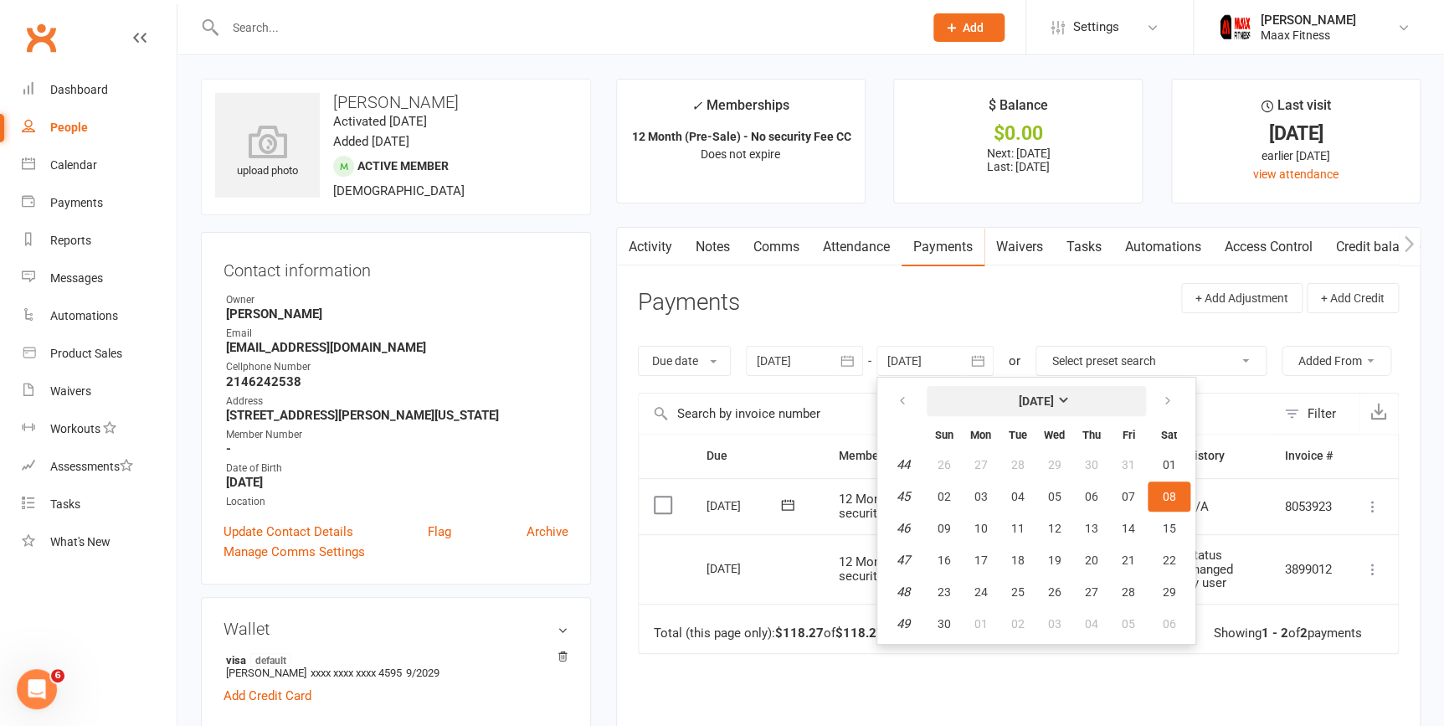
click at [1054, 401] on strong "[DATE]" at bounding box center [1035, 400] width 35 height 13
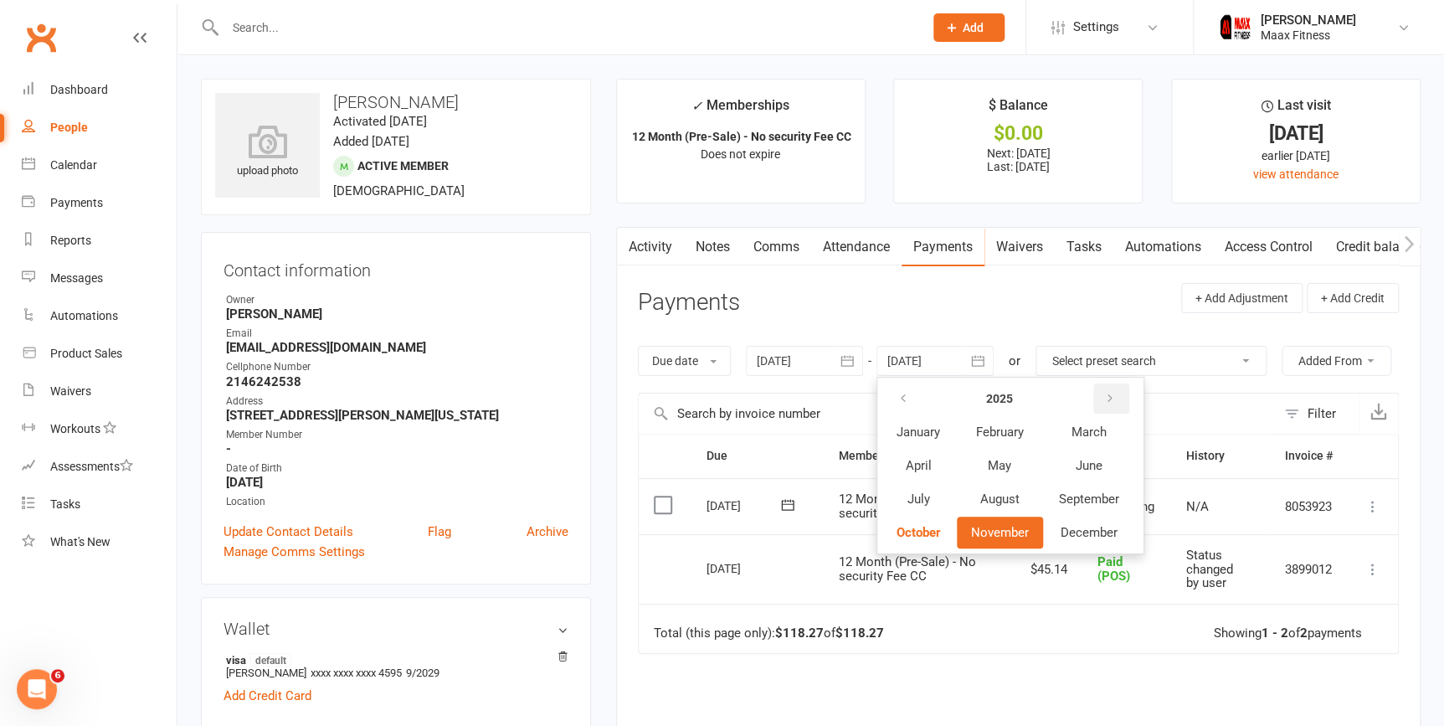
click at [1113, 399] on icon "button" at bounding box center [1110, 398] width 12 height 13
click at [1077, 530] on span "December" at bounding box center [1088, 532] width 57 height 15
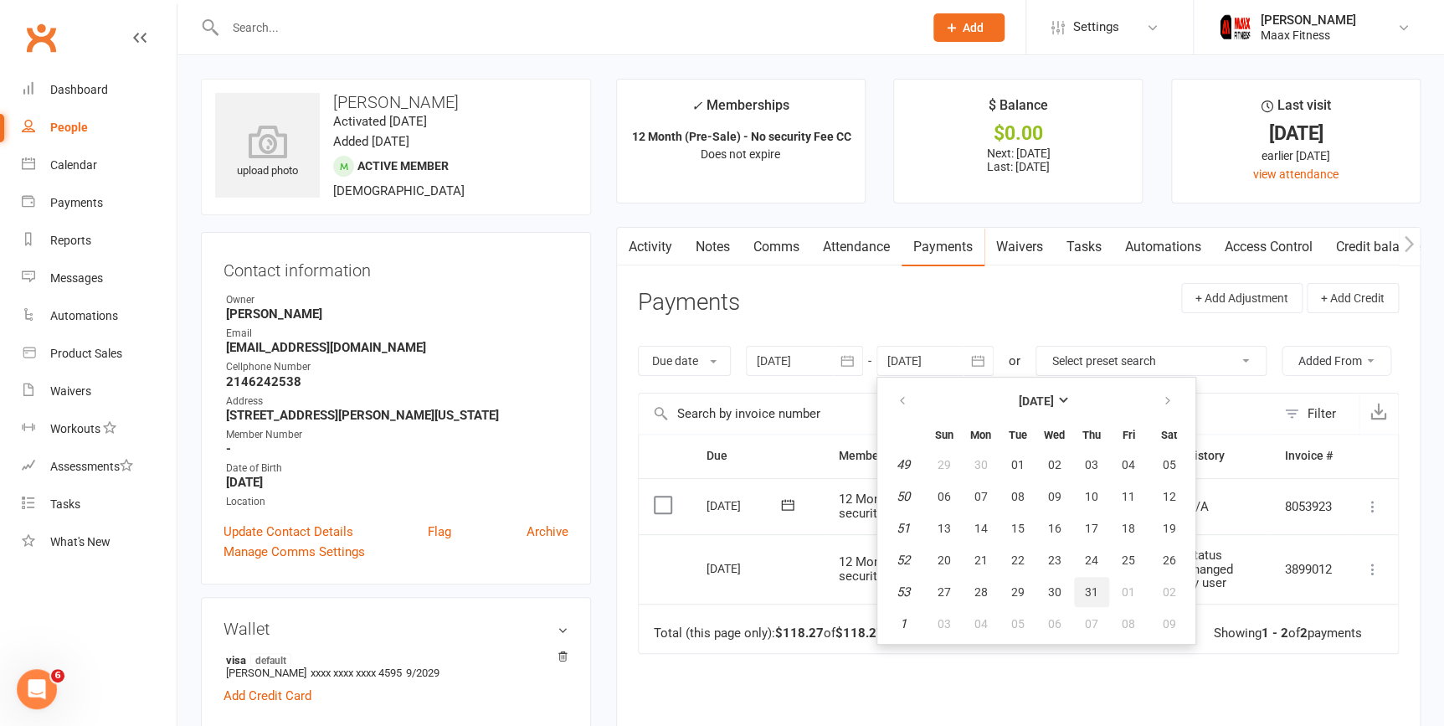
click at [1088, 589] on span "31" at bounding box center [1091, 591] width 13 height 13
type input "31 Dec 2026"
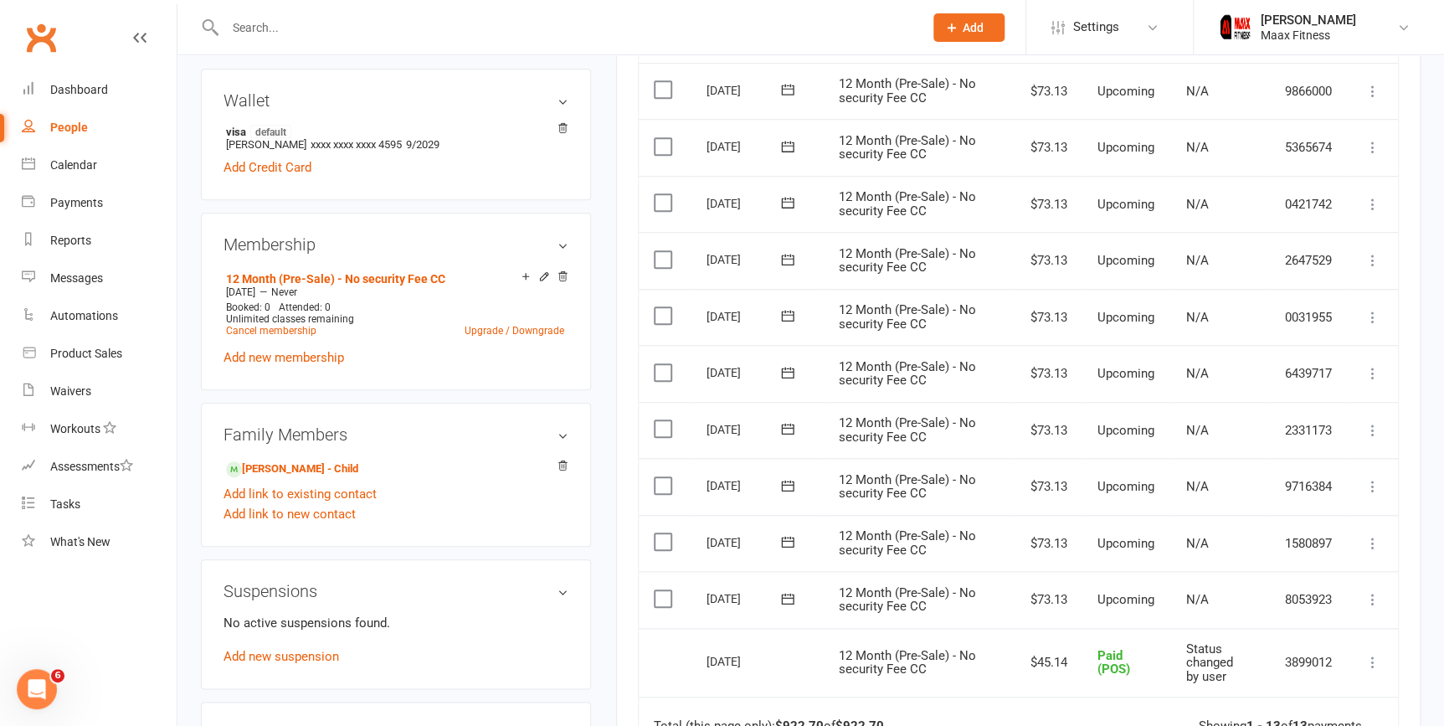
scroll to position [608, 0]
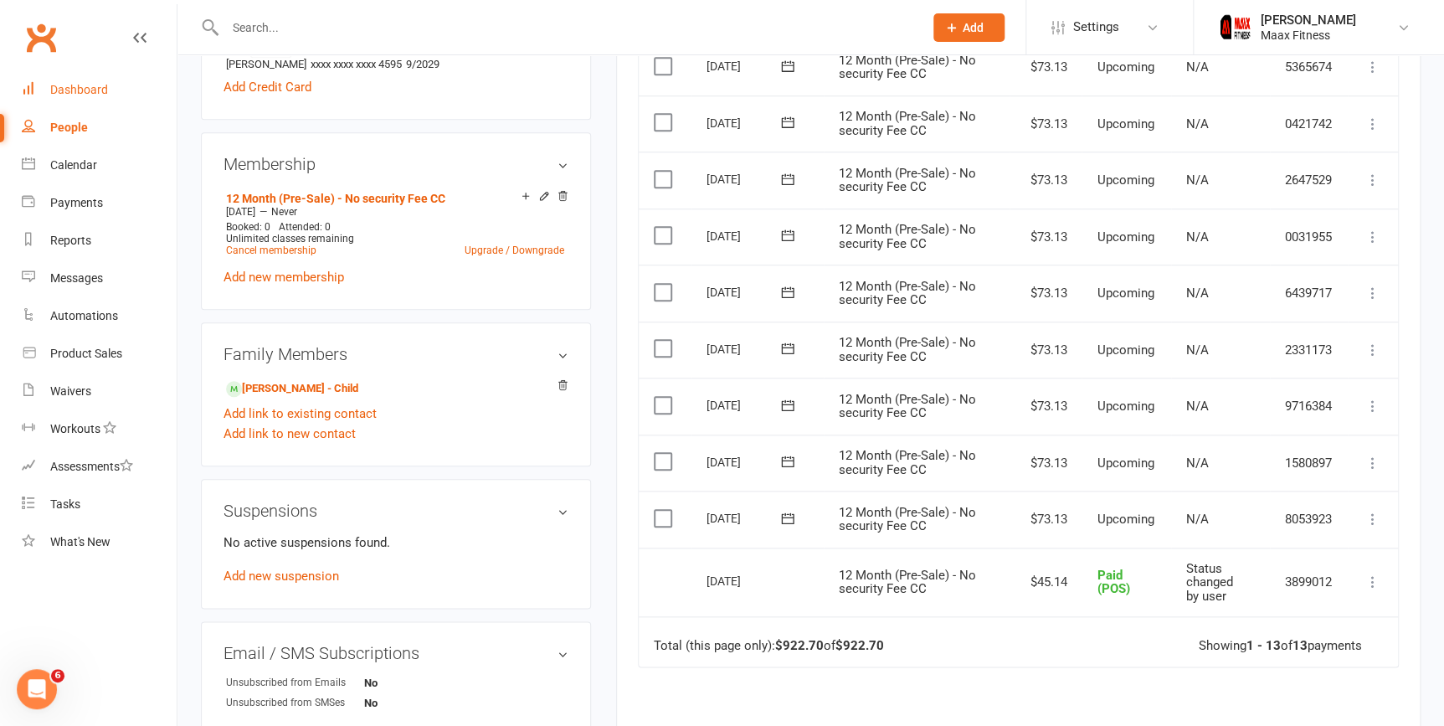
click at [61, 91] on div "Dashboard" at bounding box center [79, 89] width 58 height 13
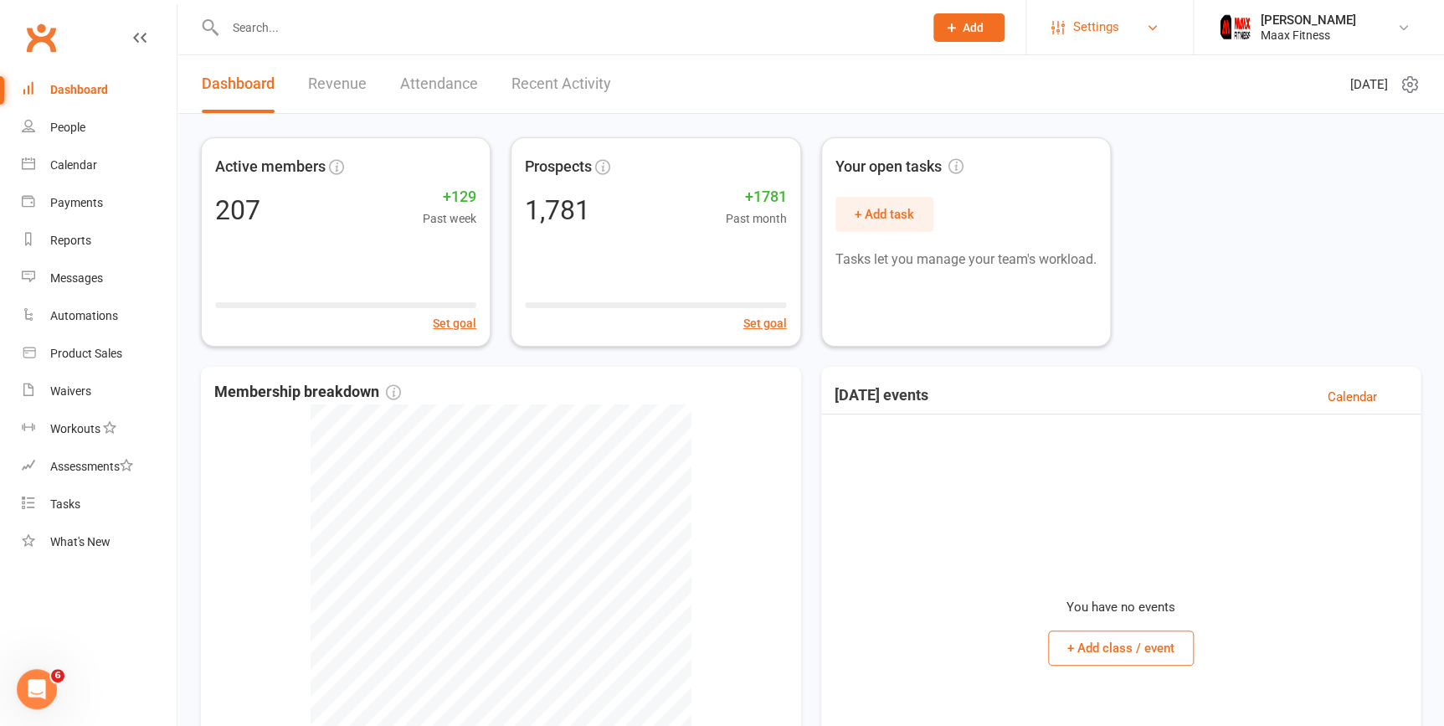
click at [1143, 24] on link "Settings" at bounding box center [1109, 27] width 116 height 38
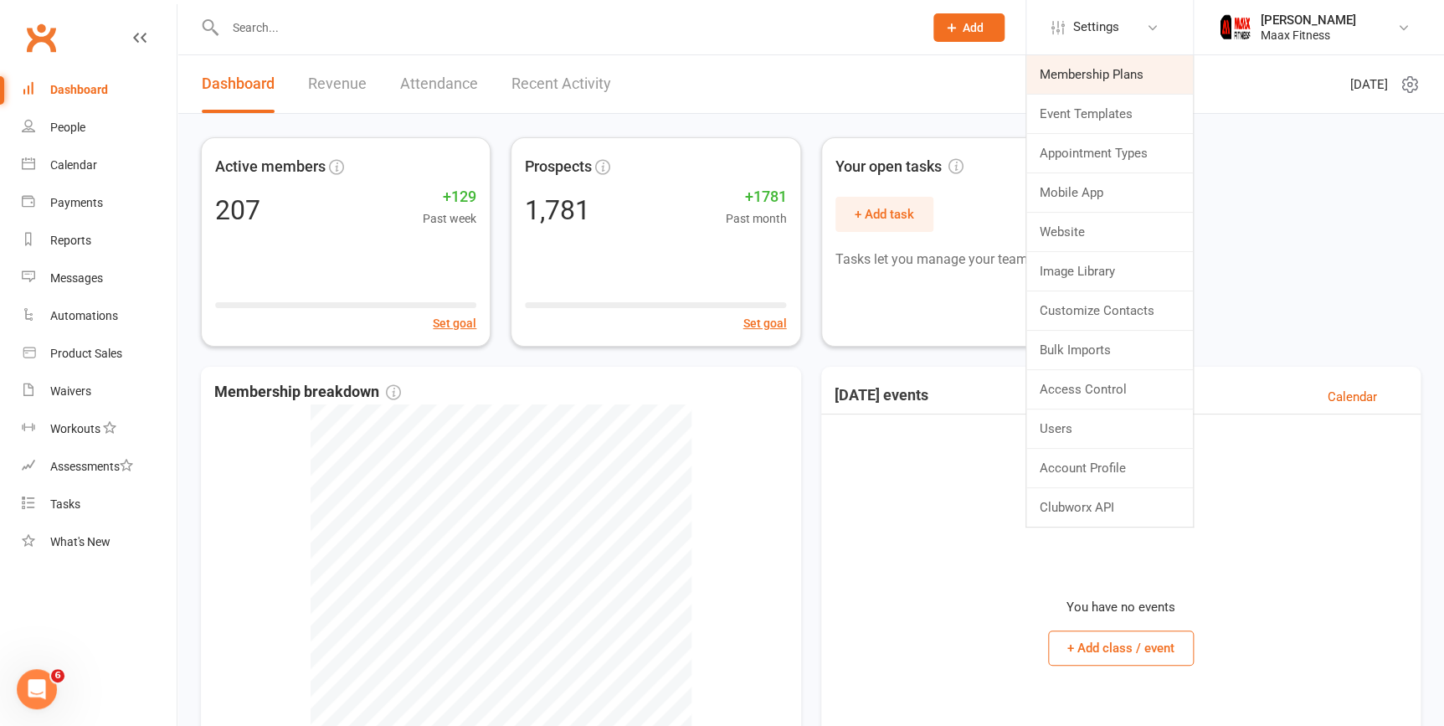
click at [1121, 77] on link "Membership Plans" at bounding box center [1109, 74] width 167 height 38
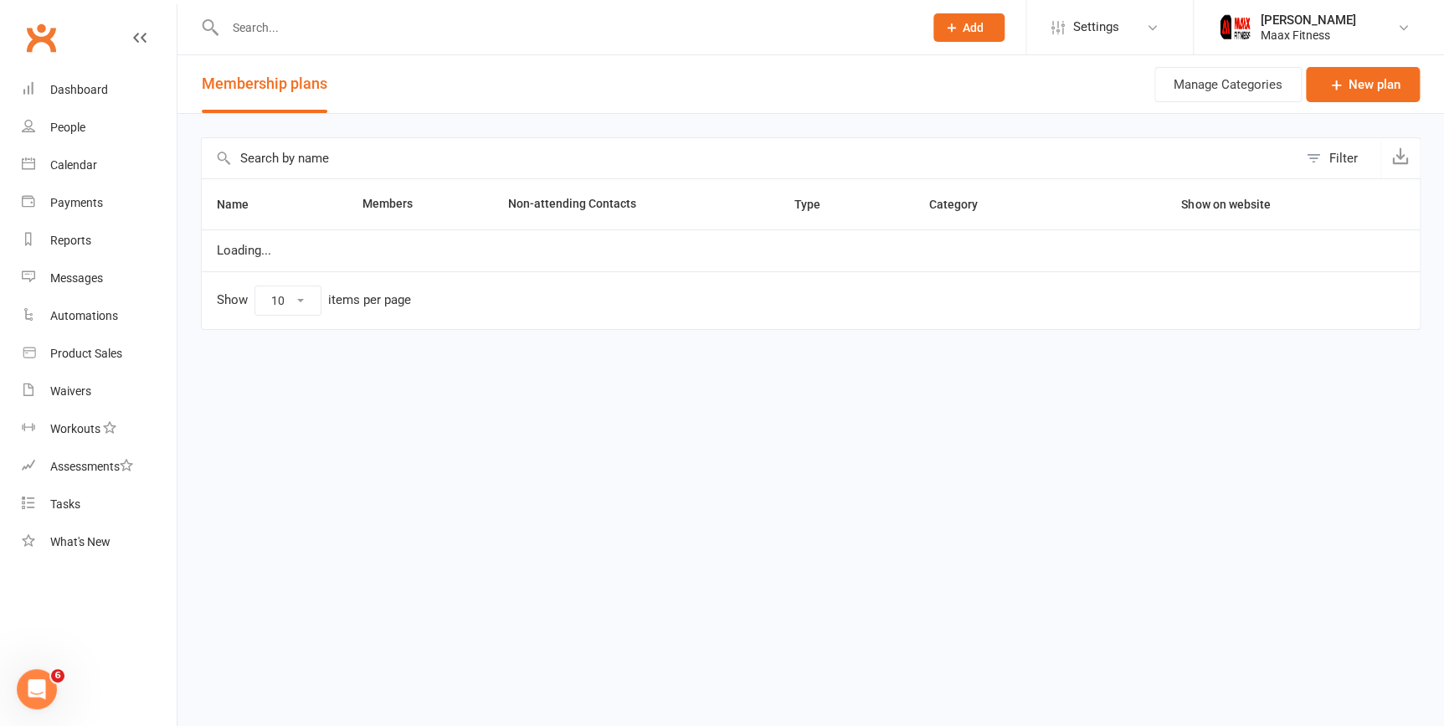
select select "100"
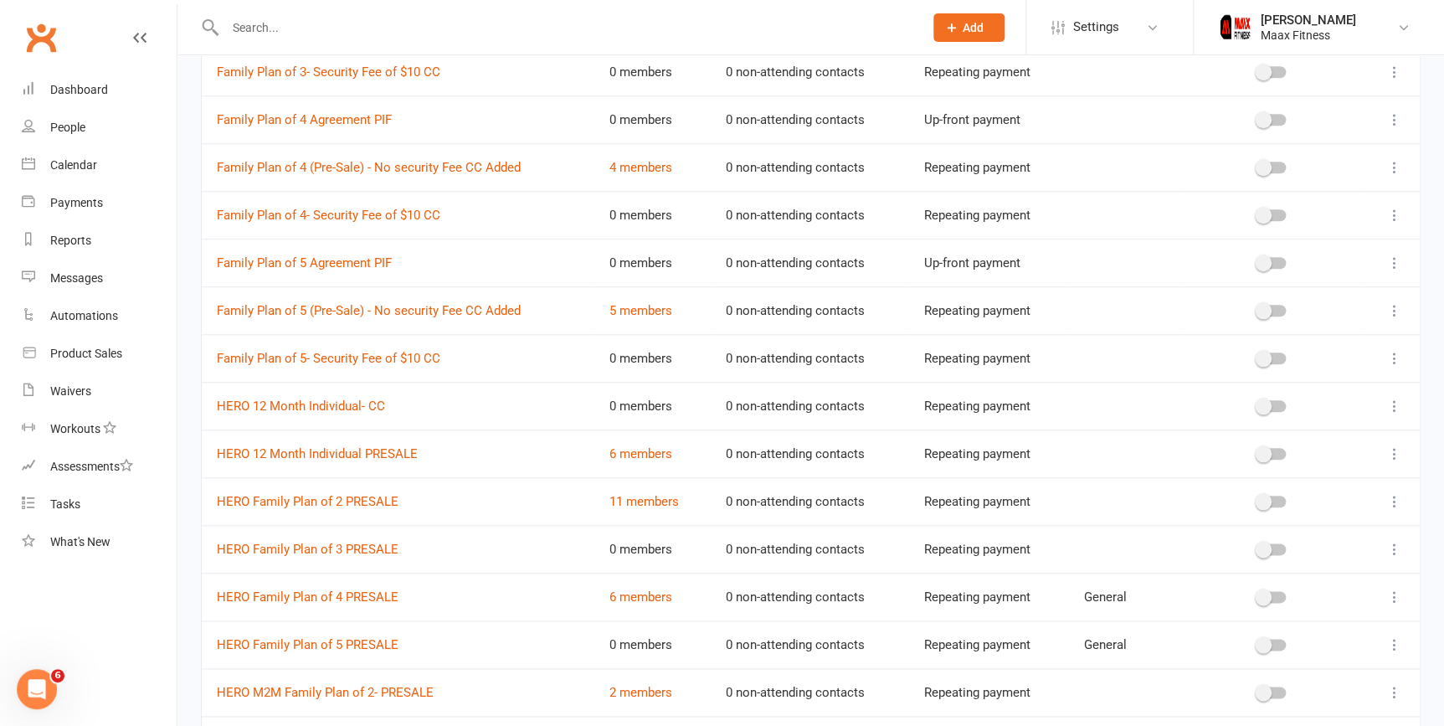
scroll to position [685, 0]
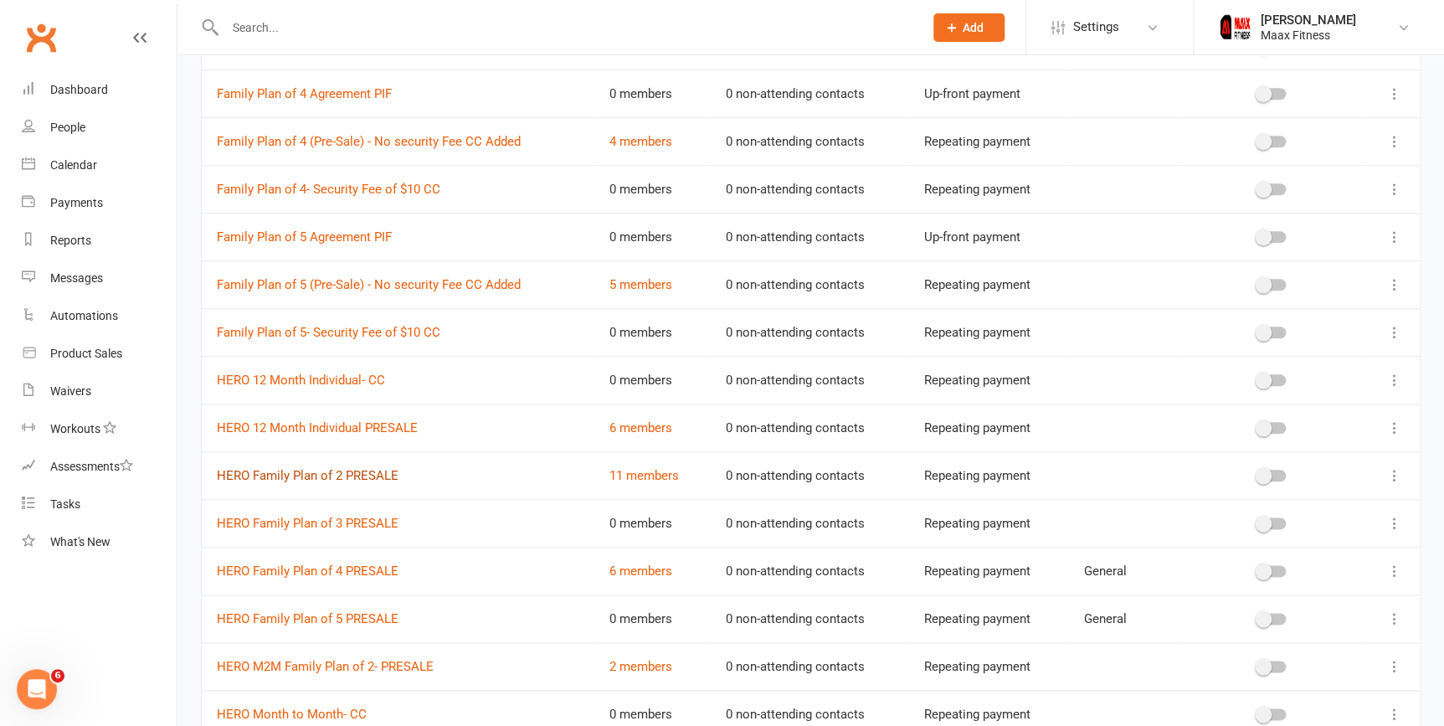
click at [364, 468] on link "HERO Family Plan of 2 PRESALE" at bounding box center [308, 475] width 182 height 15
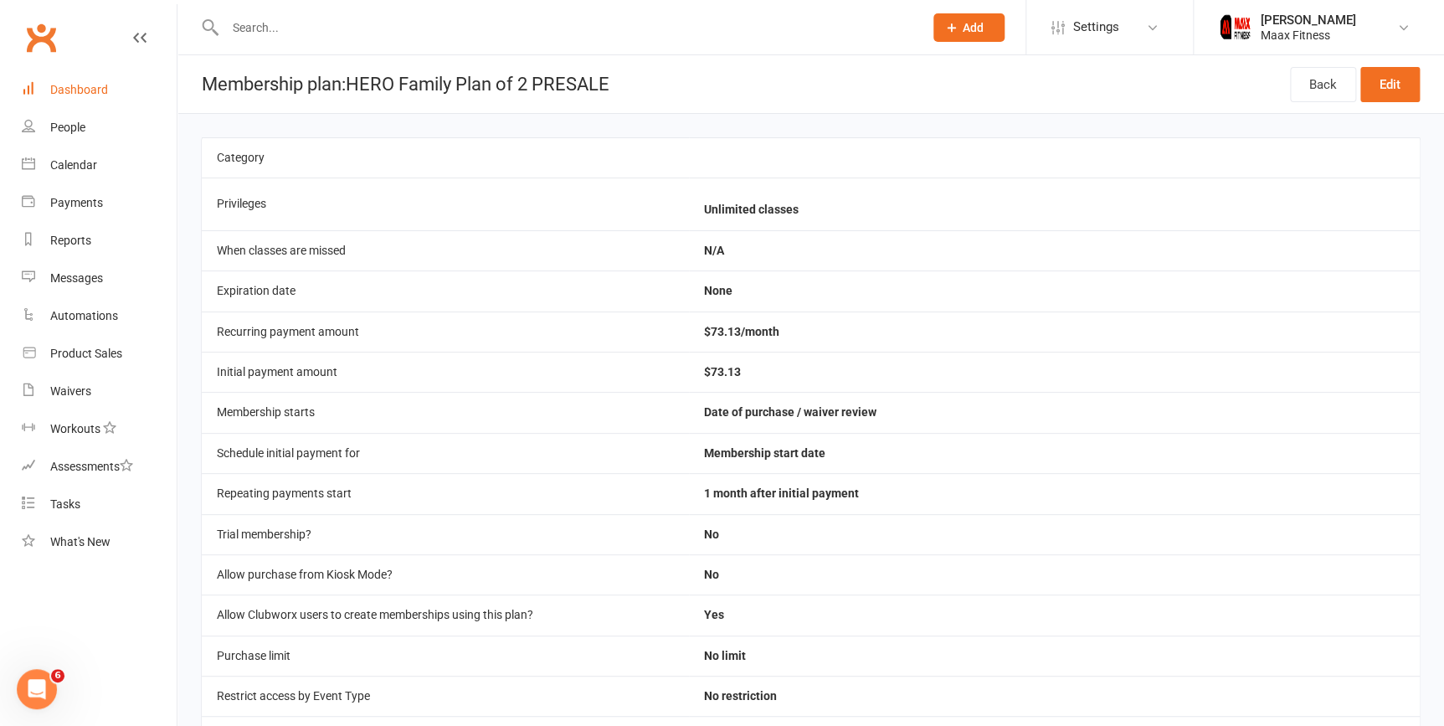
click at [100, 87] on div "Dashboard" at bounding box center [79, 89] width 58 height 13
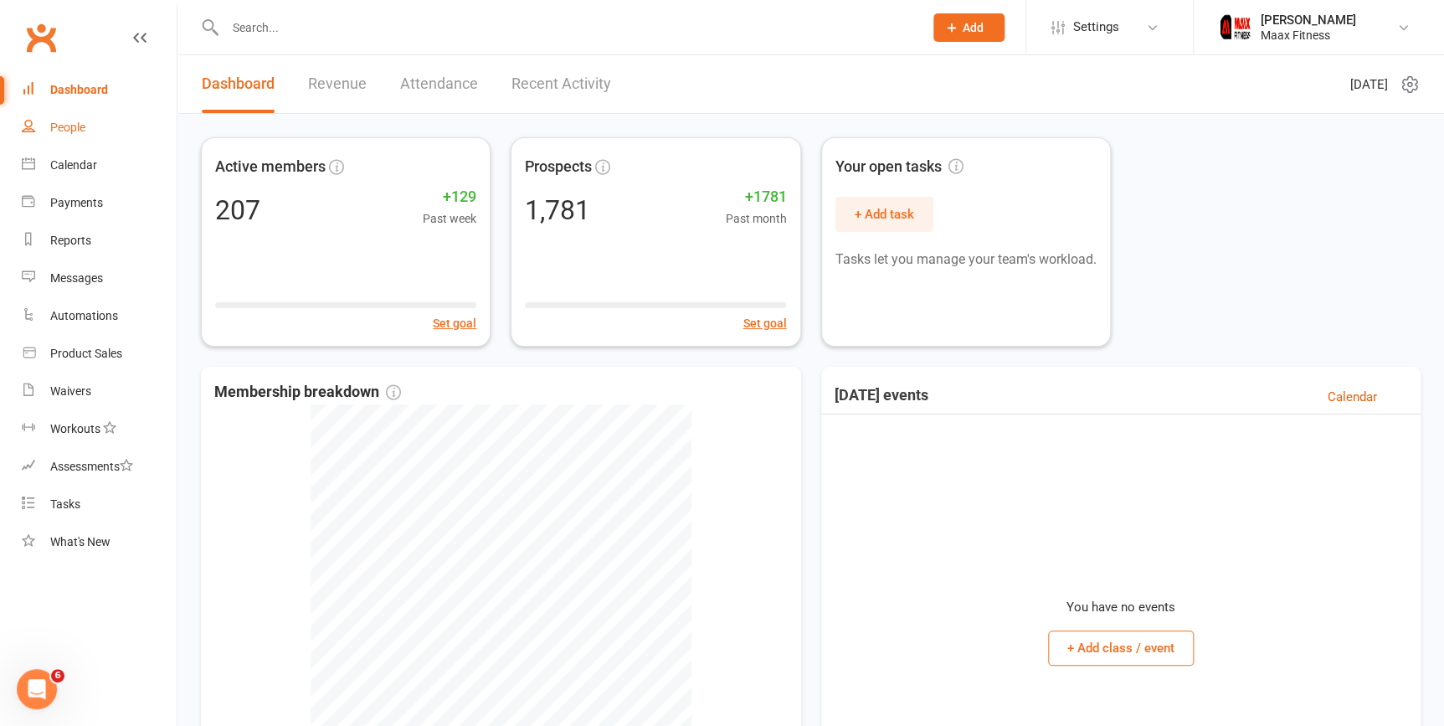
click at [99, 138] on link "People" at bounding box center [99, 128] width 155 height 38
select select "100"
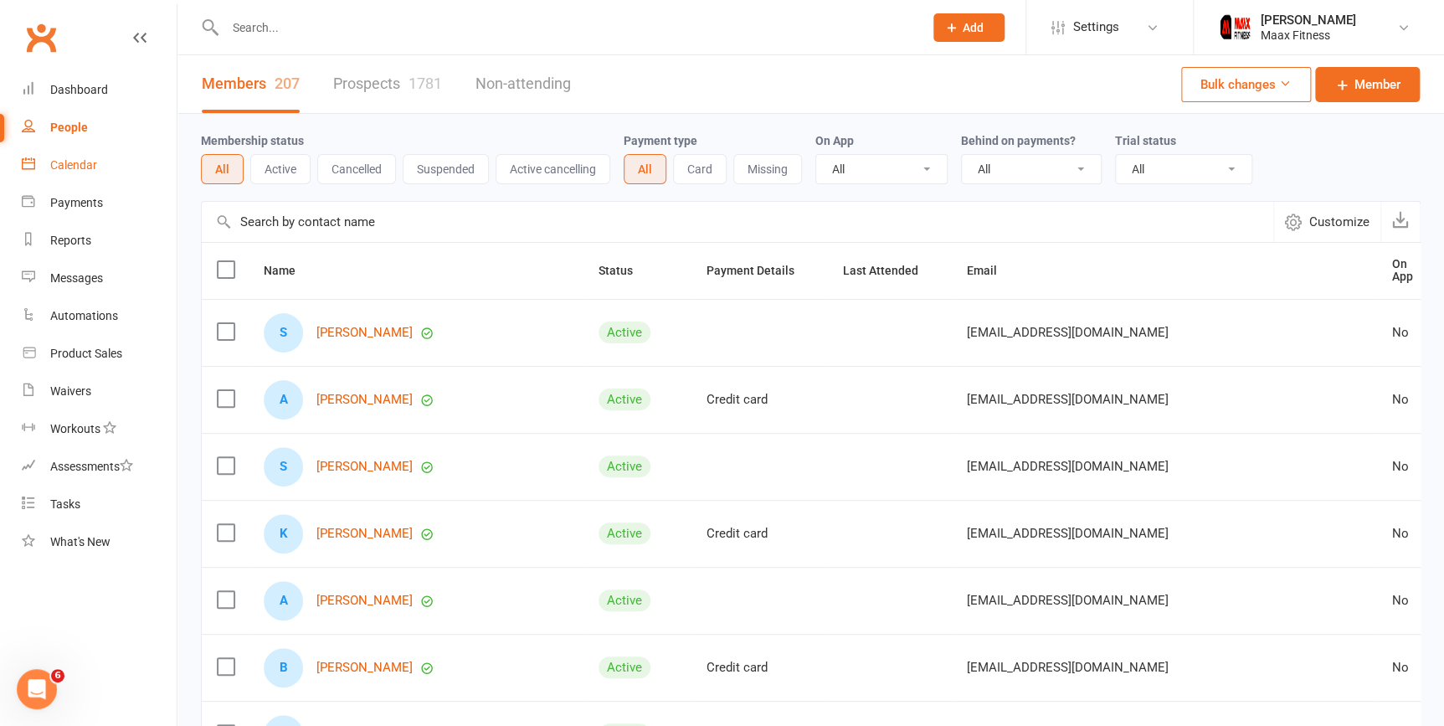
click at [81, 181] on link "Calendar" at bounding box center [99, 165] width 155 height 38
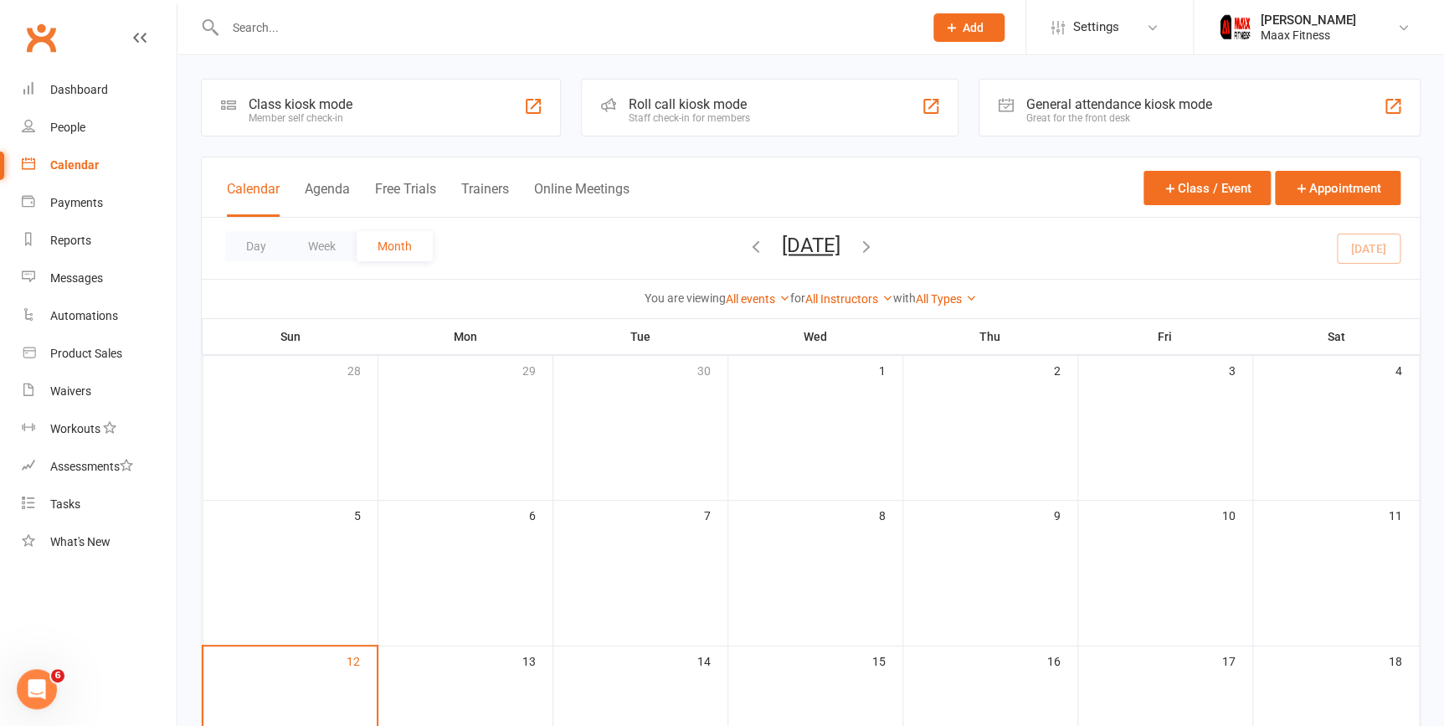
click at [952, 18] on button "Add" at bounding box center [968, 27] width 71 height 28
click at [100, 90] on div "Dashboard" at bounding box center [79, 89] width 58 height 13
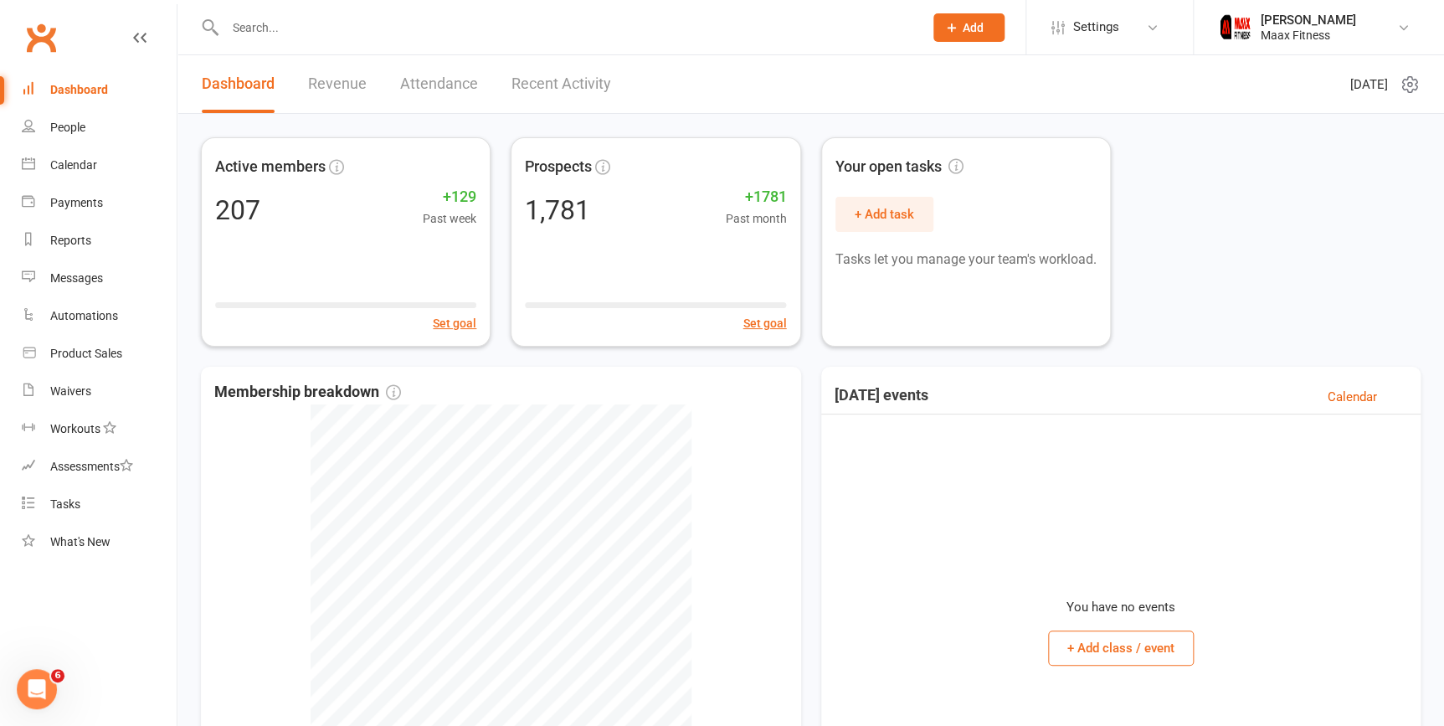
click at [982, 36] on button "Add" at bounding box center [968, 27] width 71 height 28
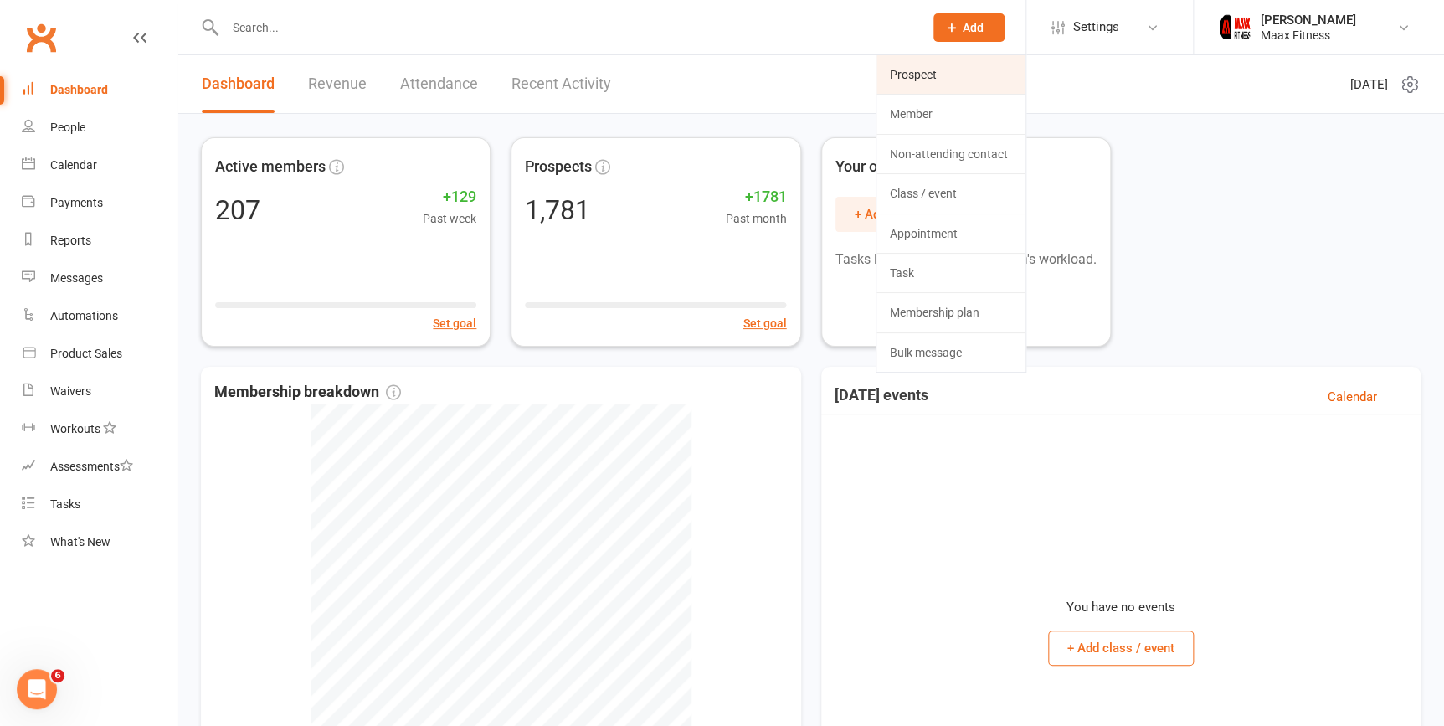
click at [944, 88] on link "Prospect" at bounding box center [950, 74] width 149 height 38
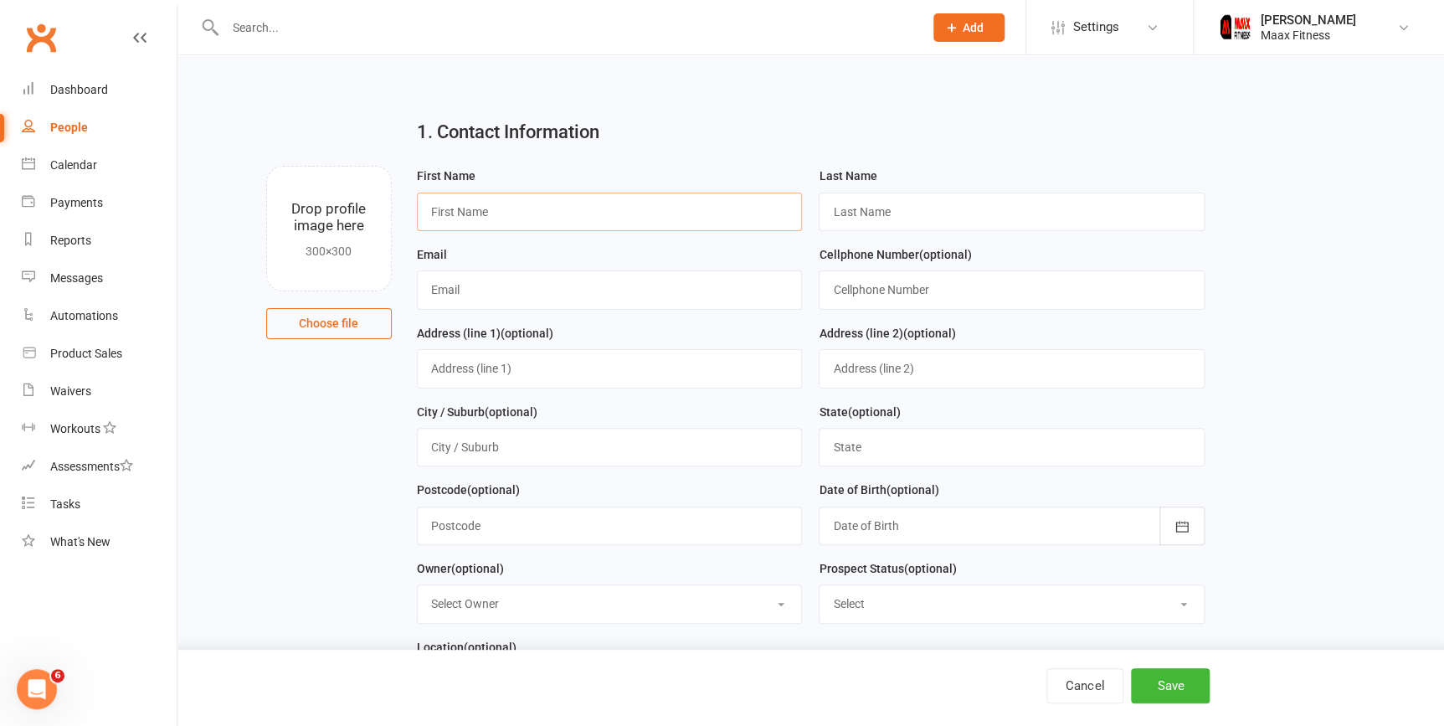
click at [705, 203] on input "text" at bounding box center [610, 211] width 386 height 38
type input "[PERSON_NAME]"
type input "Castro"
type input "cASTROJASON2208@GMAIL.COM"
drag, startPoint x: 646, startPoint y: 275, endPoint x: 279, endPoint y: 351, distance: 375.0
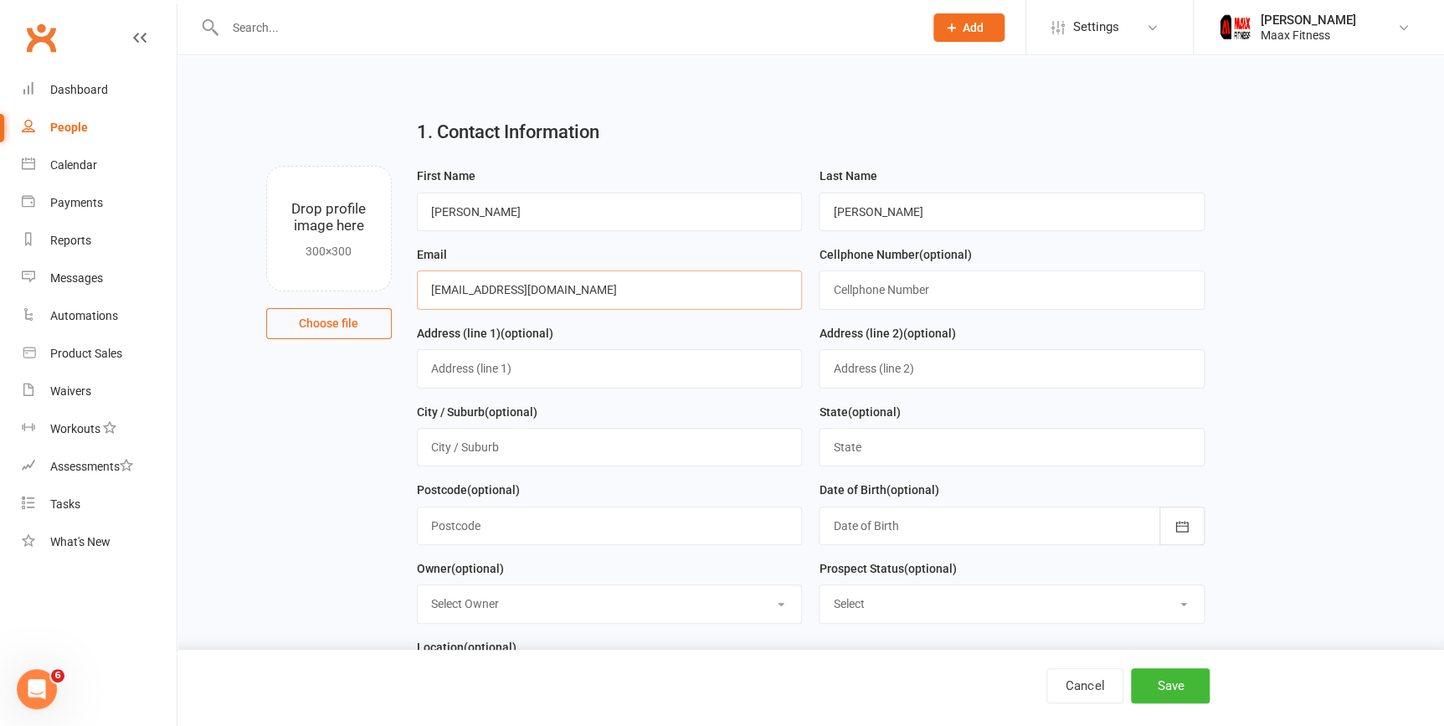
type input "[EMAIL_ADDRESS][DOMAIN_NAME]"
type input "4693046063"
click at [487, 372] on input "text" at bounding box center [610, 368] width 386 height 38
drag, startPoint x: 611, startPoint y: 371, endPoint x: 586, endPoint y: 374, distance: 25.3
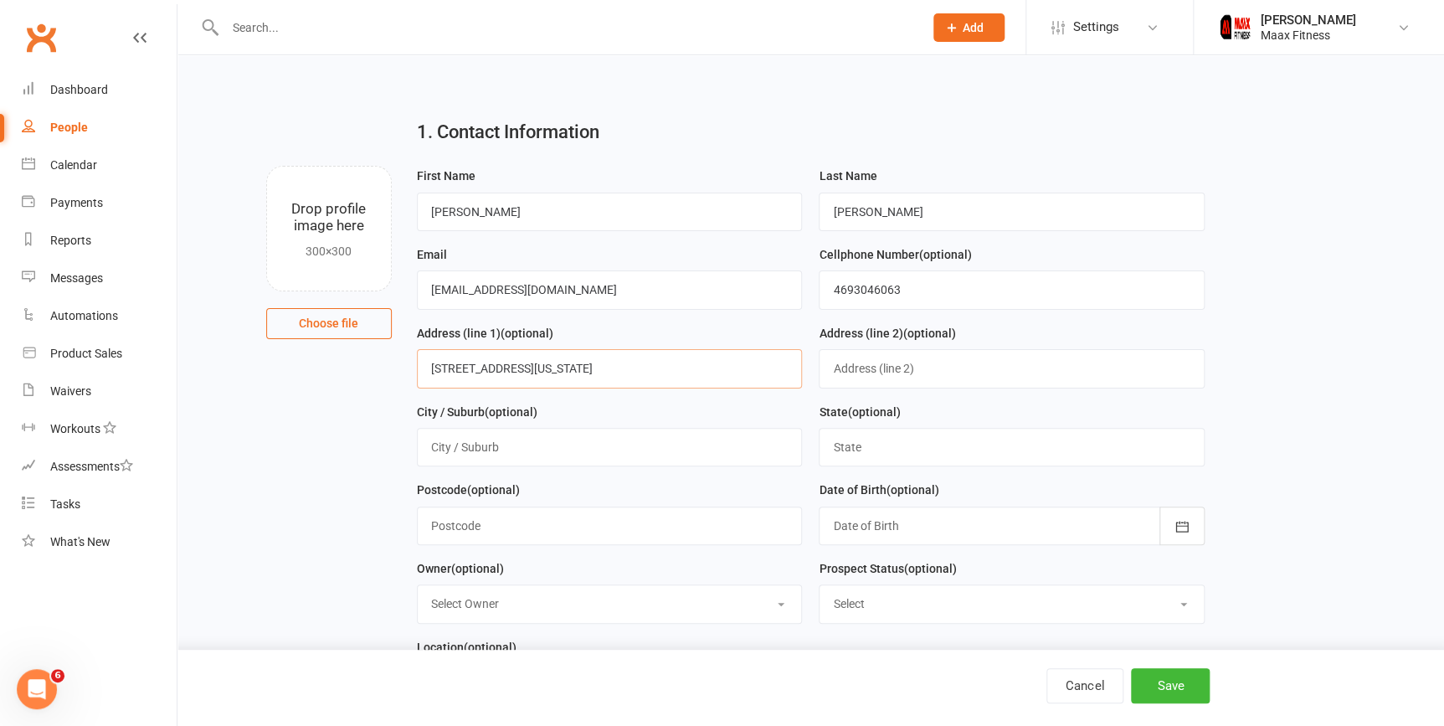
click at [586, 374] on input "551 Crossroads Parkway Apt 5203, Terrell Texas 75160" at bounding box center [610, 368] width 386 height 38
drag, startPoint x: 616, startPoint y: 375, endPoint x: 798, endPoint y: 378, distance: 181.6
click at [798, 378] on input "551 Crossroads Parkway Apt 3201, Terrell Texas 75160" at bounding box center [610, 368] width 386 height 38
type input "551 Crossroads Parkway Apt 3201,"
click at [537, 455] on input "text" at bounding box center [610, 447] width 386 height 38
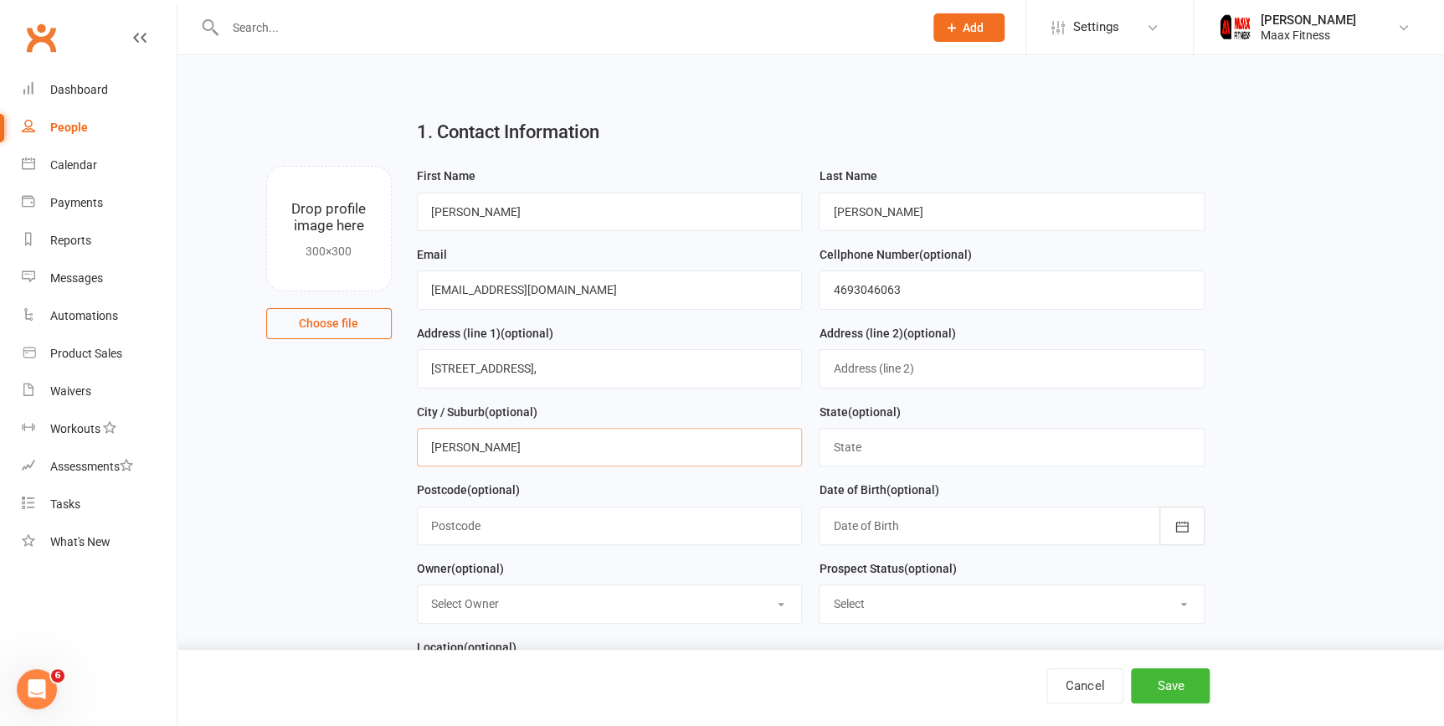
type input "terrell"
type input "tx"
type input "75160"
click at [857, 526] on div at bounding box center [1011, 525] width 386 height 38
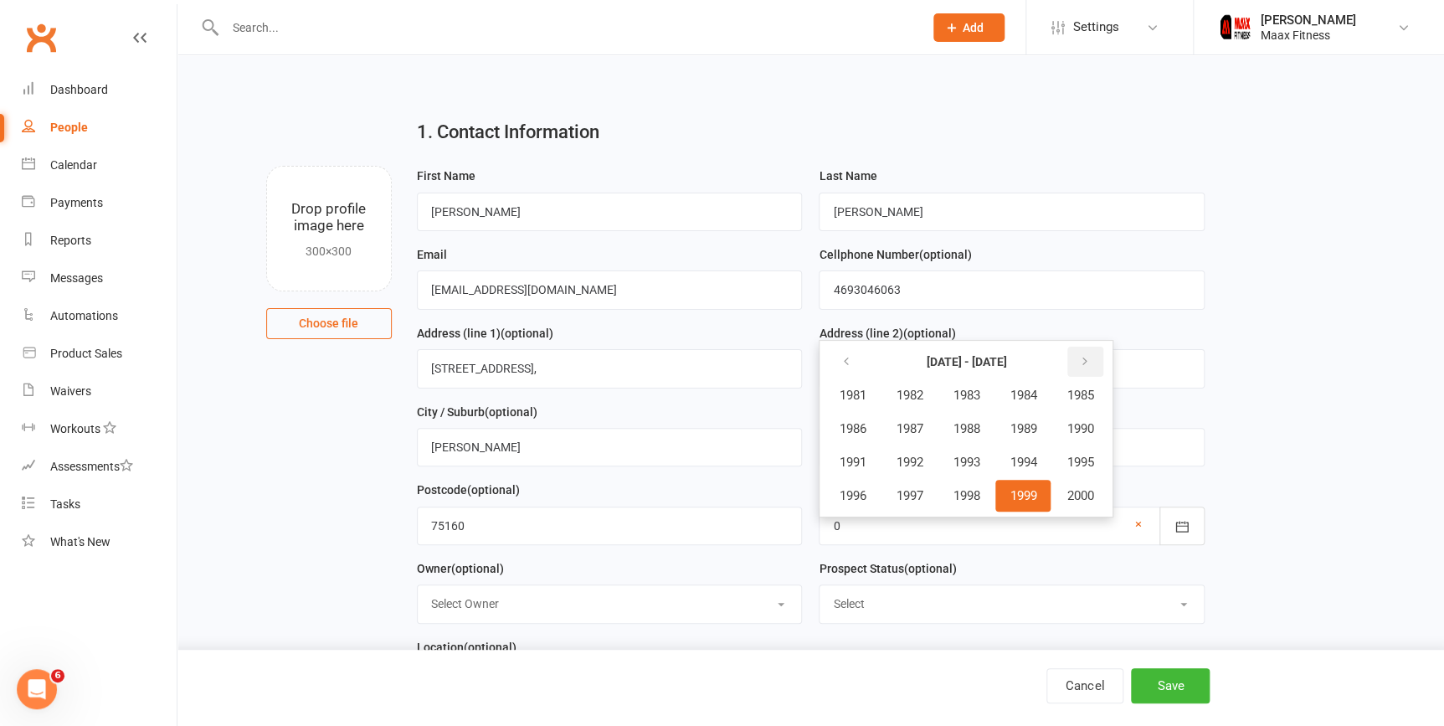
click at [1103, 361] on button "button" at bounding box center [1085, 361] width 36 height 30
click at [857, 428] on span "2006" at bounding box center [852, 428] width 27 height 15
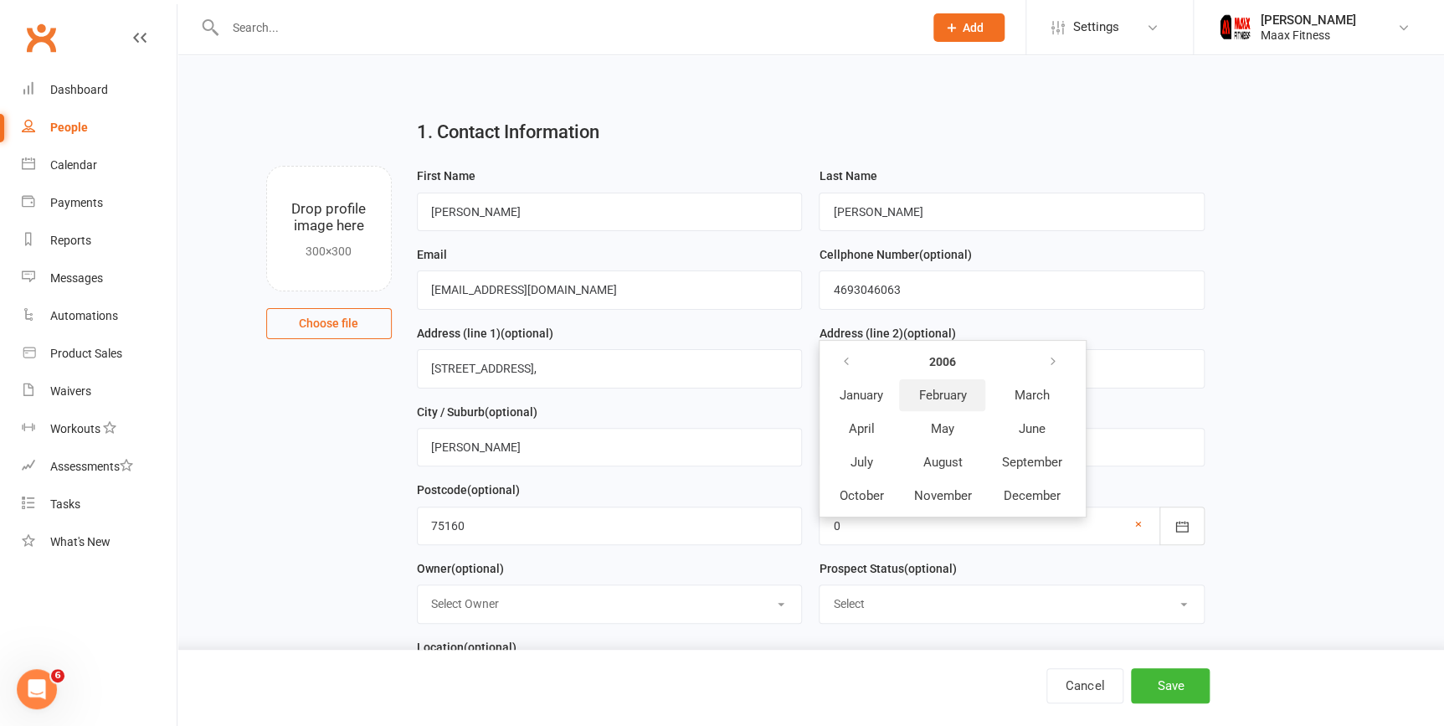
click at [931, 400] on span "February" at bounding box center [942, 394] width 48 height 15
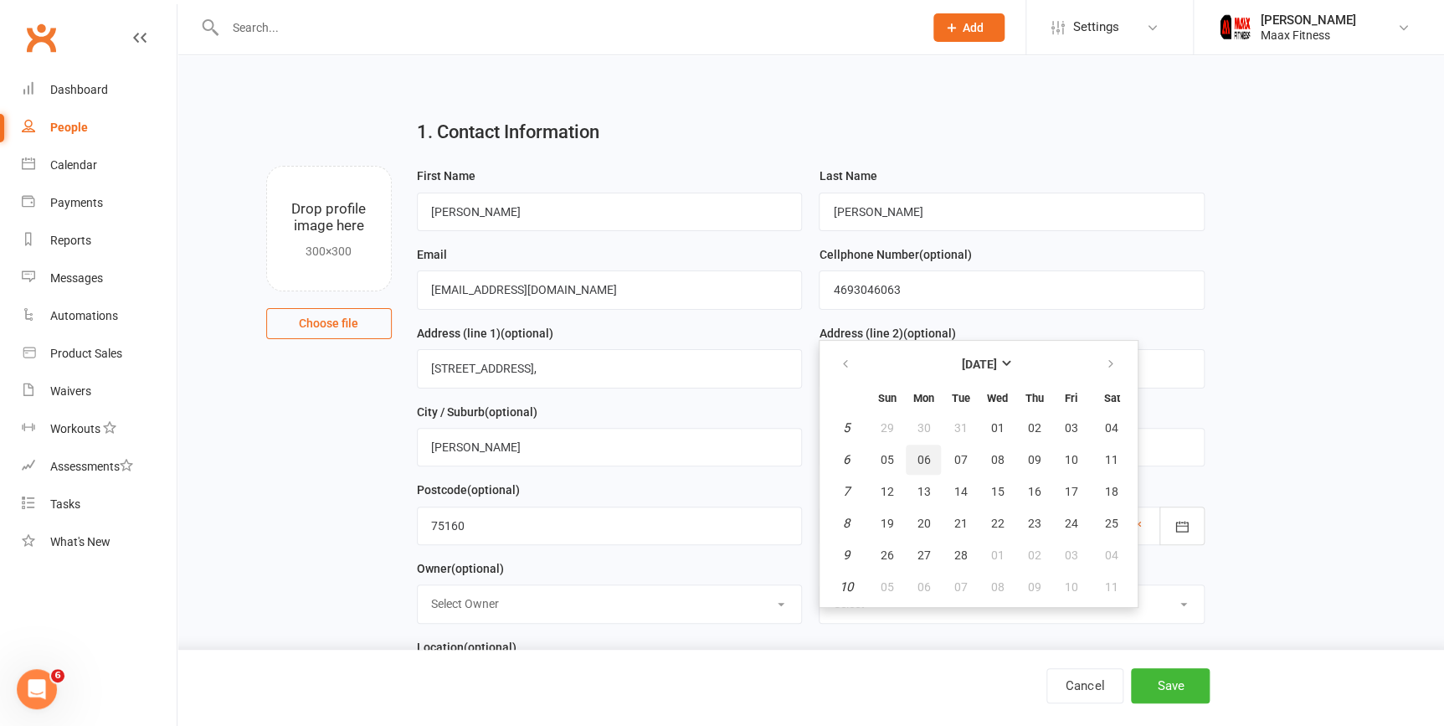
click at [915, 445] on button "06" at bounding box center [922, 459] width 35 height 30
type input "06 Feb 2006"
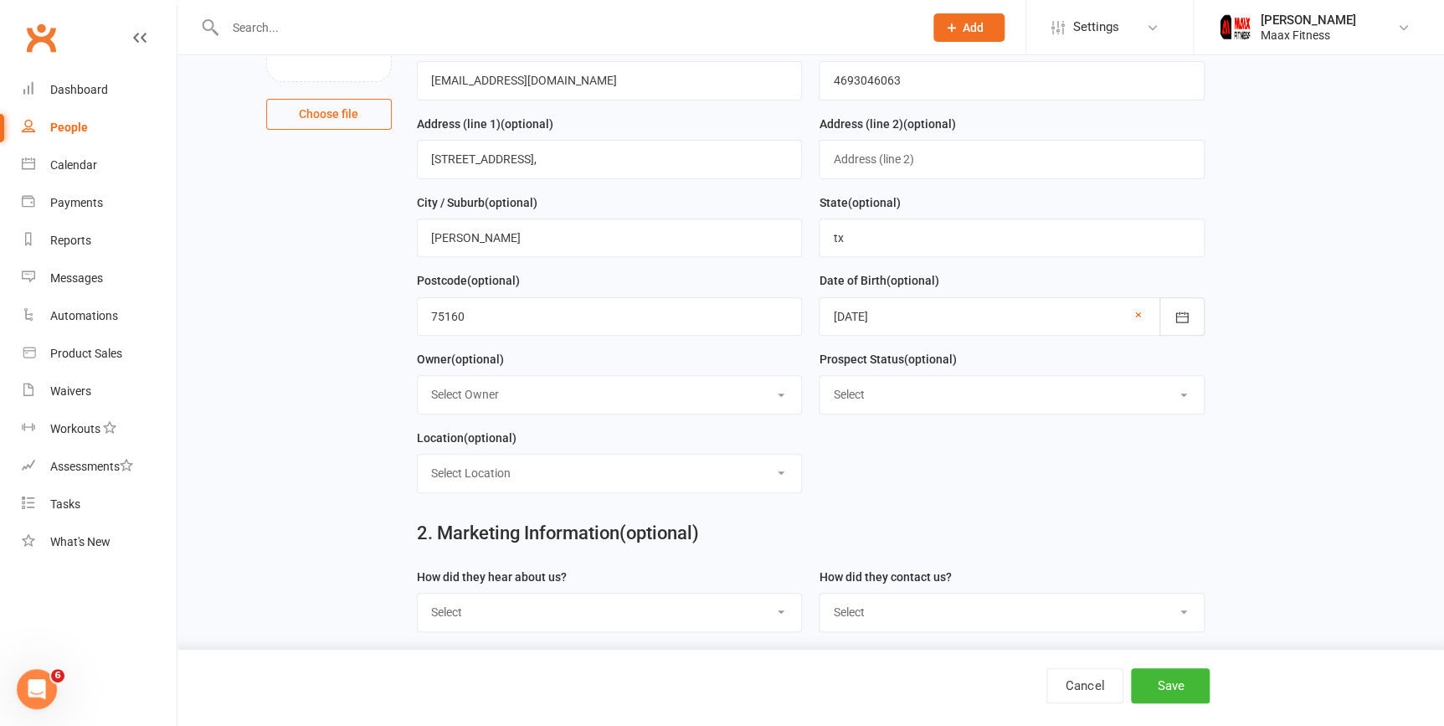
scroll to position [228, 0]
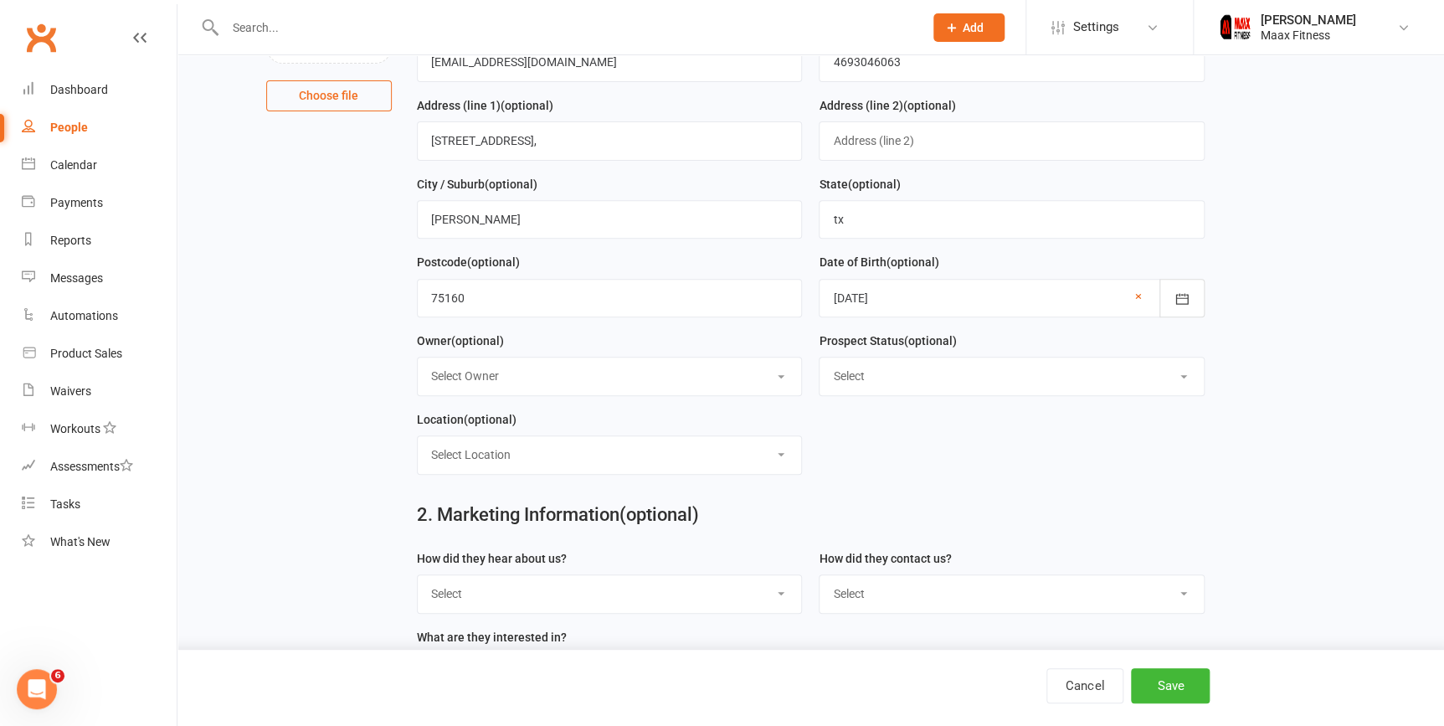
click at [555, 372] on select "Select Owner Emilio Martinez" at bounding box center [610, 375] width 384 height 37
select select "0"
click at [418, 360] on select "Select Owner Emilio Martinez" at bounding box center [610, 375] width 384 height 37
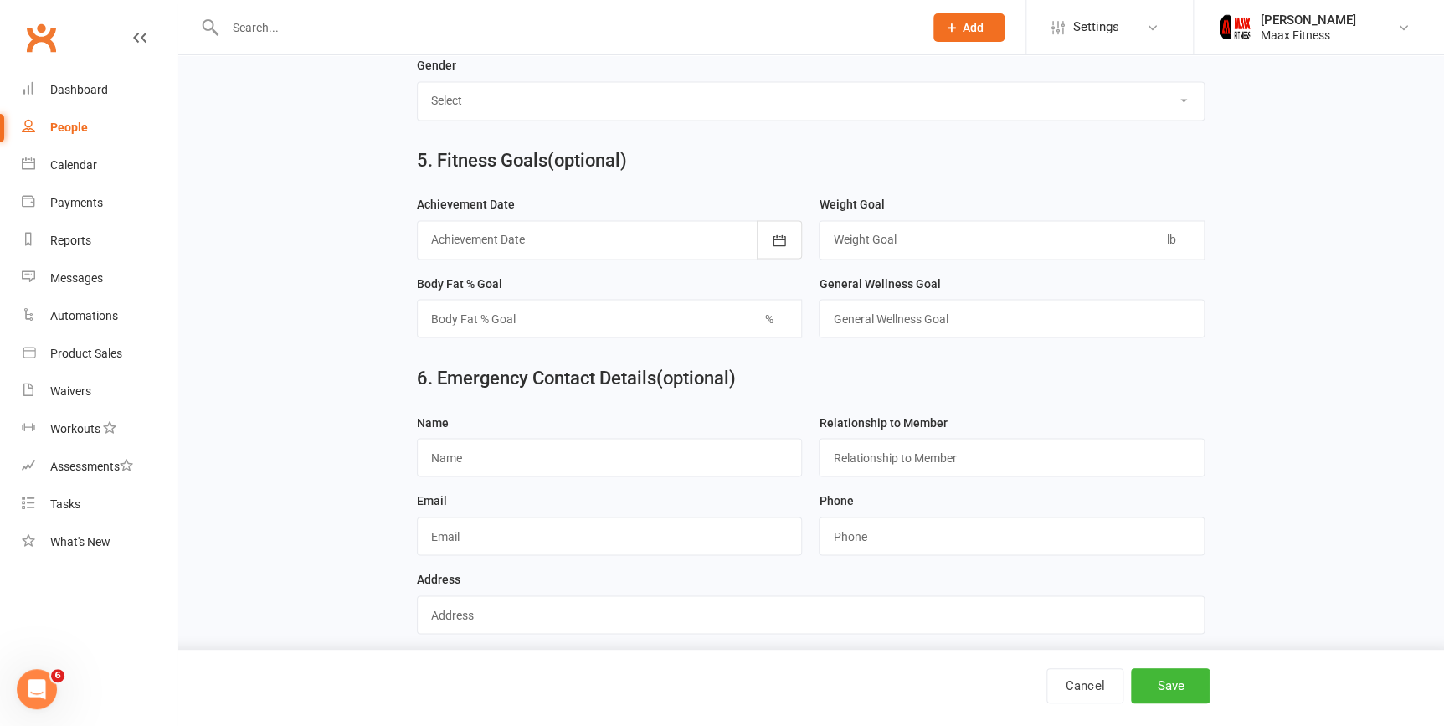
scroll to position [1344, 0]
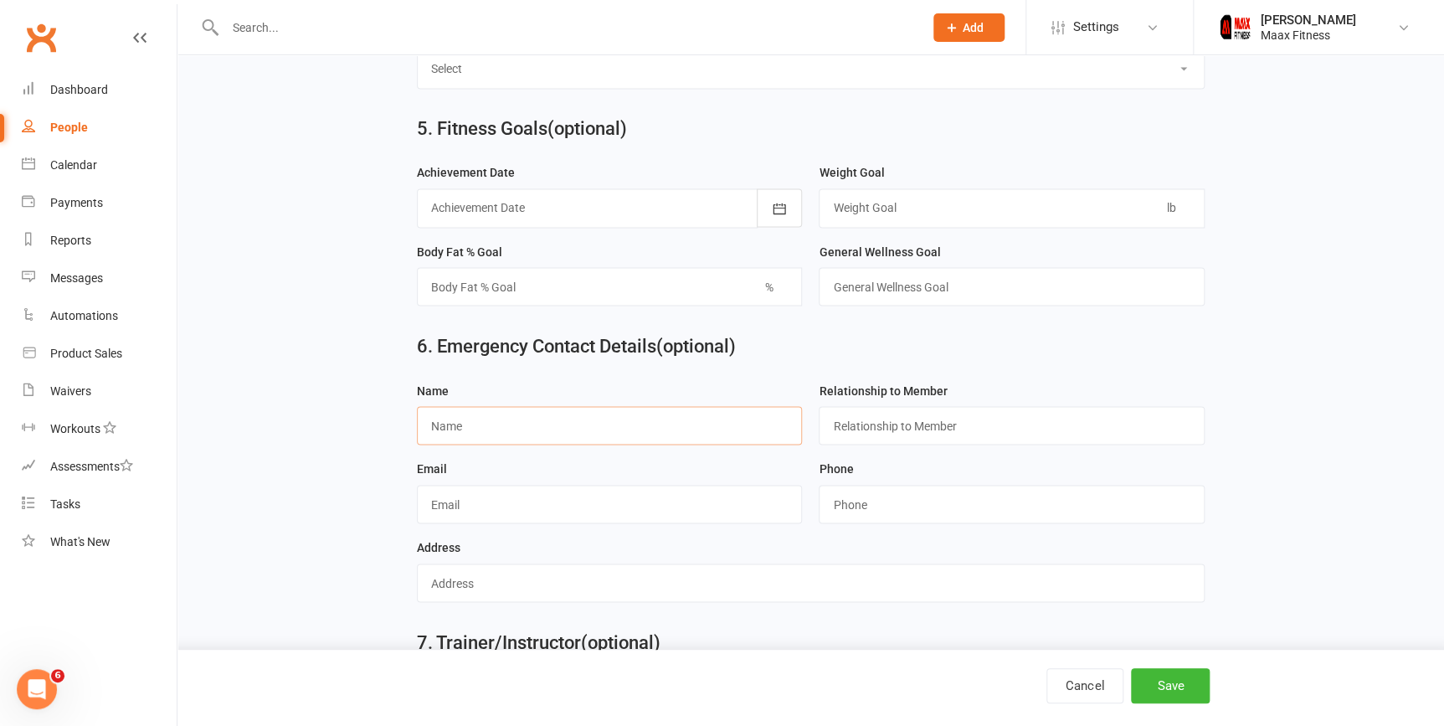
click at [472, 441] on input "text" at bounding box center [610, 425] width 386 height 38
type input "Steph"
type input "wife"
type input "[EMAIL_ADDRESS][DOMAIN_NAME]"
type input "4694744618"
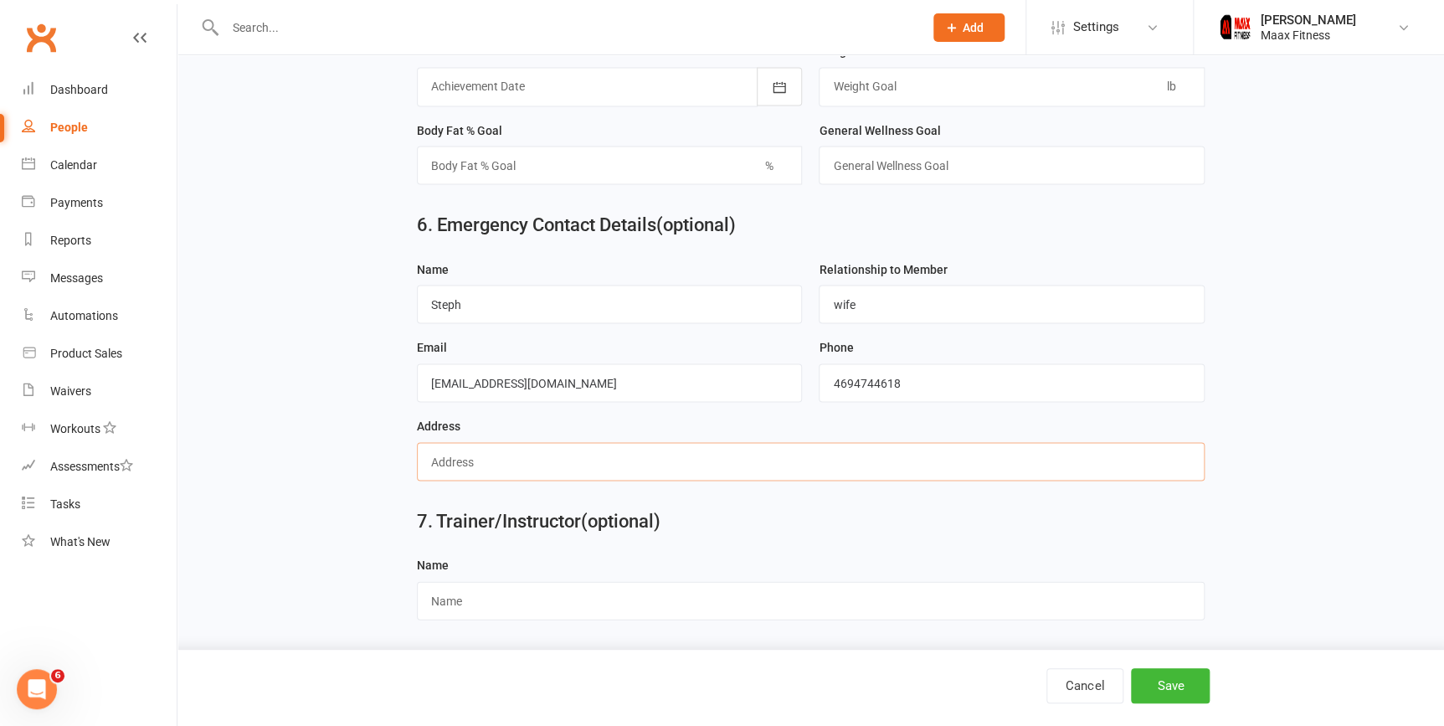
scroll to position [1475, 0]
type input "3"
drag, startPoint x: 582, startPoint y: 464, endPoint x: 605, endPoint y: 460, distance: 23.7
click at [605, 460] on input "551 Crossroads Parkway Apt 5203, Terrell Texas 75160" at bounding box center [810, 461] width 787 height 38
click at [587, 461] on input "551 Crossroads Parkway Apt32013, Terrell Texas 75160" at bounding box center [810, 461] width 787 height 38
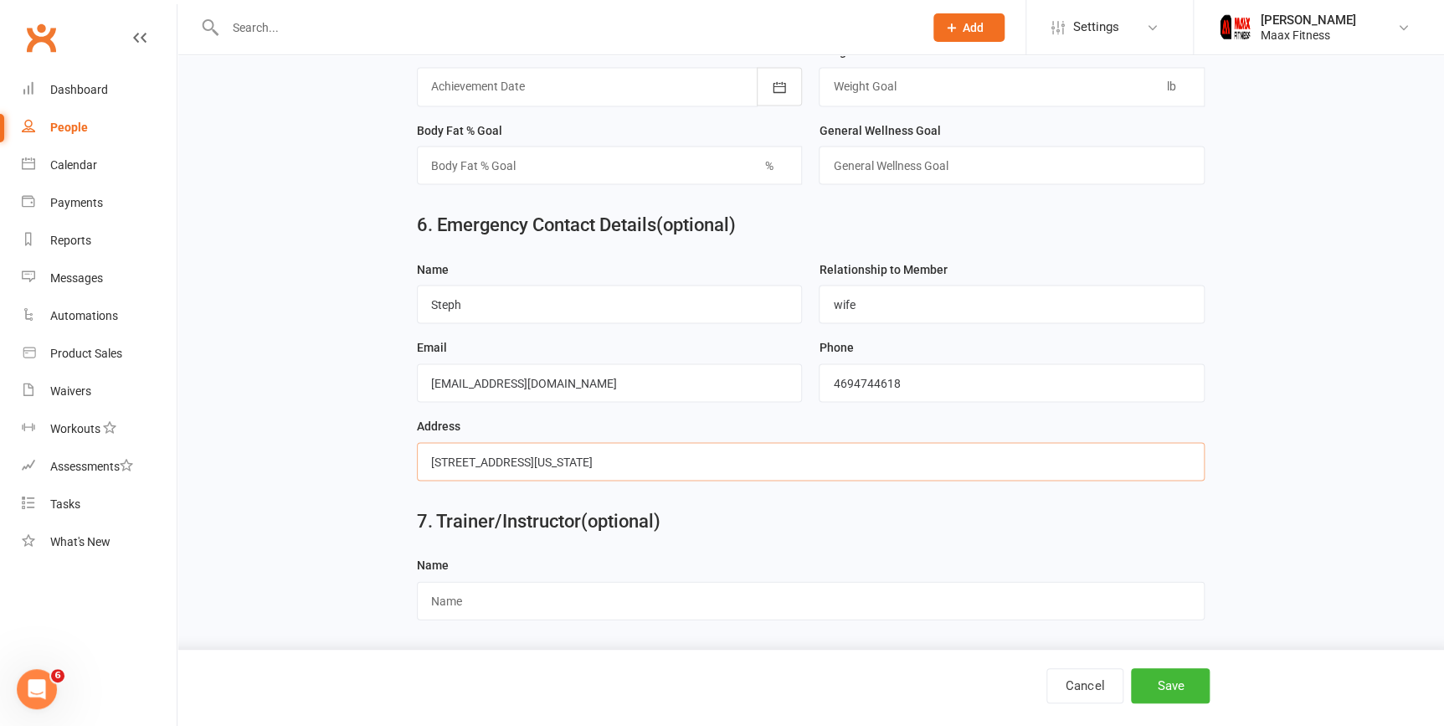
drag, startPoint x: 583, startPoint y: 459, endPoint x: 605, endPoint y: 466, distance: 23.0
click at [605, 466] on input "551 Crossroads Parkway Apt3013, Terrell Texas 75160" at bounding box center [810, 461] width 787 height 38
type input "551 Crossroads Parkway Apt3201, Terrell Texas 75160"
click at [1180, 684] on button "Save" at bounding box center [1170, 685] width 79 height 35
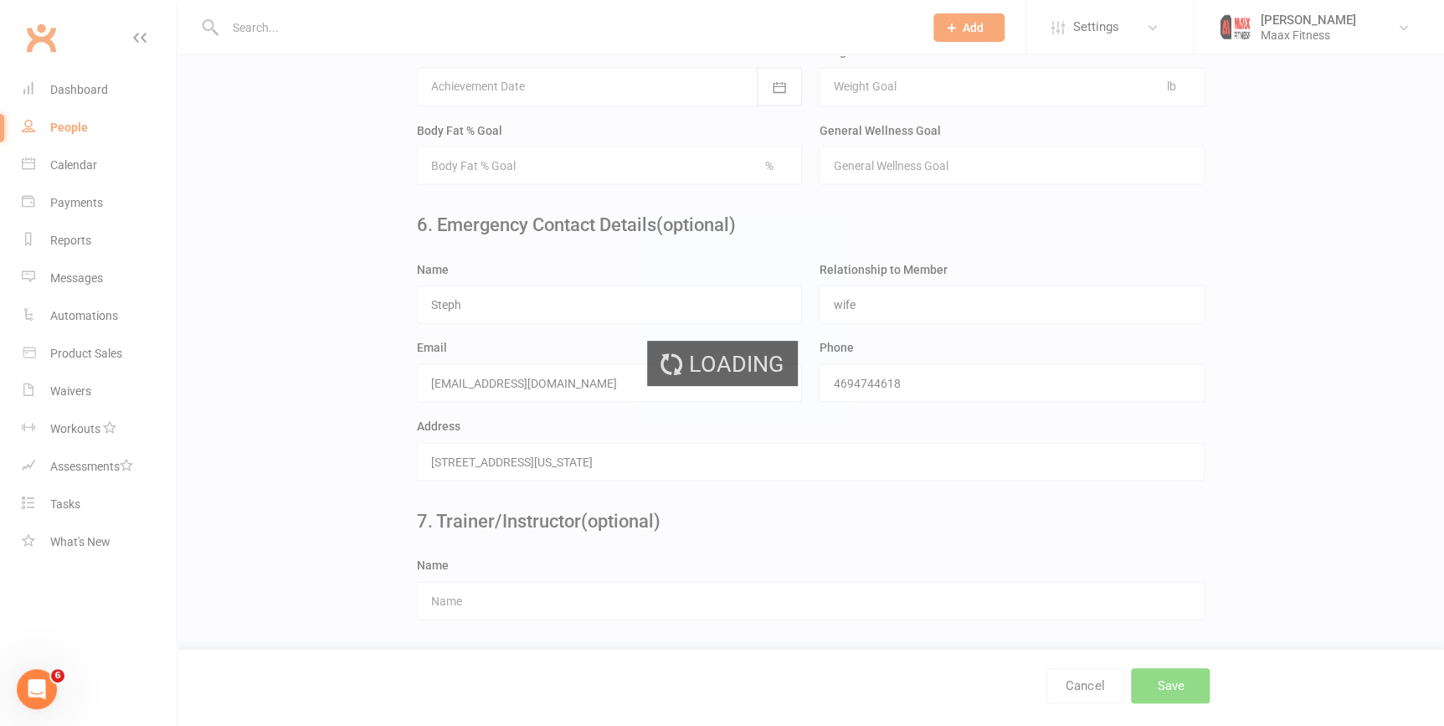
scroll to position [0, 0]
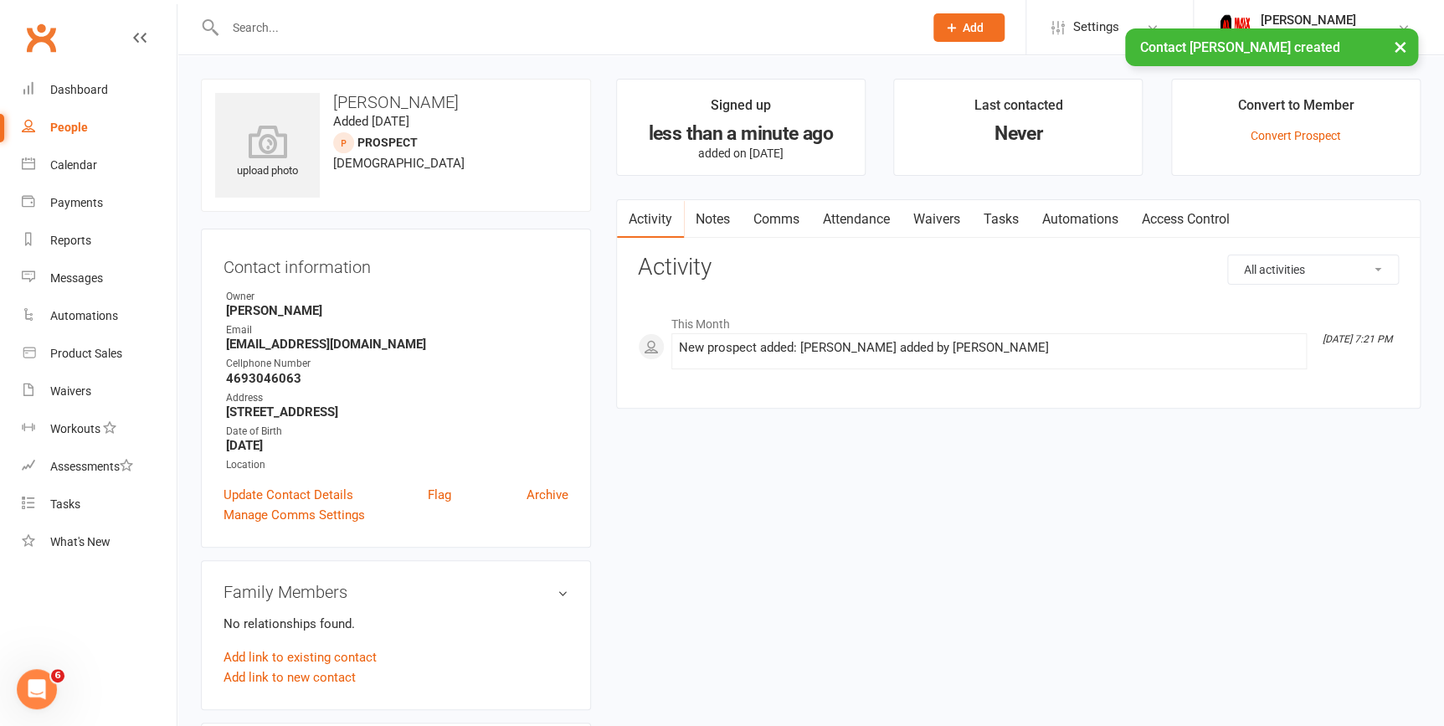
click at [962, 226] on link "Waivers" at bounding box center [936, 219] width 70 height 38
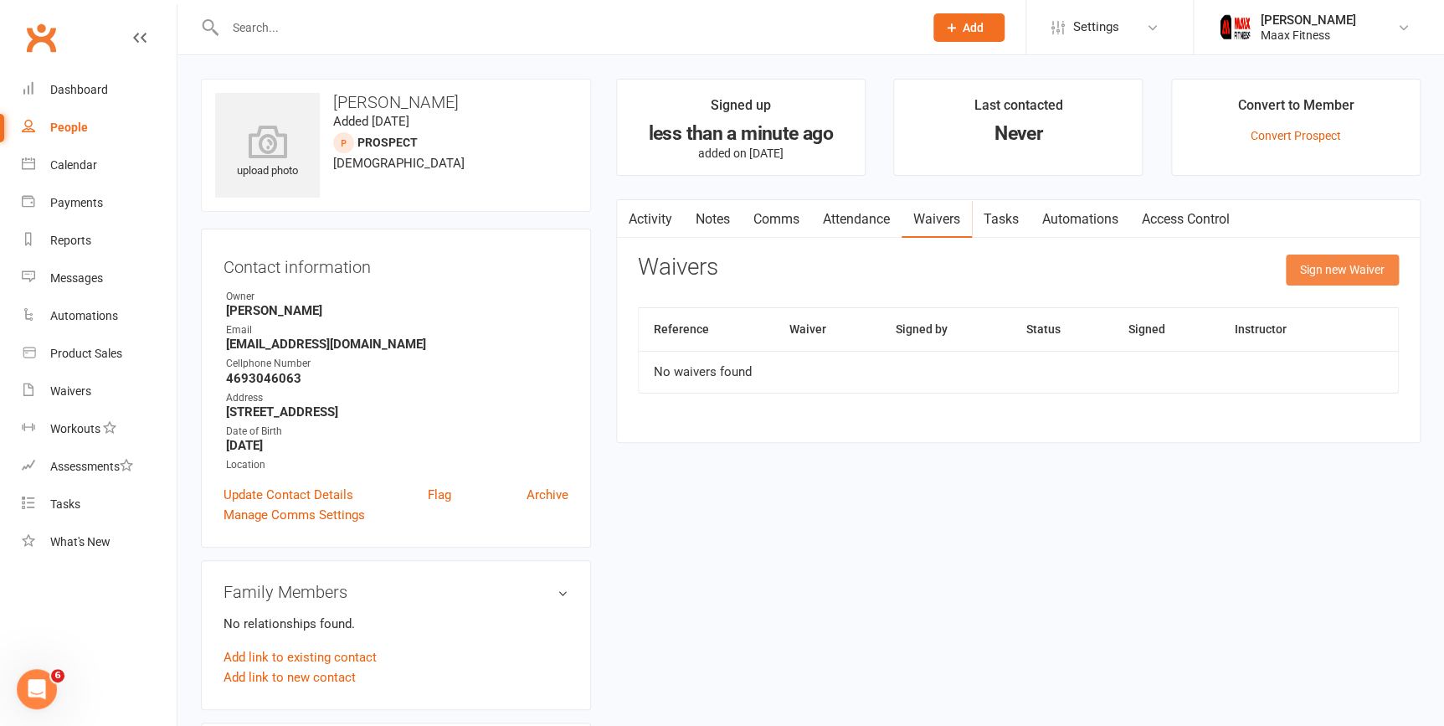
click at [1312, 258] on button "Sign new Waiver" at bounding box center [1341, 269] width 113 height 30
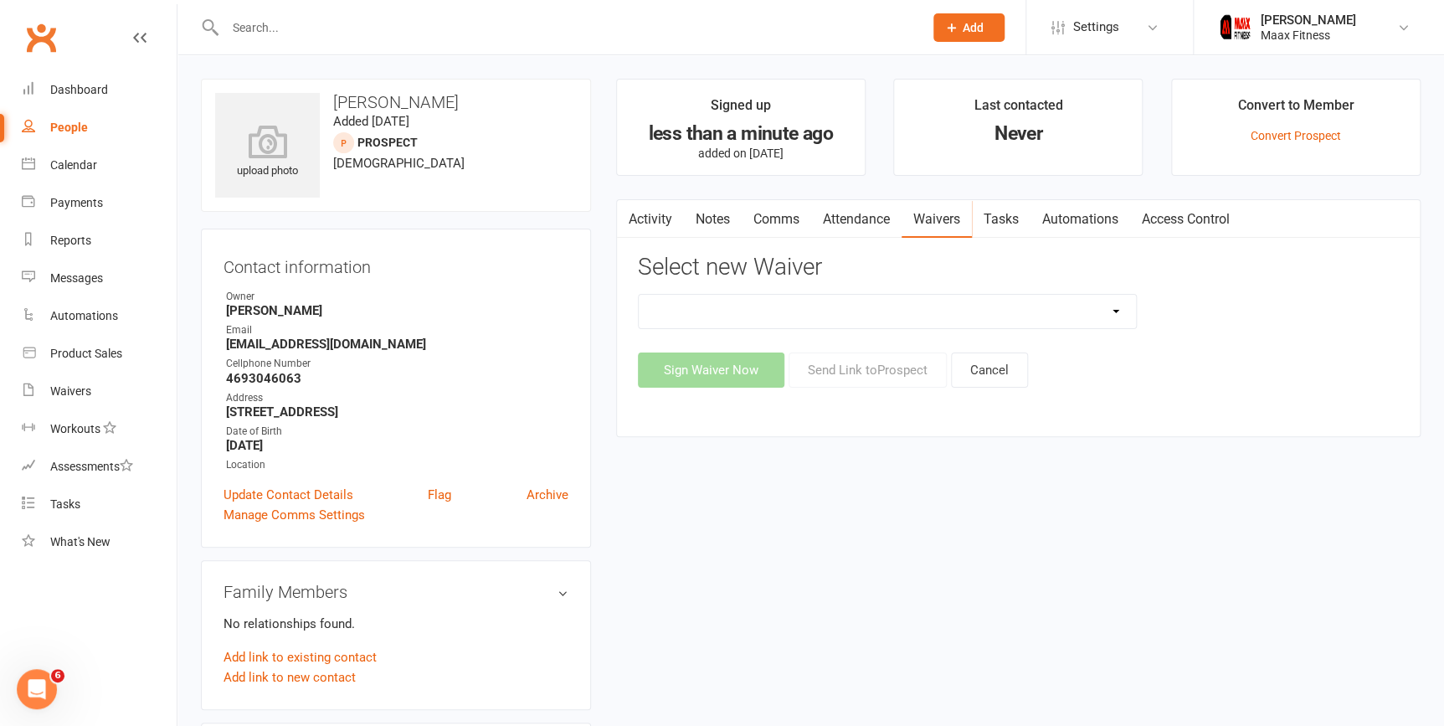
click at [1128, 317] on select "12 Month Individual Membership 12 Month PRESALE Membership 1 Month Membership O…" at bounding box center [887, 311] width 497 height 33
select select "15042"
click at [639, 295] on select "12 Month Individual Membership 12 Month PRESALE Membership 1 Month Membership O…" at bounding box center [887, 311] width 497 height 33
click at [708, 361] on button "Sign Waiver Now" at bounding box center [711, 369] width 146 height 35
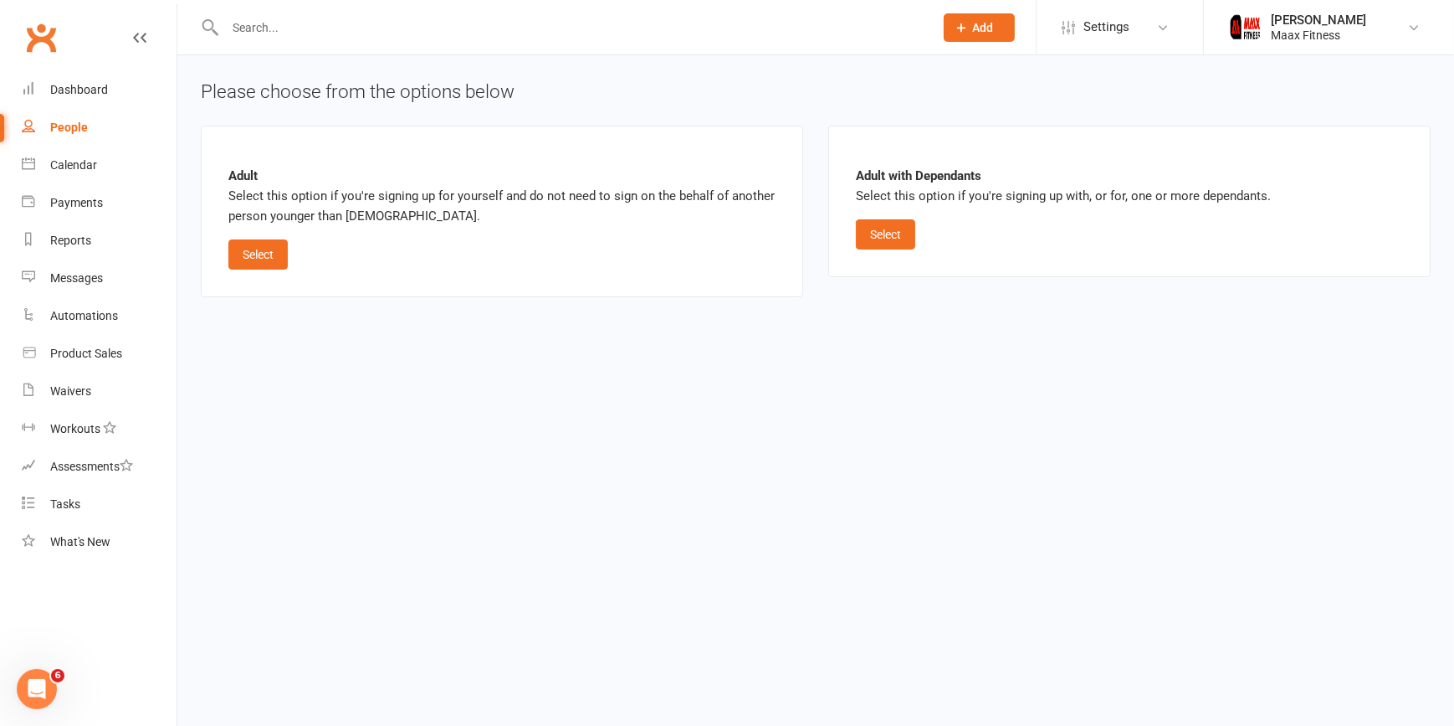
click at [910, 238] on button "Select" at bounding box center [885, 234] width 59 height 30
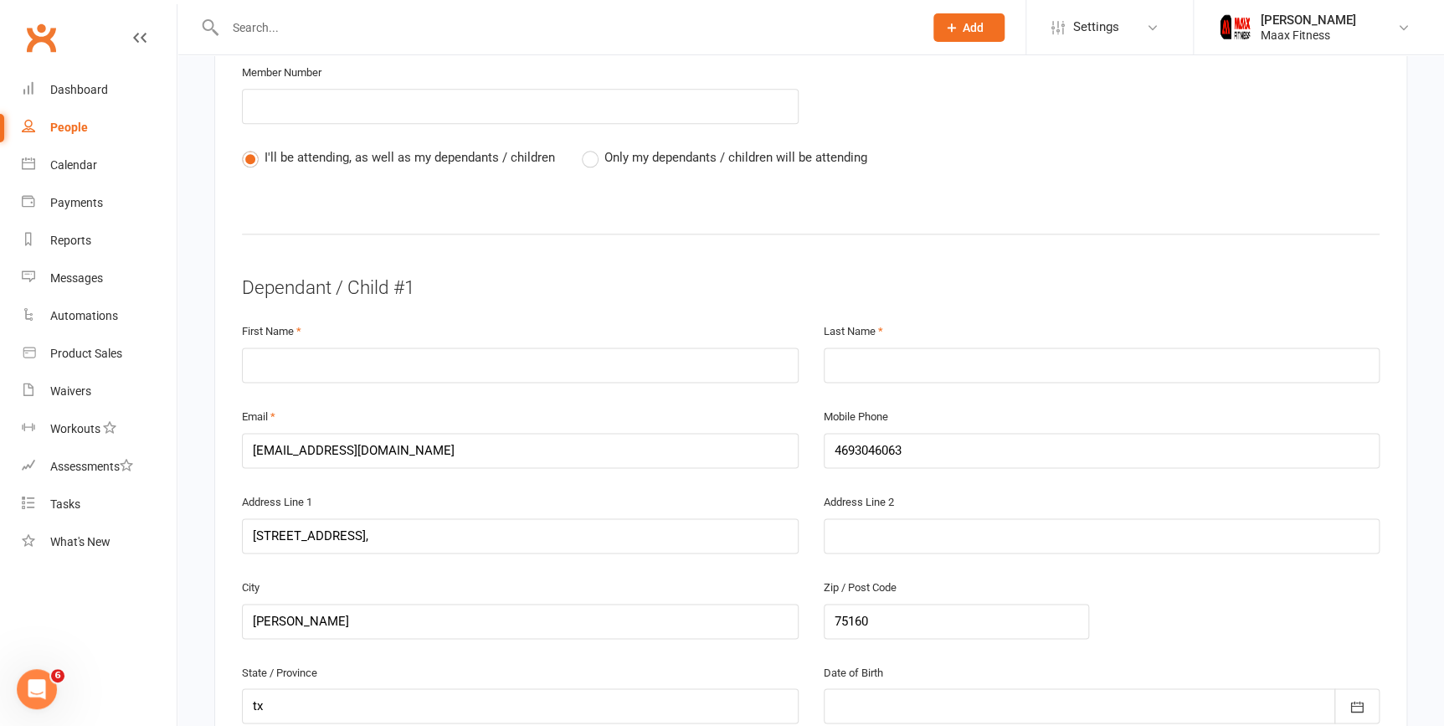
scroll to position [849, 0]
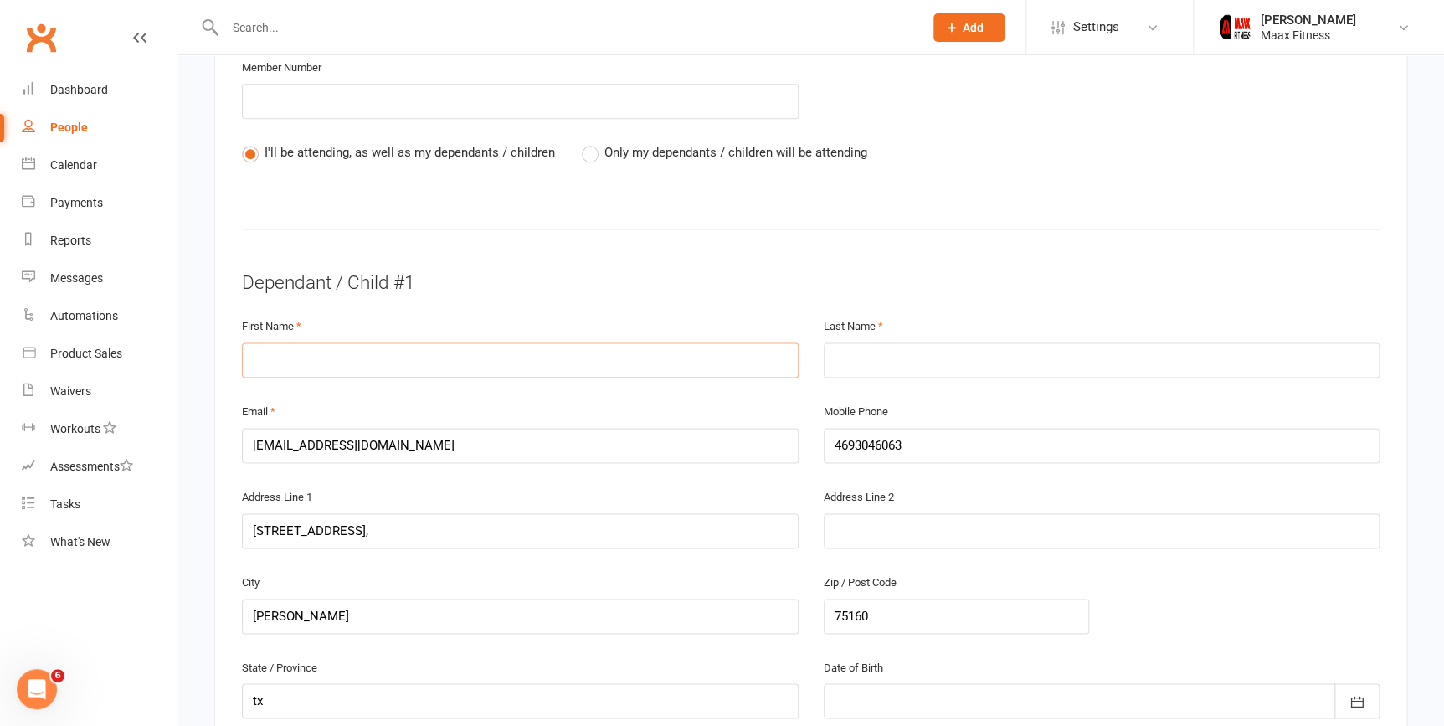
click at [618, 362] on input "text" at bounding box center [520, 359] width 557 height 35
type input "Stephanie"
type input "Castro"
click at [608, 435] on input "[EMAIL_ADDRESS][DOMAIN_NAME]" at bounding box center [520, 445] width 557 height 35
drag, startPoint x: 410, startPoint y: 445, endPoint x: 200, endPoint y: 450, distance: 210.1
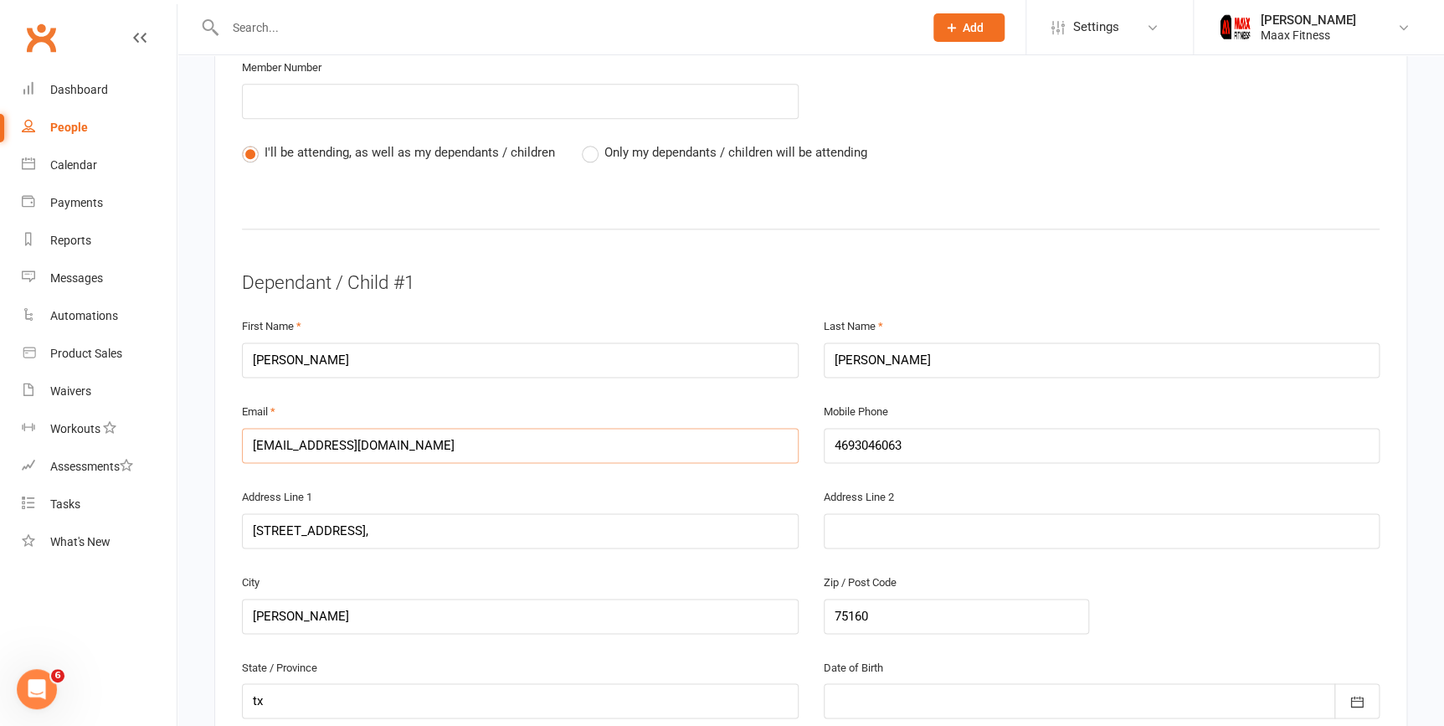
type input "[EMAIL_ADDRESS][DOMAIN_NAME]"
drag, startPoint x: 910, startPoint y: 434, endPoint x: 657, endPoint y: 434, distance: 252.7
click at [657, 434] on div "Email Stephanie212005@icloud.com Mobile Phone 4693046063" at bounding box center [810, 443] width 1162 height 85
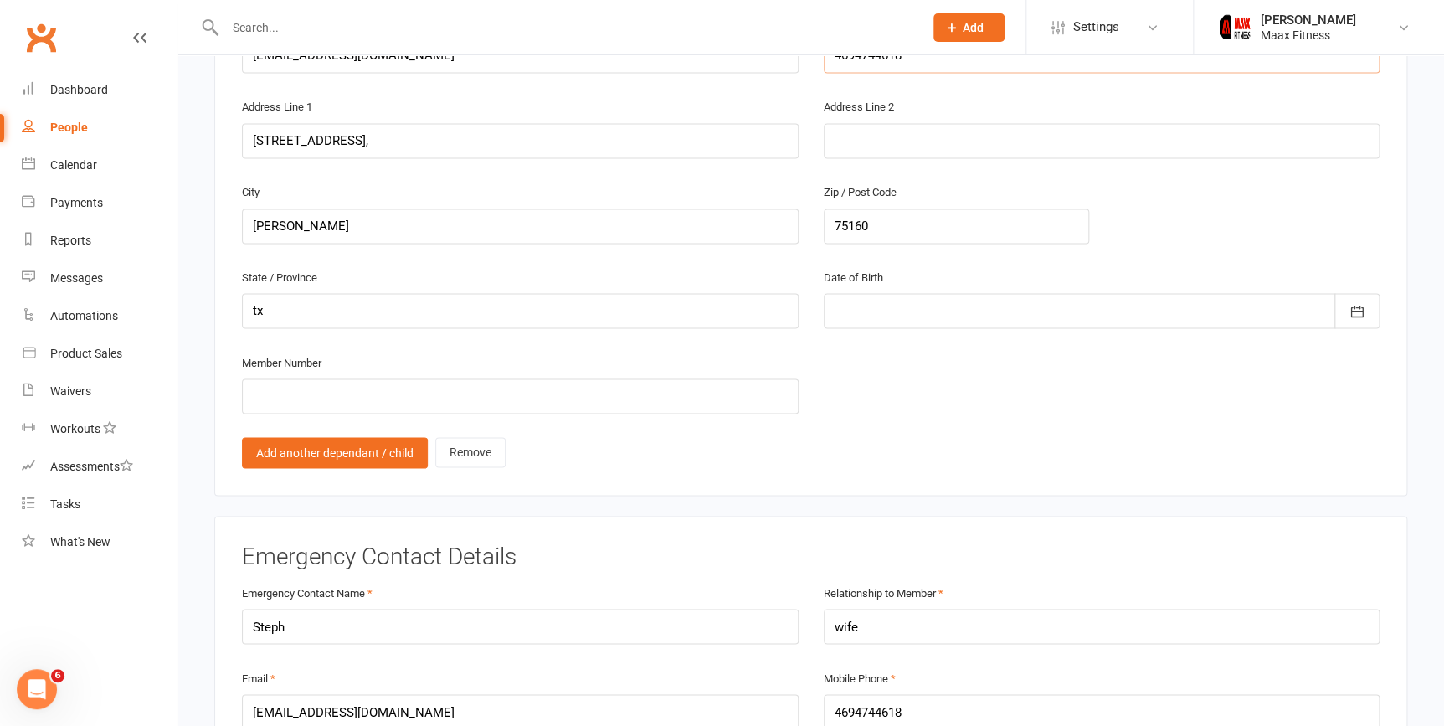
scroll to position [1236, 0]
type input "4694744618"
click at [904, 310] on div at bounding box center [1101, 312] width 557 height 35
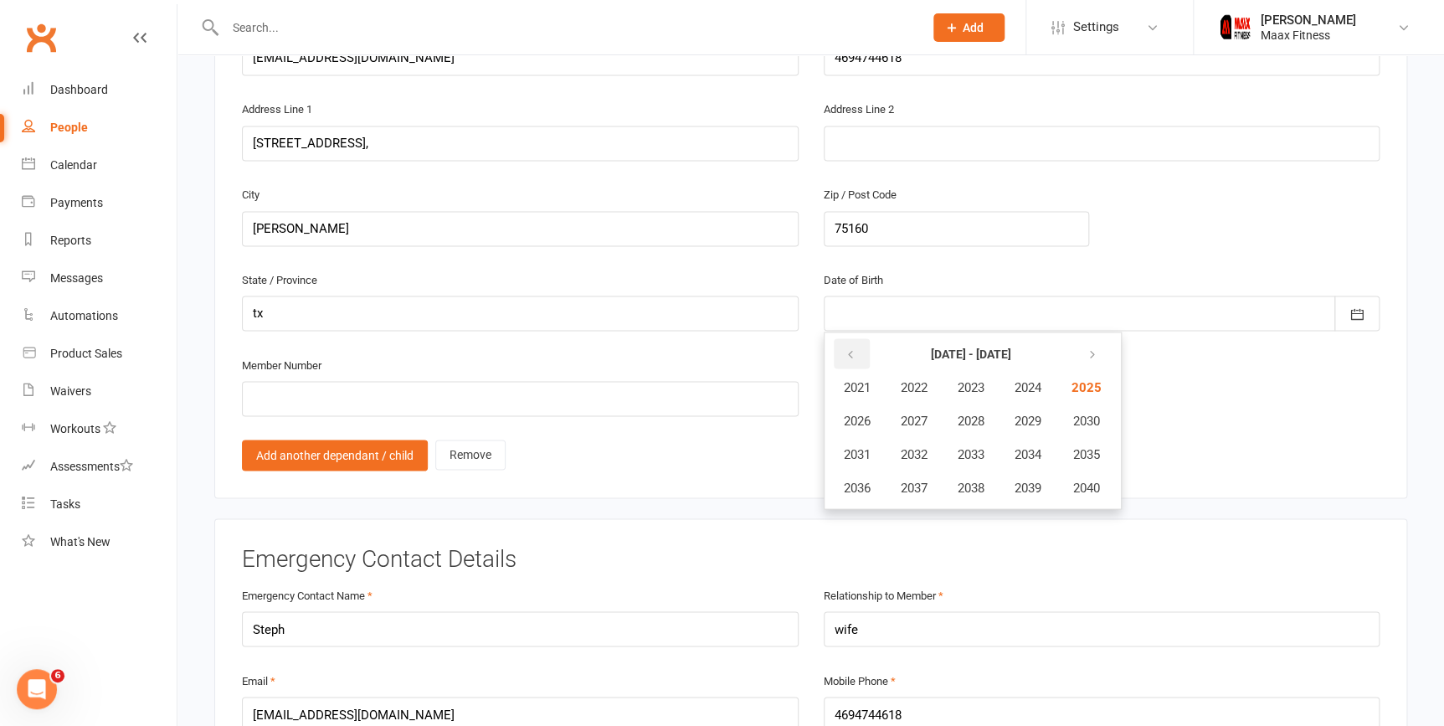
click at [845, 357] on button "button" at bounding box center [852, 353] width 36 height 30
click at [1074, 388] on button "2005" at bounding box center [1084, 387] width 55 height 32
click at [863, 480] on span "October" at bounding box center [866, 487] width 44 height 15
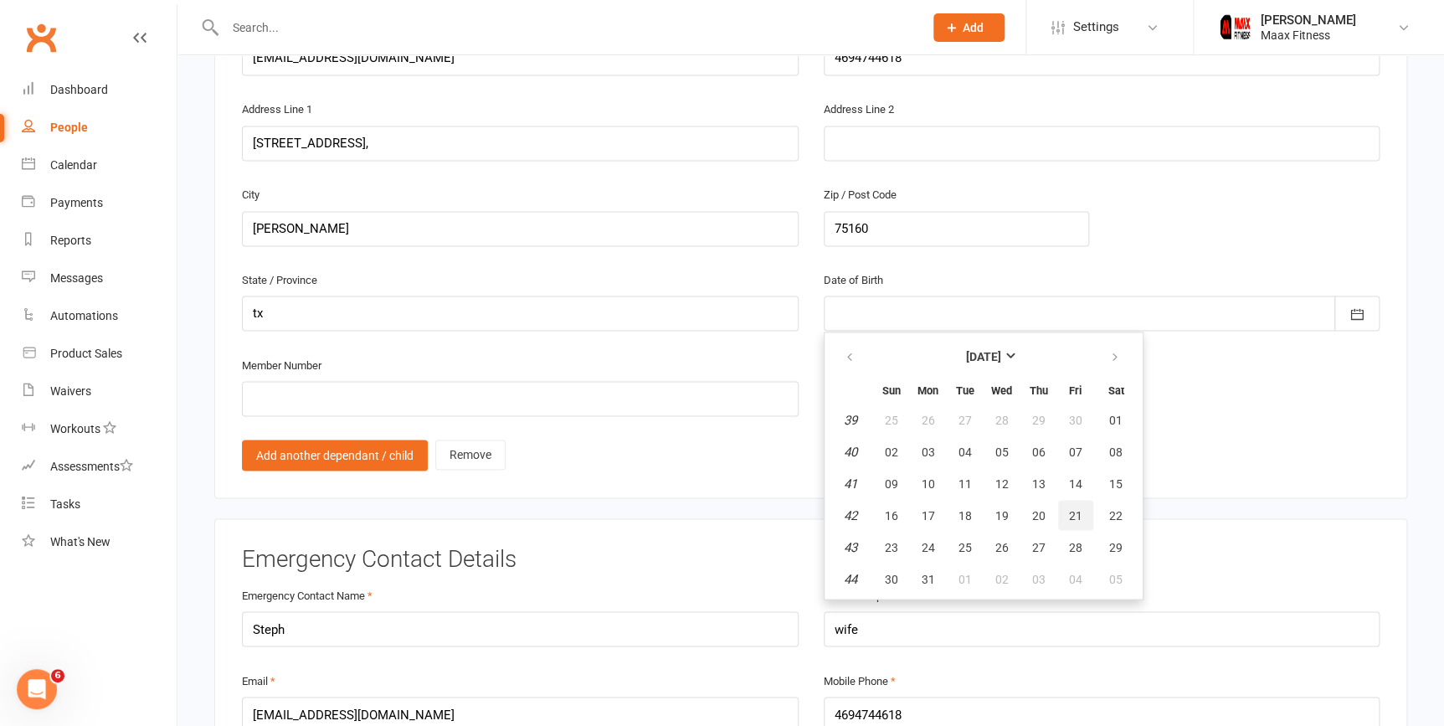
click at [1071, 516] on button "21" at bounding box center [1075, 515] width 35 height 30
type input "21 Oct 2005"
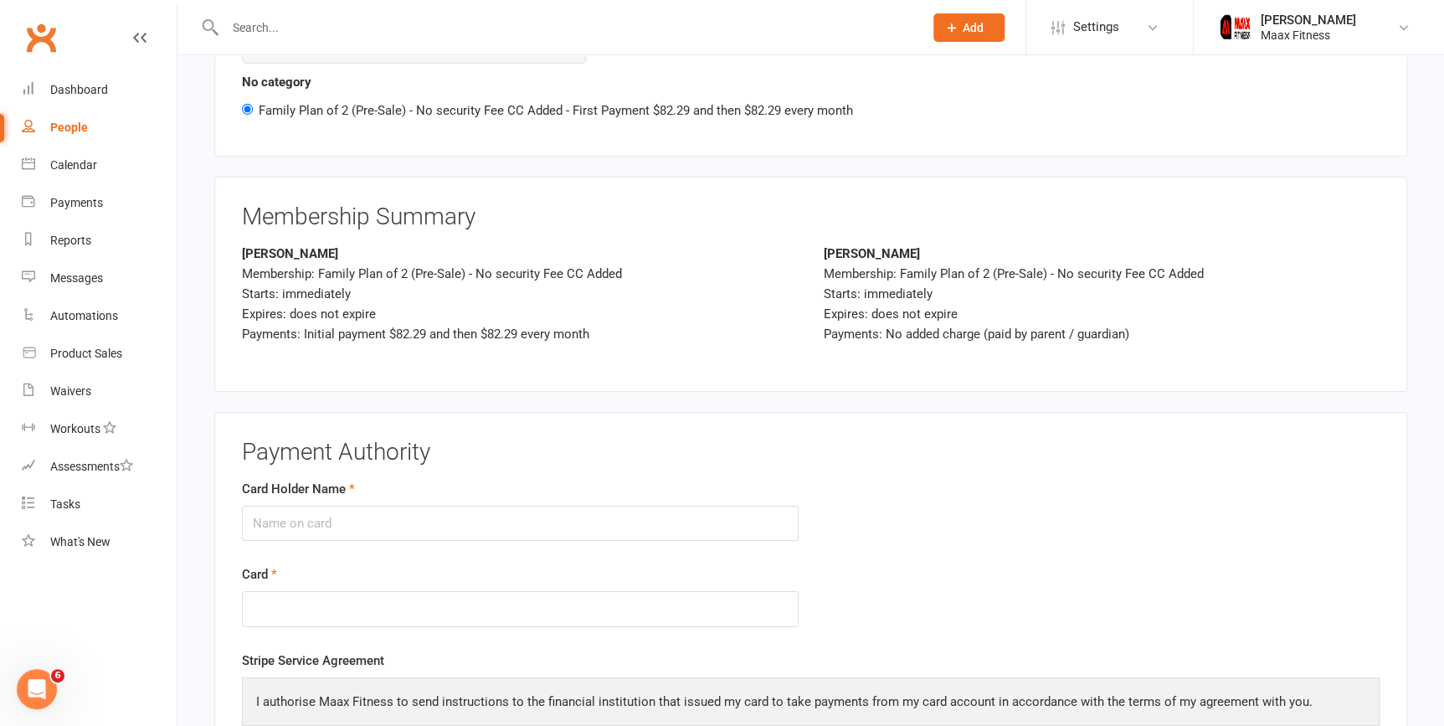
scroll to position [2729, 0]
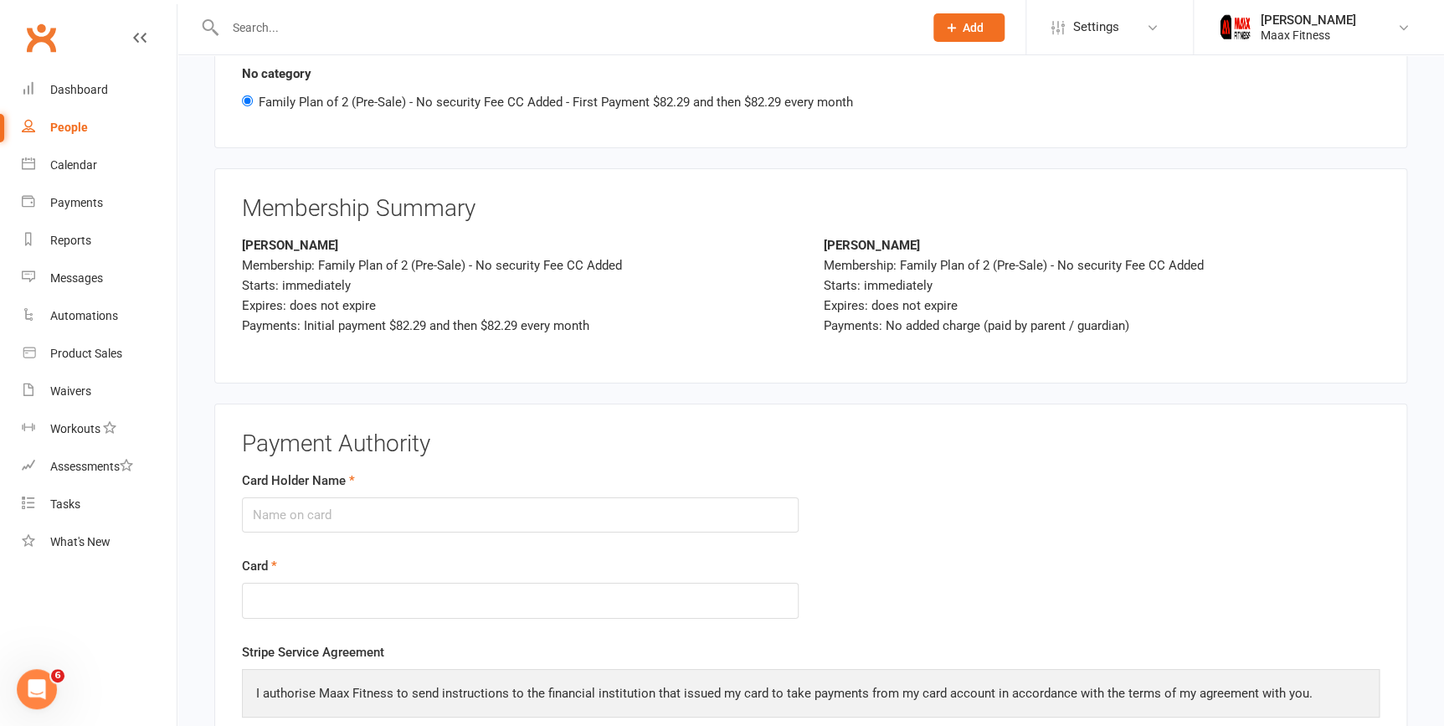
click at [992, 547] on form "Card Holder Name Card" at bounding box center [810, 556] width 1162 height 172
click at [521, 506] on input "Card Holder Name" at bounding box center [520, 514] width 557 height 35
type input "[PERSON_NAME]"
click at [623, 601] on div at bounding box center [520, 600] width 557 height 36
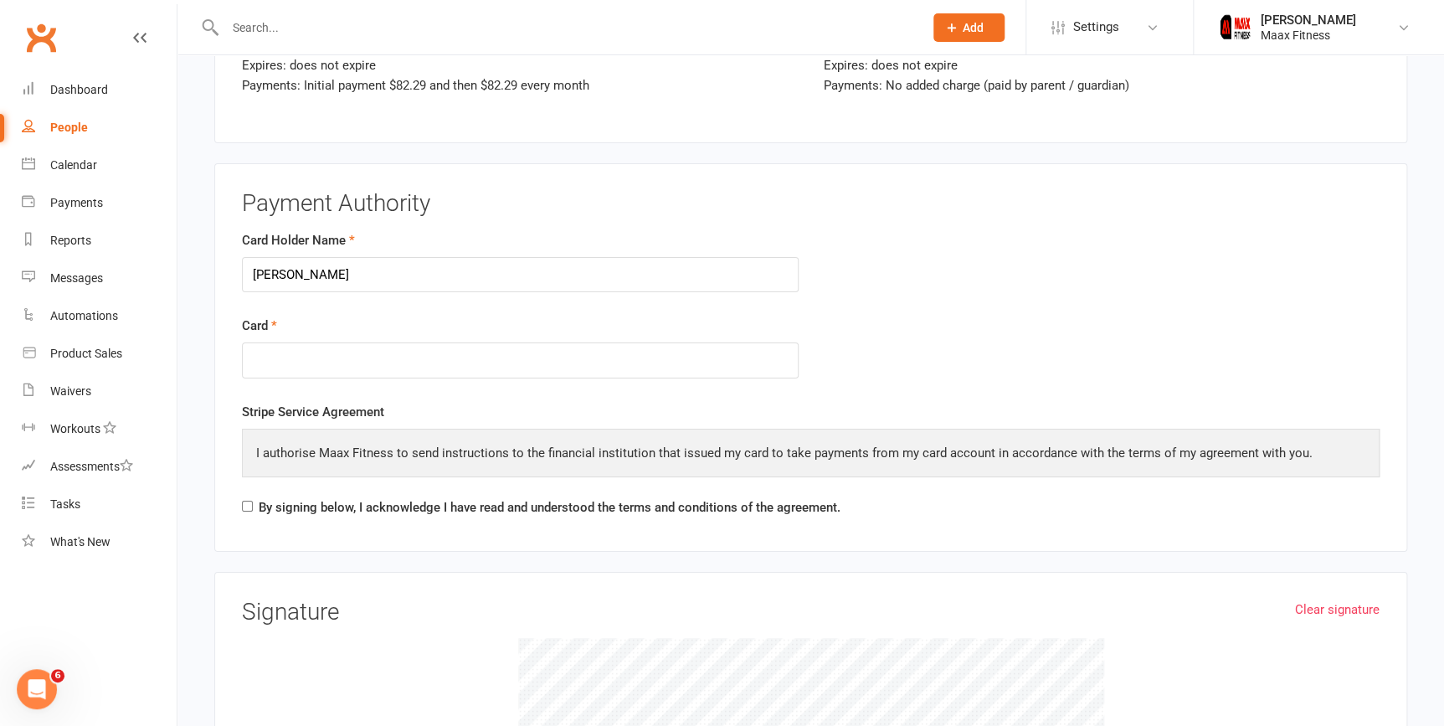
scroll to position [2993, 0]
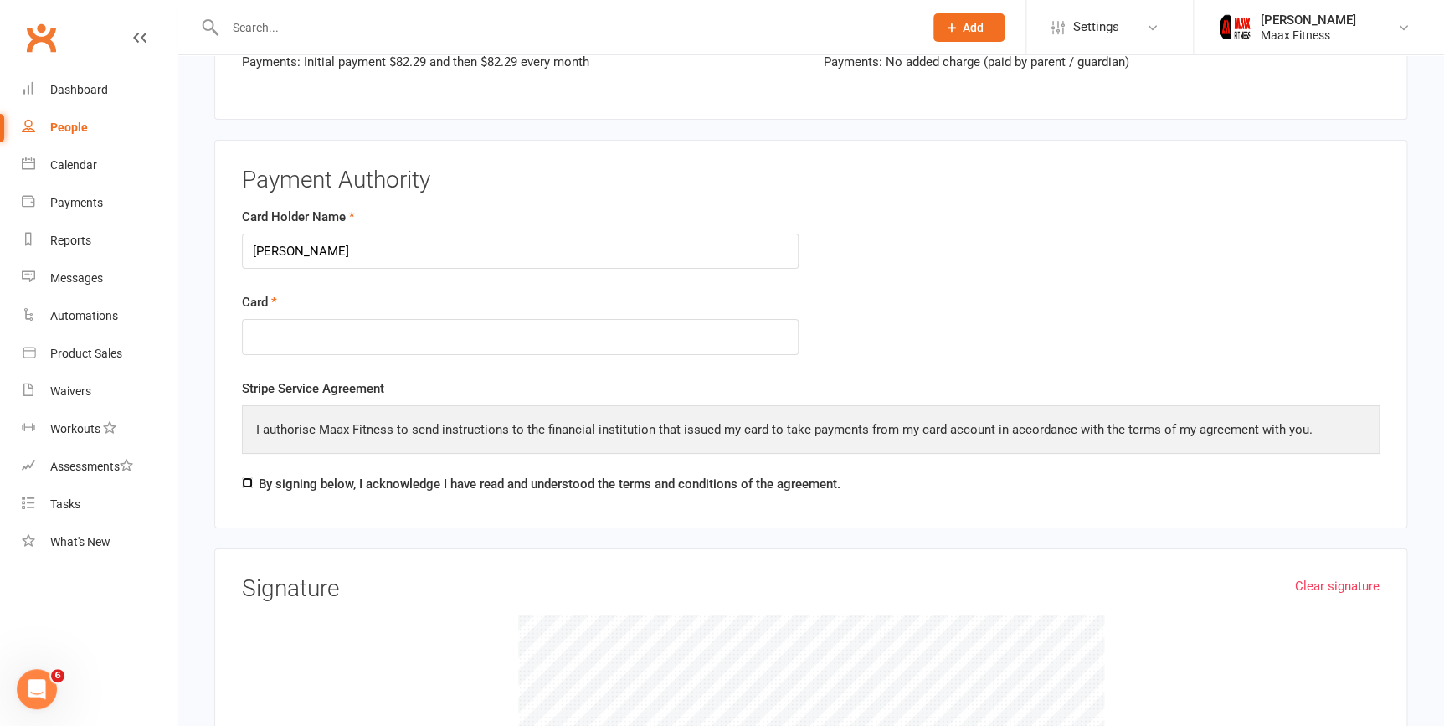
click at [245, 477] on input "By signing below, I acknowledge I have read and understood the terms and condit…" at bounding box center [247, 482] width 11 height 11
checkbox input "true"
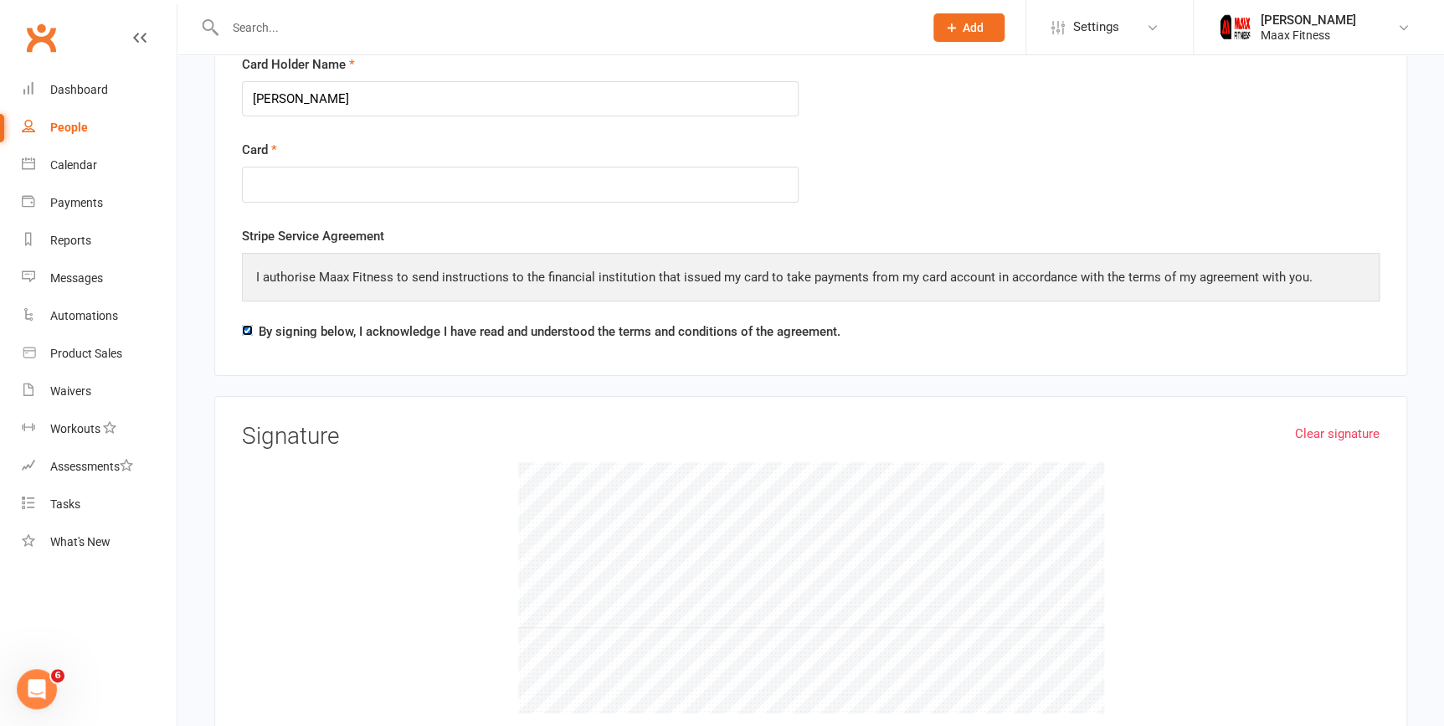
scroll to position [3449, 0]
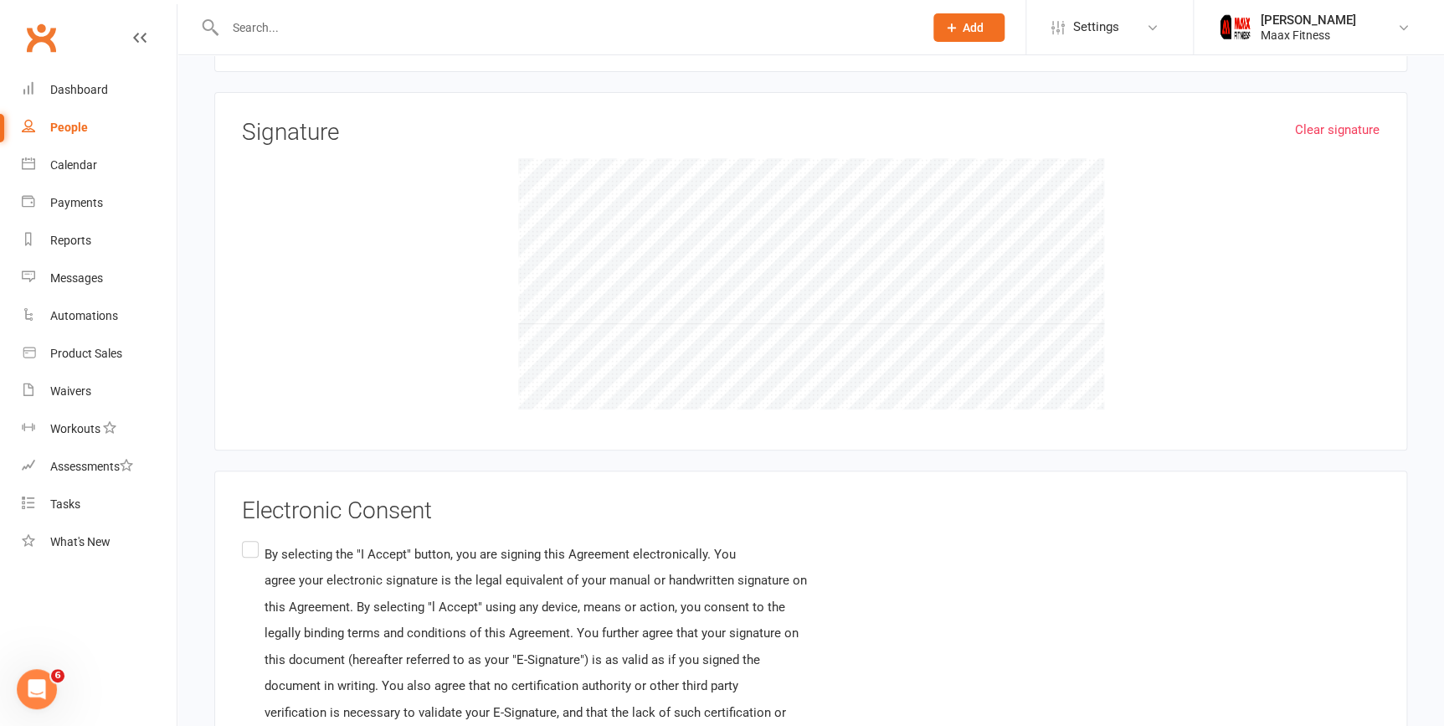
click at [256, 544] on label "By selecting the "I Accept" button, you are signing this Agreement electronical…" at bounding box center [709, 698] width 934 height 323
click at [253, 537] on input "By selecting the "I Accept" button, you are signing this Agreement electronical…" at bounding box center [247, 537] width 11 height 0
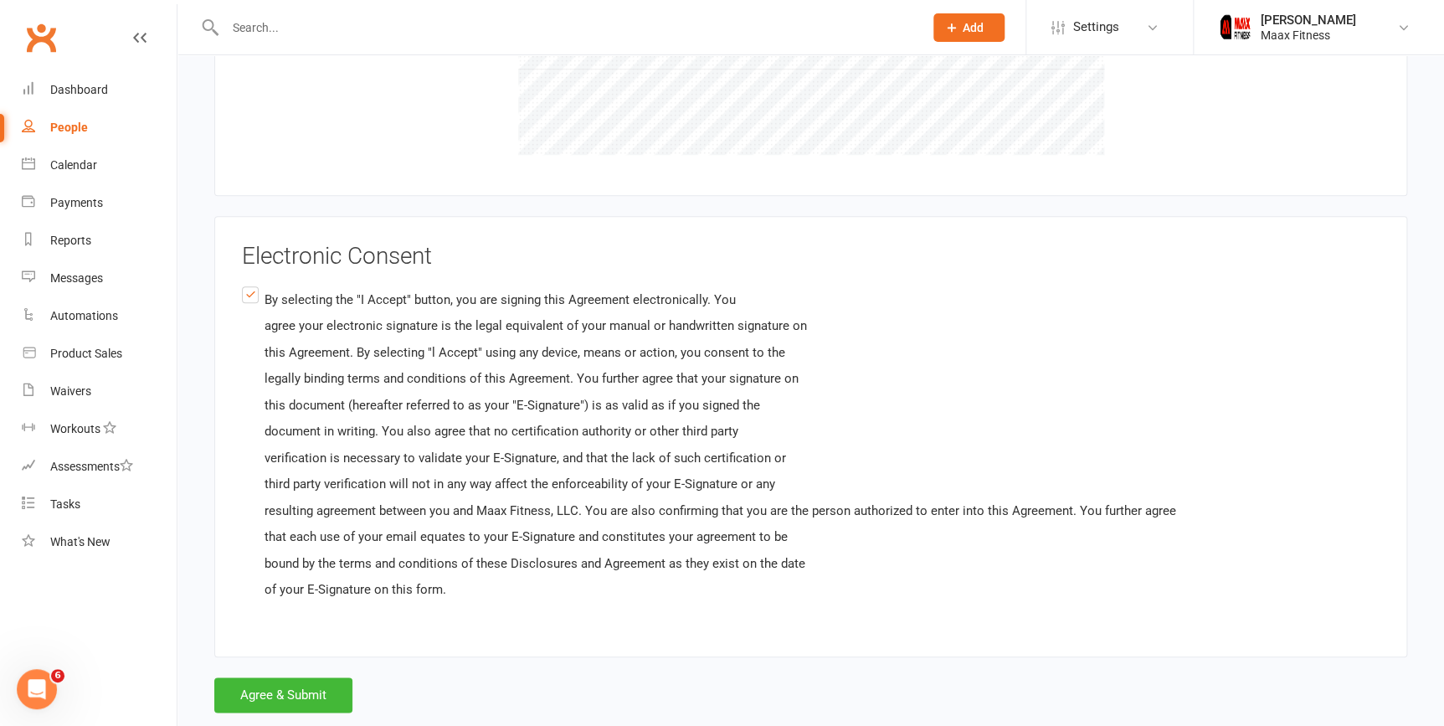
scroll to position [3731, 0]
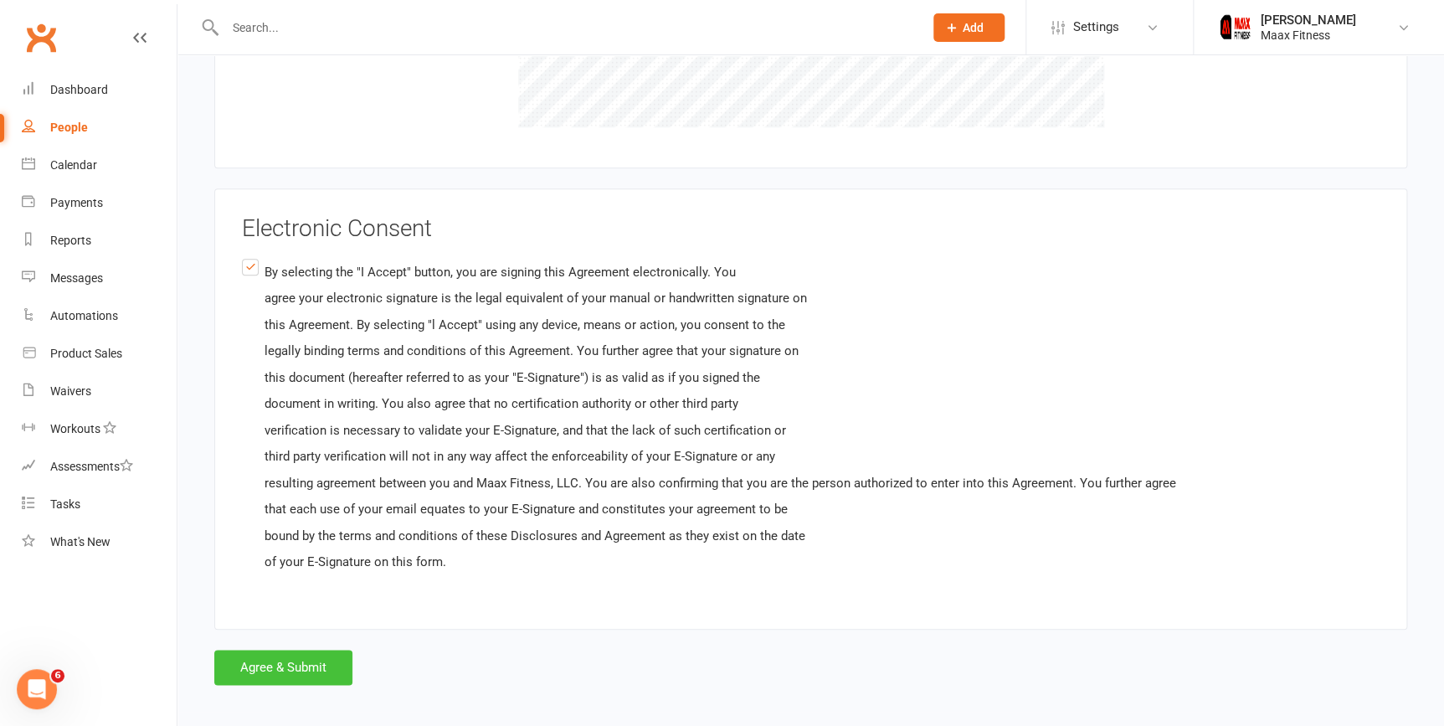
click at [282, 662] on button "Agree & Submit" at bounding box center [283, 666] width 138 height 35
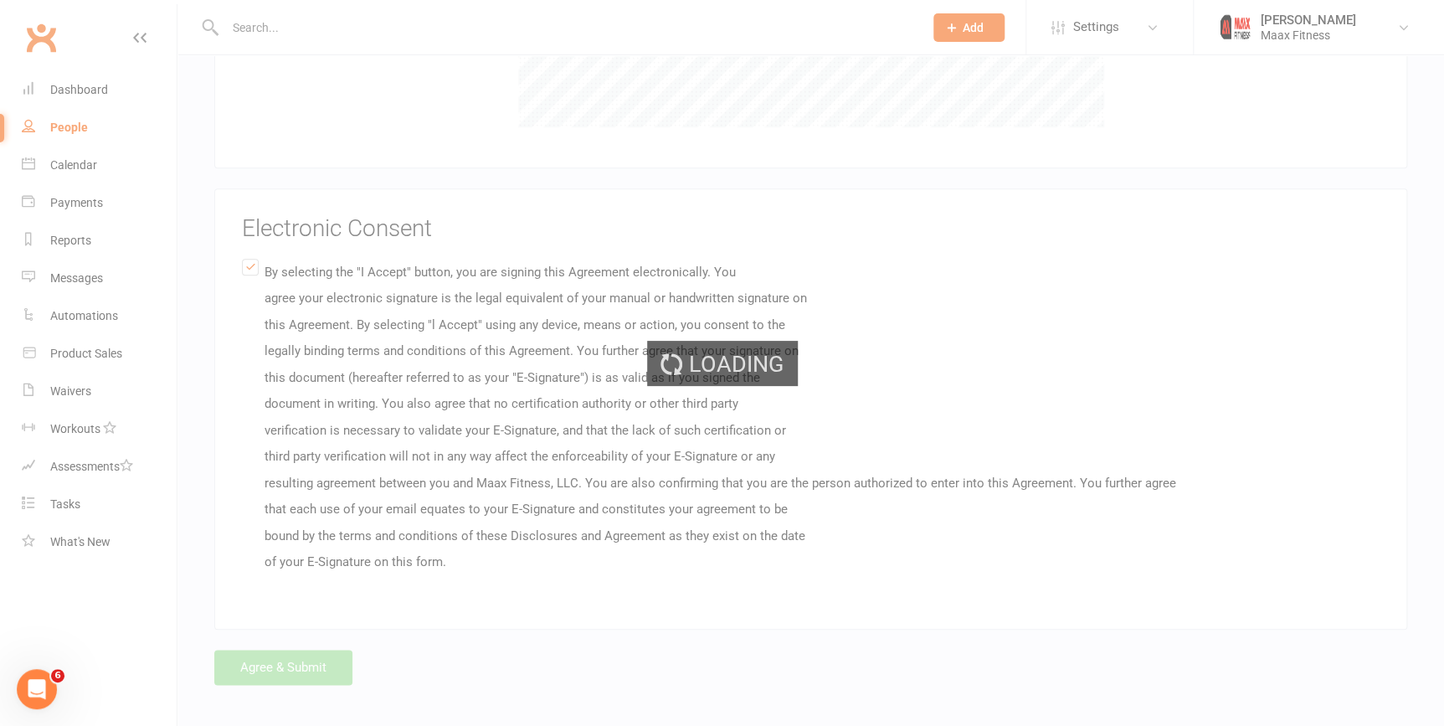
scroll to position [0, 0]
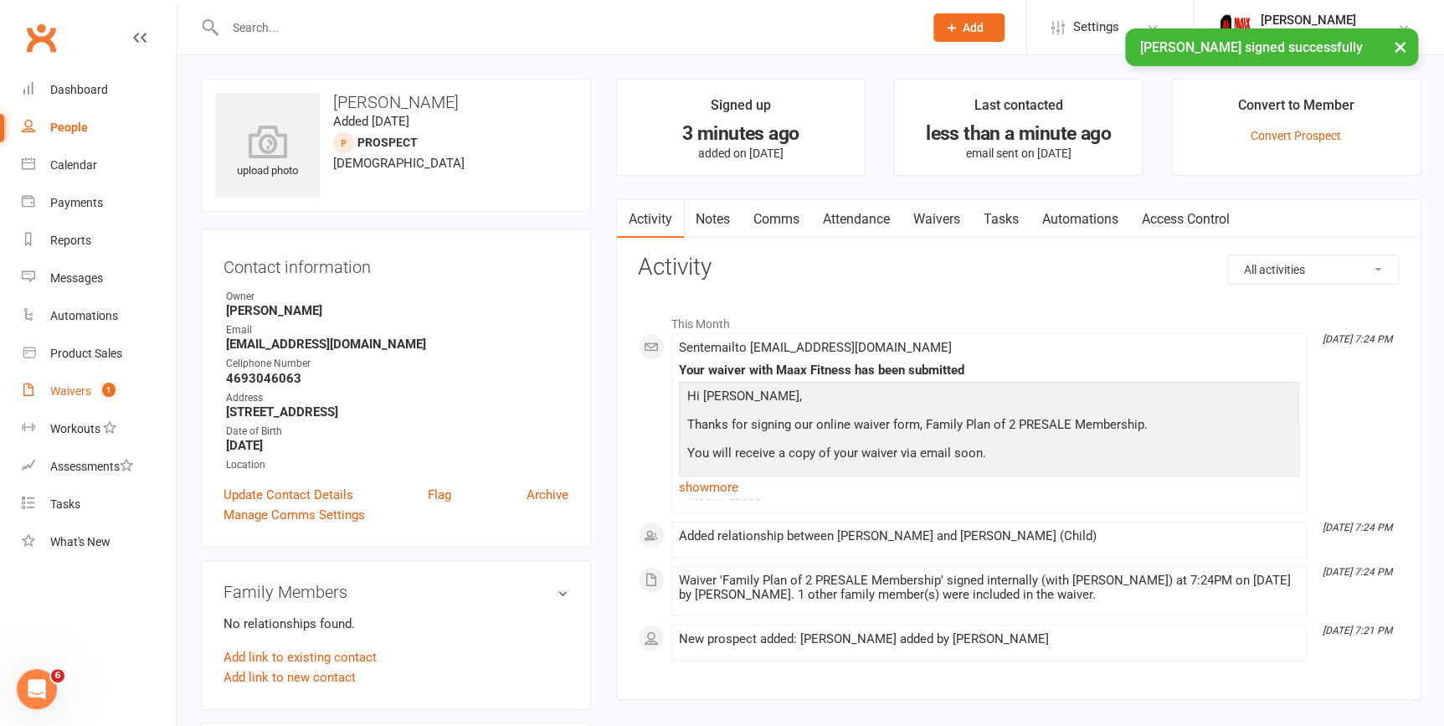
click at [79, 402] on link "Waivers 1" at bounding box center [99, 391] width 155 height 38
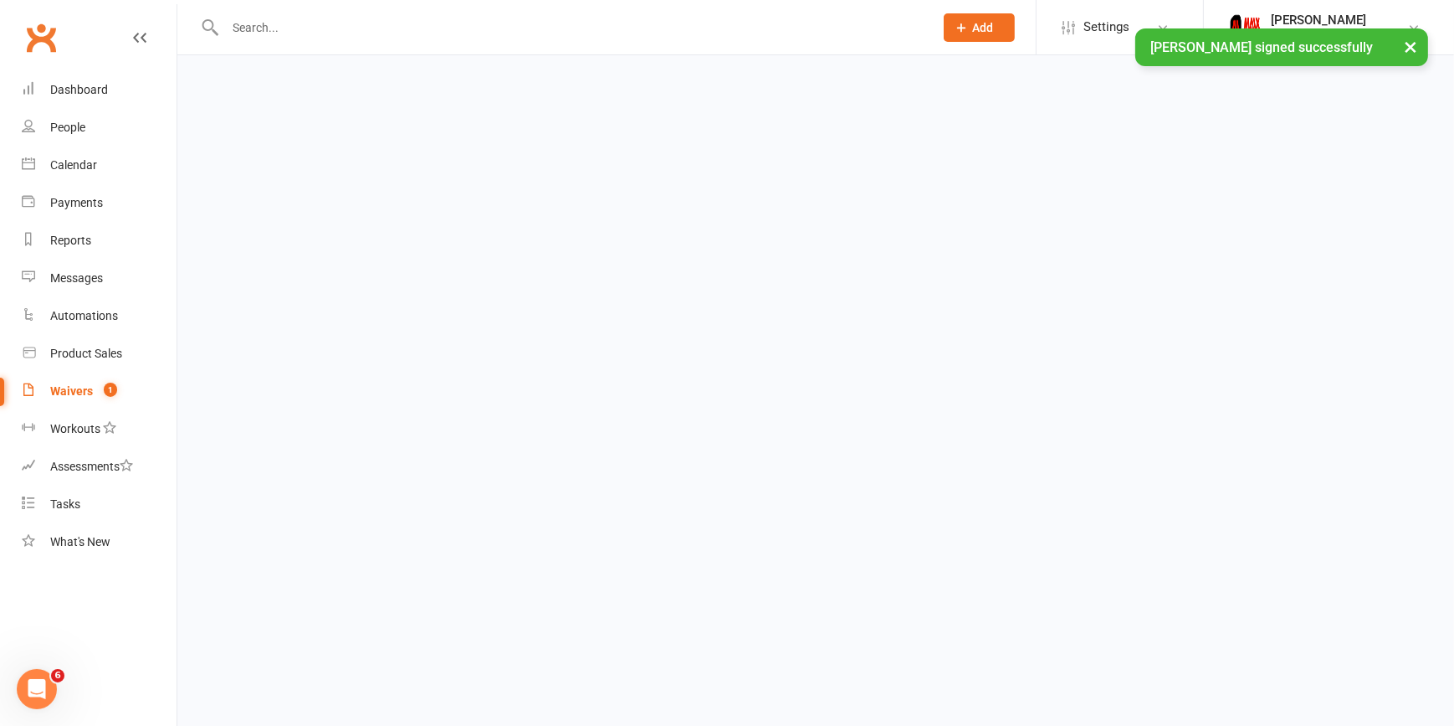
select select "25"
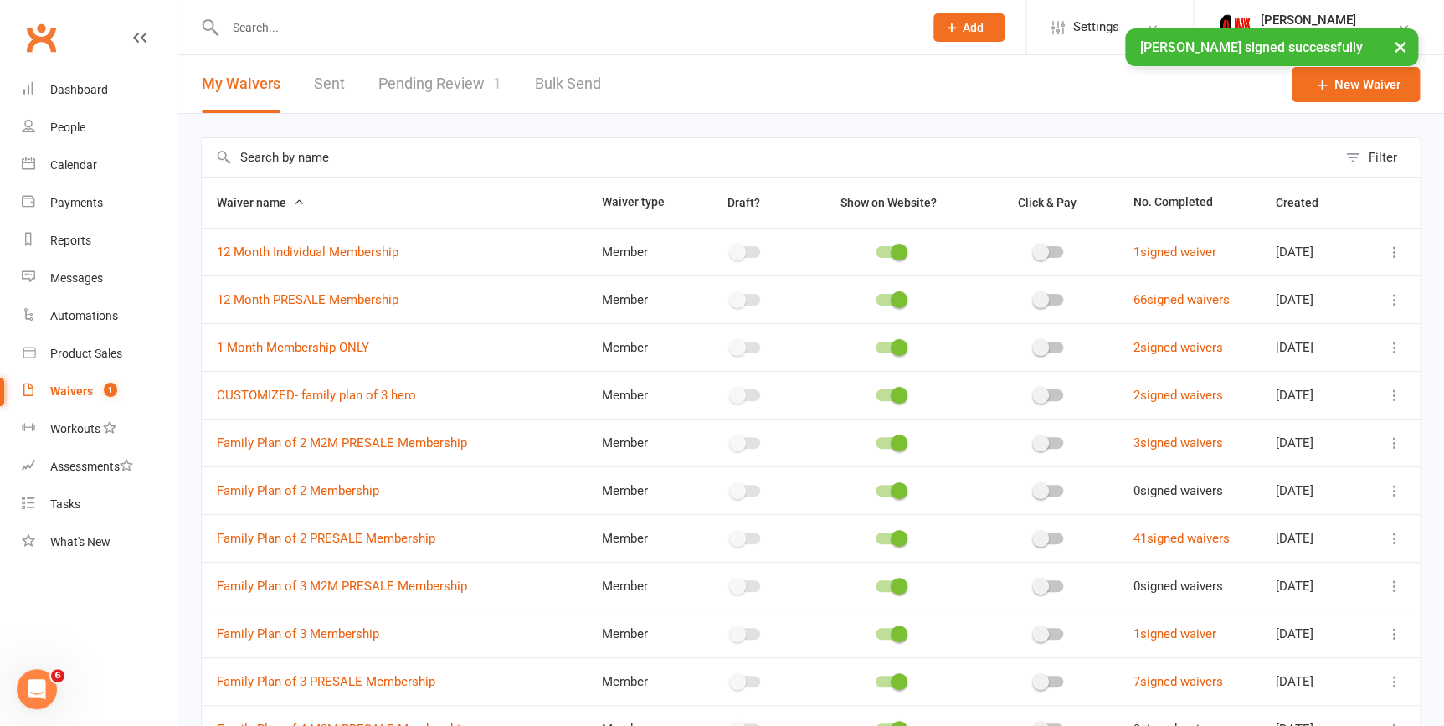
click at [451, 82] on link "Pending Review 1" at bounding box center [439, 84] width 123 height 58
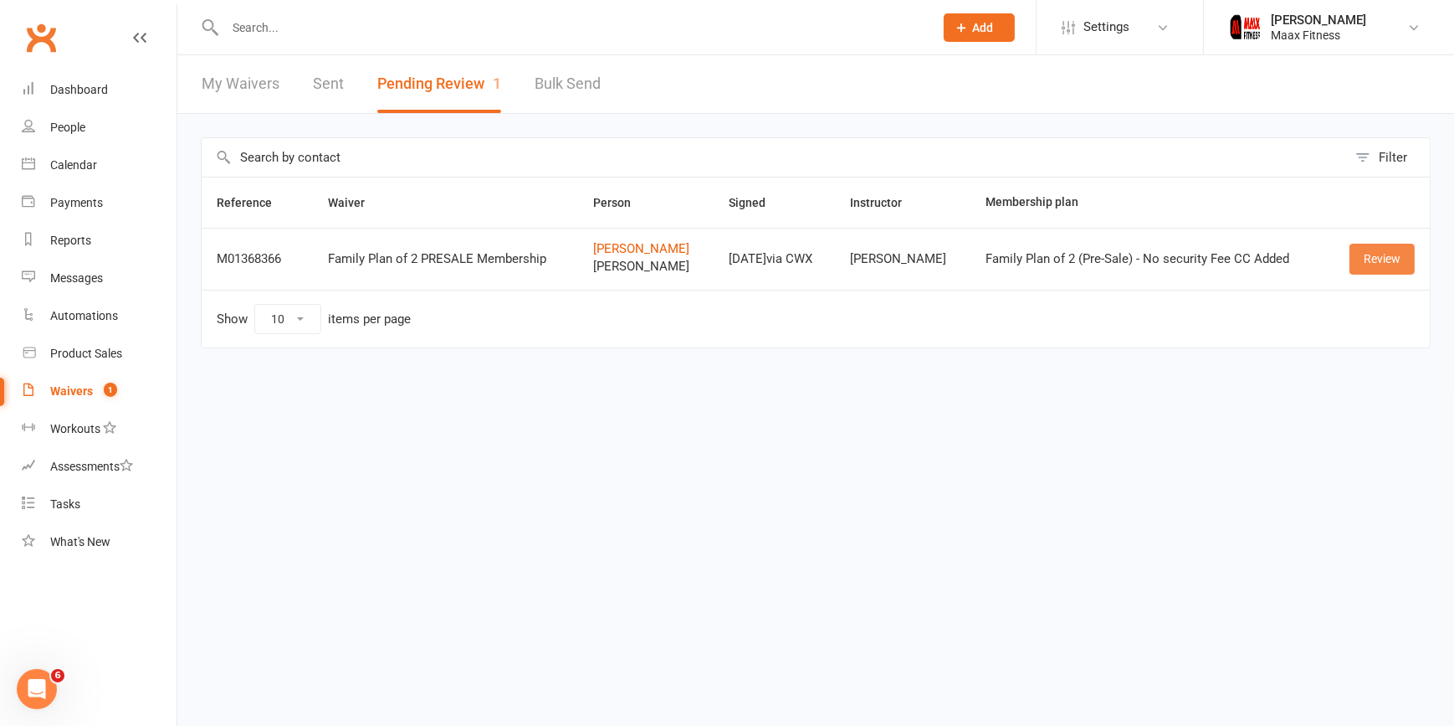
click at [1391, 264] on link "Review" at bounding box center [1382, 259] width 65 height 30
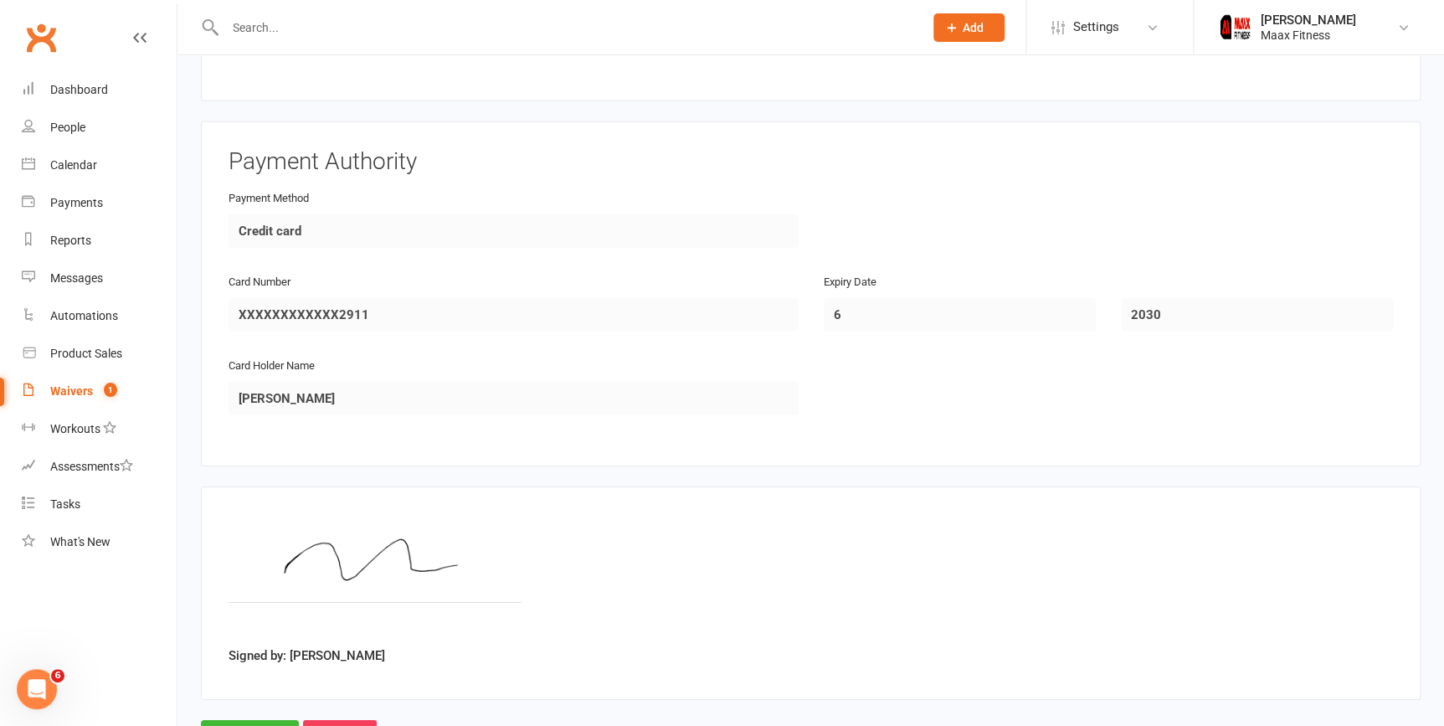
scroll to position [2435, 0]
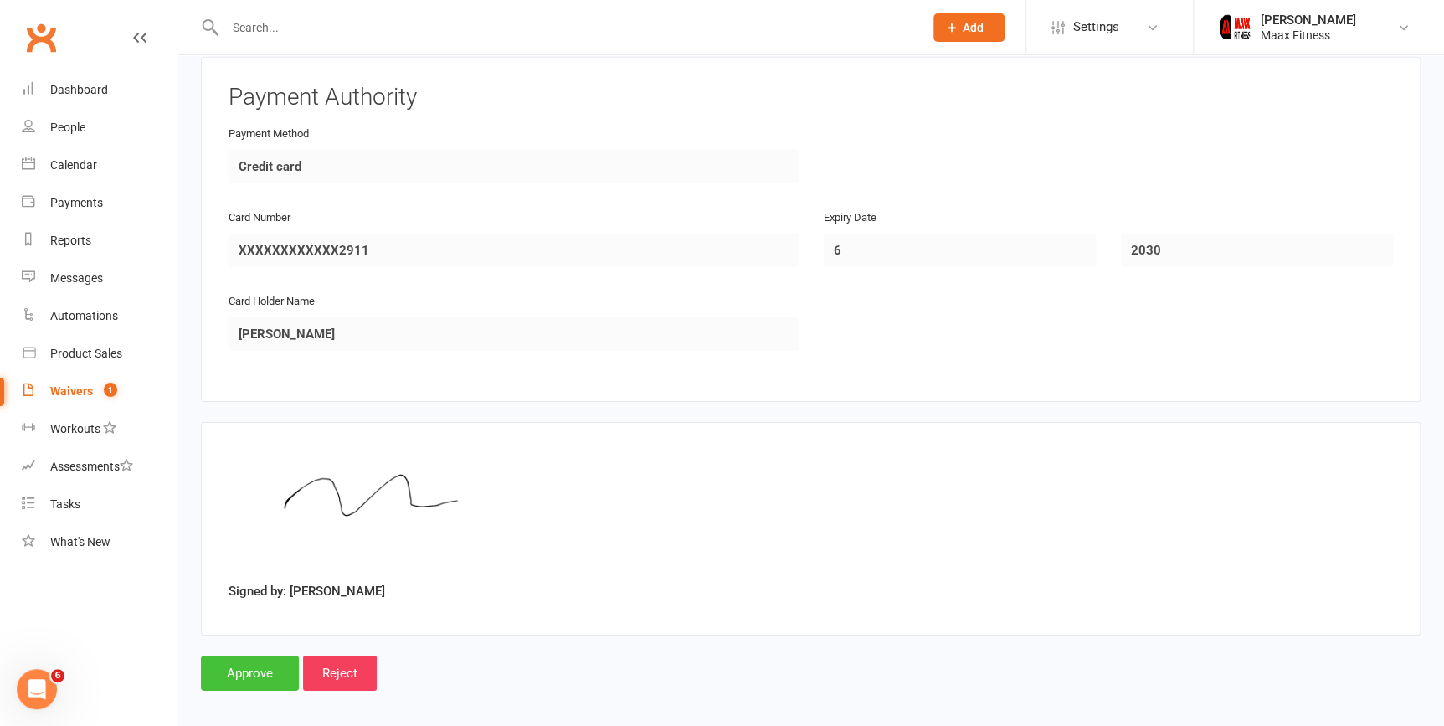
click at [254, 671] on input "Approve" at bounding box center [250, 672] width 98 height 35
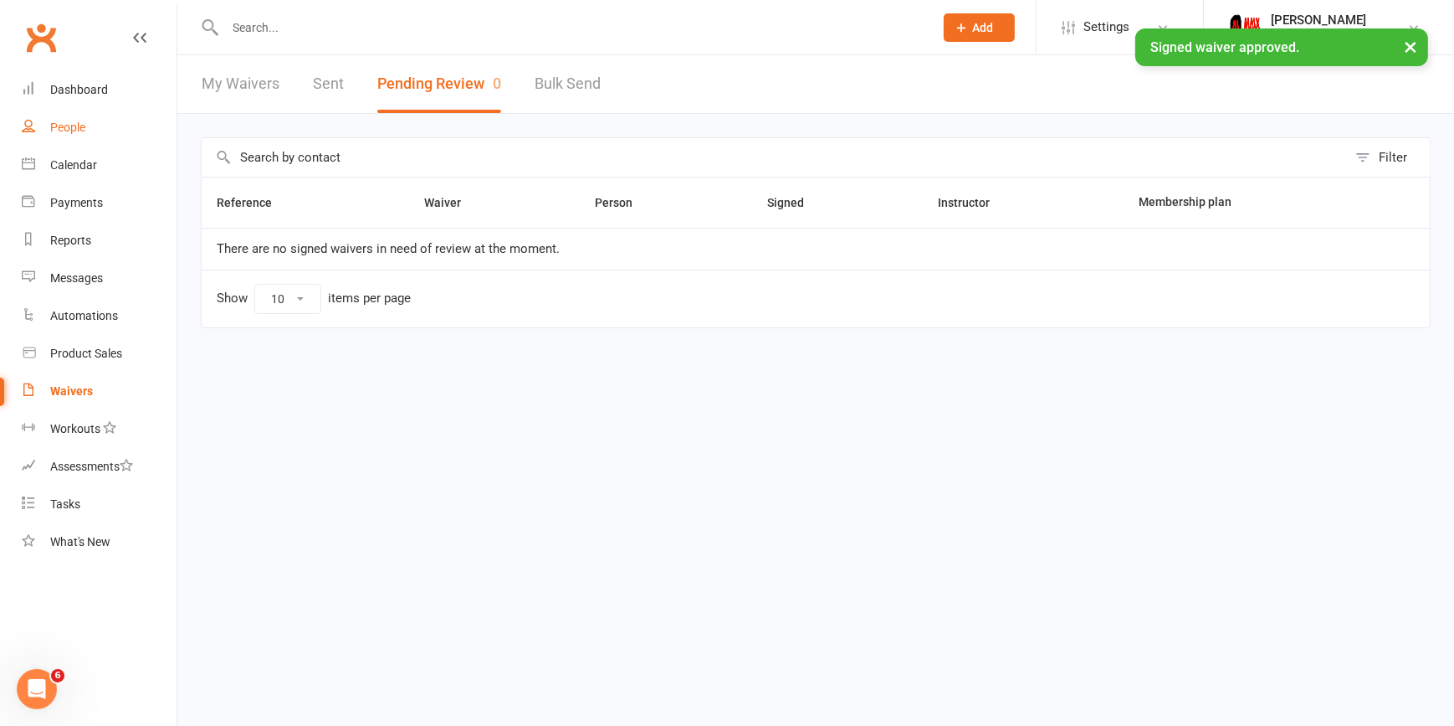
click at [90, 125] on link "People" at bounding box center [99, 128] width 155 height 38
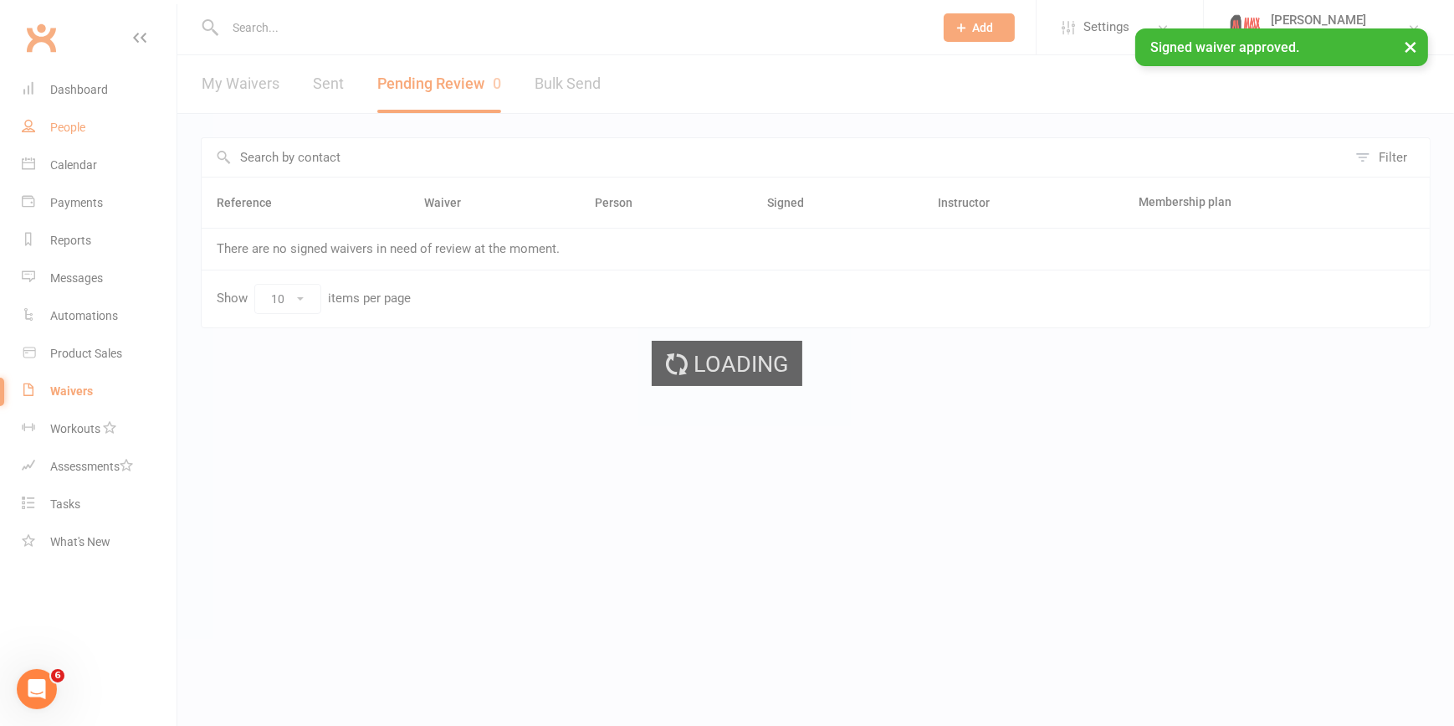
select select "100"
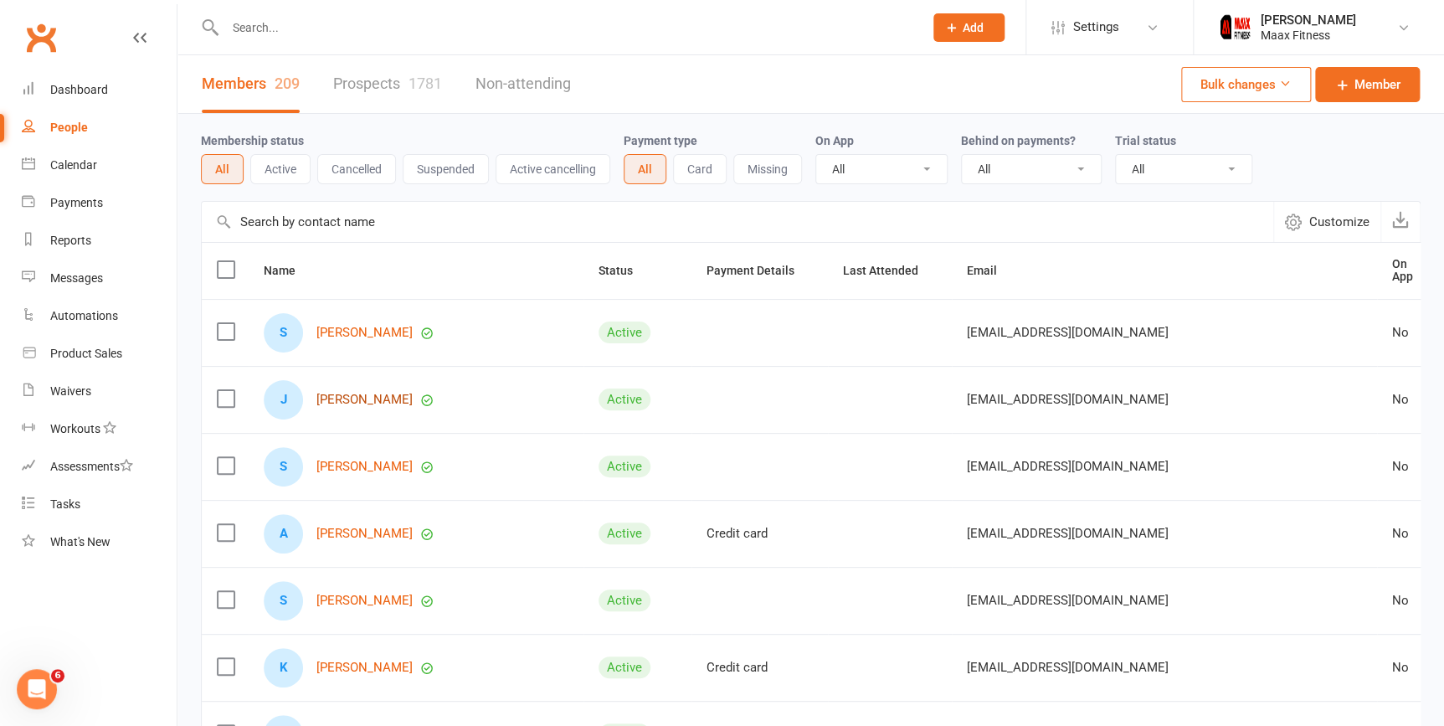
click at [342, 392] on link "[PERSON_NAME]" at bounding box center [364, 399] width 96 height 14
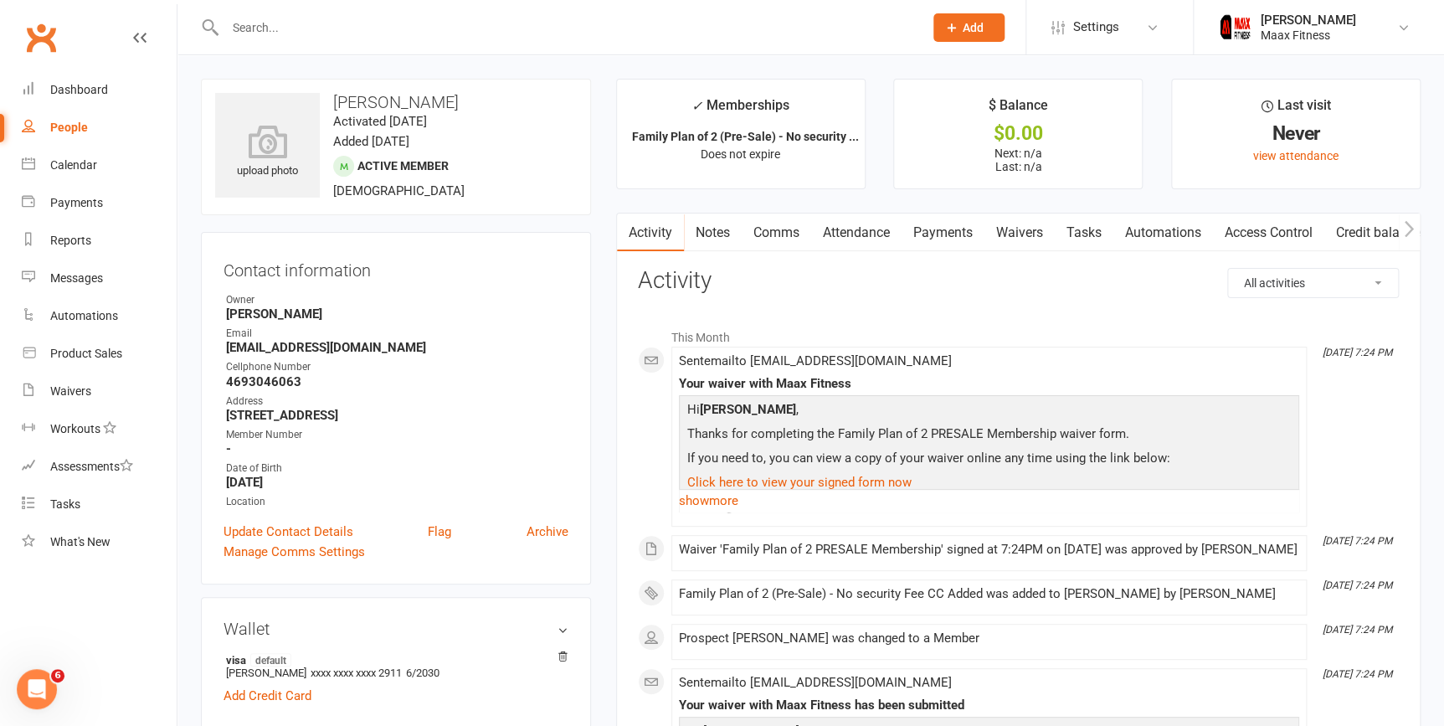
click at [946, 230] on link "Payments" at bounding box center [942, 232] width 83 height 38
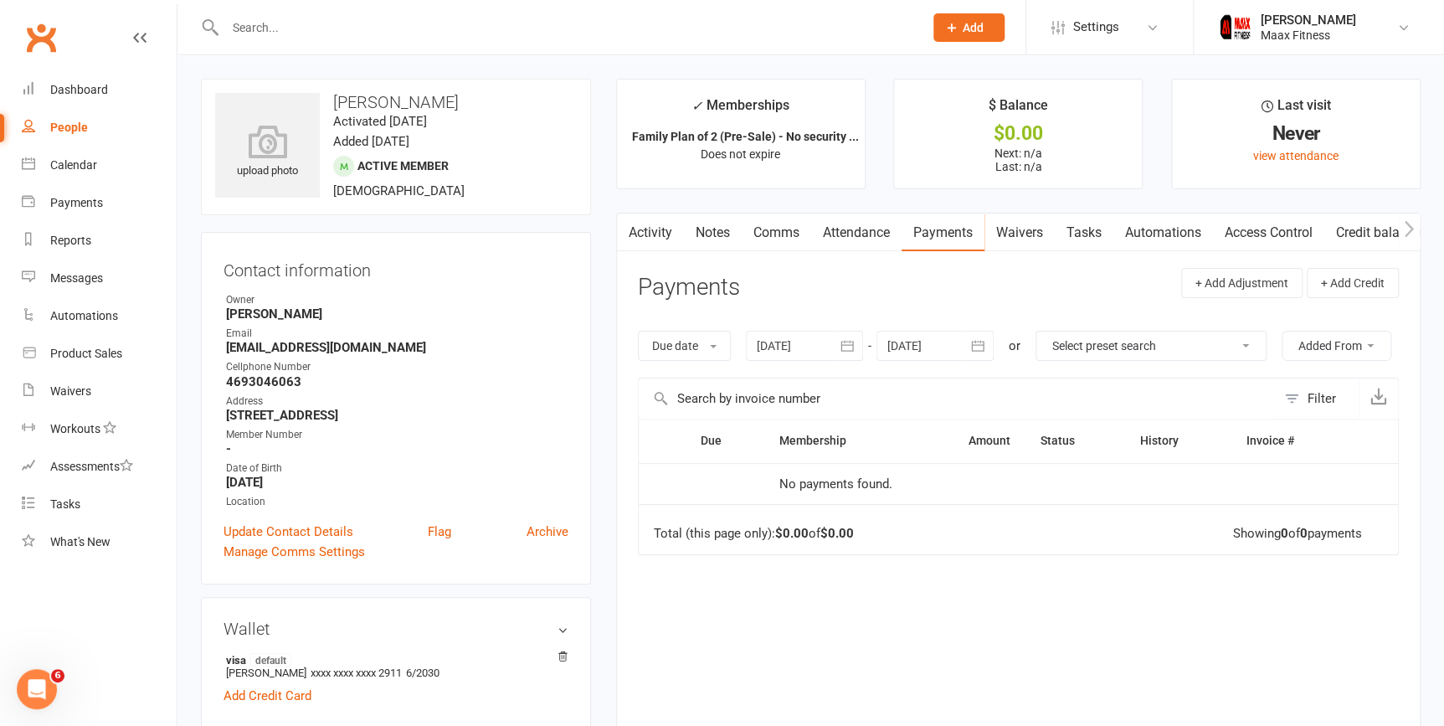
click at [1286, 231] on link "Access Control" at bounding box center [1268, 232] width 111 height 38
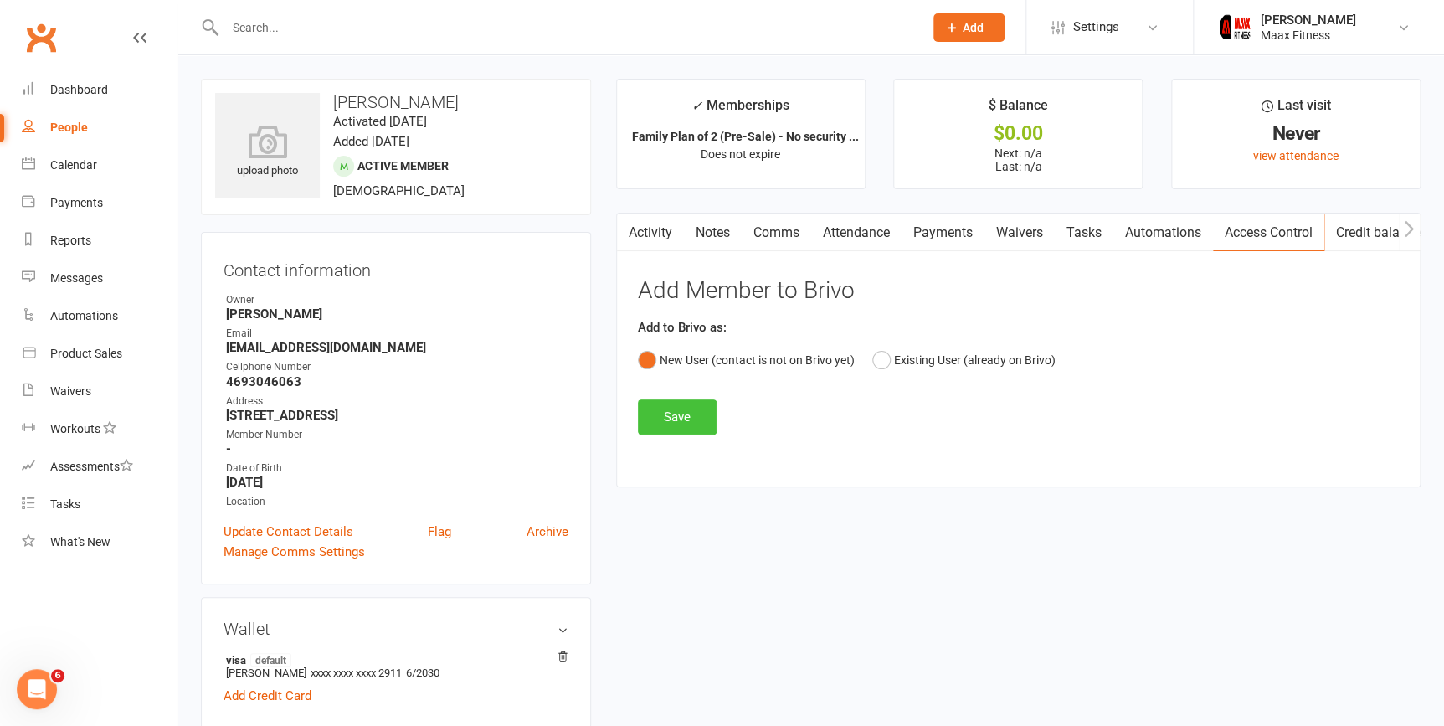
click at [668, 418] on button "Save" at bounding box center [677, 416] width 79 height 35
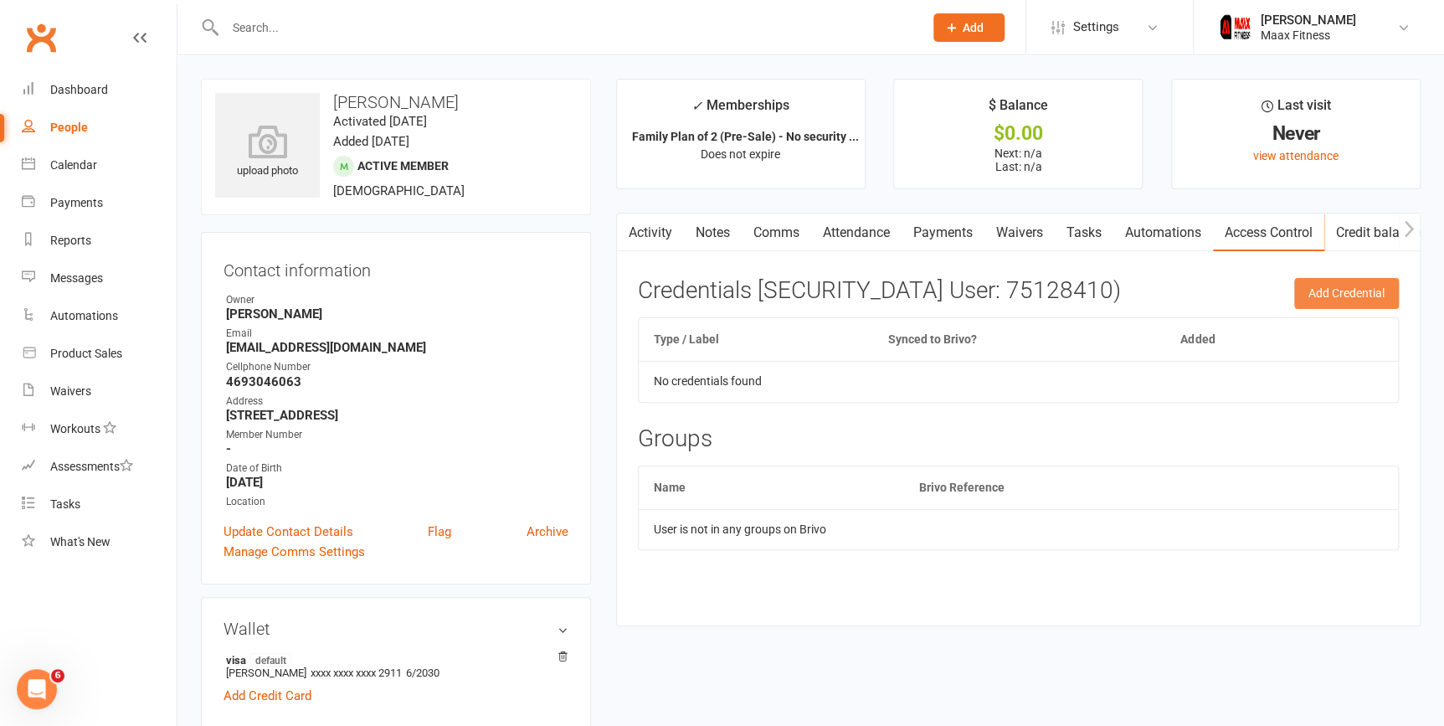
click at [1331, 293] on button "Add Credential" at bounding box center [1346, 293] width 105 height 30
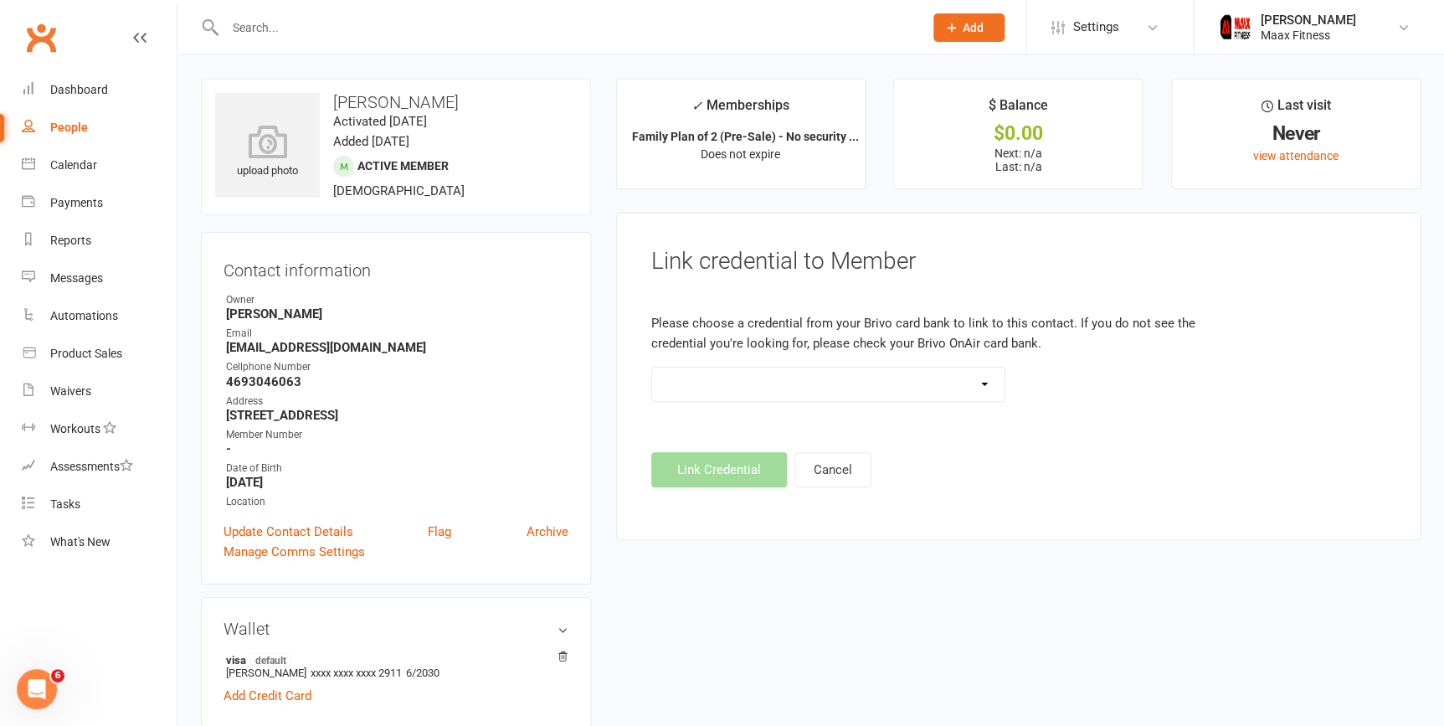
click at [1002, 381] on select at bounding box center [828, 383] width 353 height 33
click at [703, 477] on footer "Link Credential Cancel" at bounding box center [1018, 469] width 734 height 35
click at [75, 122] on div "People" at bounding box center [69, 127] width 38 height 13
select select "100"
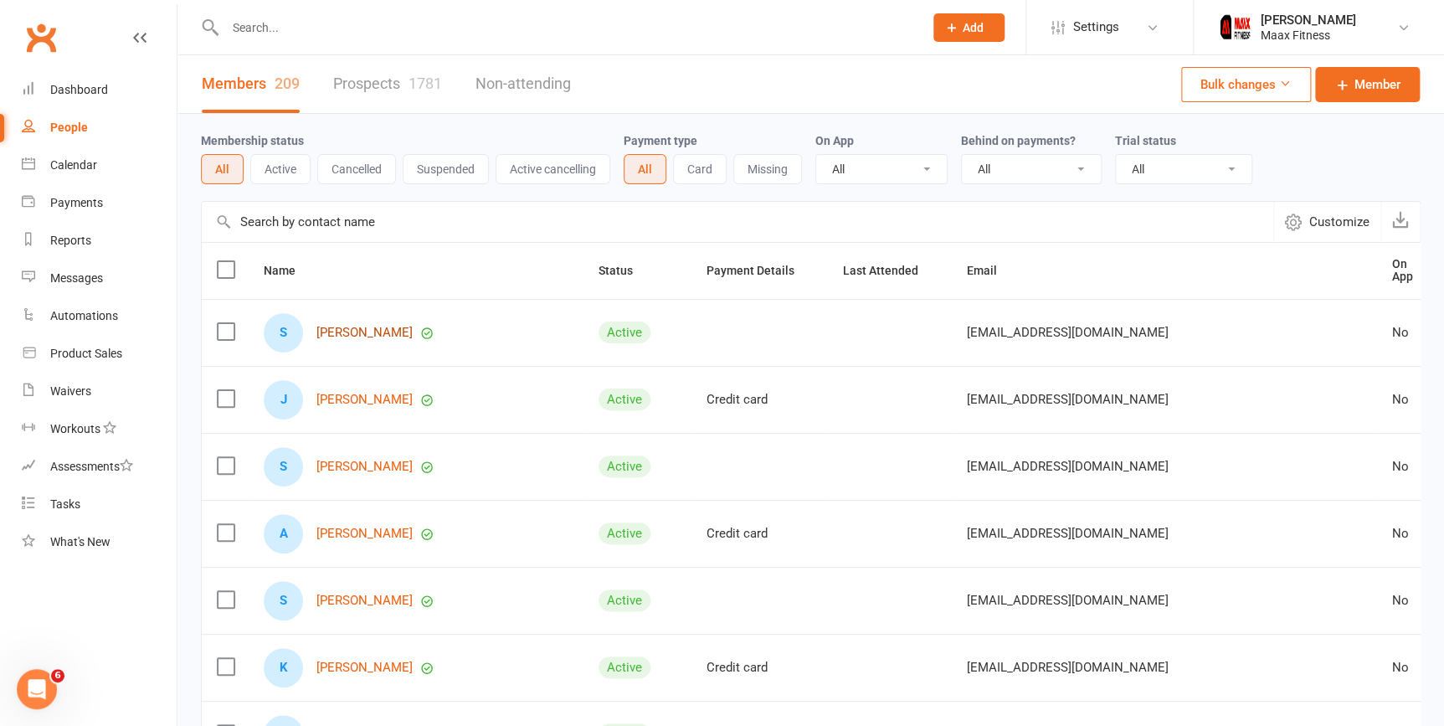
click at [387, 329] on link "[PERSON_NAME]" at bounding box center [364, 333] width 96 height 14
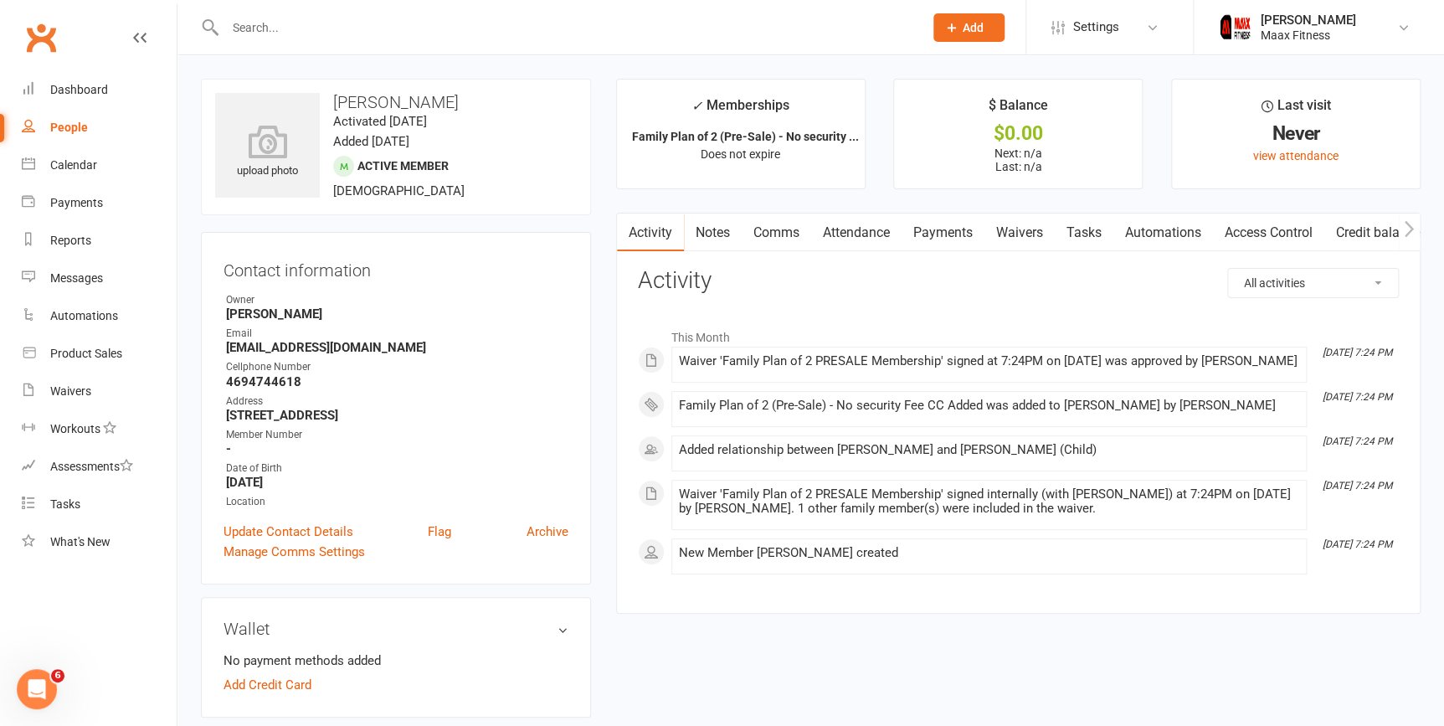
click at [926, 239] on link "Payments" at bounding box center [942, 232] width 83 height 38
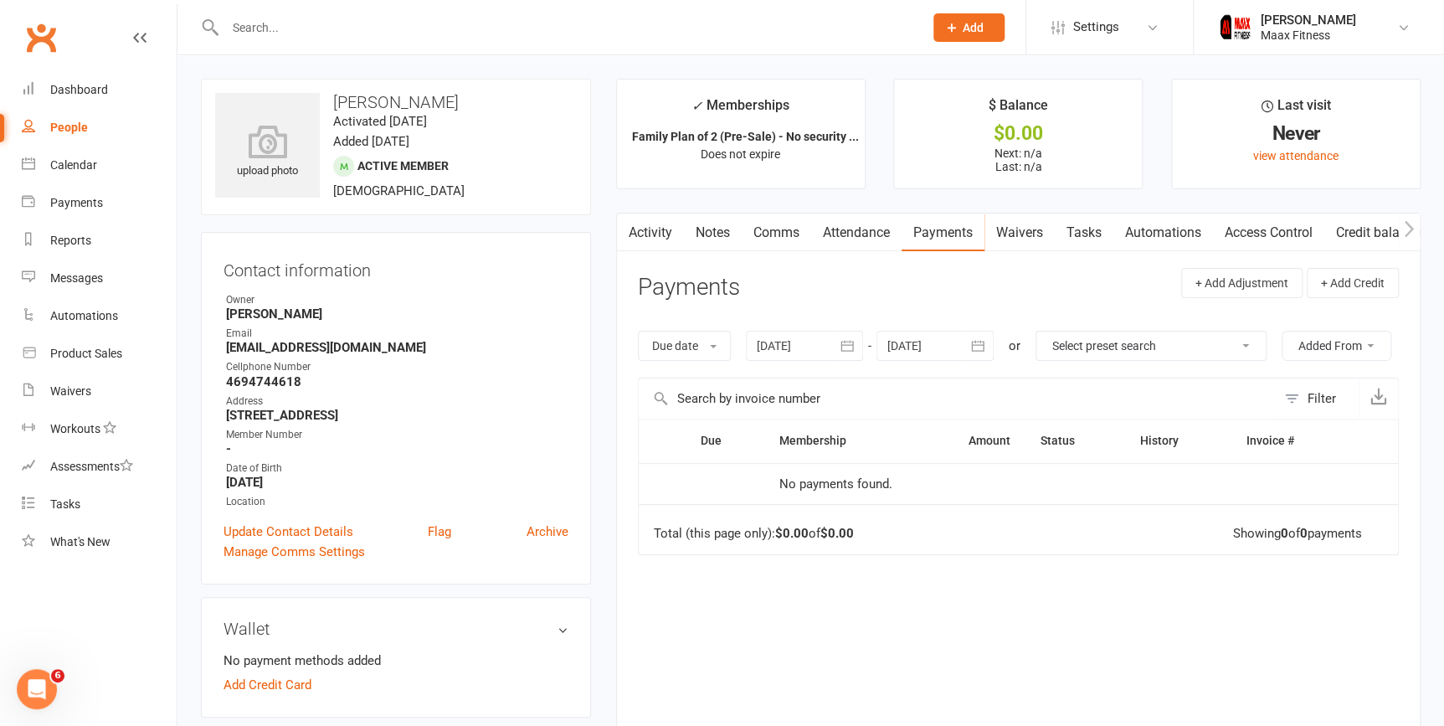
click at [1254, 230] on link "Access Control" at bounding box center [1268, 232] width 111 height 38
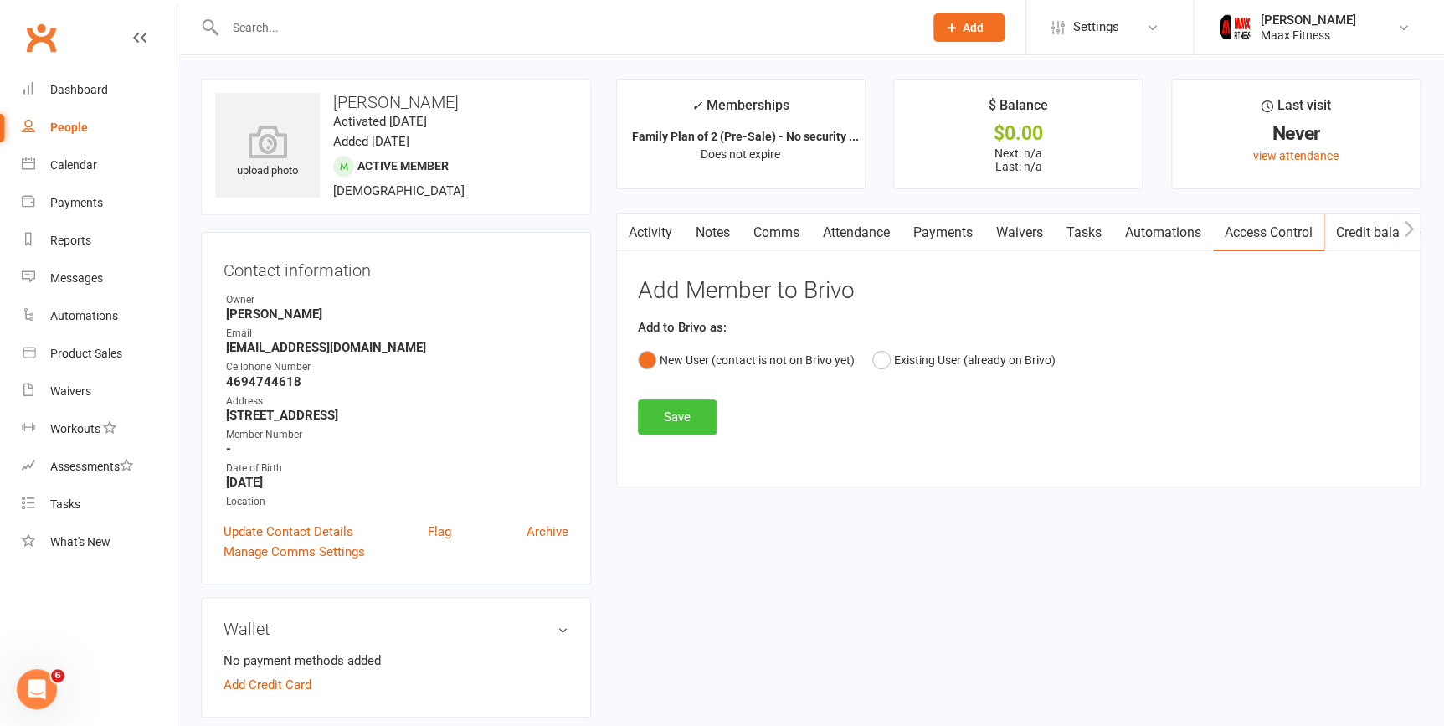
click at [710, 412] on button "Save" at bounding box center [677, 416] width 79 height 35
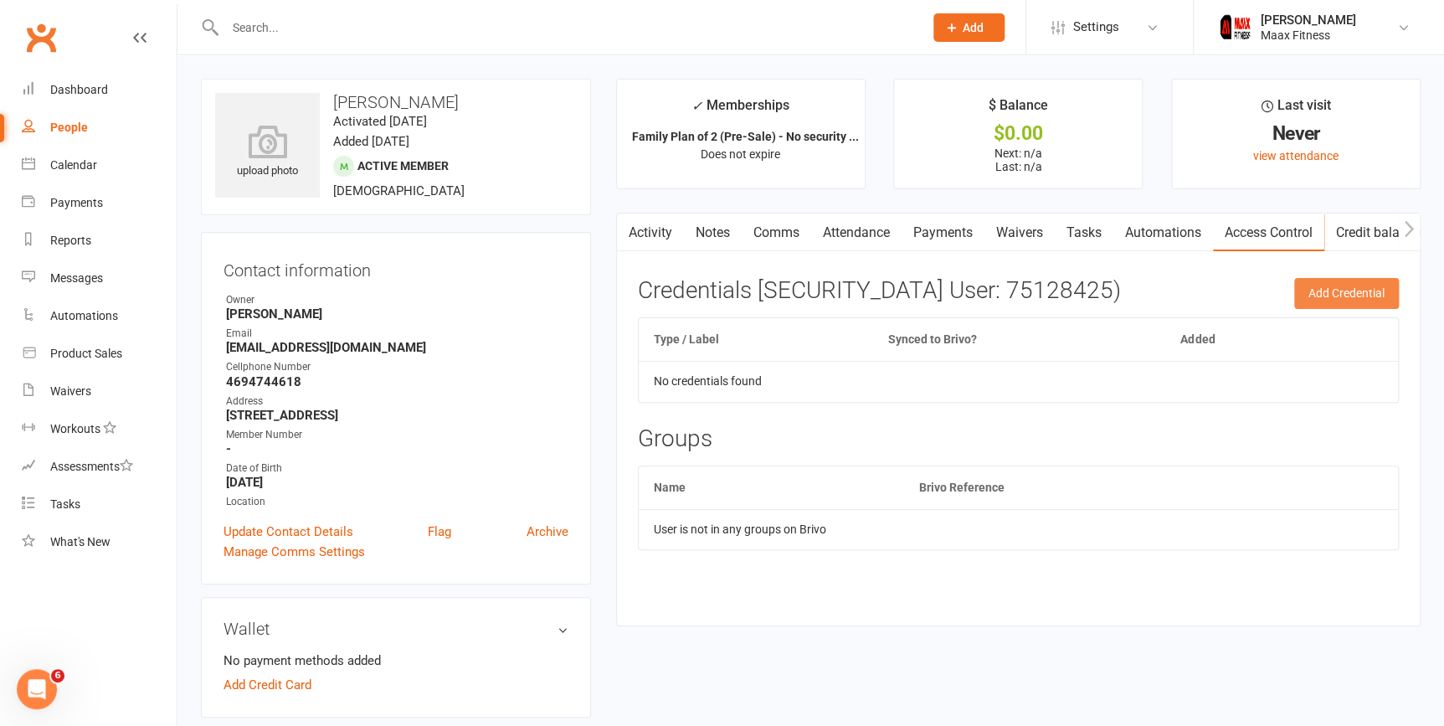
click at [1299, 289] on button "Add Credential" at bounding box center [1346, 293] width 105 height 30
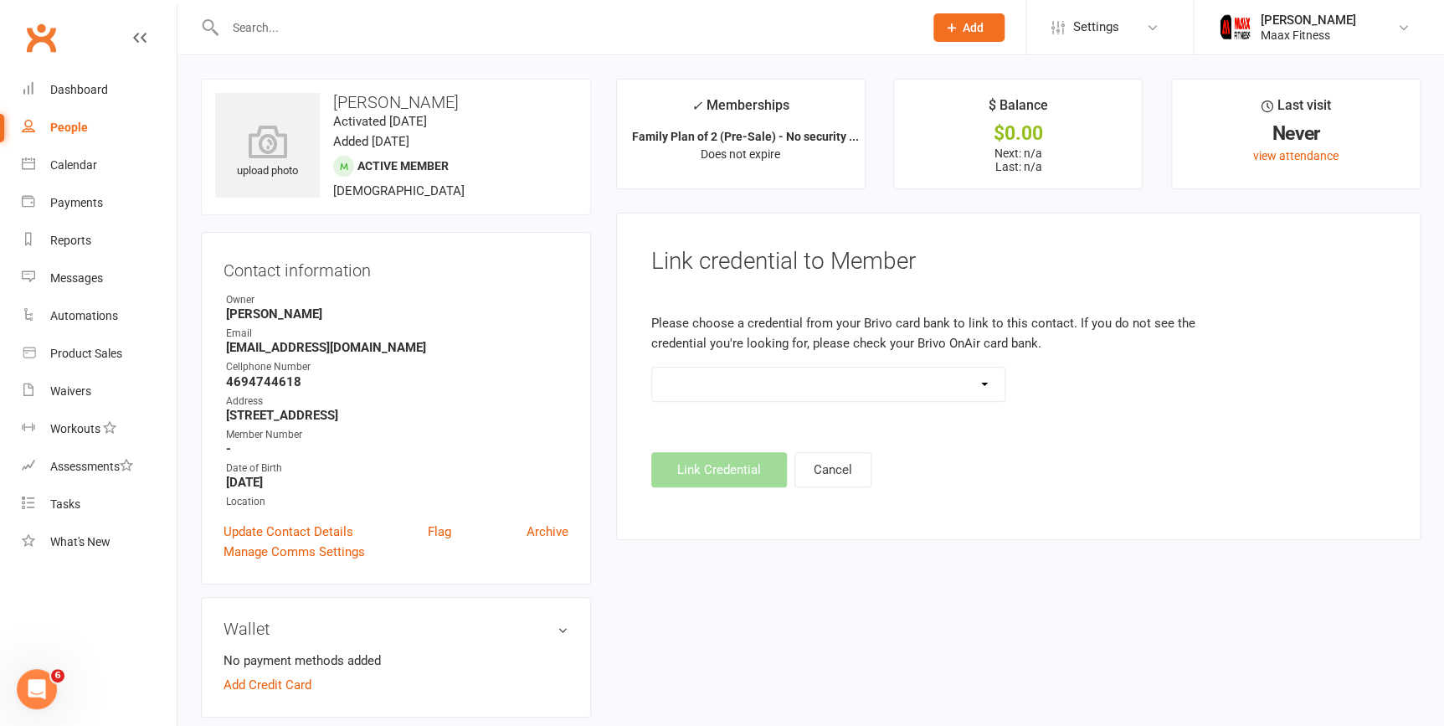
click at [982, 377] on select at bounding box center [828, 383] width 353 height 33
click at [703, 468] on footer "Link Credential Cancel" at bounding box center [1018, 469] width 734 height 35
click at [90, 82] on link "Dashboard" at bounding box center [99, 90] width 155 height 38
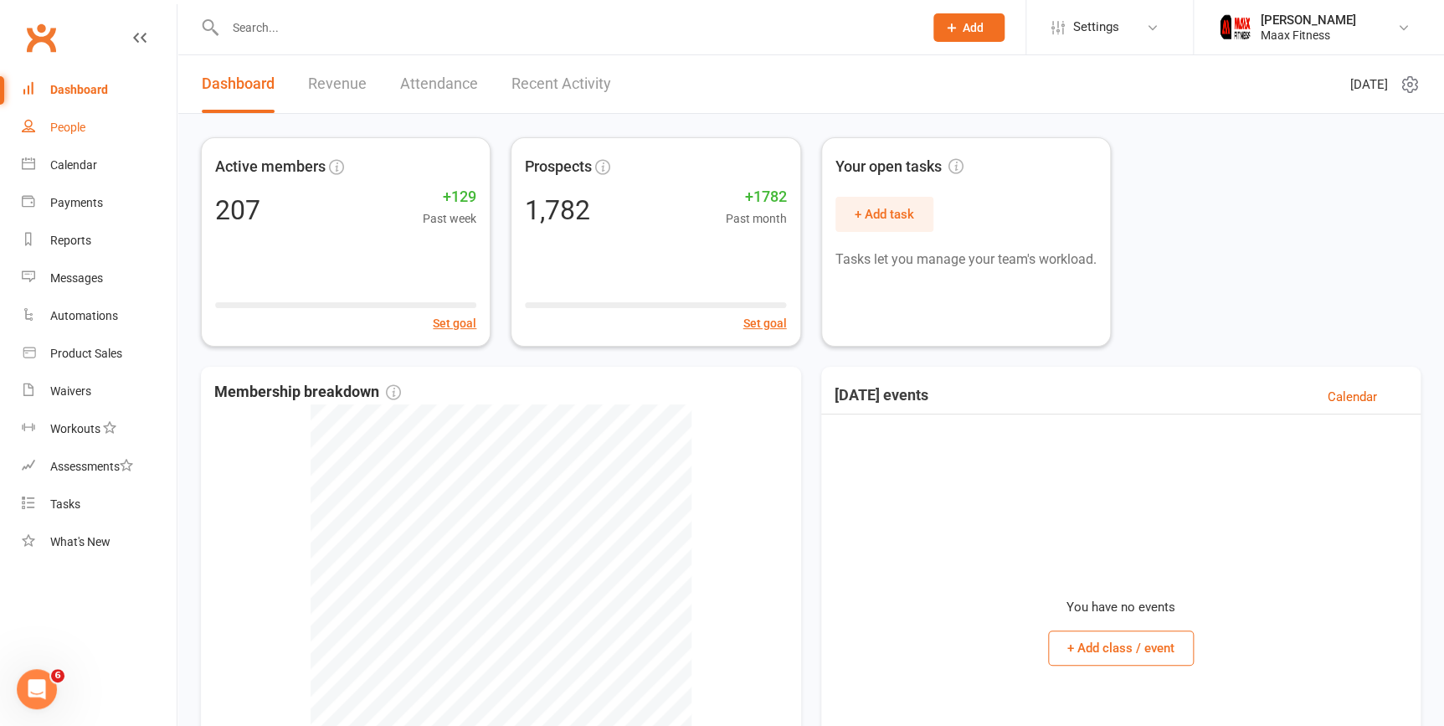
click at [72, 130] on div "People" at bounding box center [67, 127] width 35 height 13
select select "100"
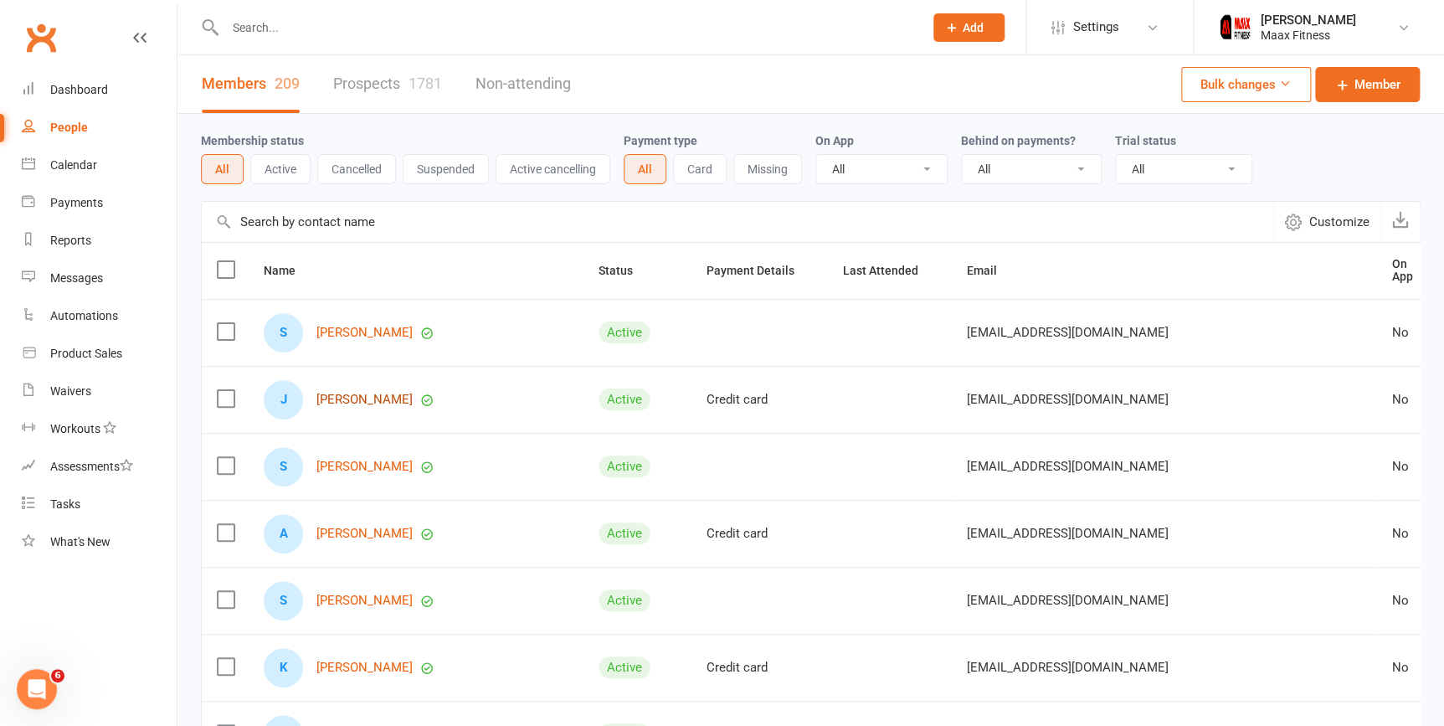
click at [350, 398] on link "[PERSON_NAME]" at bounding box center [364, 399] width 96 height 14
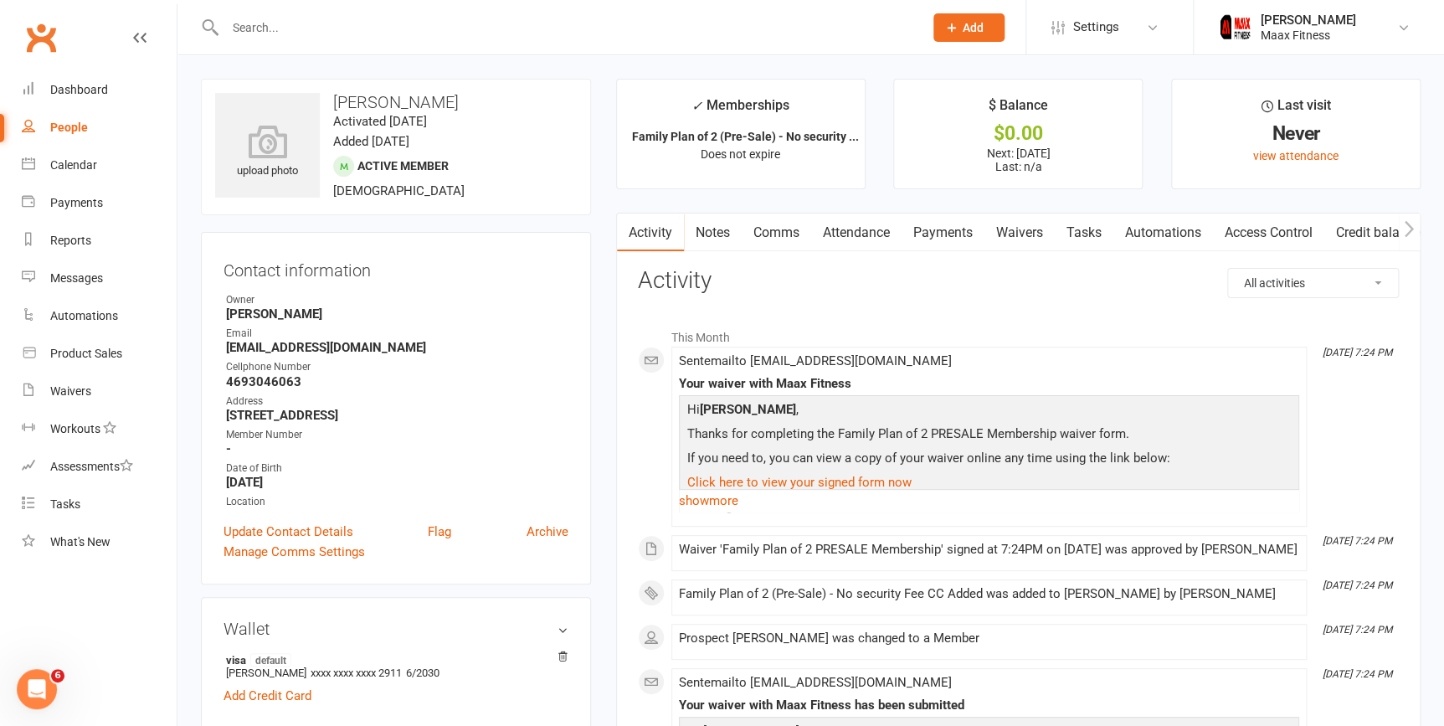
click at [955, 237] on link "Payments" at bounding box center [942, 232] width 83 height 38
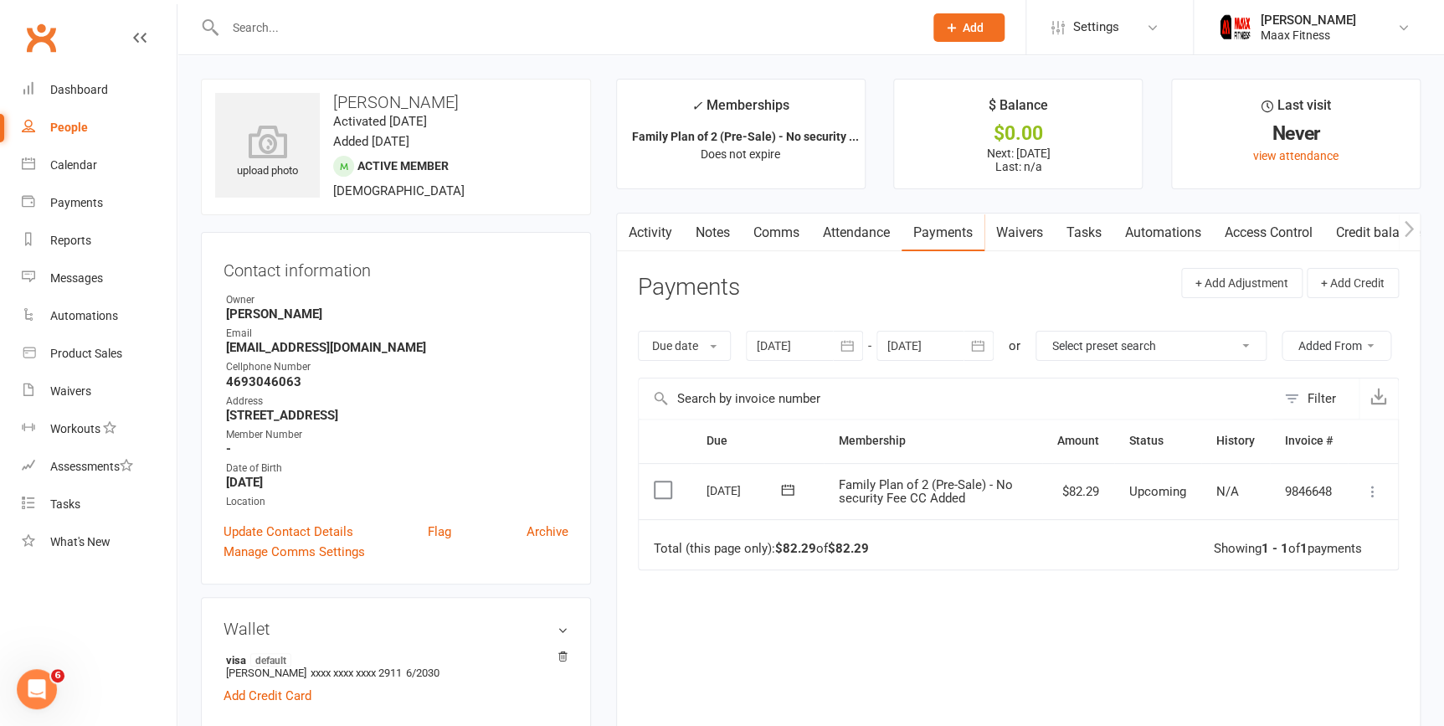
click at [1367, 491] on icon at bounding box center [1372, 491] width 17 height 17
click at [1305, 552] on link "Mark as Paid (POS)" at bounding box center [1299, 557] width 166 height 33
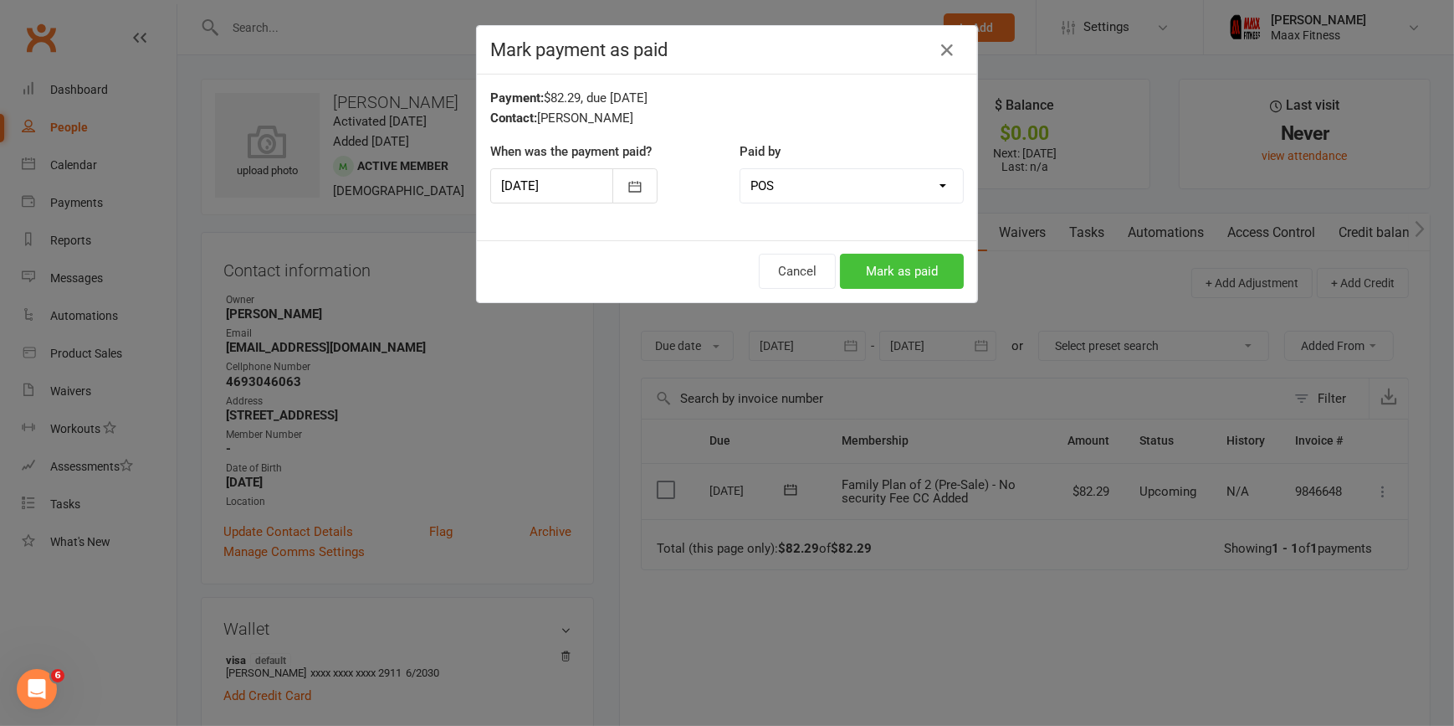
click at [936, 273] on button "Mark as paid" at bounding box center [902, 271] width 124 height 35
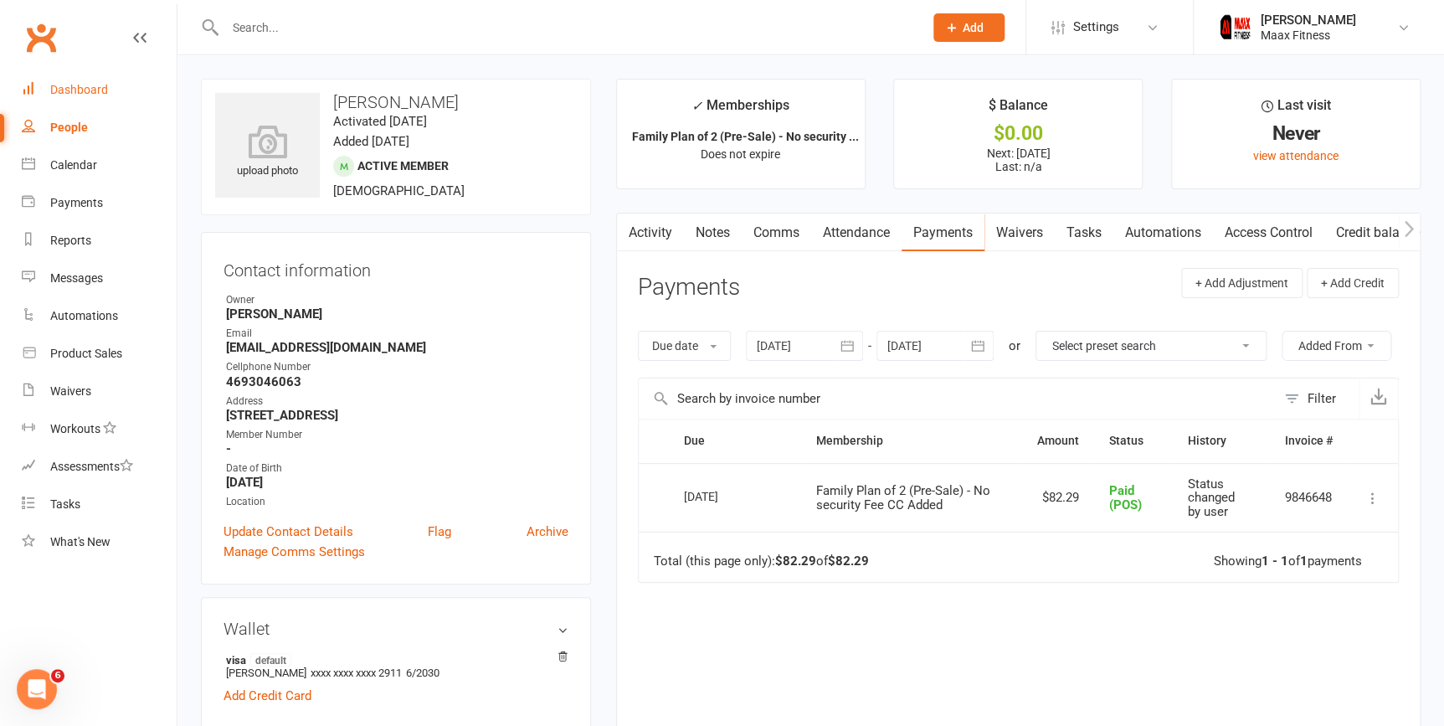
click at [65, 97] on link "Dashboard" at bounding box center [99, 90] width 155 height 38
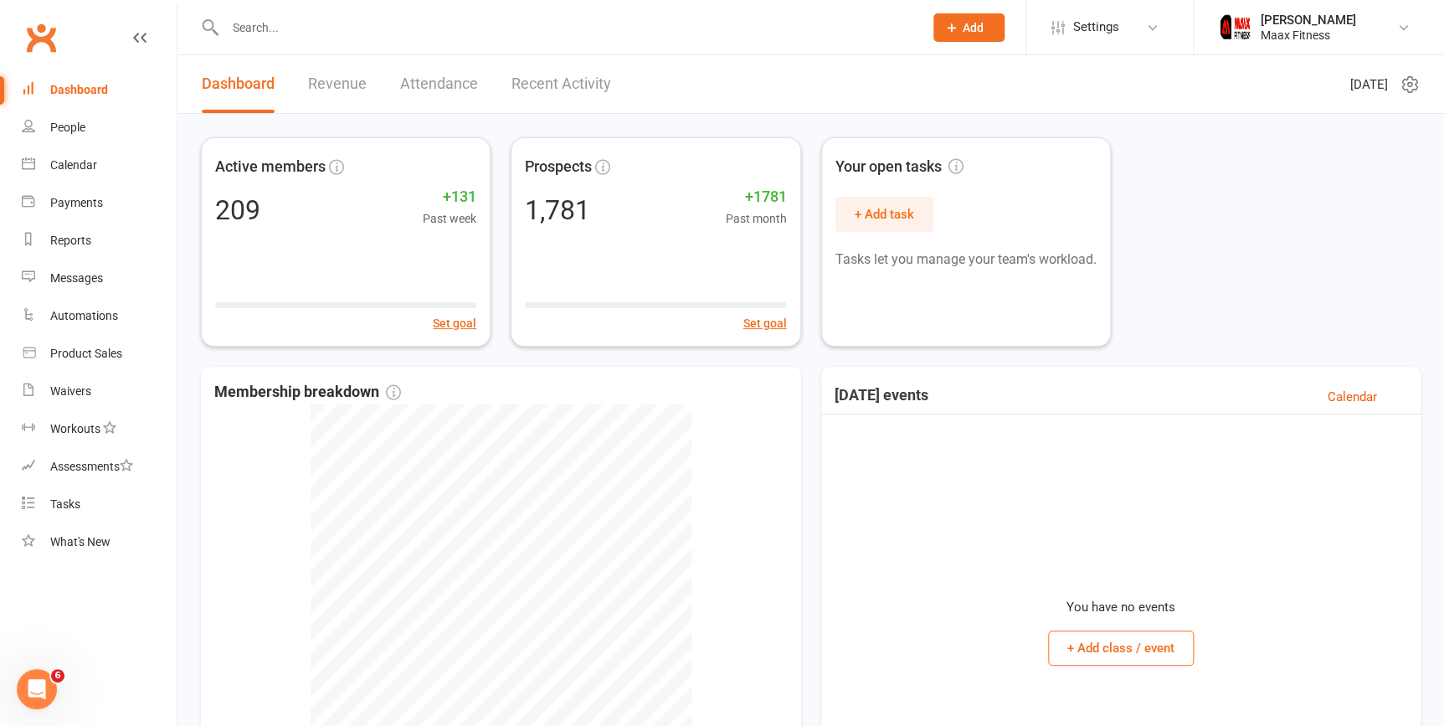
click at [67, 92] on div "Dashboard" at bounding box center [79, 89] width 58 height 13
